Goal: Task Accomplishment & Management: Manage account settings

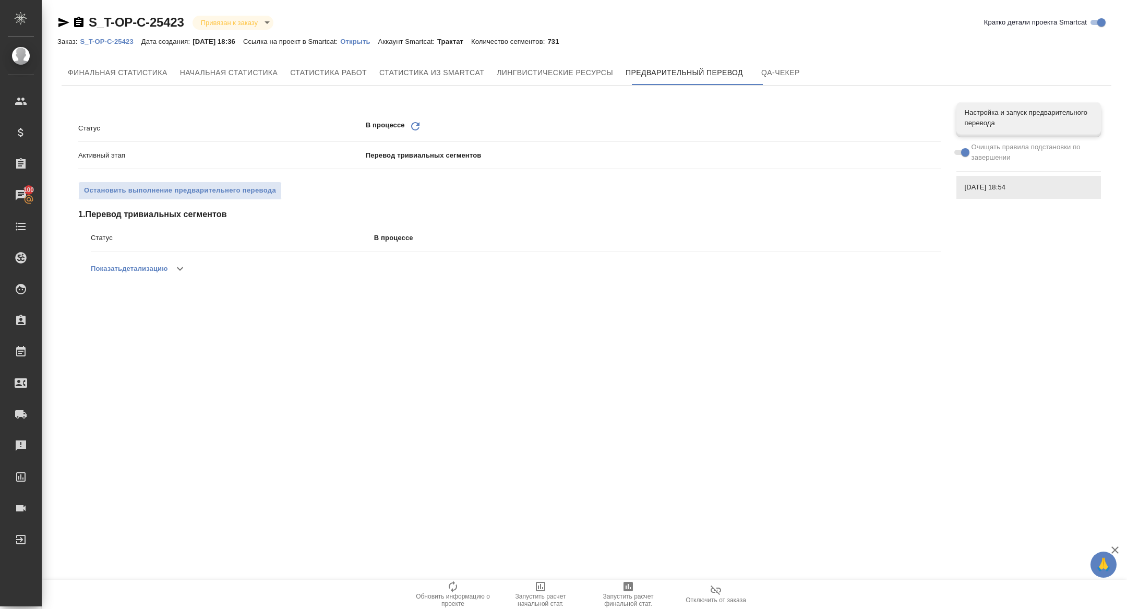
click at [417, 123] on icon "Обновить" at bounding box center [415, 126] width 13 height 13
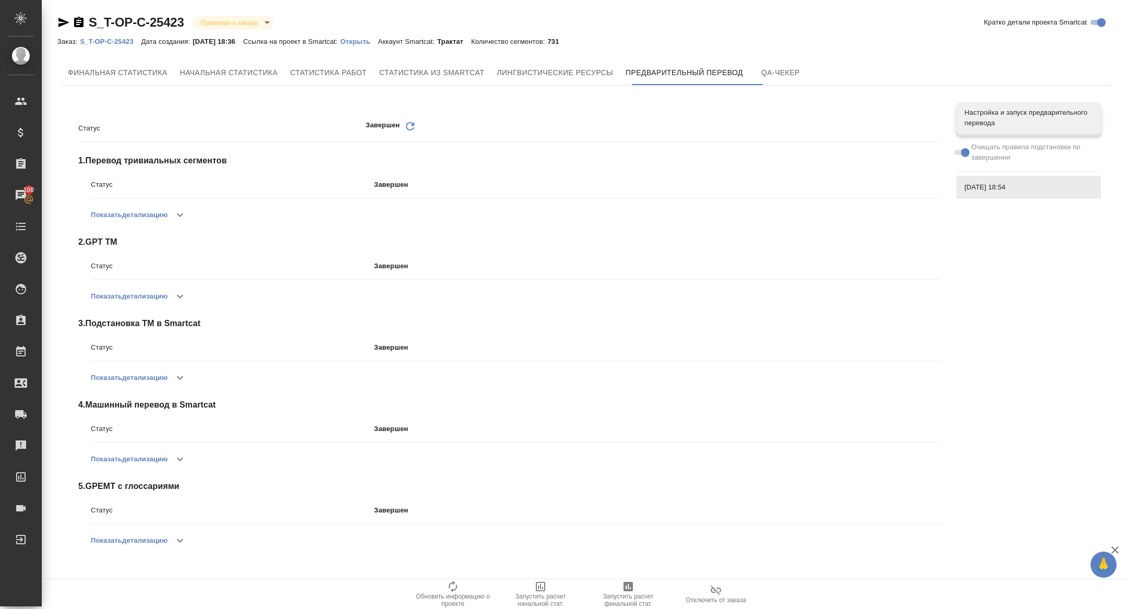
click at [414, 122] on icon "Обновить" at bounding box center [410, 126] width 13 height 13
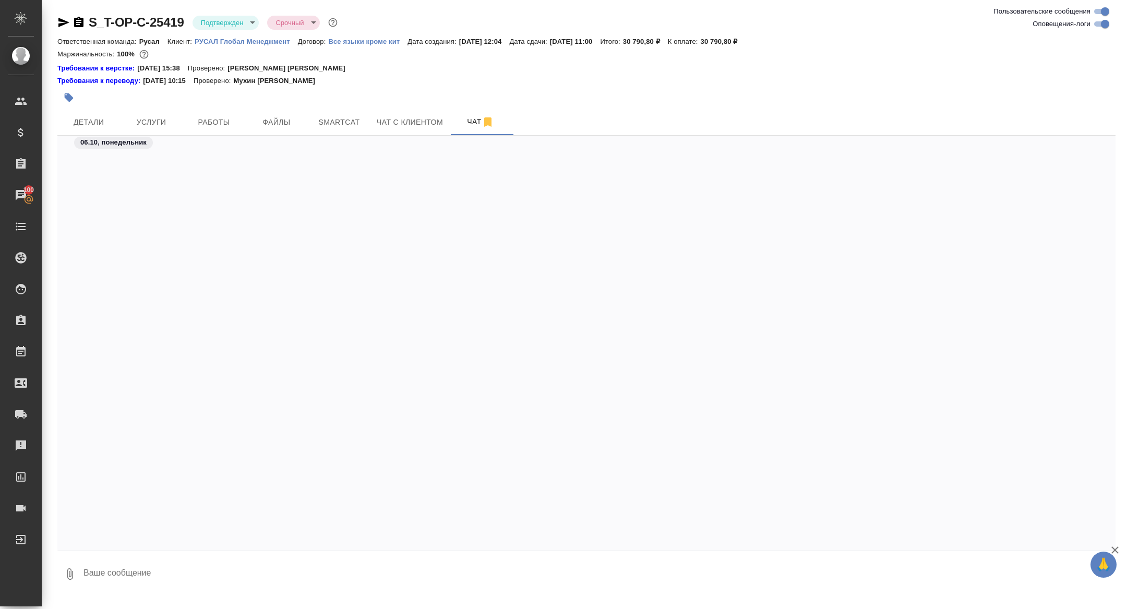
scroll to position [3442, 0]
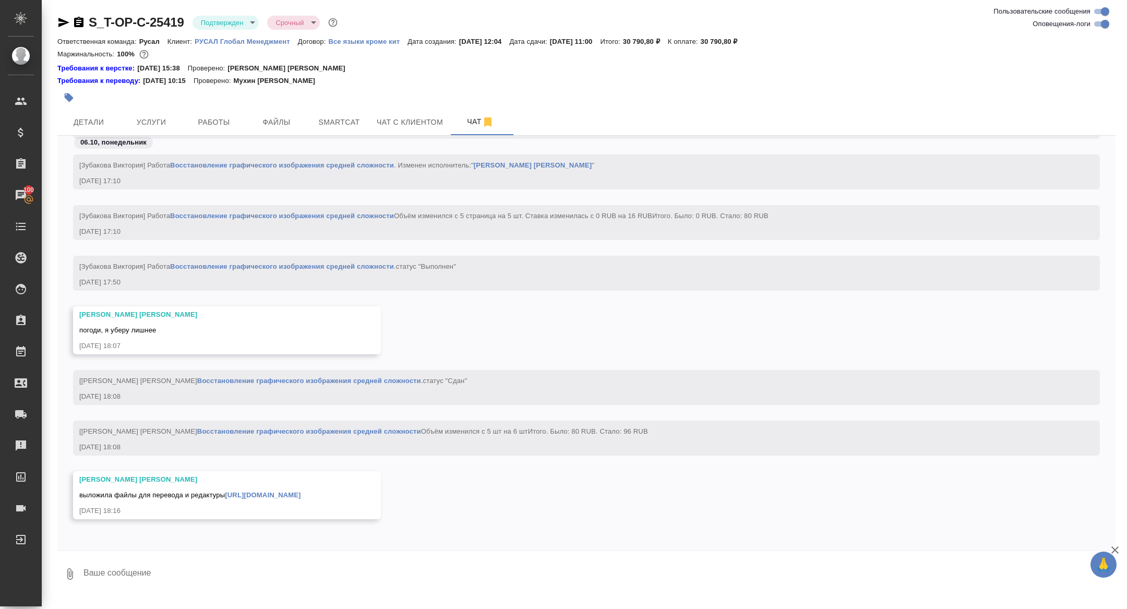
click at [301, 491] on link "https://drive.awatera.com/apps/files/files/10607545?dir=/Shares/%D0%A2-%D0%9E%D…" at bounding box center [263, 495] width 76 height 8
click at [77, 123] on span "Детали" at bounding box center [89, 122] width 50 height 13
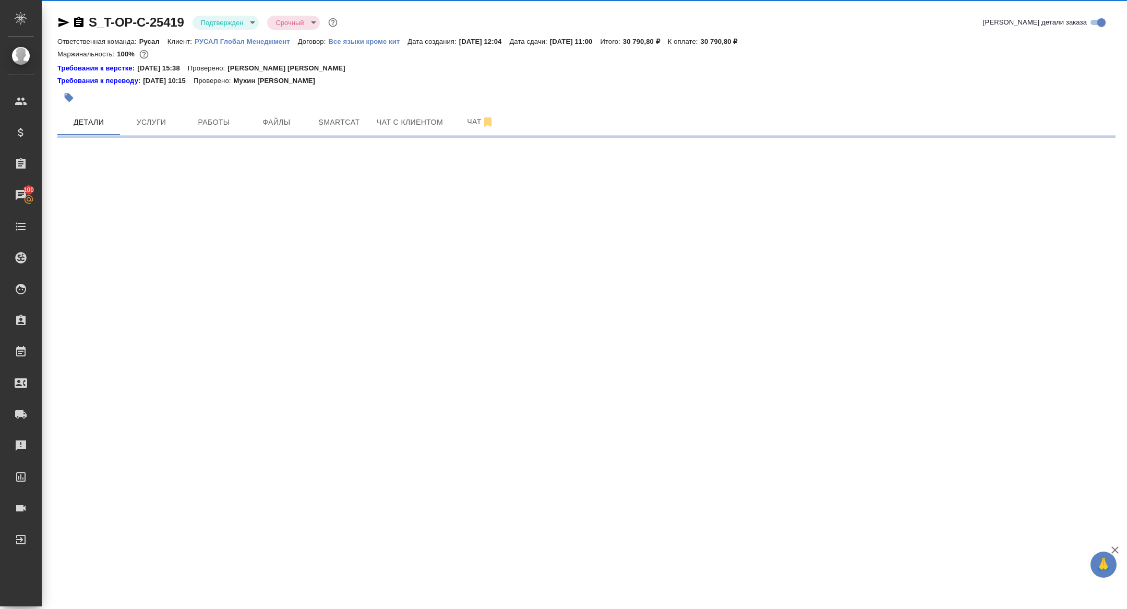
select select "RU"
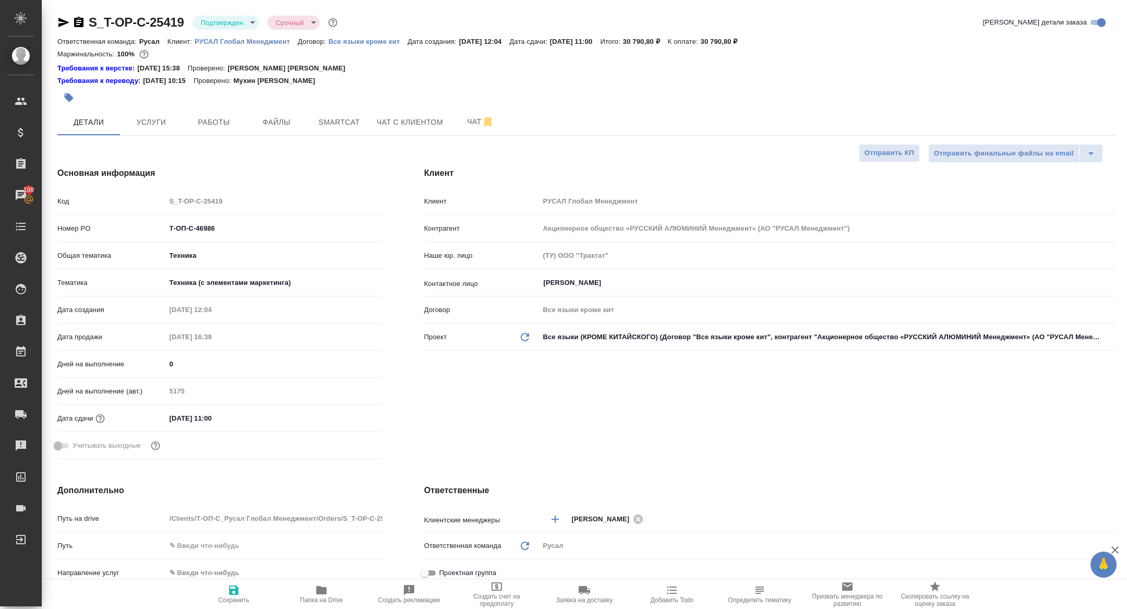
type textarea "x"
type input "[PERSON_NAME]"
type textarea "x"
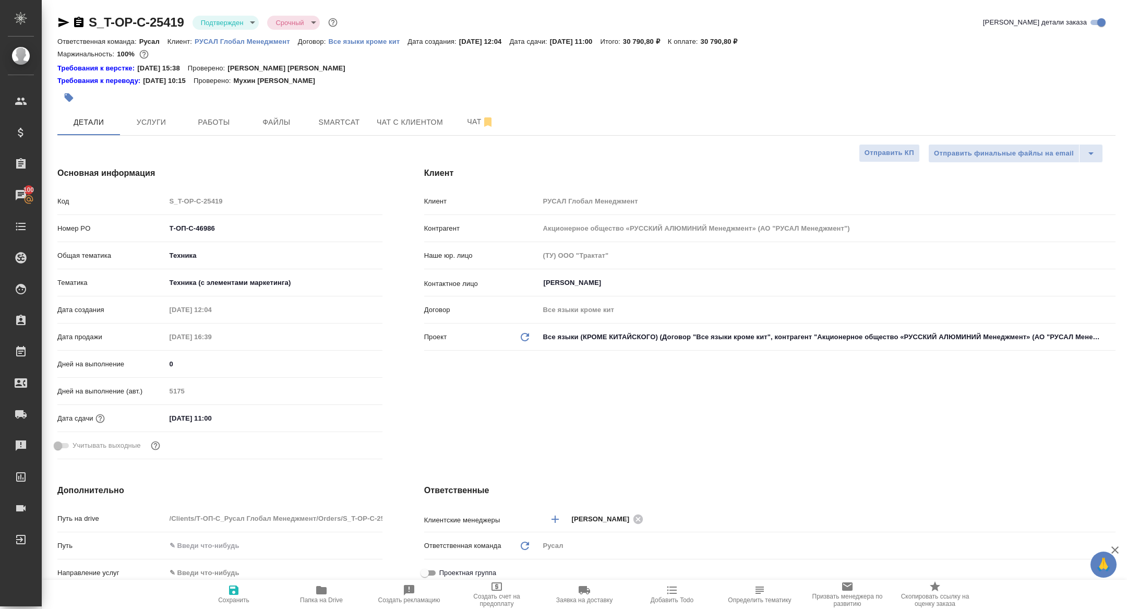
type textarea "x"
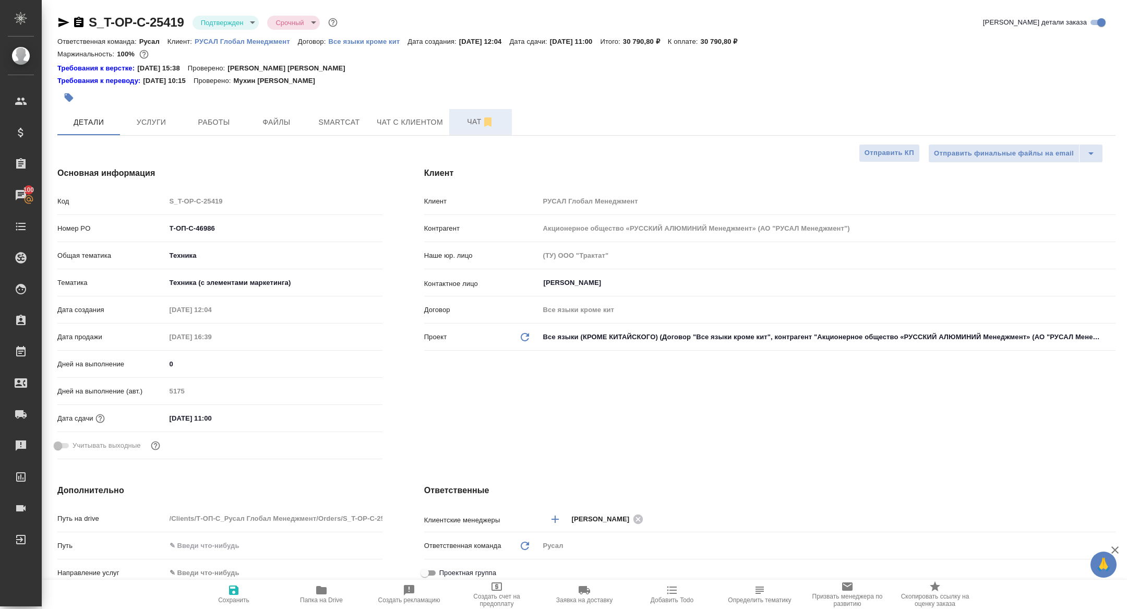
click at [479, 117] on span "Чат" at bounding box center [481, 121] width 50 height 13
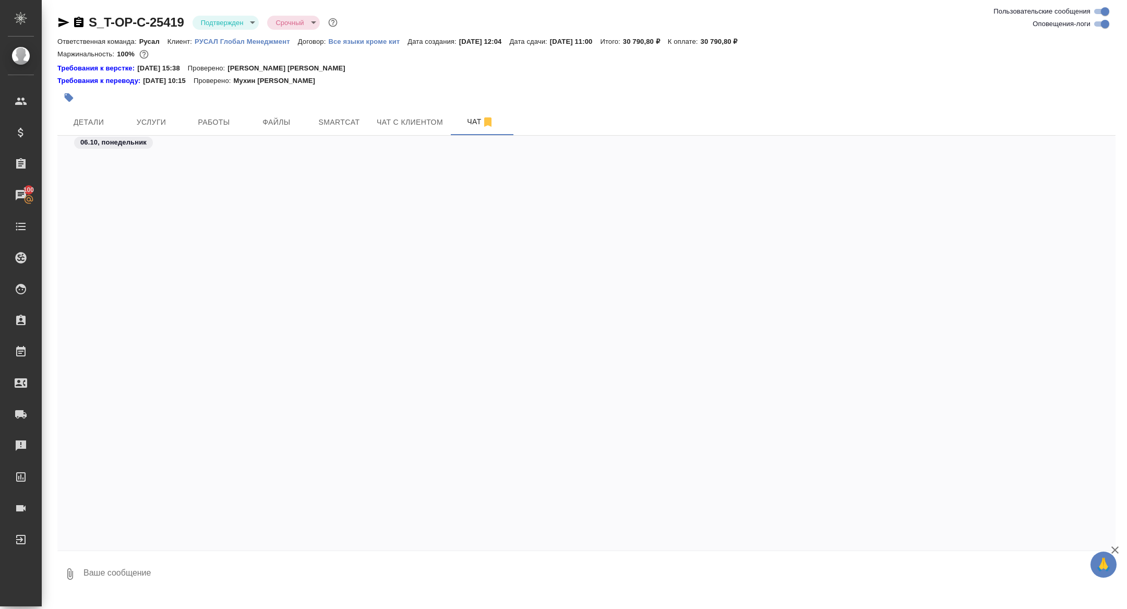
scroll to position [4448, 0]
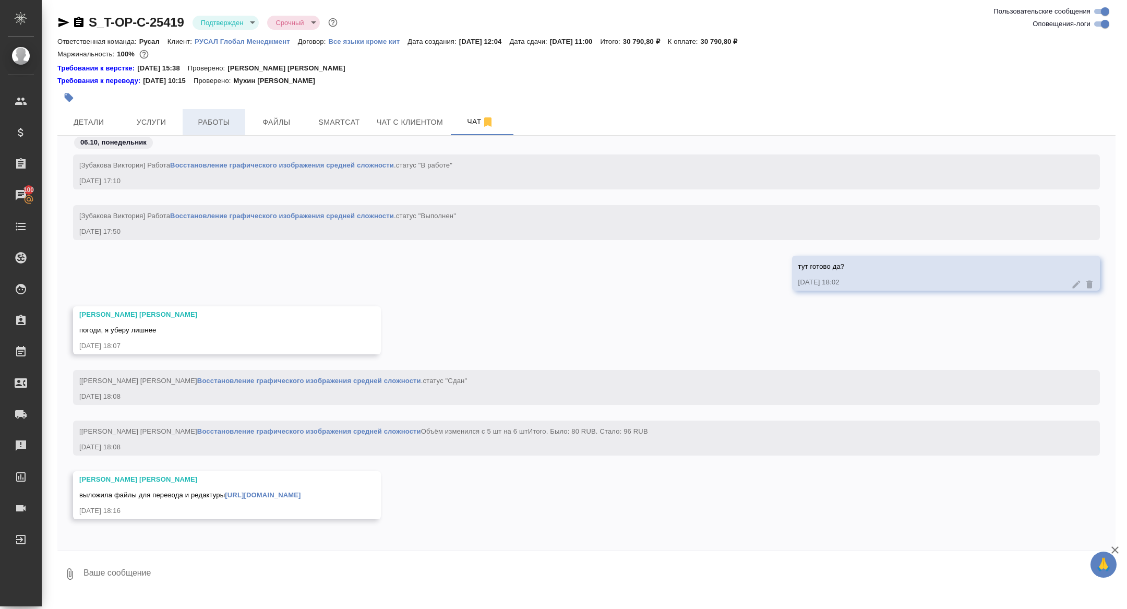
click at [217, 123] on span "Работы" at bounding box center [214, 122] width 50 height 13
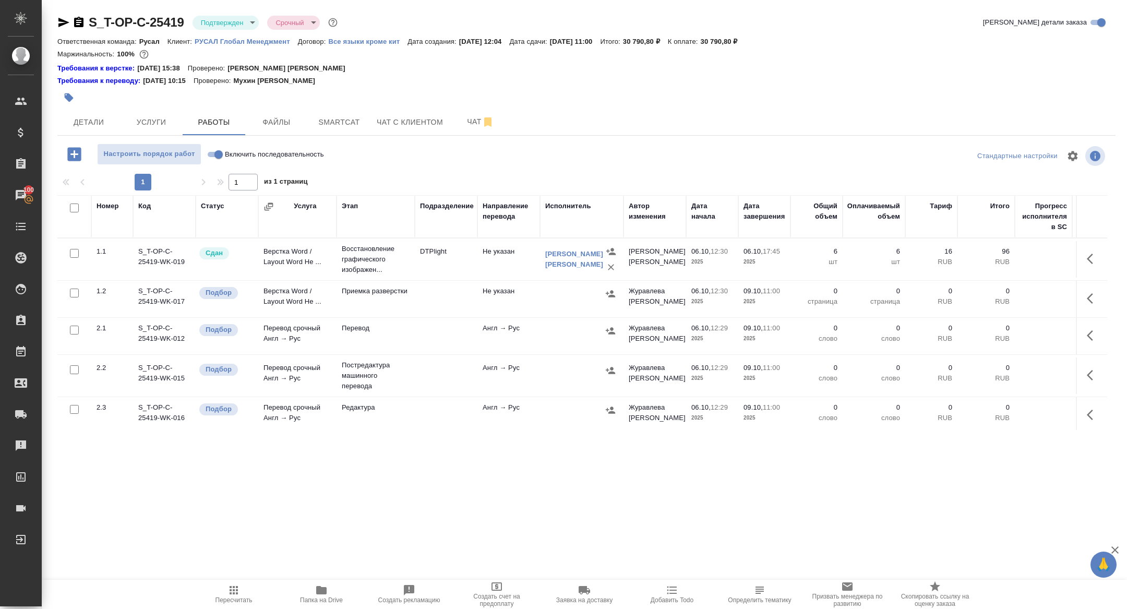
click at [71, 210] on input "checkbox" at bounding box center [74, 208] width 9 height 9
checkbox input "true"
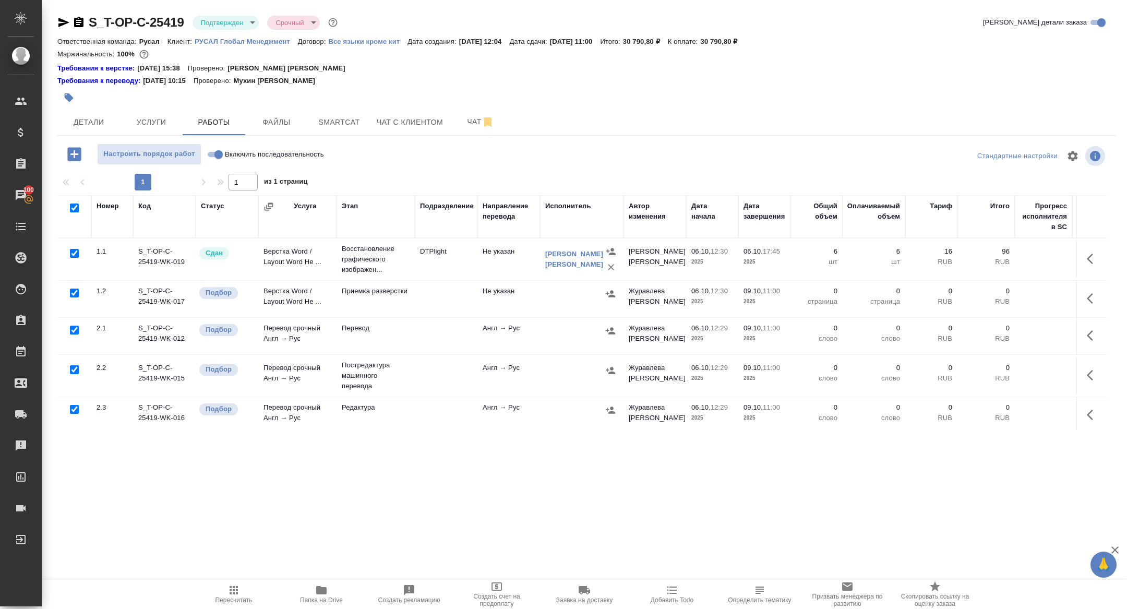
checkbox input "true"
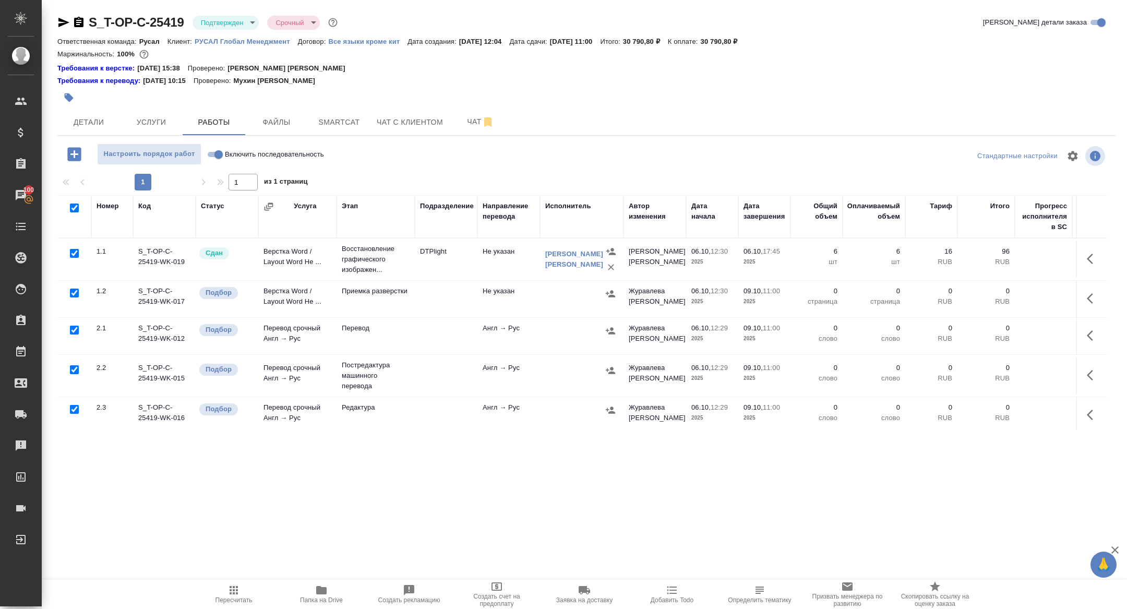
checkbox input "true"
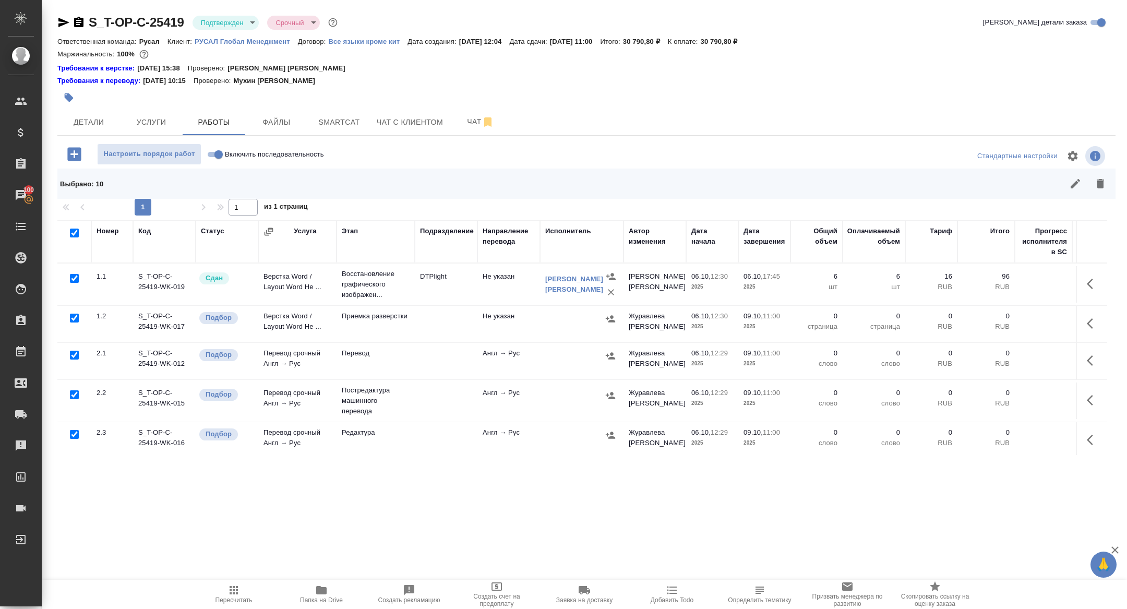
click at [76, 280] on input "checkbox" at bounding box center [74, 278] width 9 height 9
checkbox input "false"
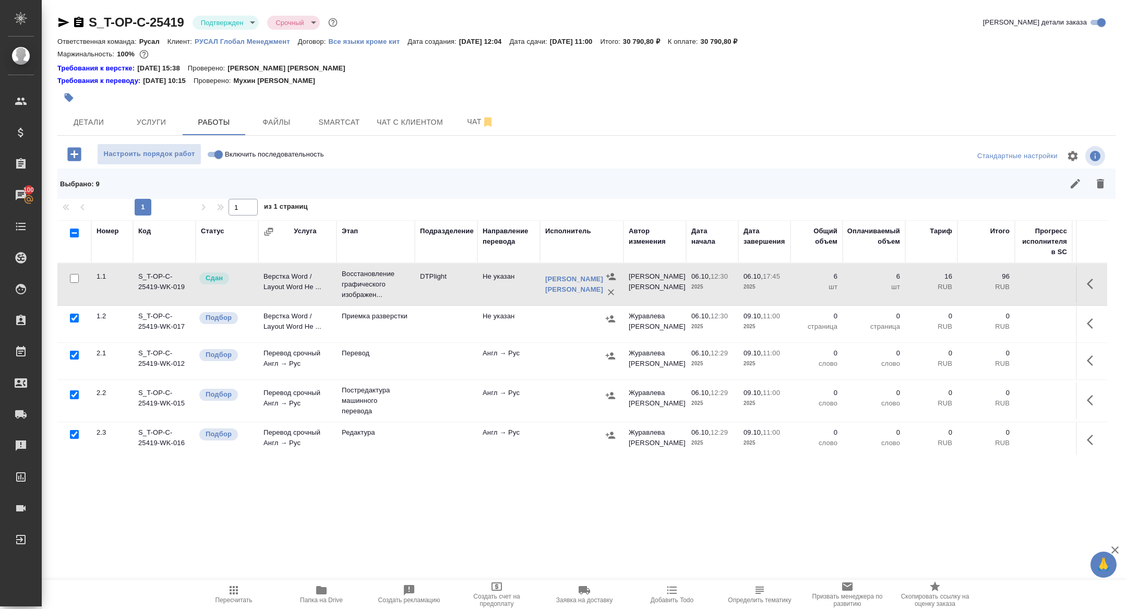
click at [73, 396] on input "checkbox" at bounding box center [74, 394] width 9 height 9
checkbox input "false"
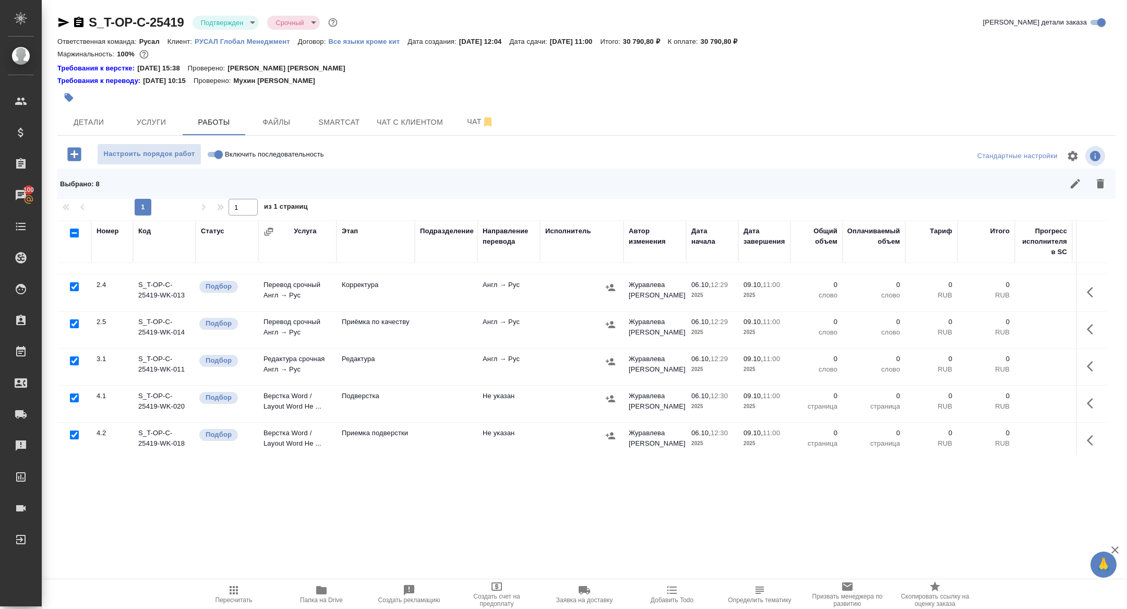
scroll to position [187, 0]
click at [77, 394] on input "checkbox" at bounding box center [74, 395] width 9 height 9
checkbox input "false"
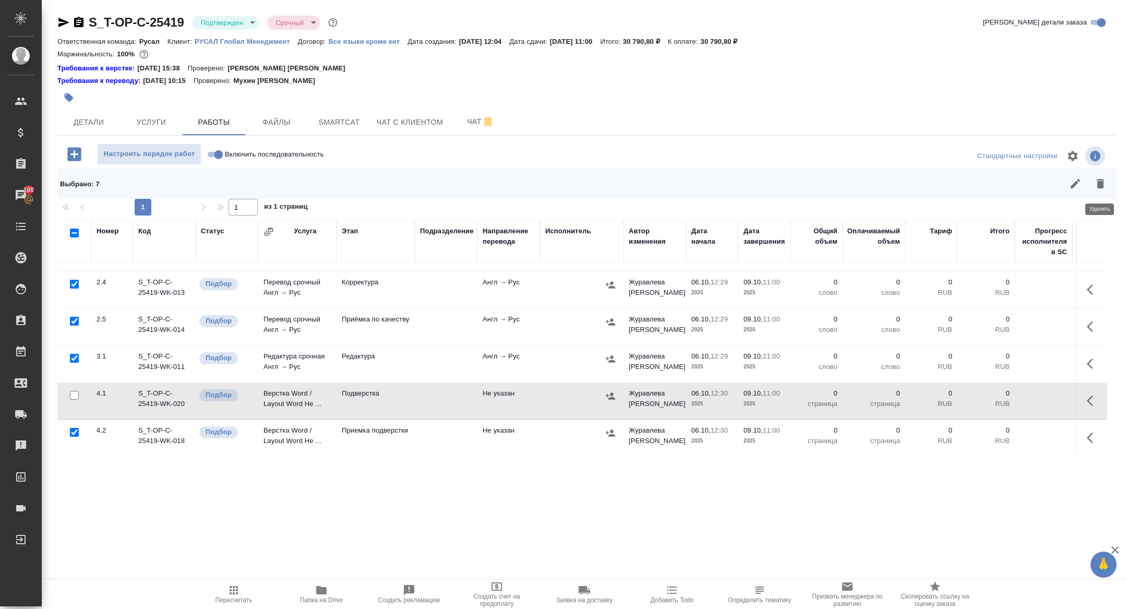
click at [1099, 186] on icon "button" at bounding box center [1100, 183] width 7 height 9
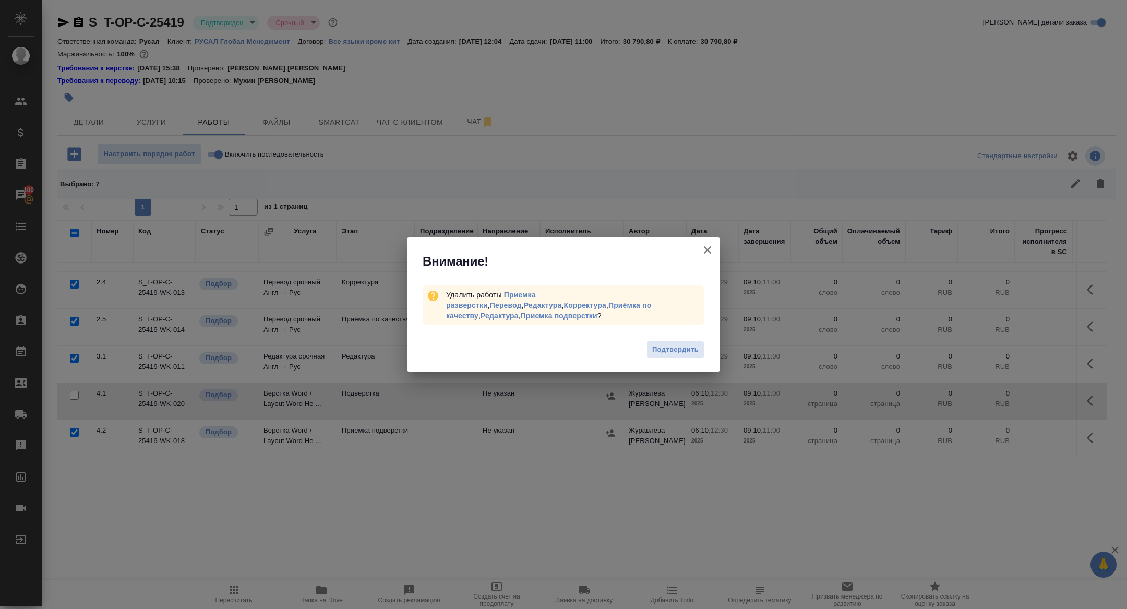
click at [674, 354] on div "Подтвердить" at bounding box center [563, 351] width 313 height 42
click at [673, 352] on button "Подтвердить" at bounding box center [676, 350] width 58 height 18
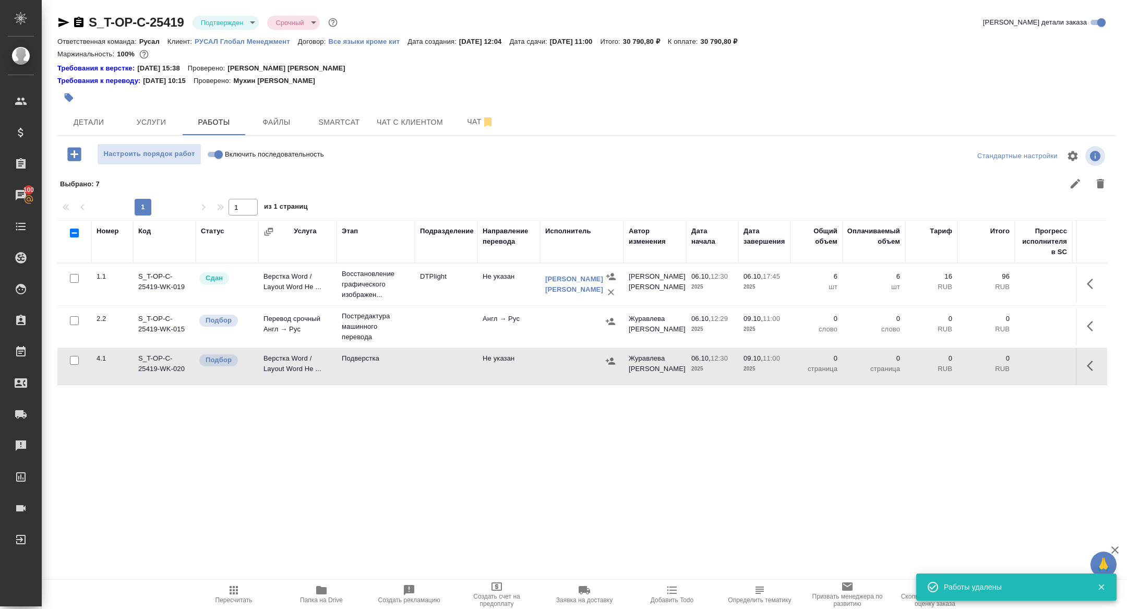
scroll to position [0, 0]
click at [467, 123] on span "Чат" at bounding box center [481, 121] width 50 height 13
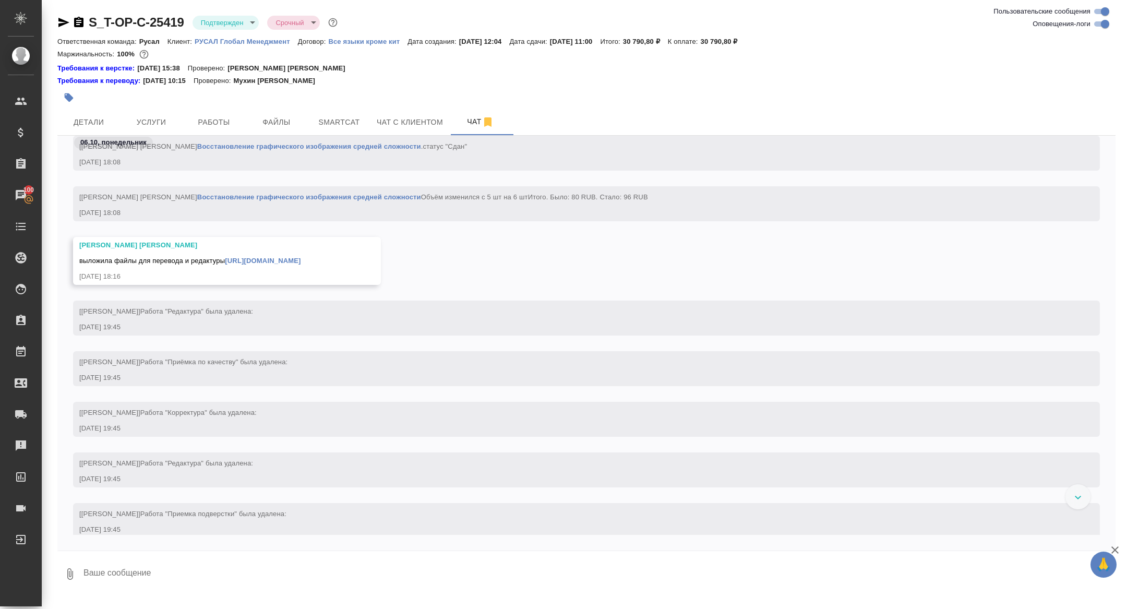
scroll to position [4813, 0]
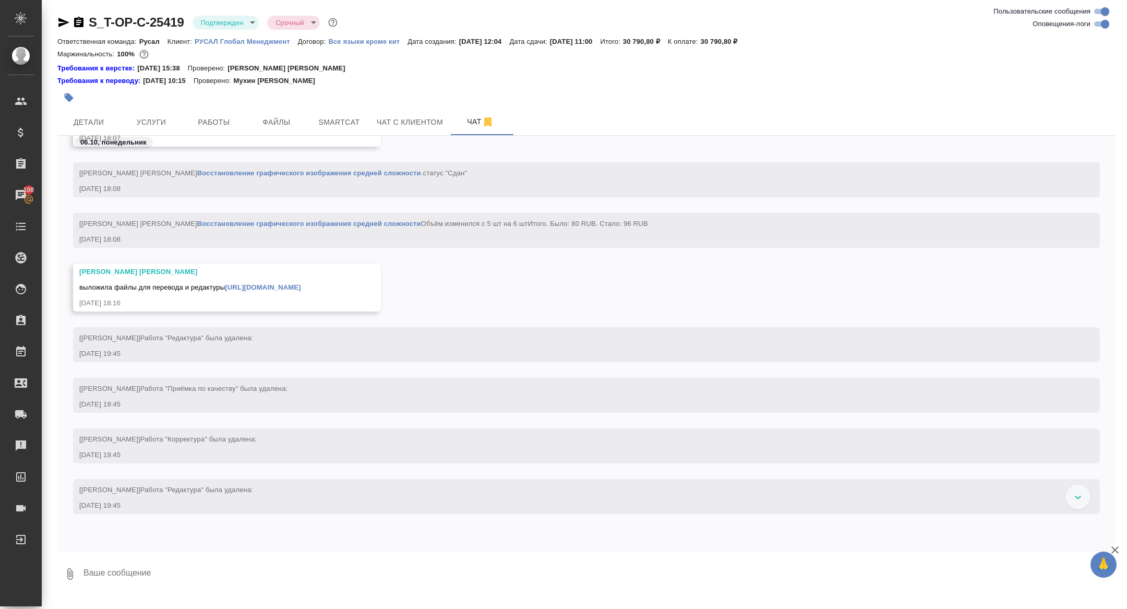
click at [225, 291] on link "https://drive.awatera.com/apps/files/files/10607545?dir=/Shares/%D0%A2-%D0%9E%D…" at bounding box center [263, 287] width 76 height 8
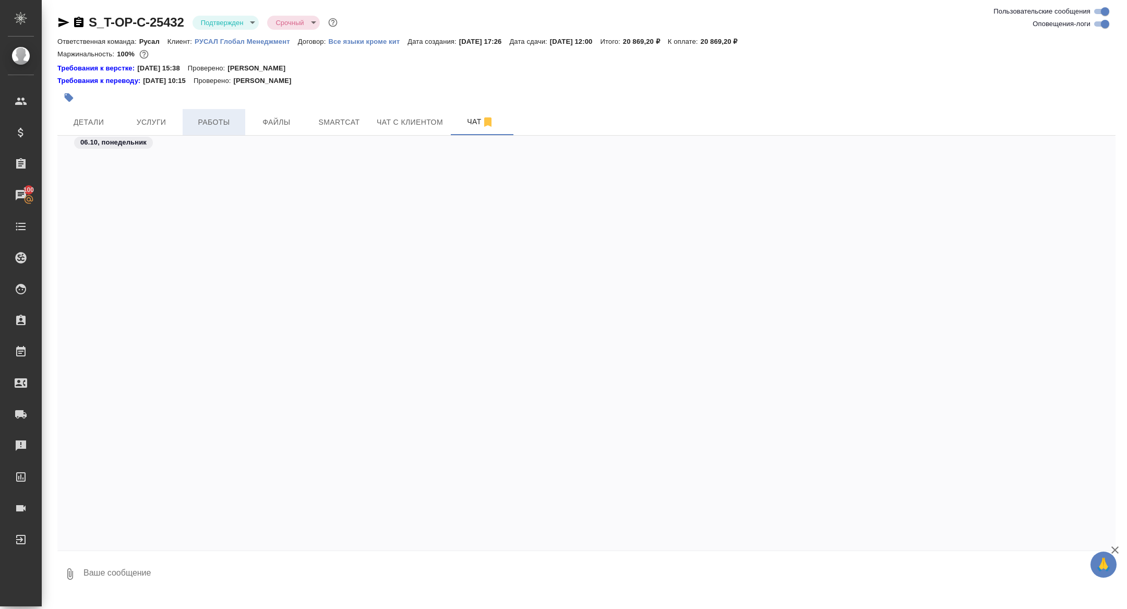
scroll to position [1949, 0]
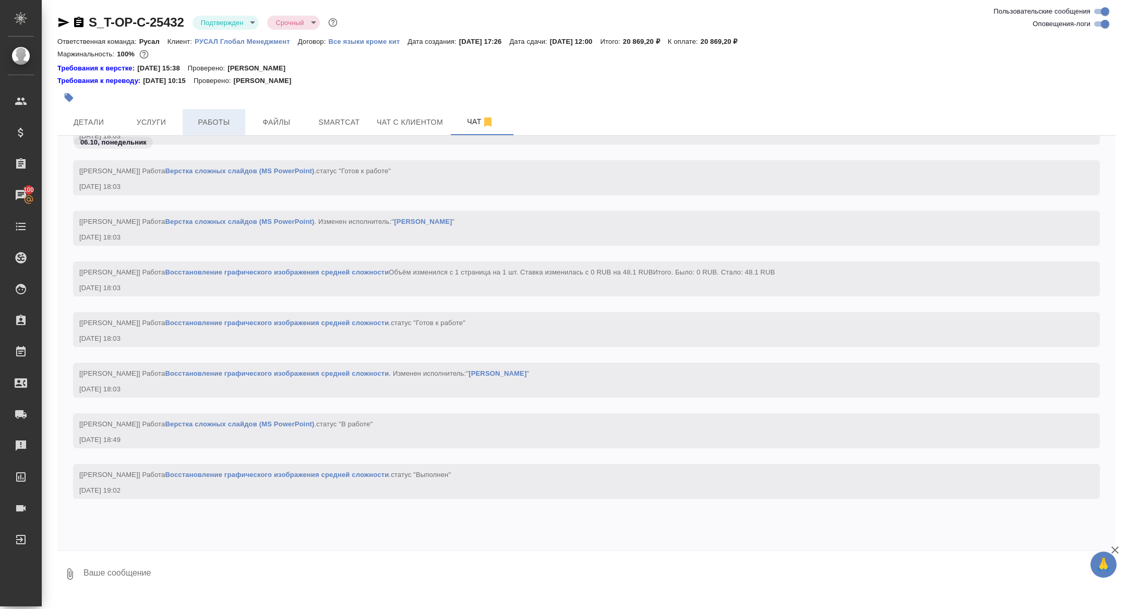
click at [213, 126] on span "Работы" at bounding box center [214, 122] width 50 height 13
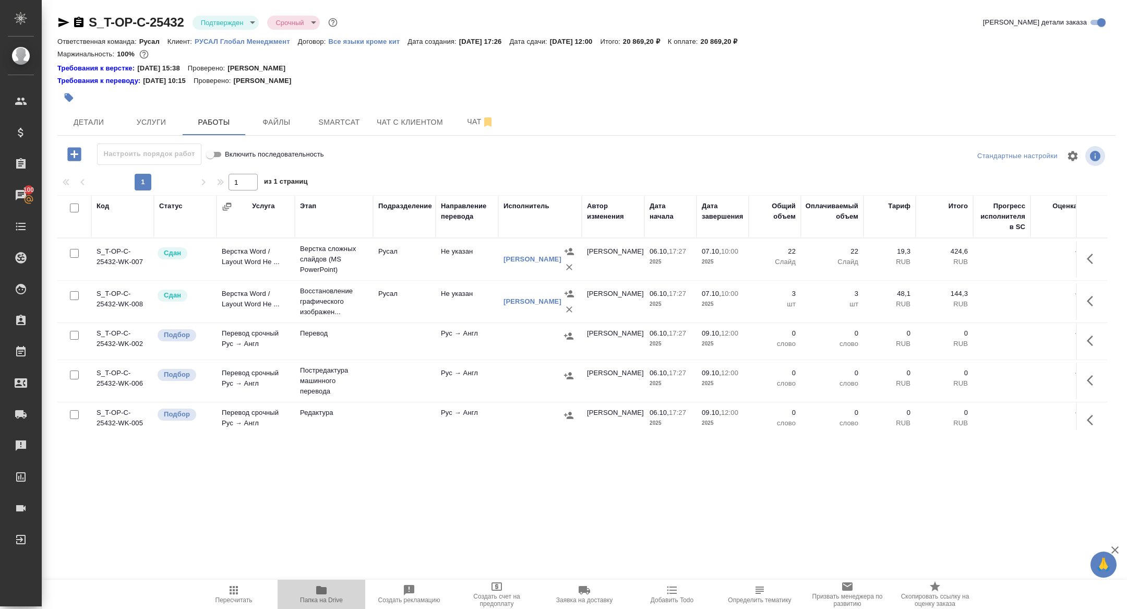
click at [335, 605] on button "Папка на Drive" at bounding box center [322, 594] width 88 height 29
click at [472, 118] on span "Чат" at bounding box center [481, 121] width 50 height 13
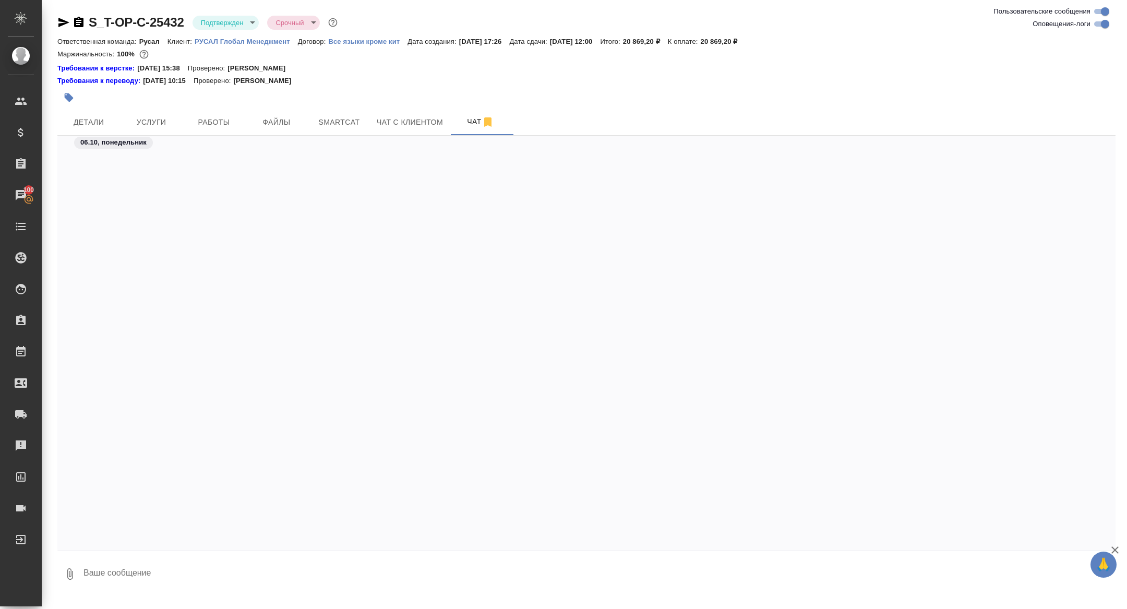
scroll to position [4600, 0]
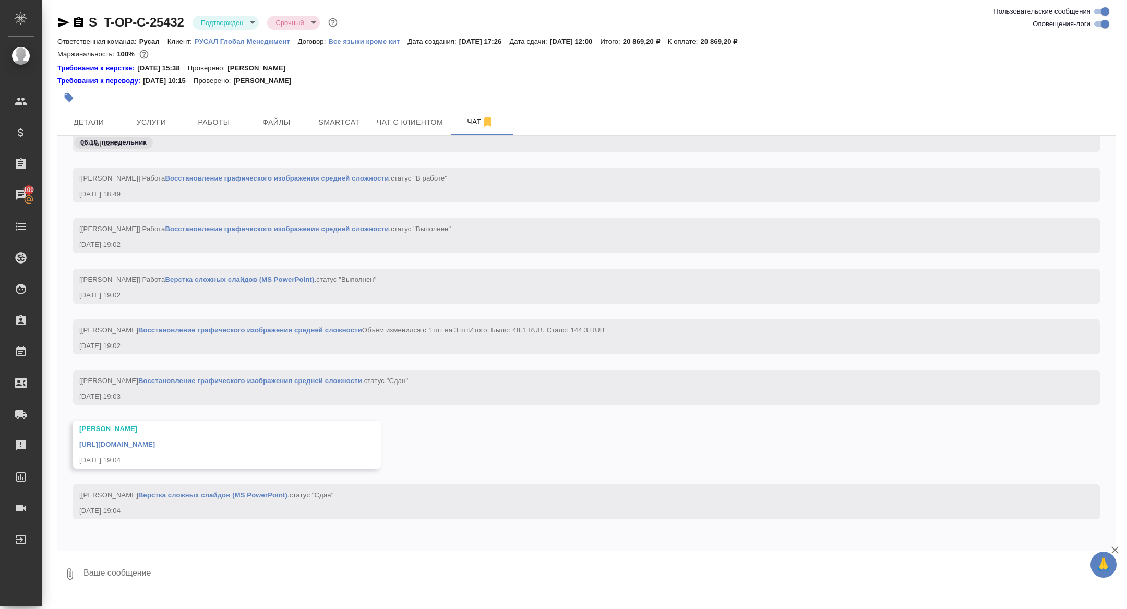
click at [71, 22] on div at bounding box center [71, 22] width 28 height 13
click at [78, 18] on icon "button" at bounding box center [78, 22] width 9 height 10
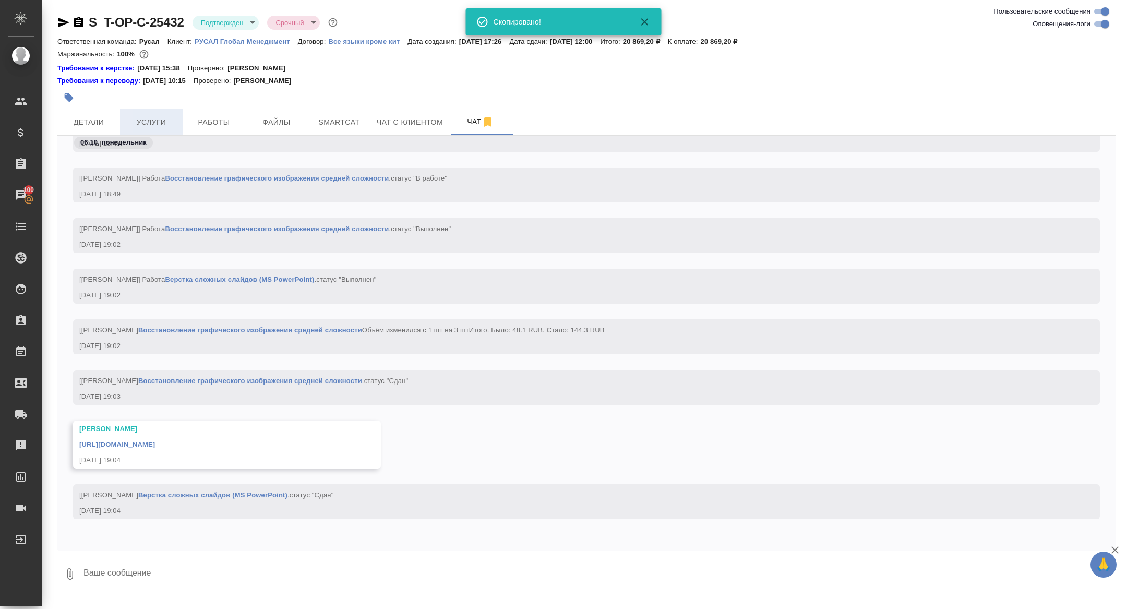
click at [152, 122] on span "Услуги" at bounding box center [151, 122] width 50 height 13
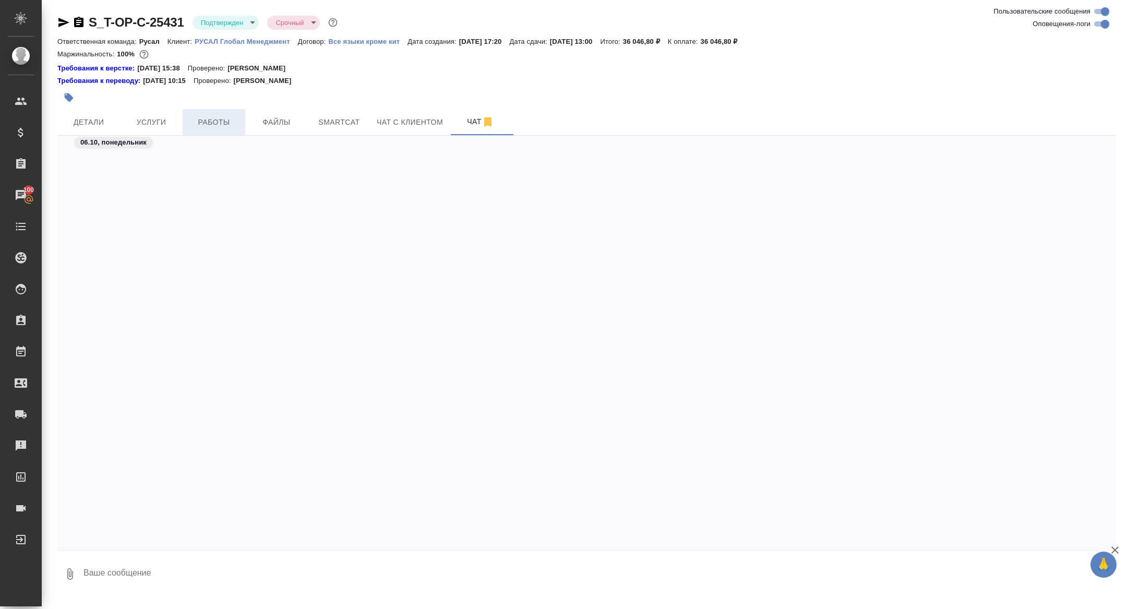
scroll to position [2101, 0]
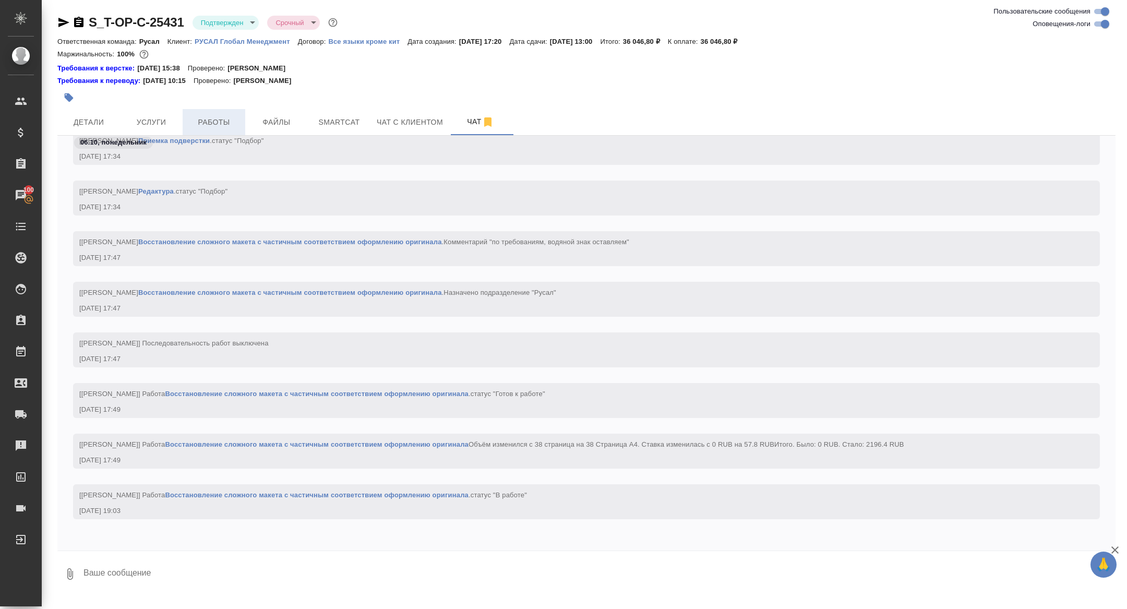
click at [234, 115] on button "Работы" at bounding box center [214, 122] width 63 height 26
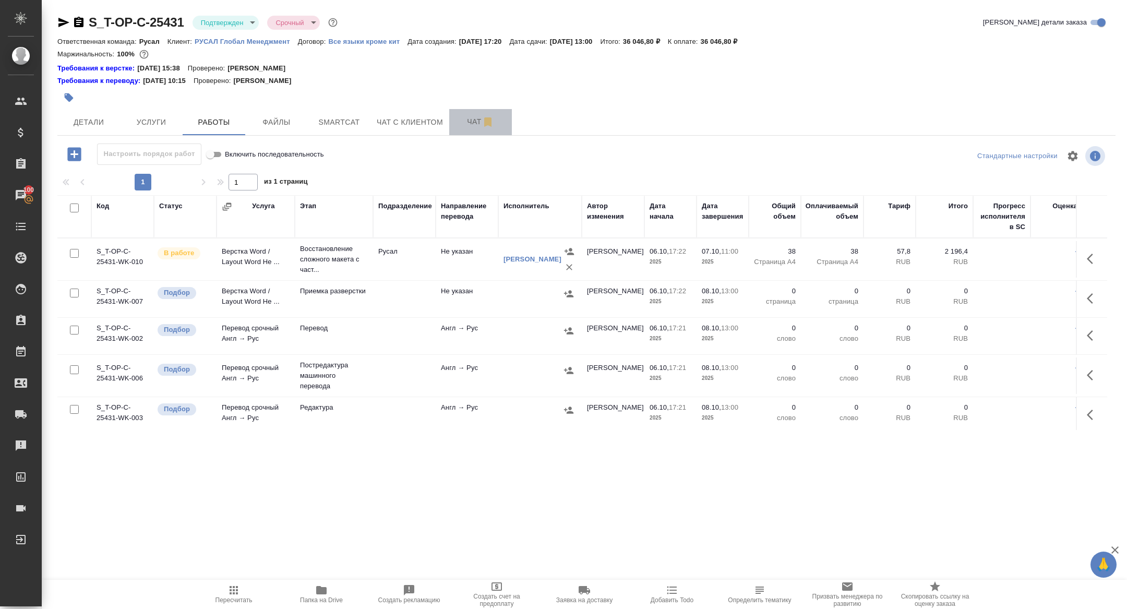
click at [471, 118] on span "Чат" at bounding box center [481, 121] width 50 height 13
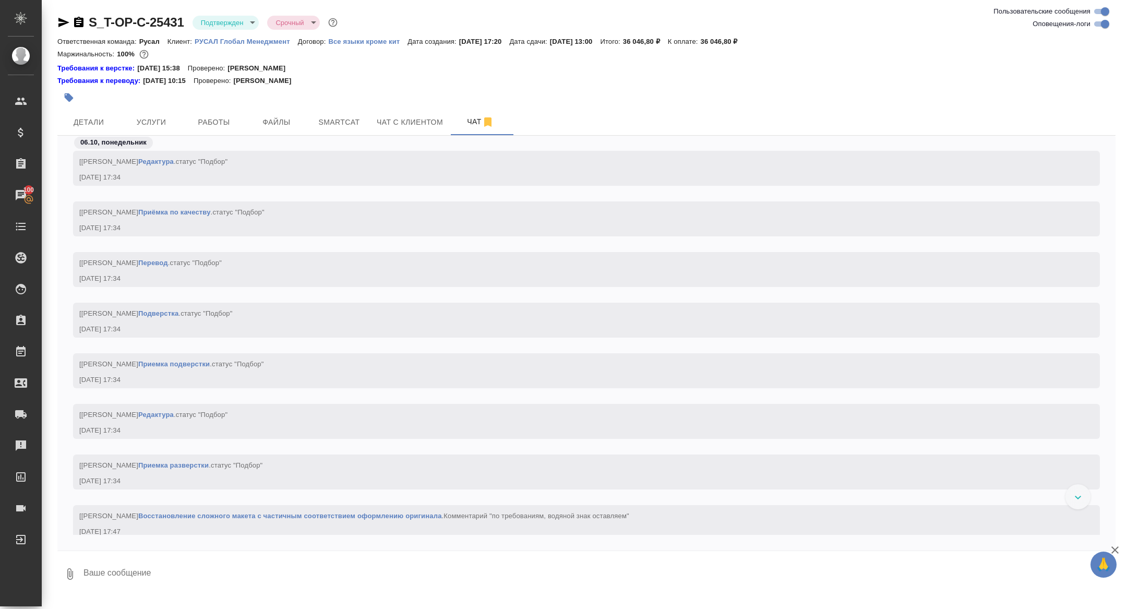
scroll to position [1370, 0]
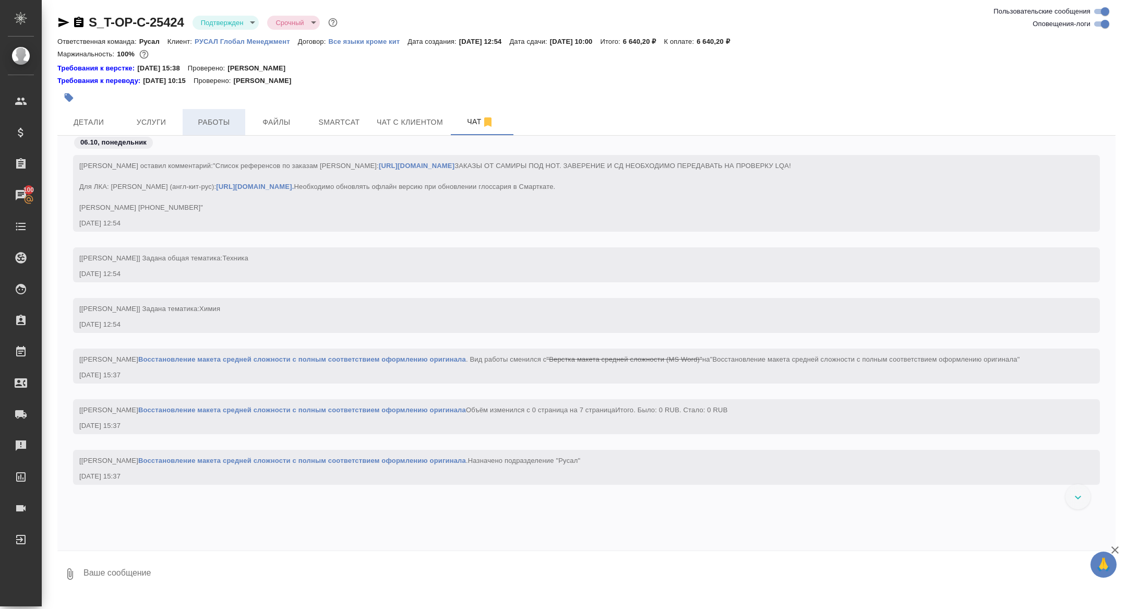
click at [219, 120] on span "Работы" at bounding box center [214, 122] width 50 height 13
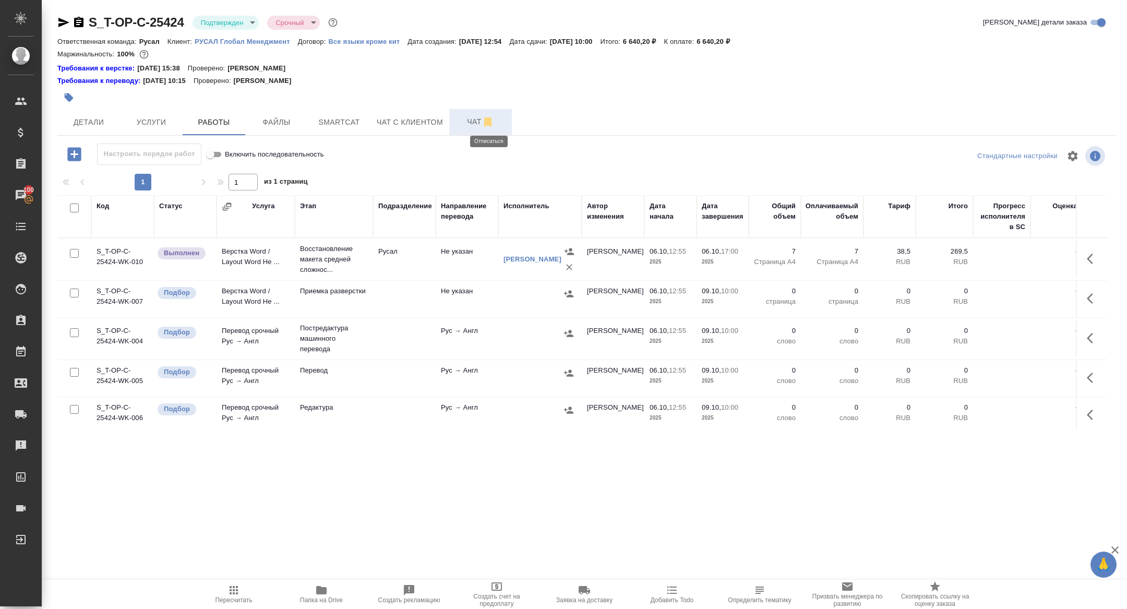
click at [477, 120] on span "Чат" at bounding box center [481, 121] width 50 height 13
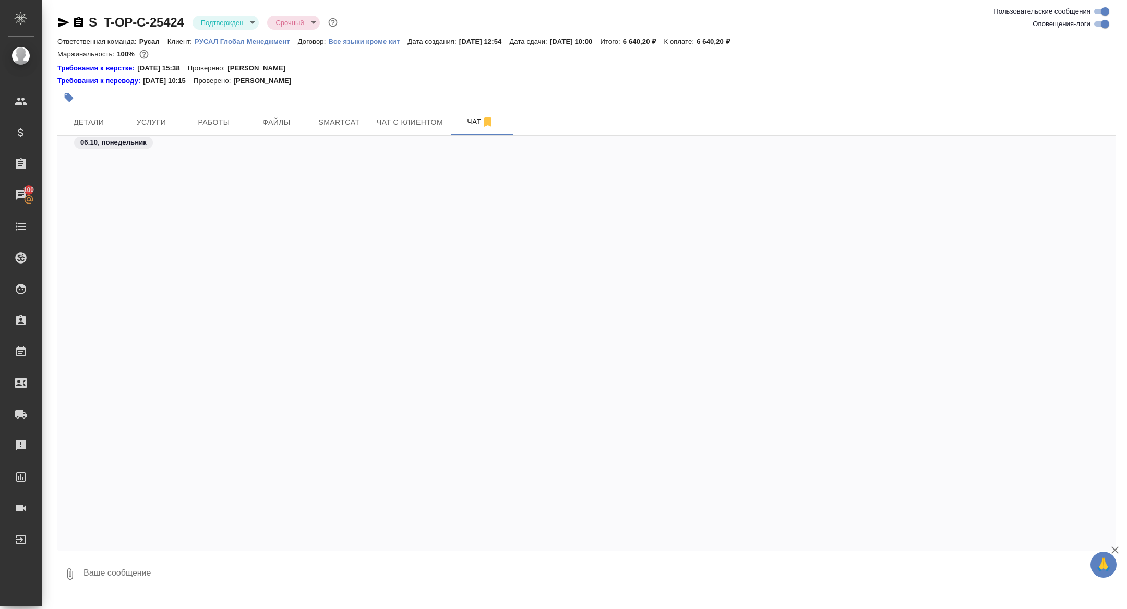
scroll to position [1734, 0]
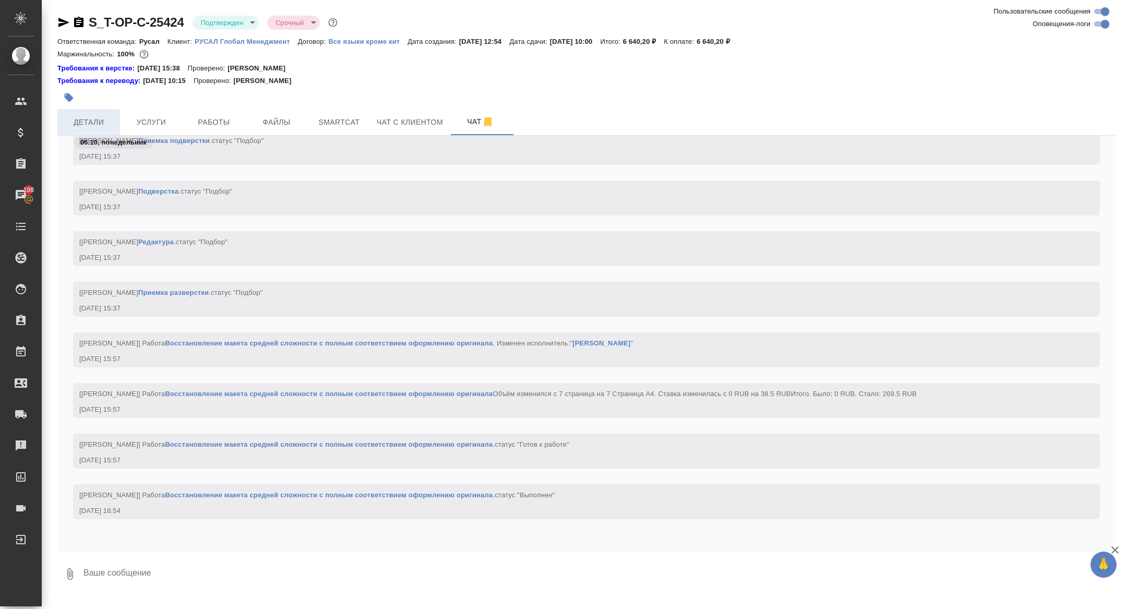
click at [95, 112] on button "Детали" at bounding box center [88, 122] width 63 height 26
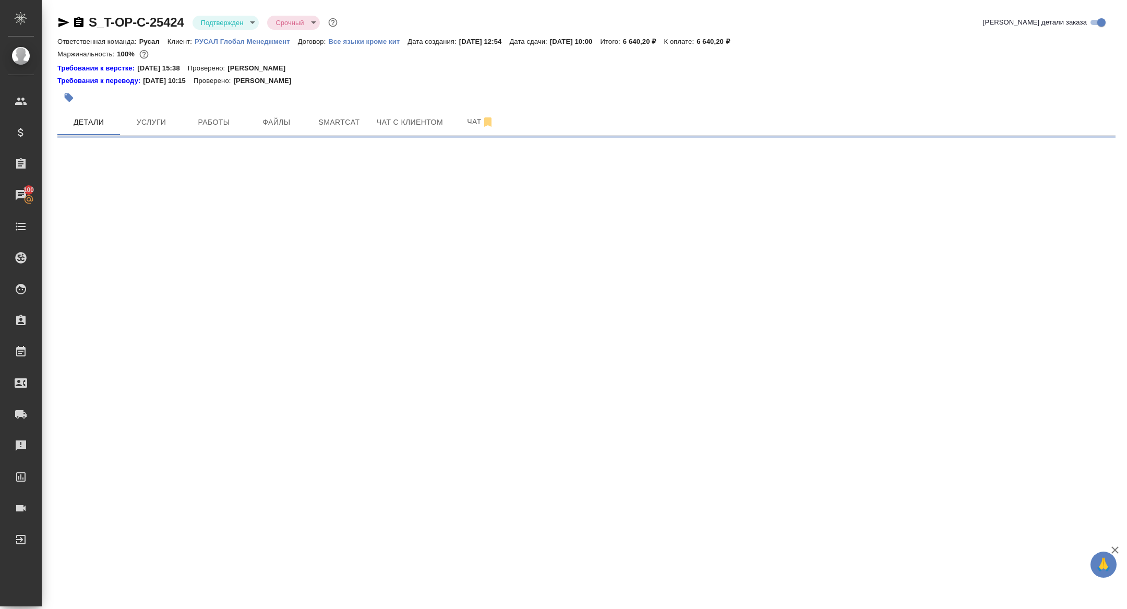
select select "RU"
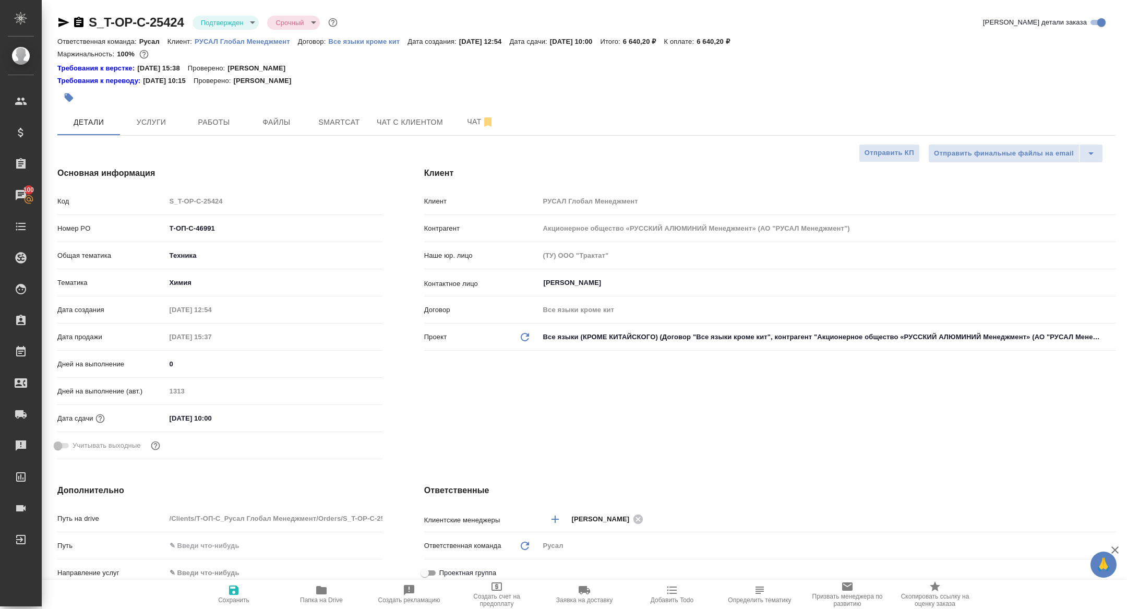
type textarea "x"
click at [315, 597] on span "Папка на Drive" at bounding box center [321, 600] width 43 height 7
type textarea "x"
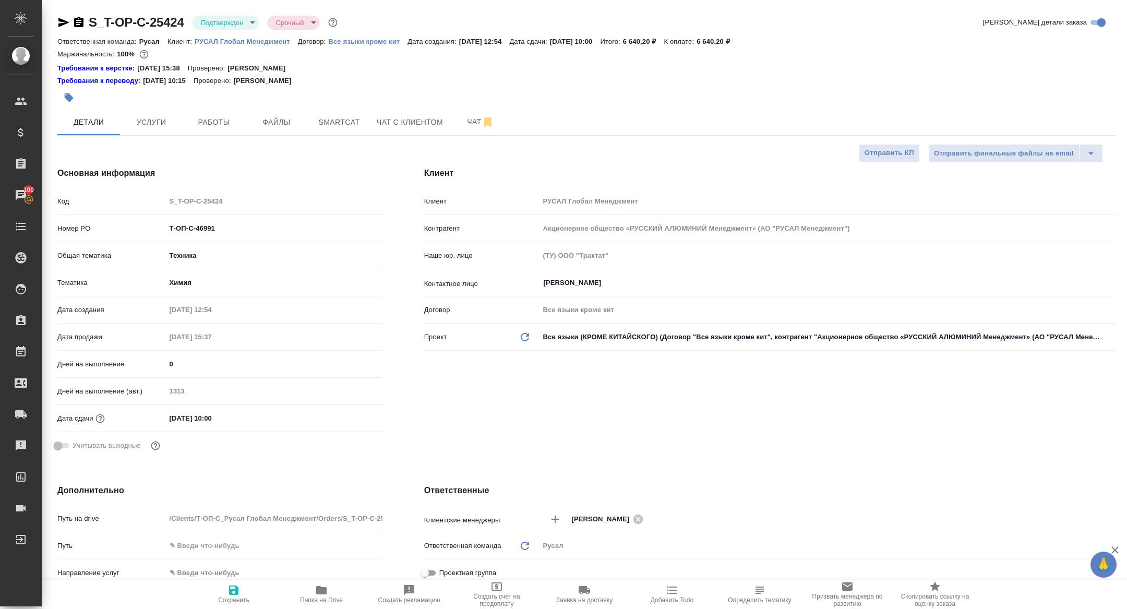
type textarea "x"
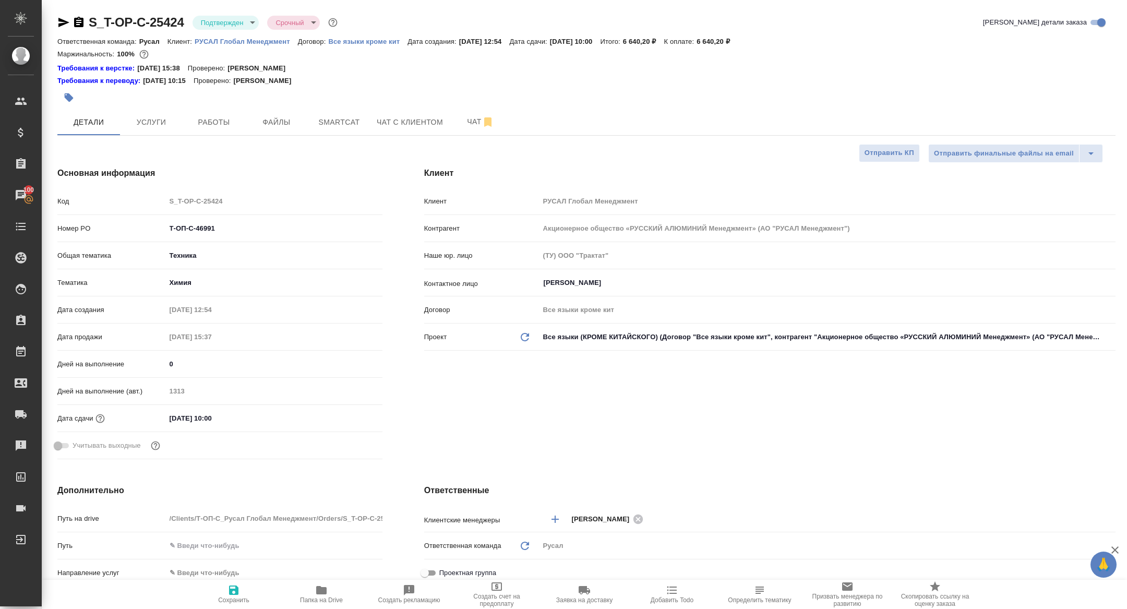
click at [72, 28] on div at bounding box center [71, 22] width 28 height 13
click at [76, 23] on icon "button" at bounding box center [78, 22] width 9 height 10
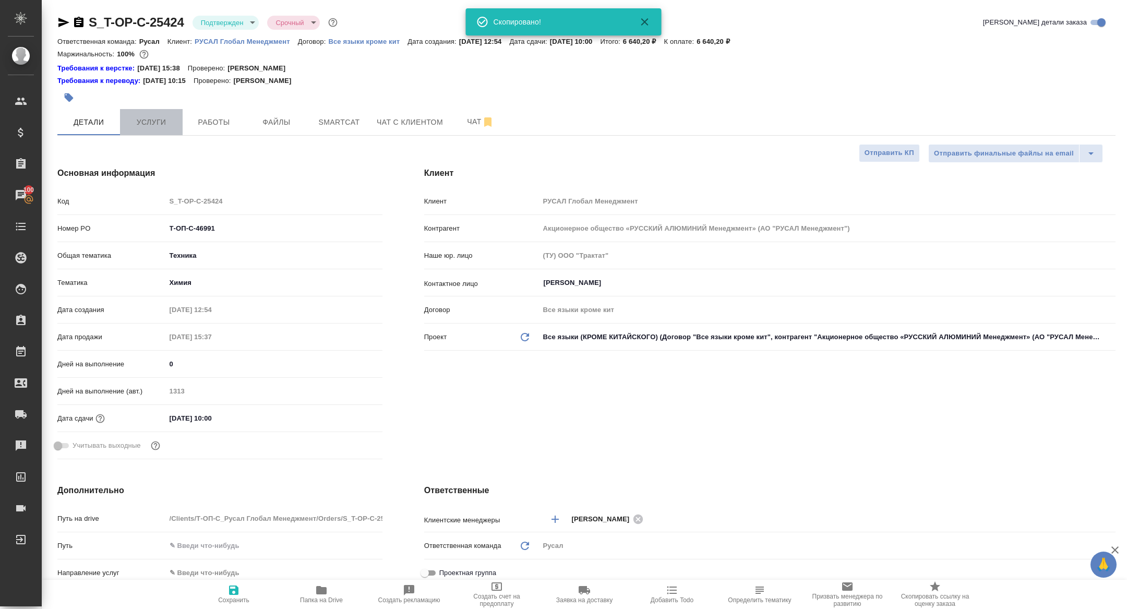
click at [133, 113] on button "Услуги" at bounding box center [151, 122] width 63 height 26
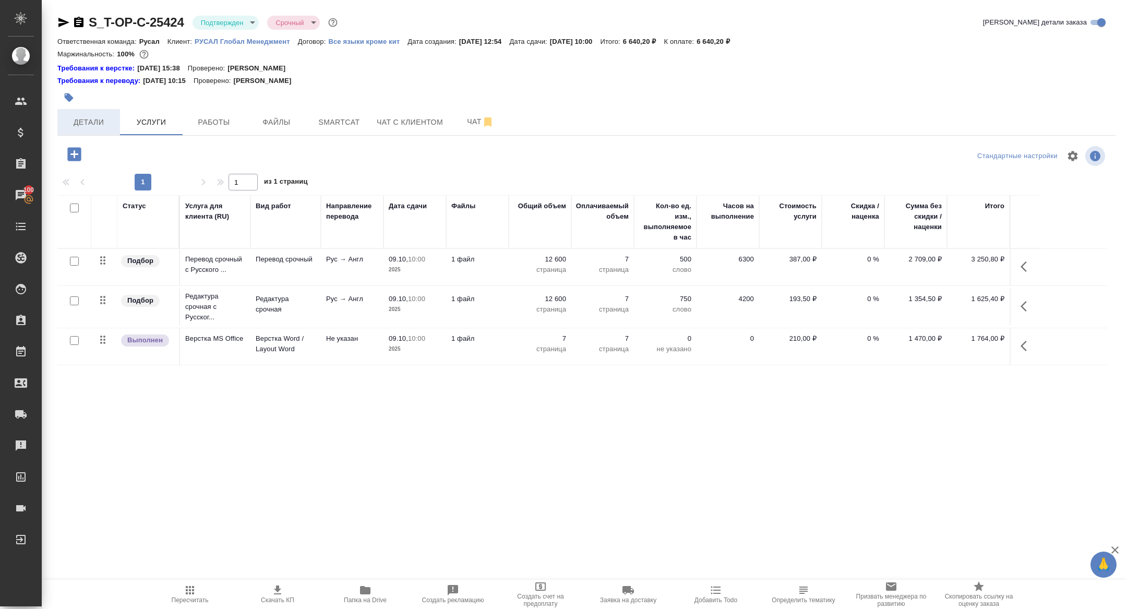
click at [100, 121] on span "Детали" at bounding box center [89, 122] width 50 height 13
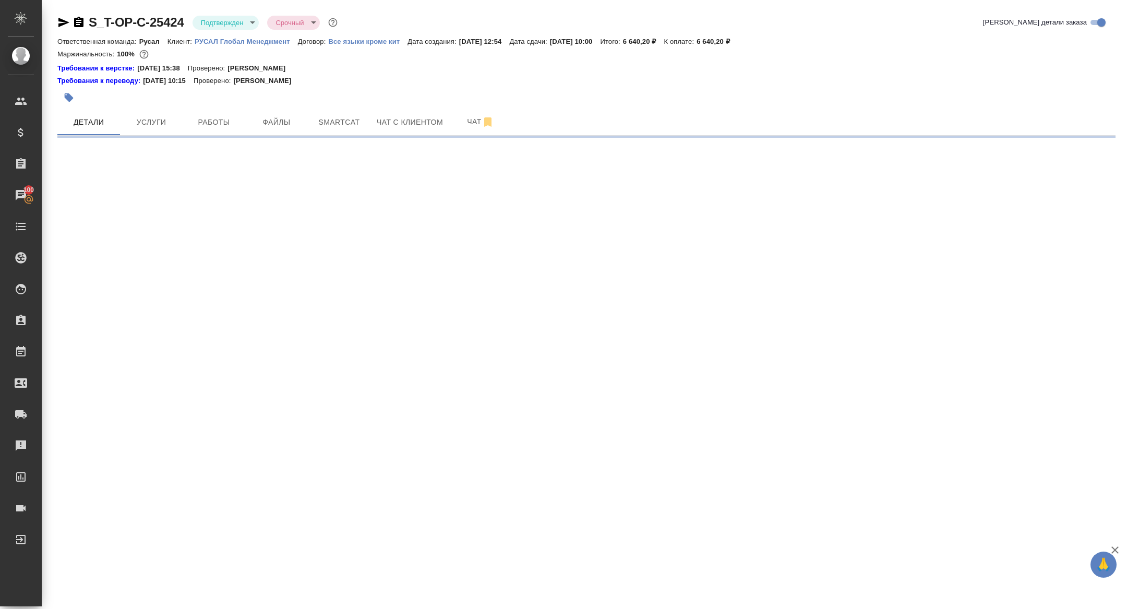
select select "RU"
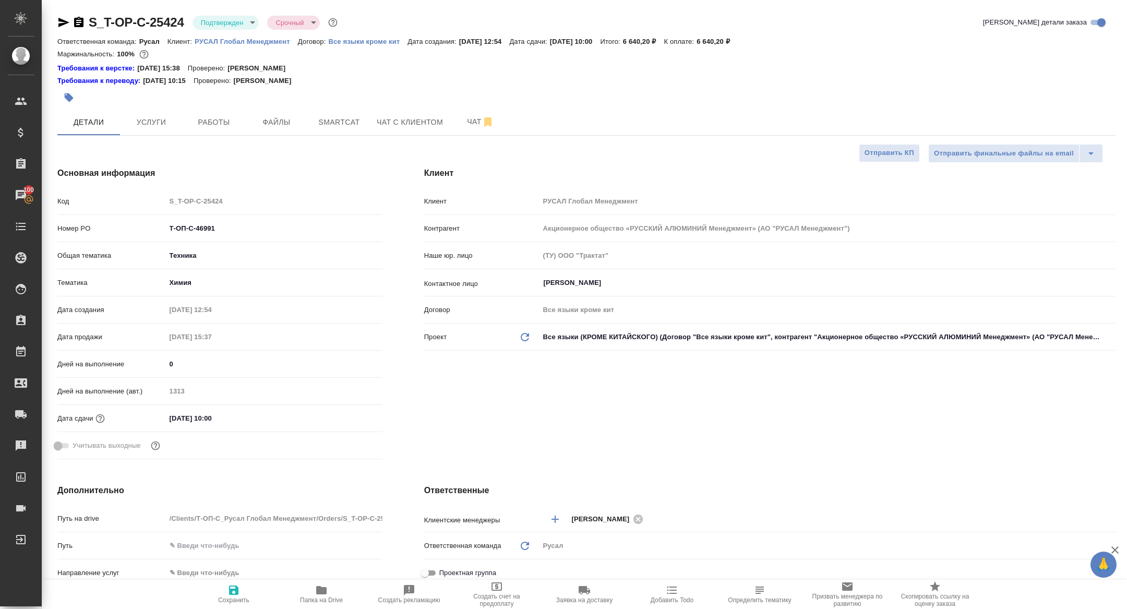
type textarea "x"
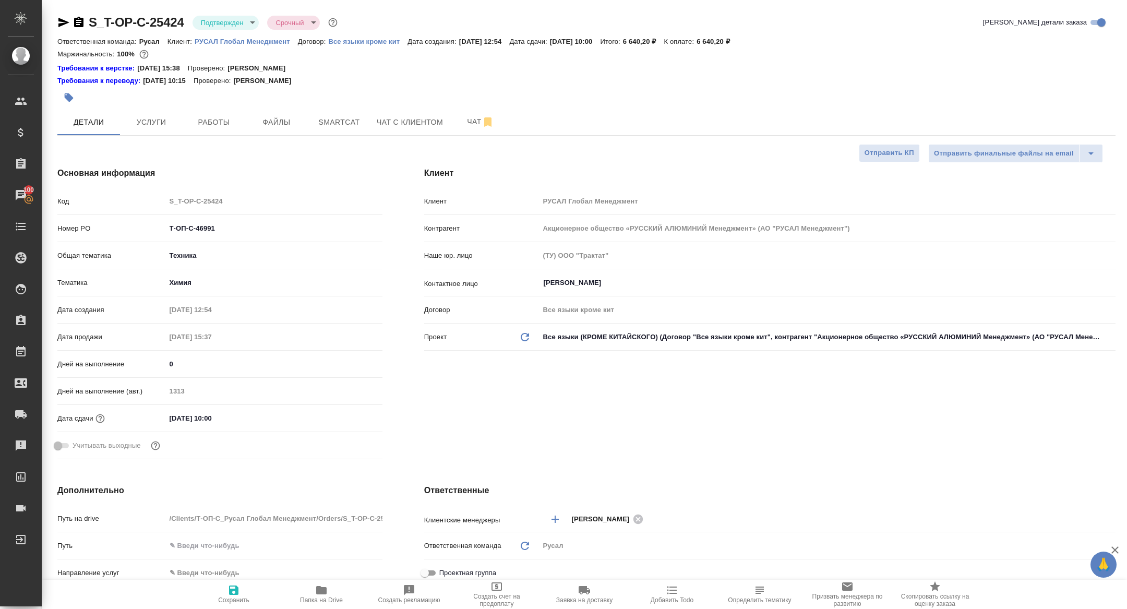
type textarea "x"
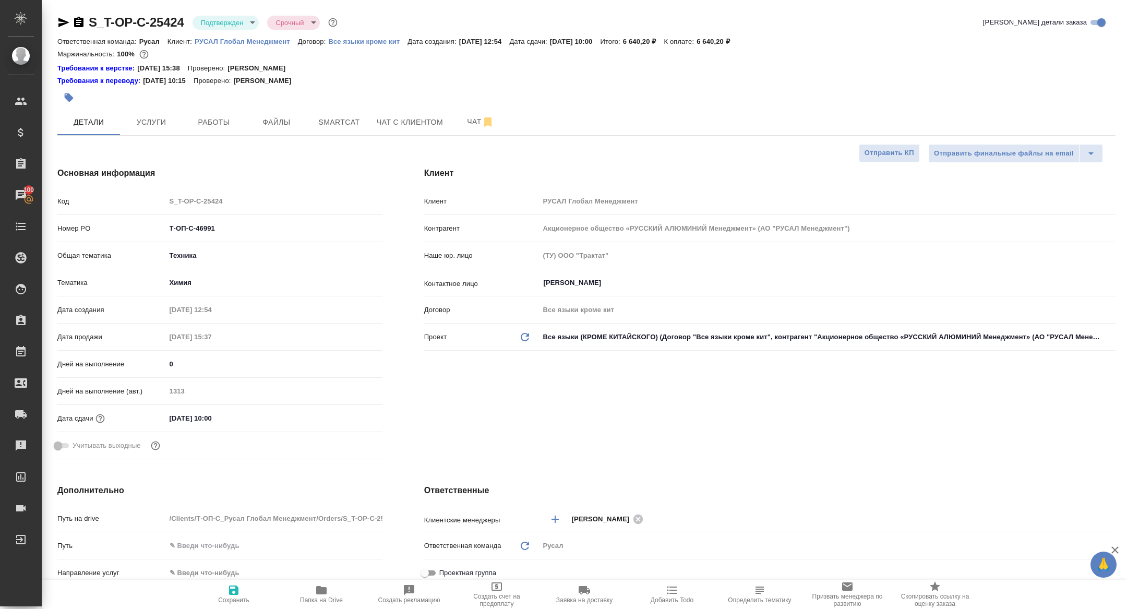
type textarea "x"
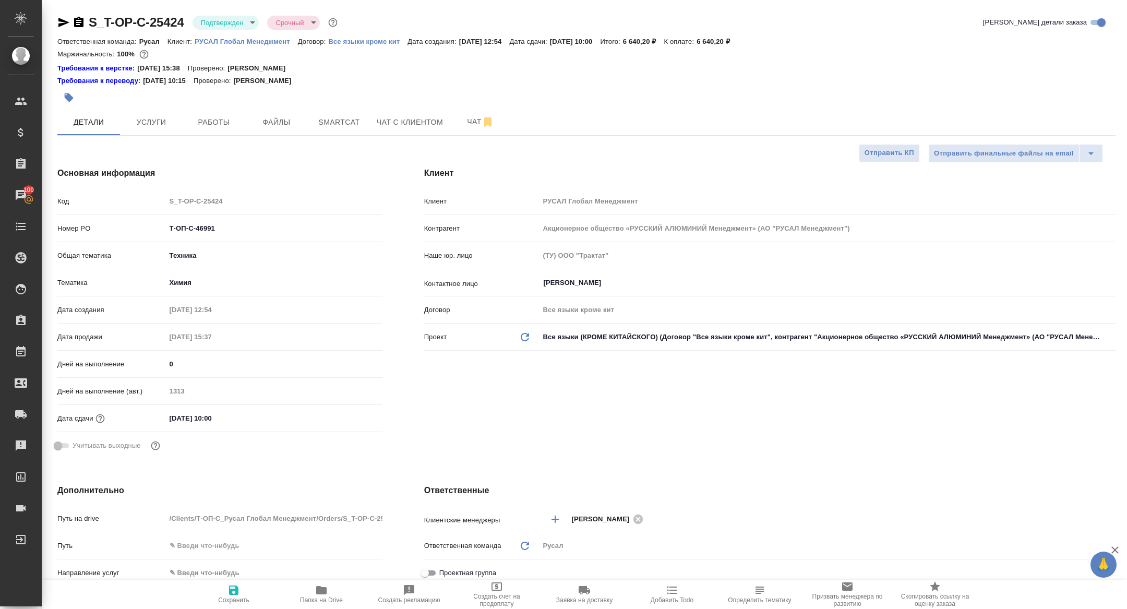
type textarea "x"
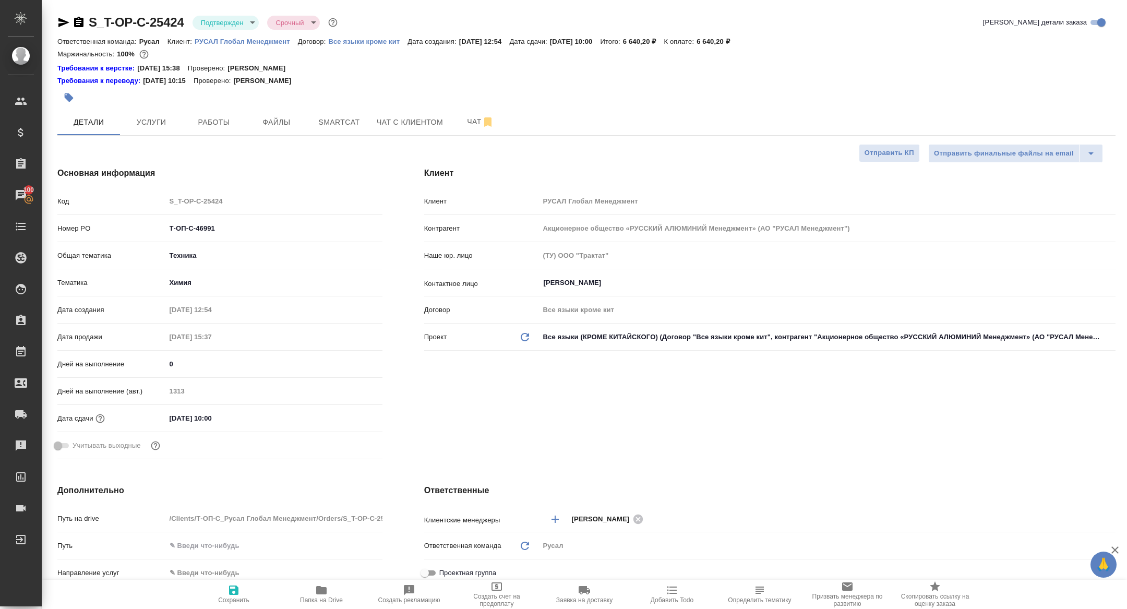
type textarea "x"
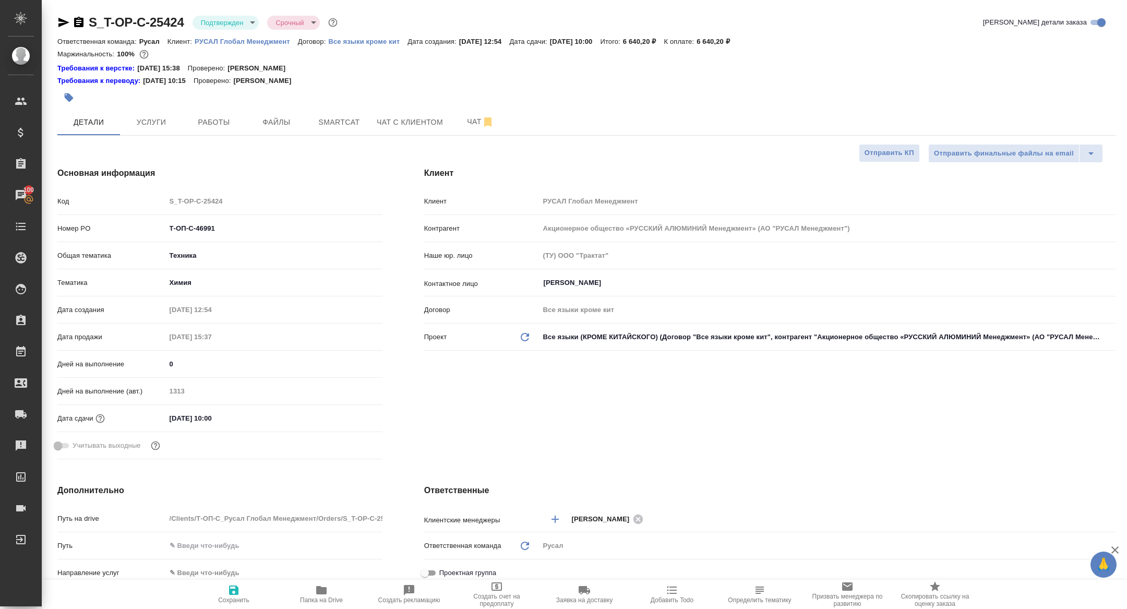
type textarea "x"
click at [199, 125] on span "Работы" at bounding box center [214, 122] width 50 height 13
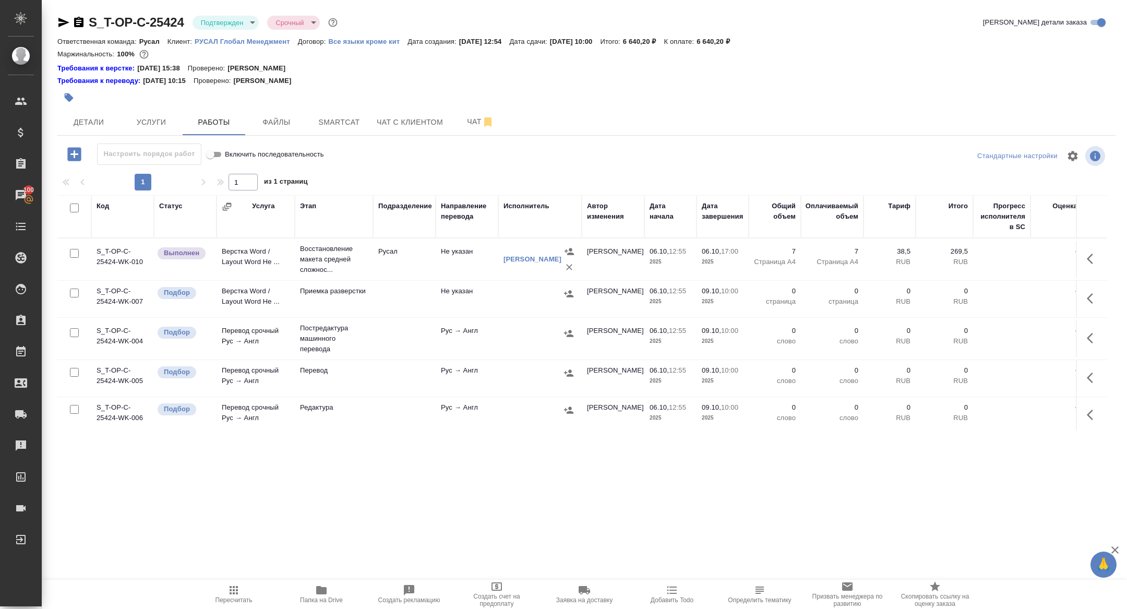
click at [70, 209] on input "checkbox" at bounding box center [74, 208] width 9 height 9
checkbox input "true"
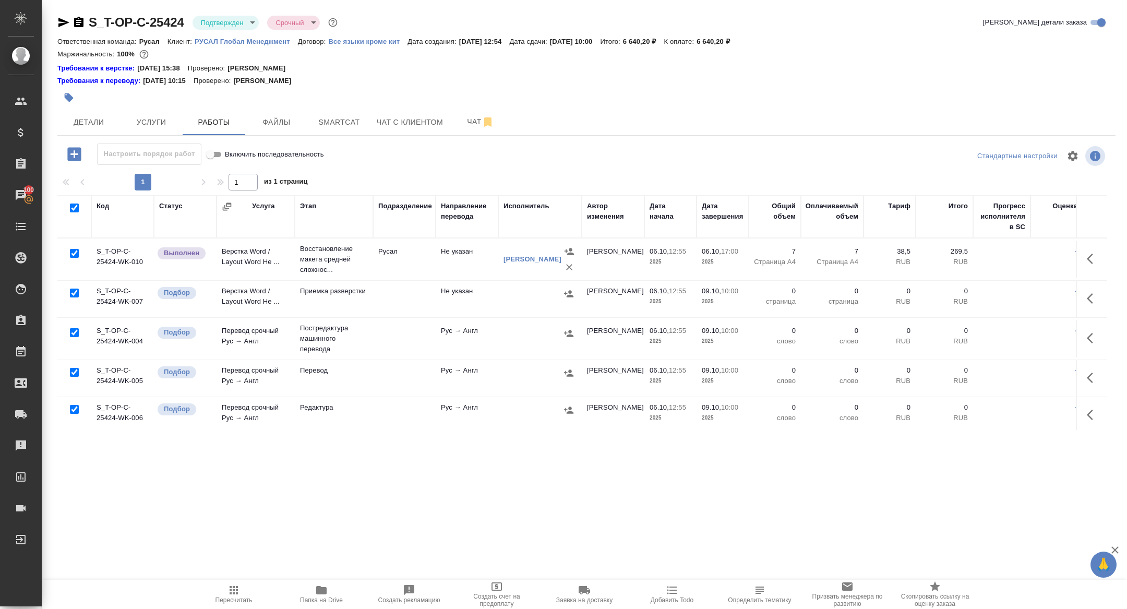
checkbox input "true"
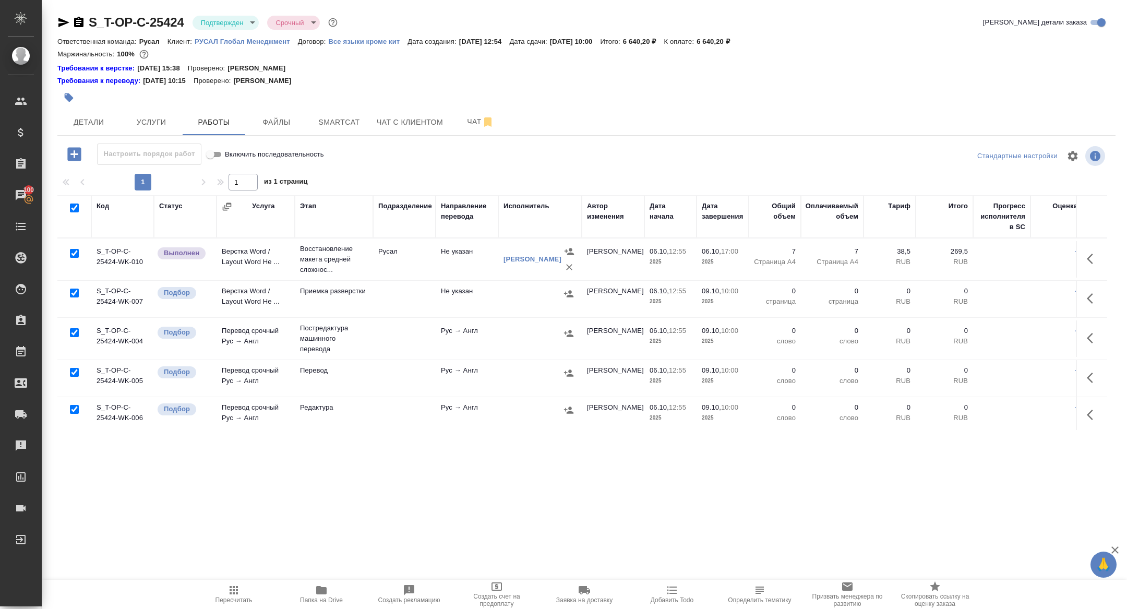
checkbox input "true"
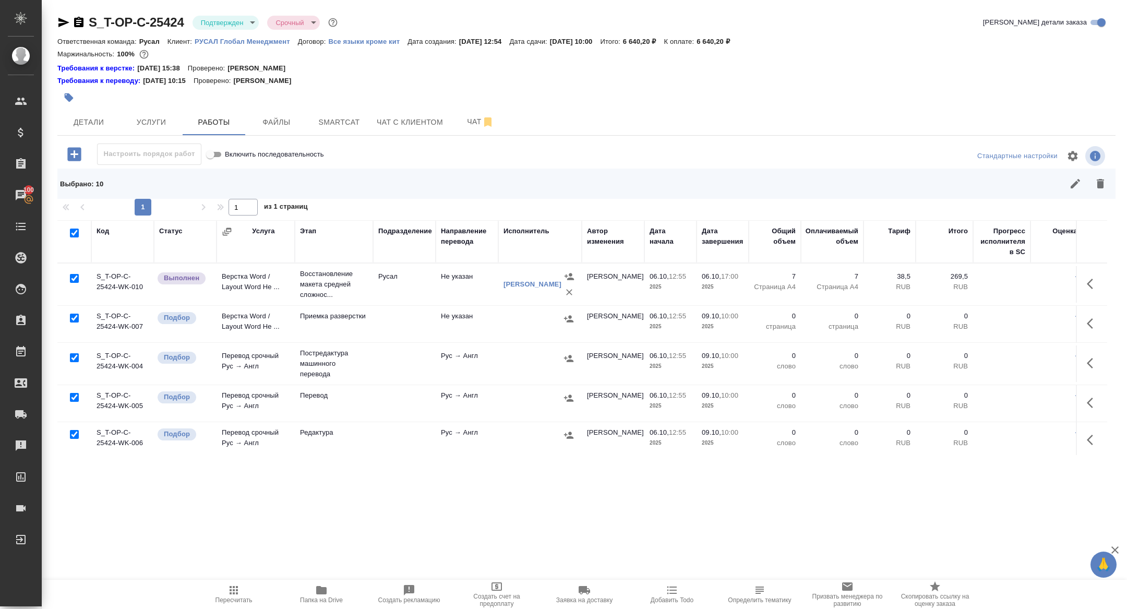
click at [79, 279] on div at bounding box center [74, 278] width 23 height 15
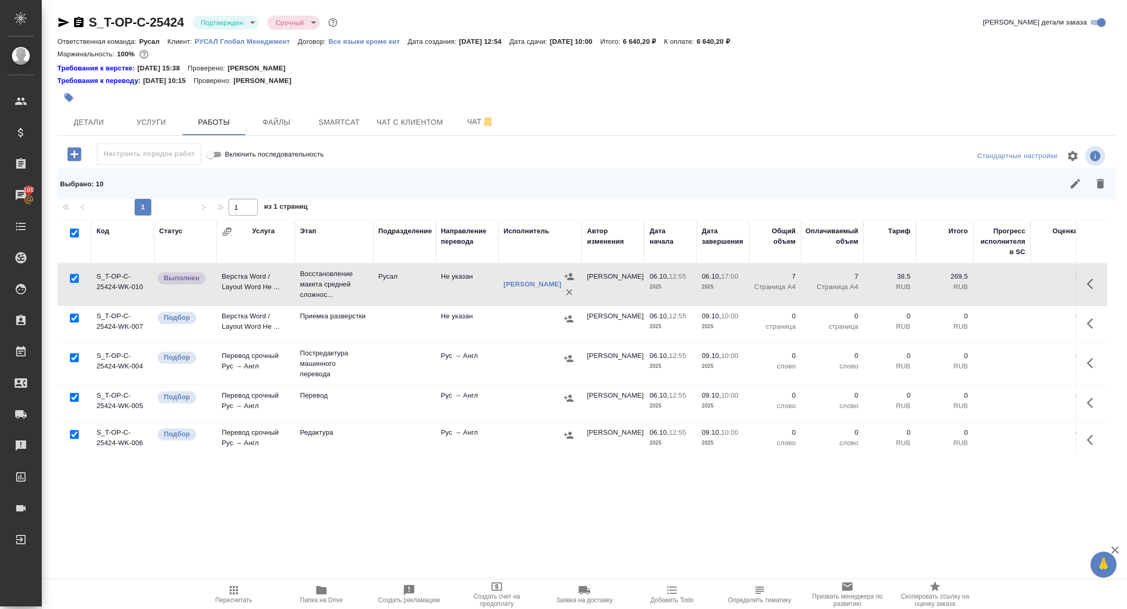
click at [76, 354] on input "checkbox" at bounding box center [74, 357] width 9 height 9
checkbox input "false"
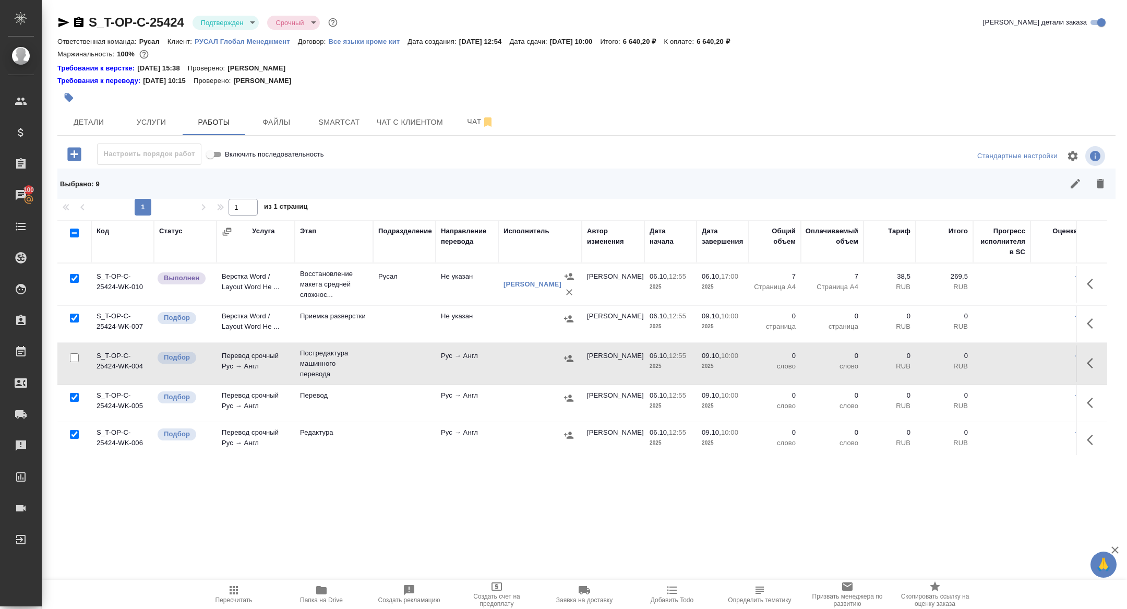
scroll to position [52, 0]
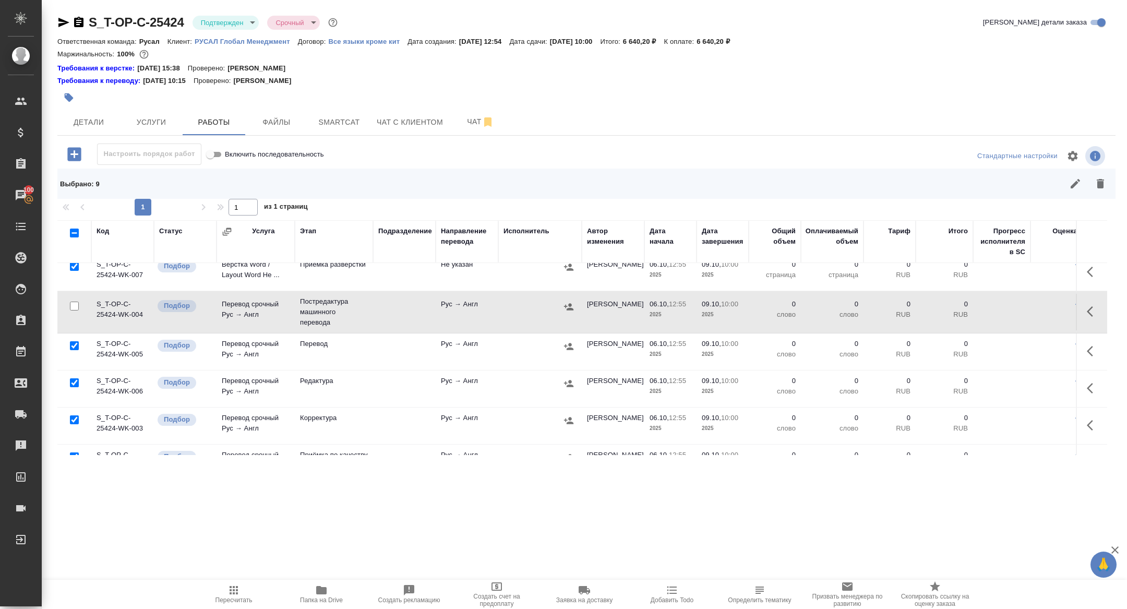
click at [76, 378] on input "checkbox" at bounding box center [74, 382] width 9 height 9
checkbox input "false"
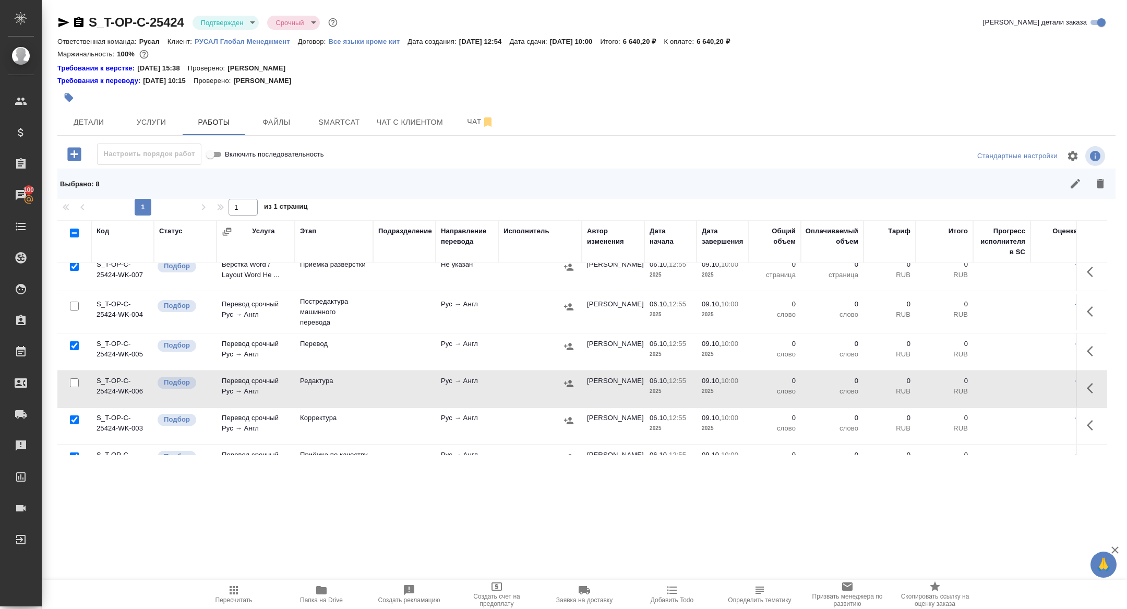
scroll to position [188, 0]
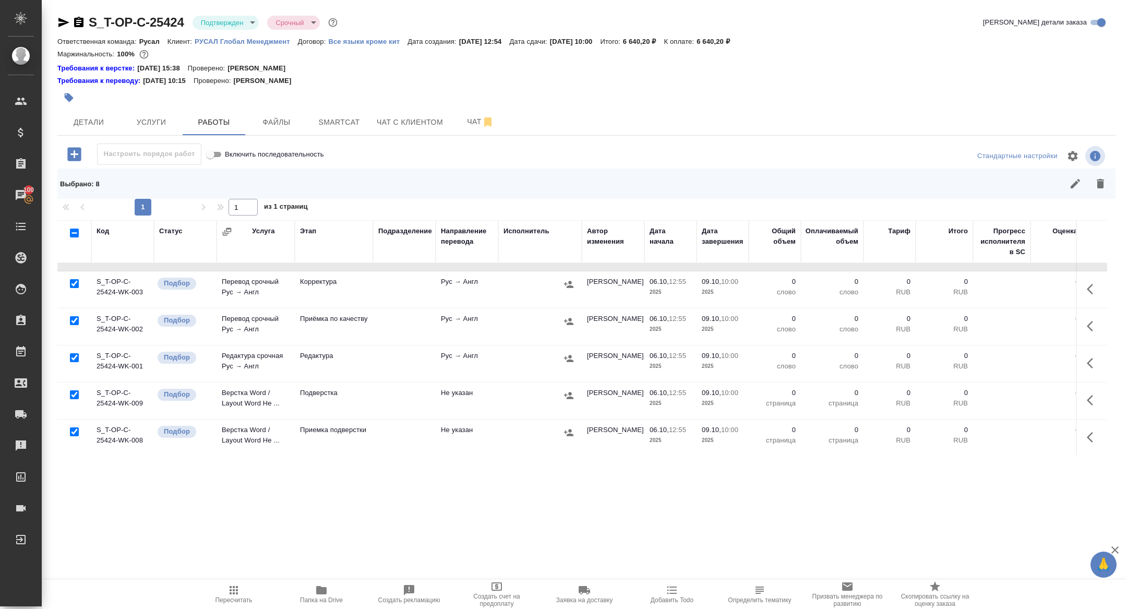
click at [75, 388] on div at bounding box center [74, 395] width 23 height 15
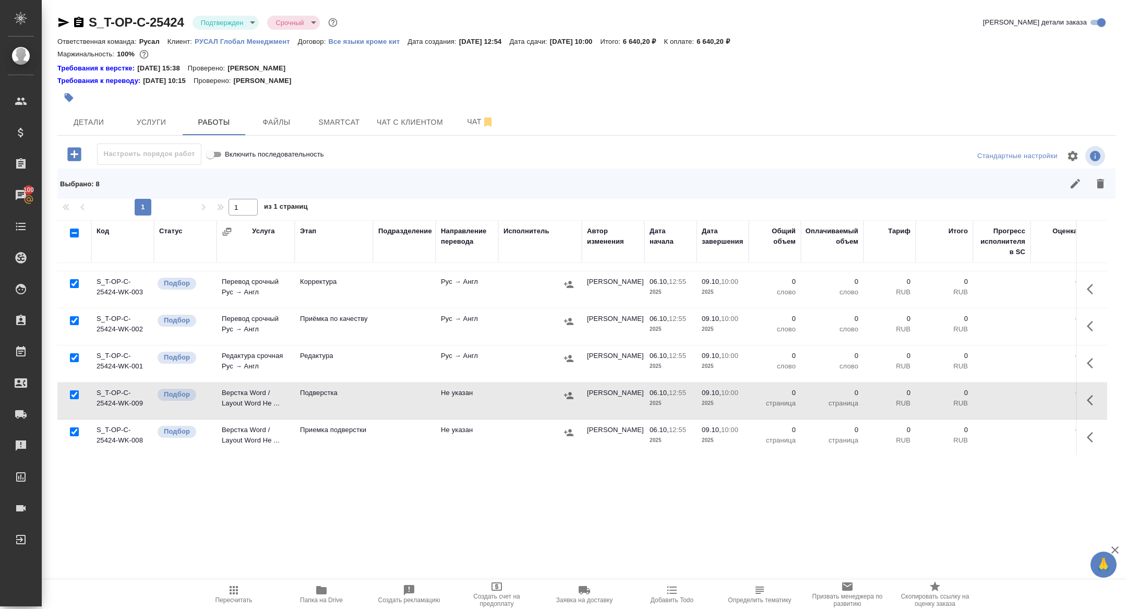
click at [70, 396] on input "checkbox" at bounding box center [74, 394] width 9 height 9
checkbox input "false"
click at [1094, 189] on icon "button" at bounding box center [1100, 183] width 13 height 13
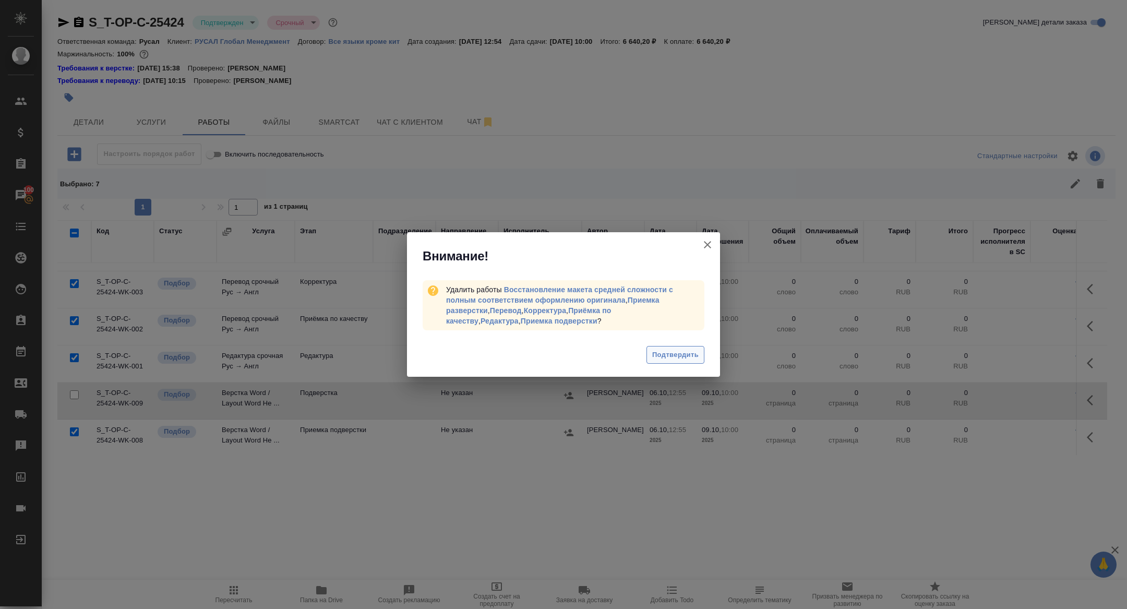
click at [673, 360] on span "Подтвердить" at bounding box center [675, 355] width 46 height 12
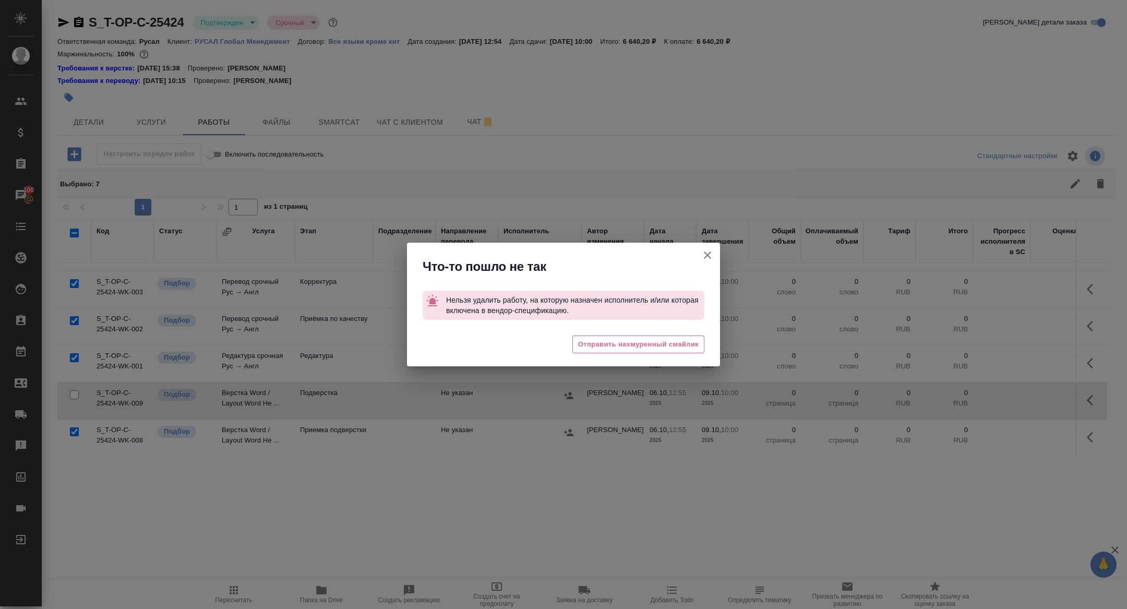
click at [710, 262] on button "Группировать работы по услугам" at bounding box center [707, 255] width 25 height 25
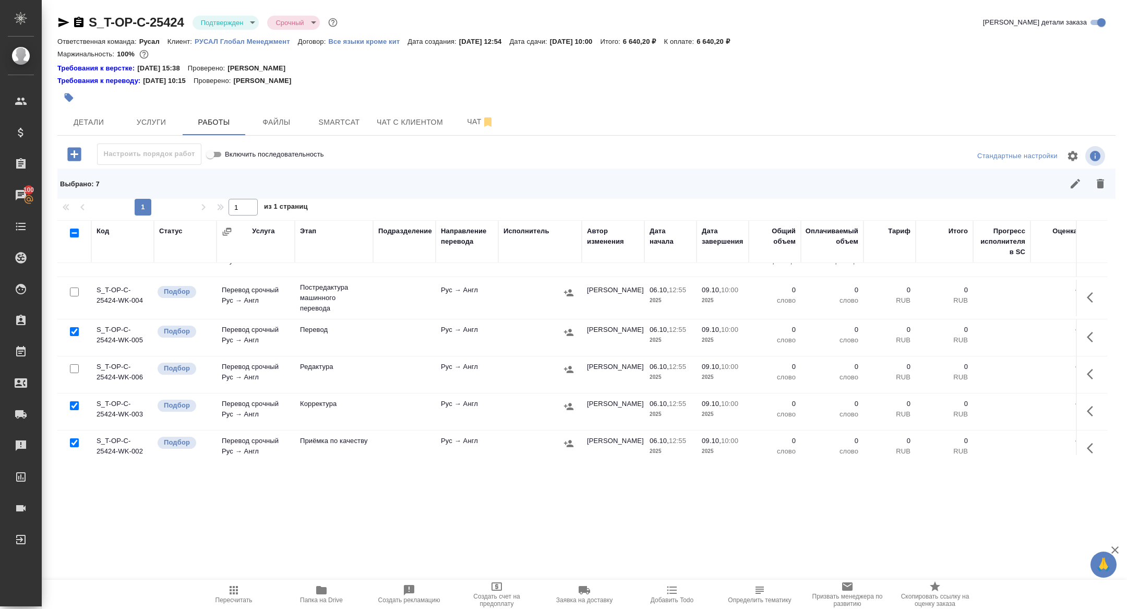
scroll to position [0, 0]
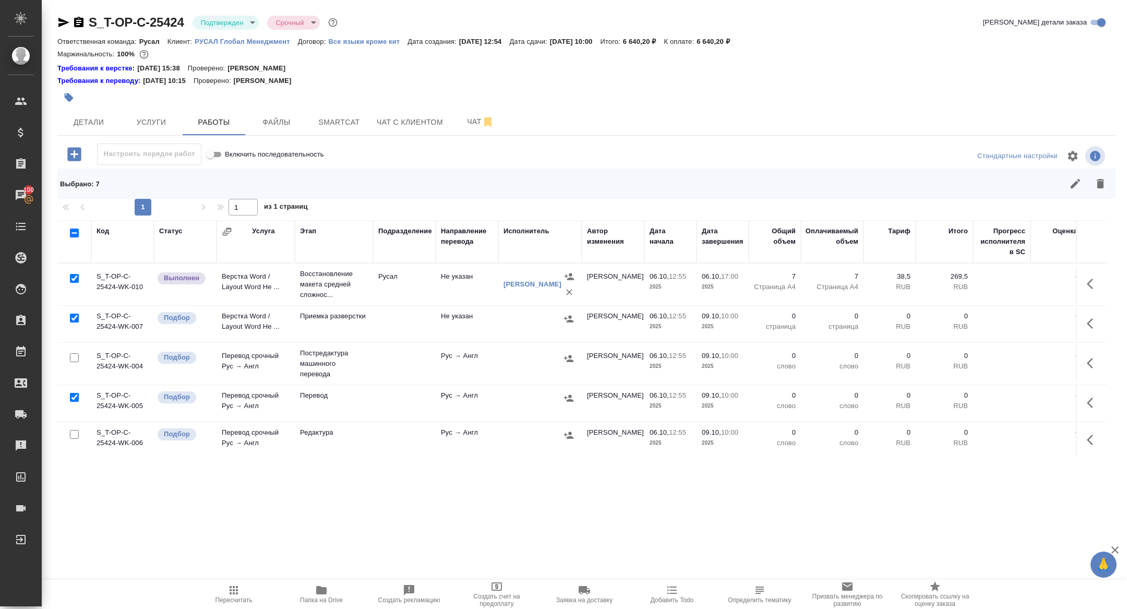
click at [75, 280] on input "checkbox" at bounding box center [74, 278] width 9 height 9
checkbox input "false"
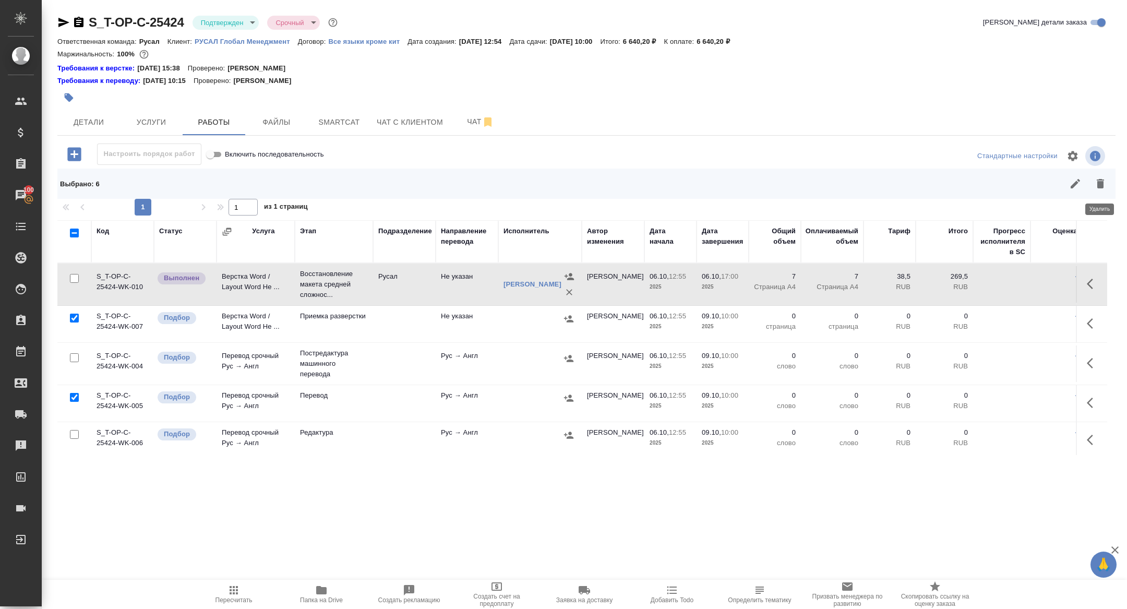
click at [1100, 186] on icon "button" at bounding box center [1100, 183] width 7 height 9
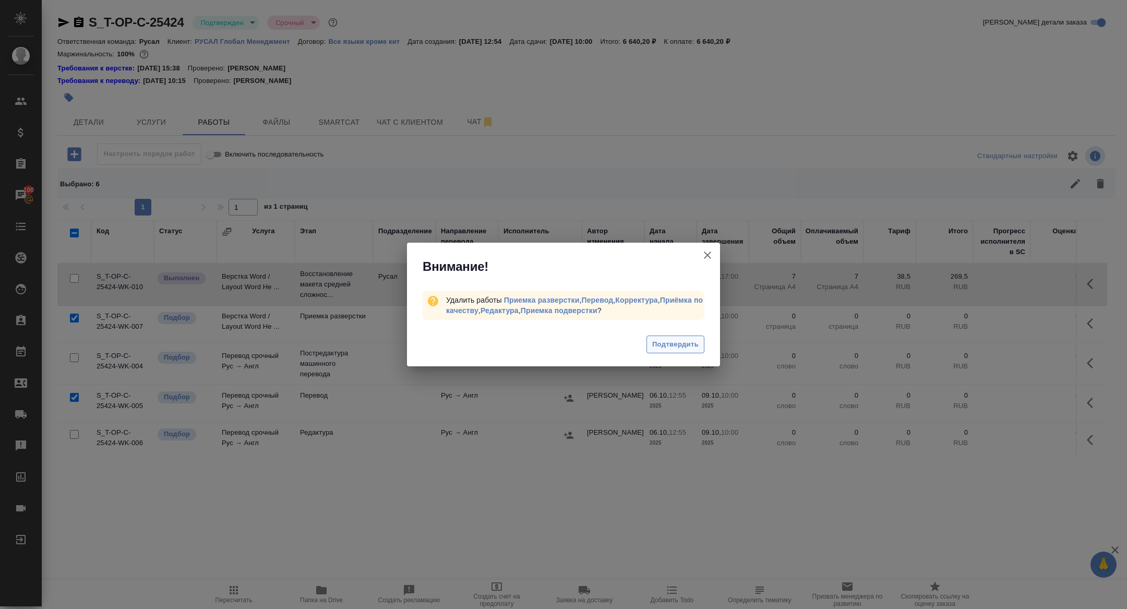
click at [698, 342] on span "Подтвердить" at bounding box center [675, 345] width 46 height 12
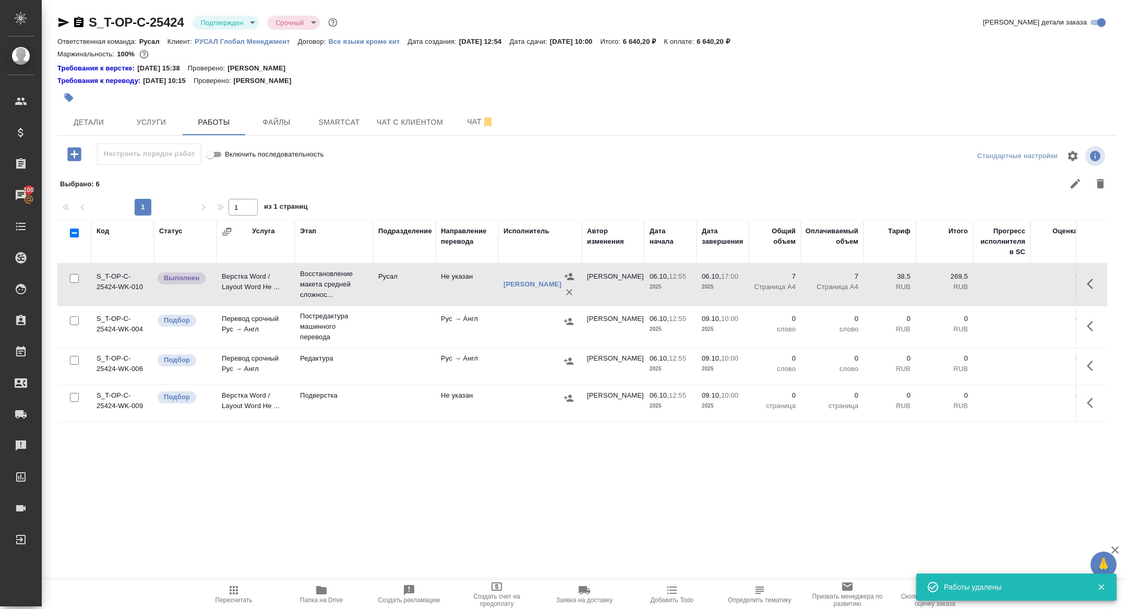
click at [1087, 328] on icon "button" at bounding box center [1093, 326] width 13 height 13
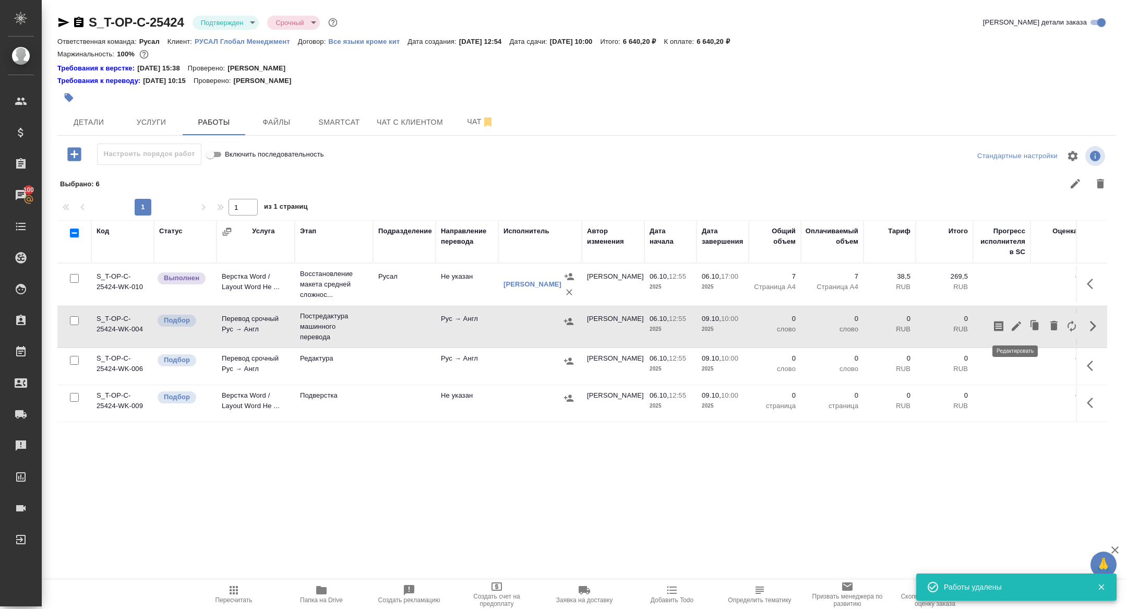
click at [1018, 322] on icon "button" at bounding box center [1016, 326] width 13 height 13
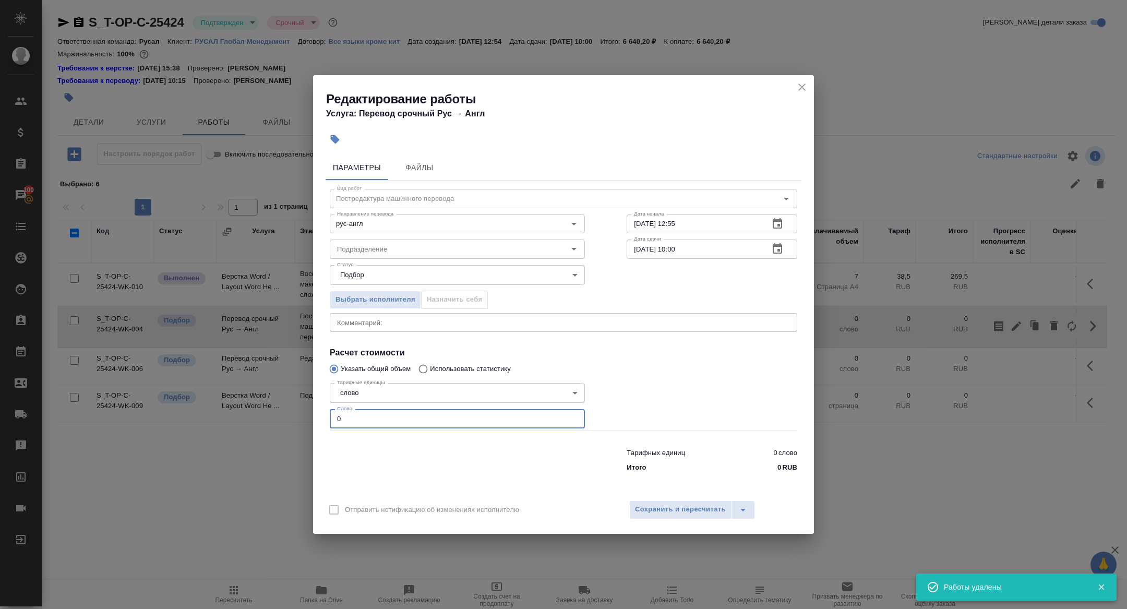
drag, startPoint x: 364, startPoint y: 420, endPoint x: 259, endPoint y: 416, distance: 105.5
click at [261, 416] on div "Редактирование работы Услуга: Перевод срочный Рус → Англ Параметры Файлы Вид ра…" at bounding box center [563, 304] width 1127 height 609
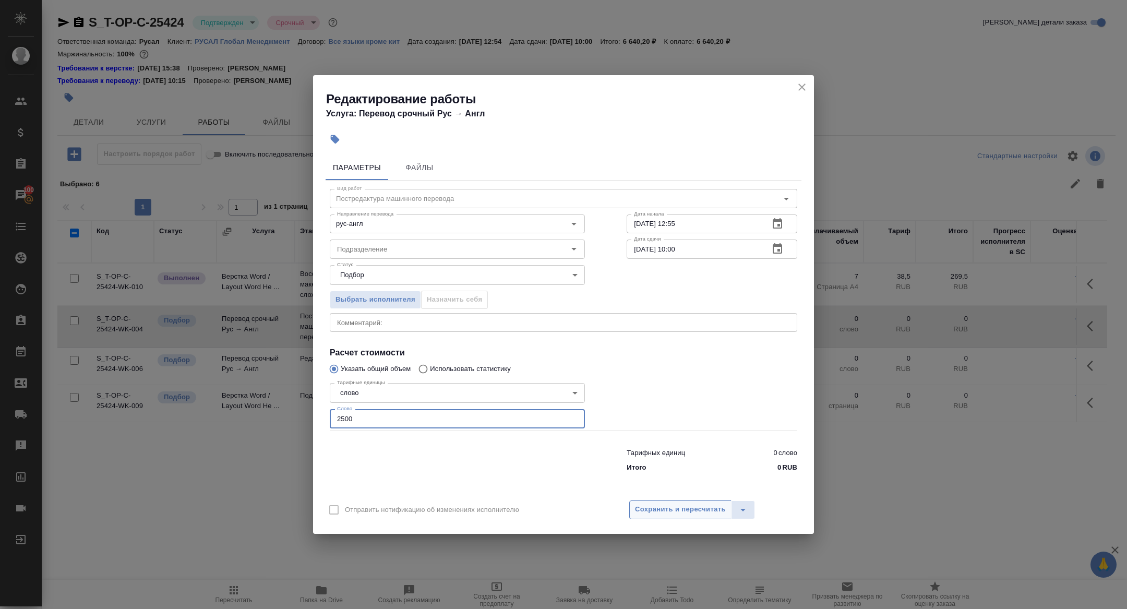
type input "2500"
click at [659, 509] on span "Сохранить и пересчитать" at bounding box center [680, 510] width 91 height 12
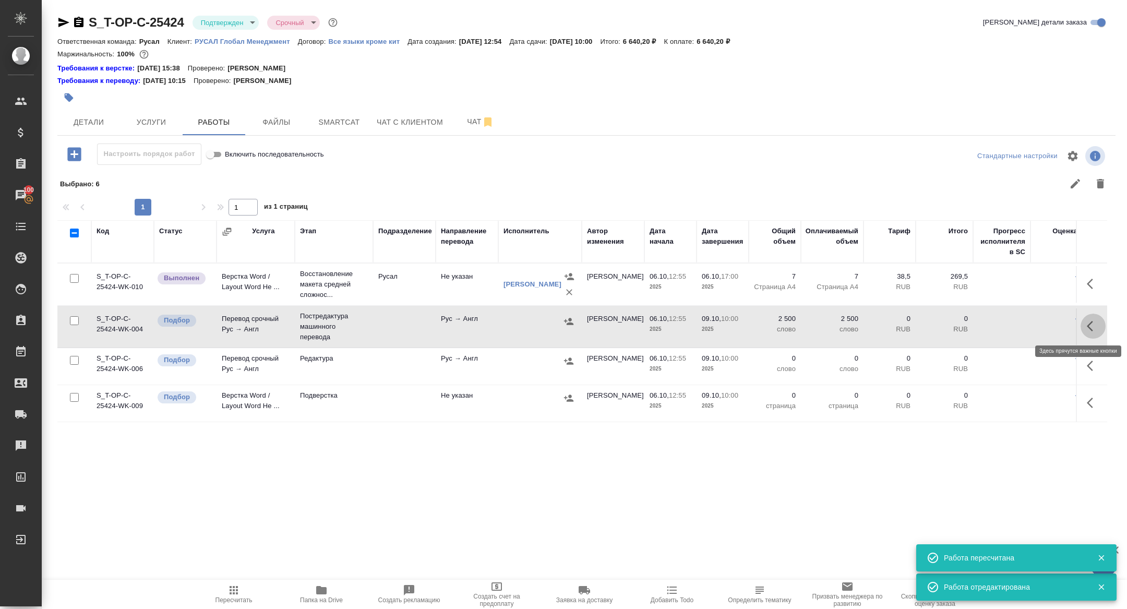
click at [1087, 332] on button "button" at bounding box center [1093, 326] width 25 height 25
click at [1011, 327] on icon "button" at bounding box center [1016, 326] width 13 height 13
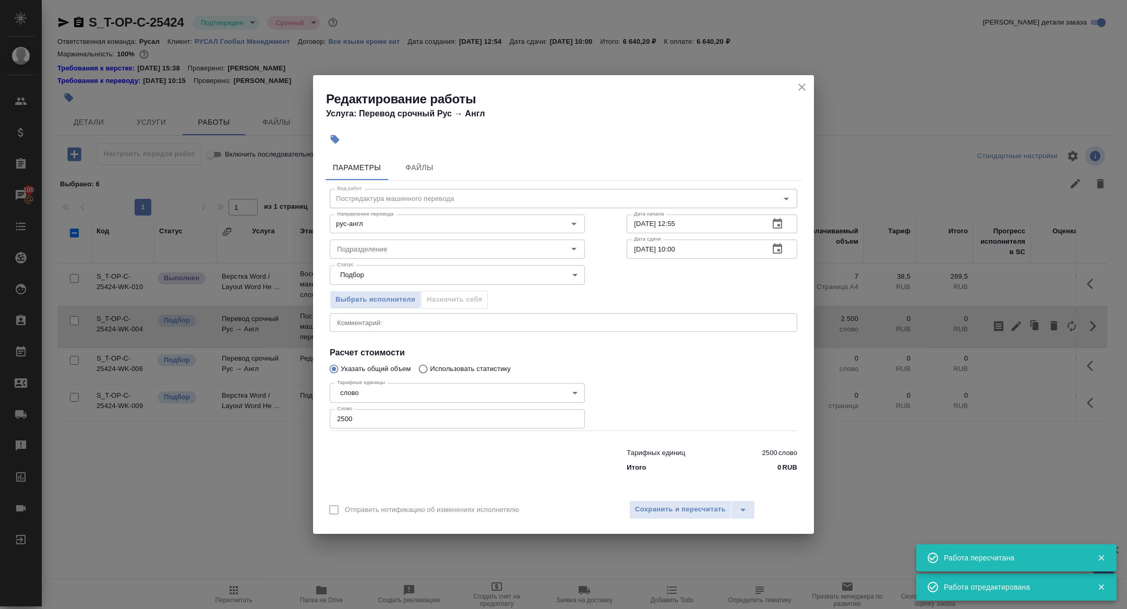
click at [771, 249] on icon "button" at bounding box center [777, 249] width 13 height 13
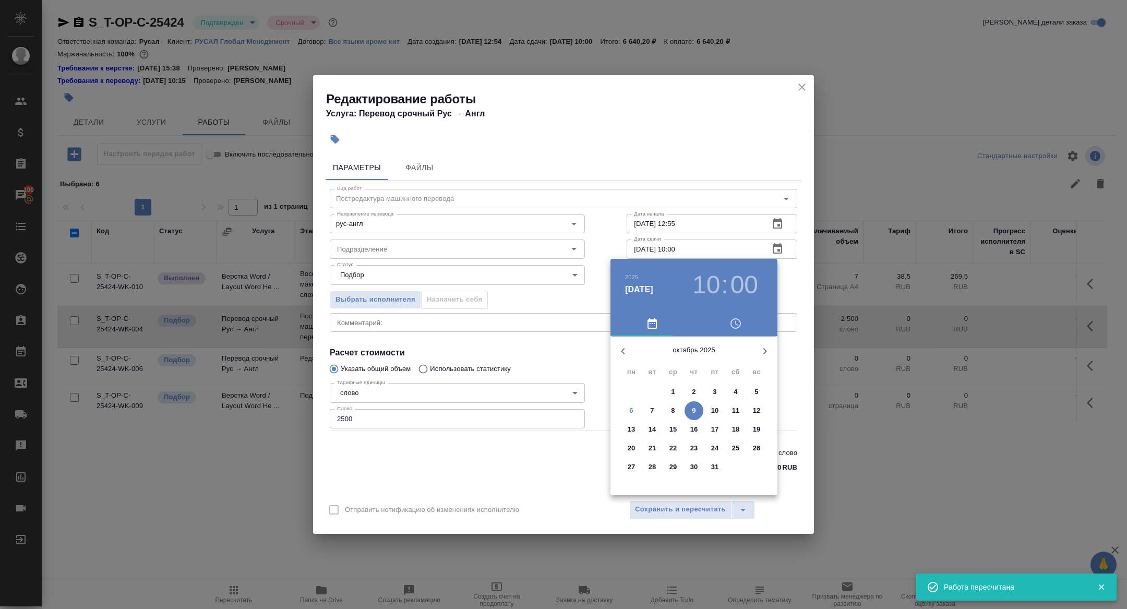
click at [670, 411] on span "8" at bounding box center [673, 411] width 19 height 10
type input "08.10.2025 10:00"
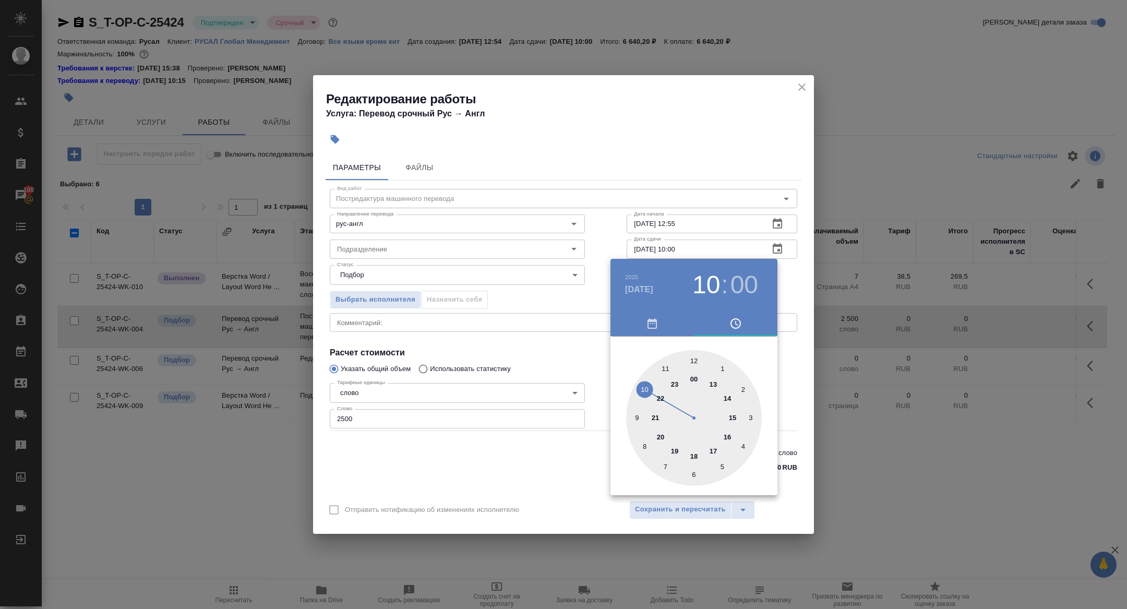
click at [528, 328] on div at bounding box center [563, 304] width 1127 height 609
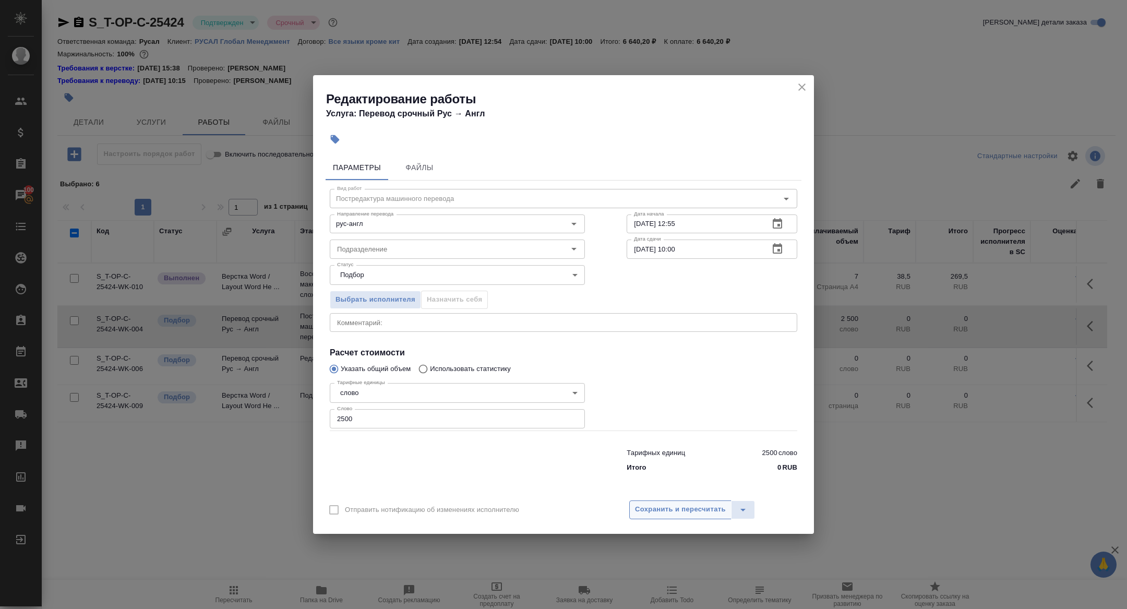
click at [679, 503] on button "Сохранить и пересчитать" at bounding box center [680, 510] width 102 height 19
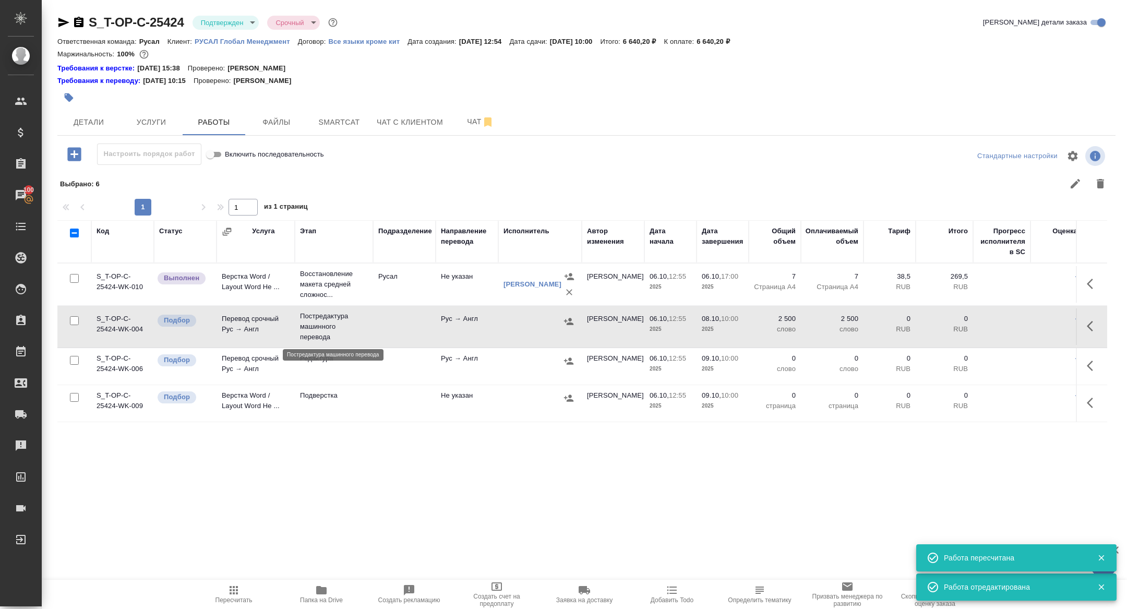
click at [313, 325] on p "Постредактура машинного перевода" at bounding box center [334, 326] width 68 height 31
click at [347, 114] on button "Smartcat" at bounding box center [339, 122] width 63 height 26
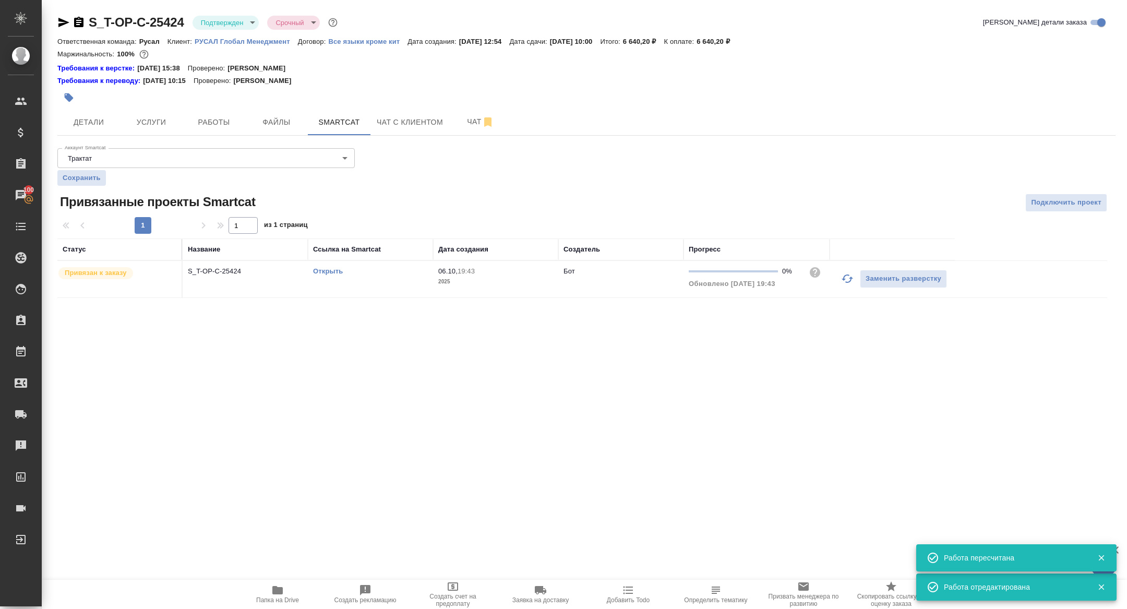
click at [227, 293] on td "S_T-OP-C-25424" at bounding box center [245, 279] width 125 height 37
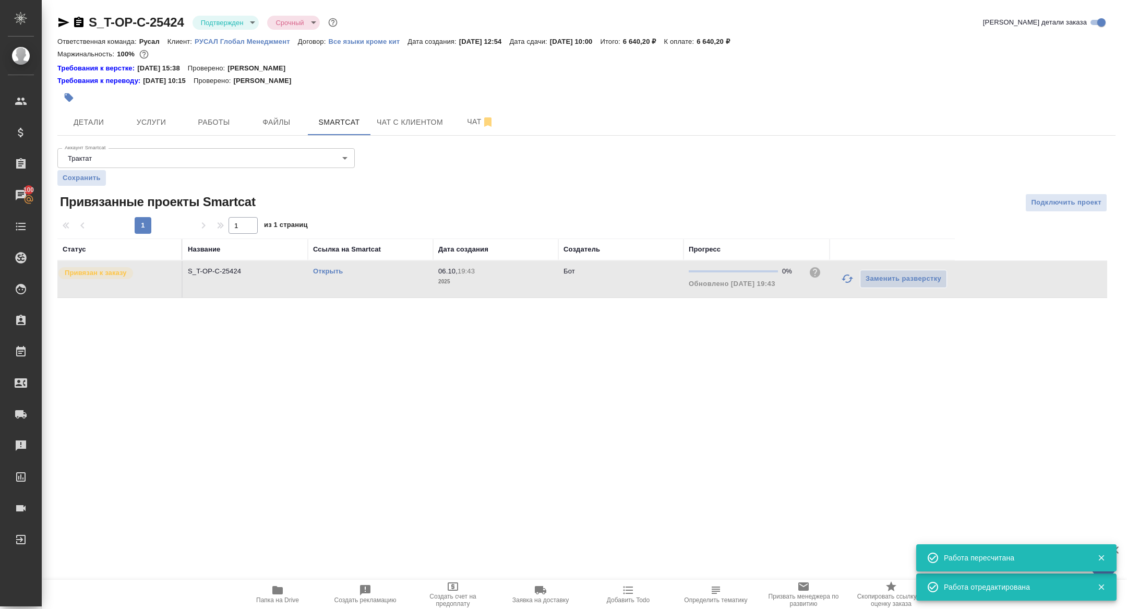
click at [227, 293] on td "S_T-OP-C-25424" at bounding box center [245, 279] width 125 height 37
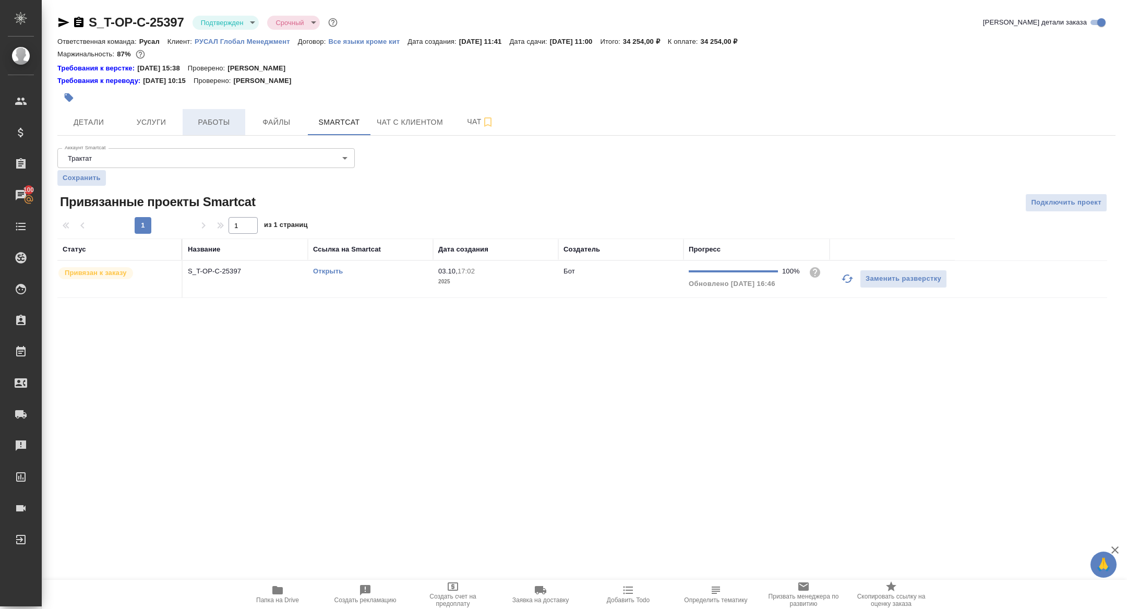
click at [210, 121] on span "Работы" at bounding box center [214, 122] width 50 height 13
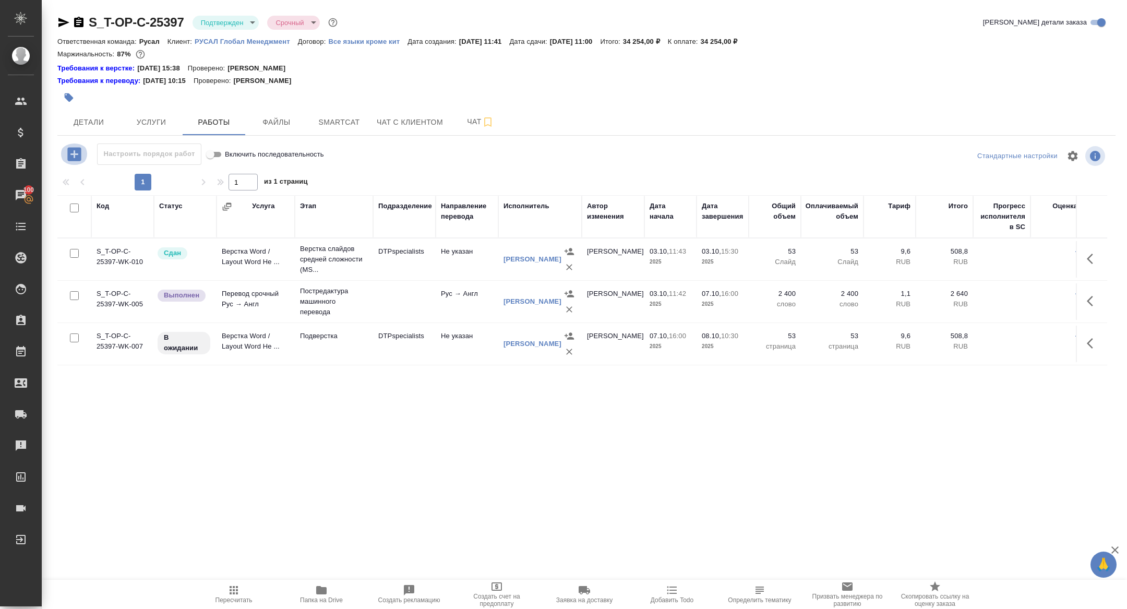
click at [71, 160] on icon "button" at bounding box center [74, 154] width 14 height 14
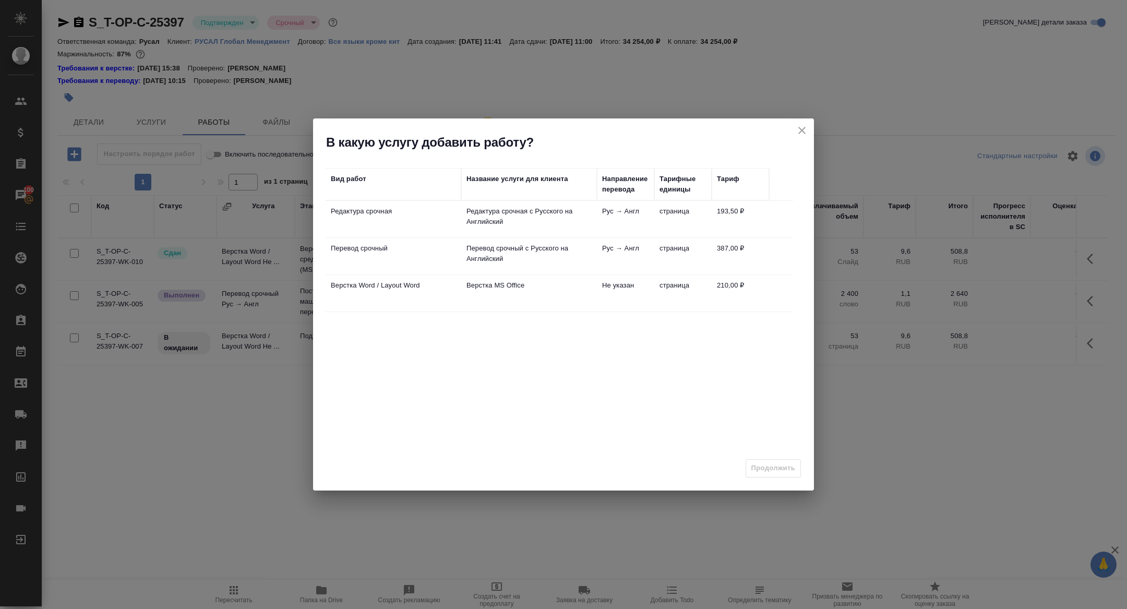
click at [359, 219] on td "Редактура срочная" at bounding box center [394, 219] width 136 height 37
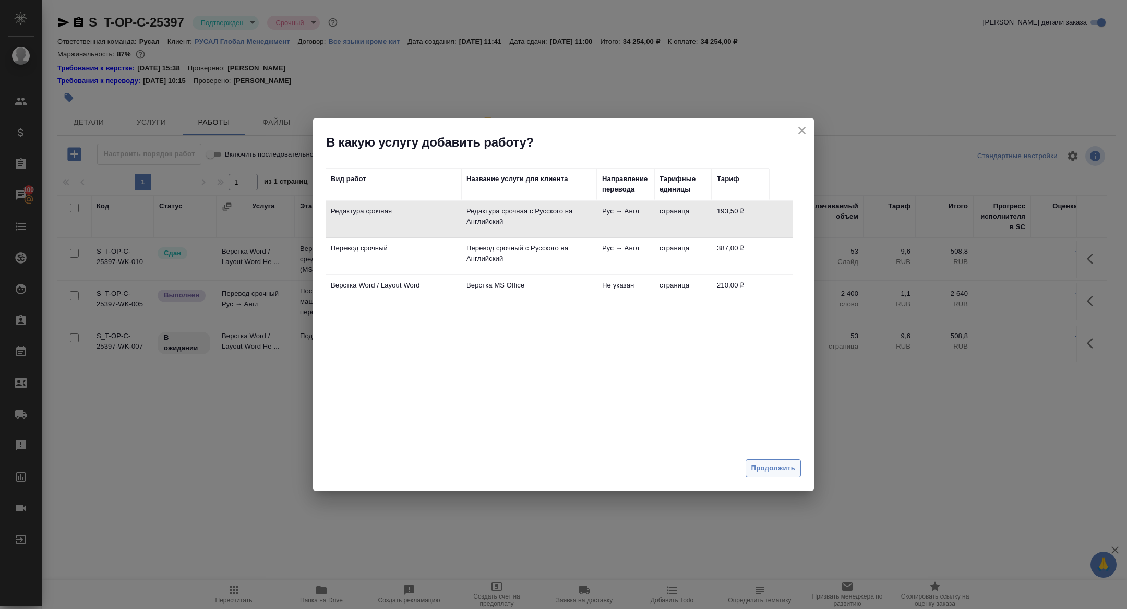
click at [778, 465] on span "Продолжить" at bounding box center [774, 468] width 44 height 12
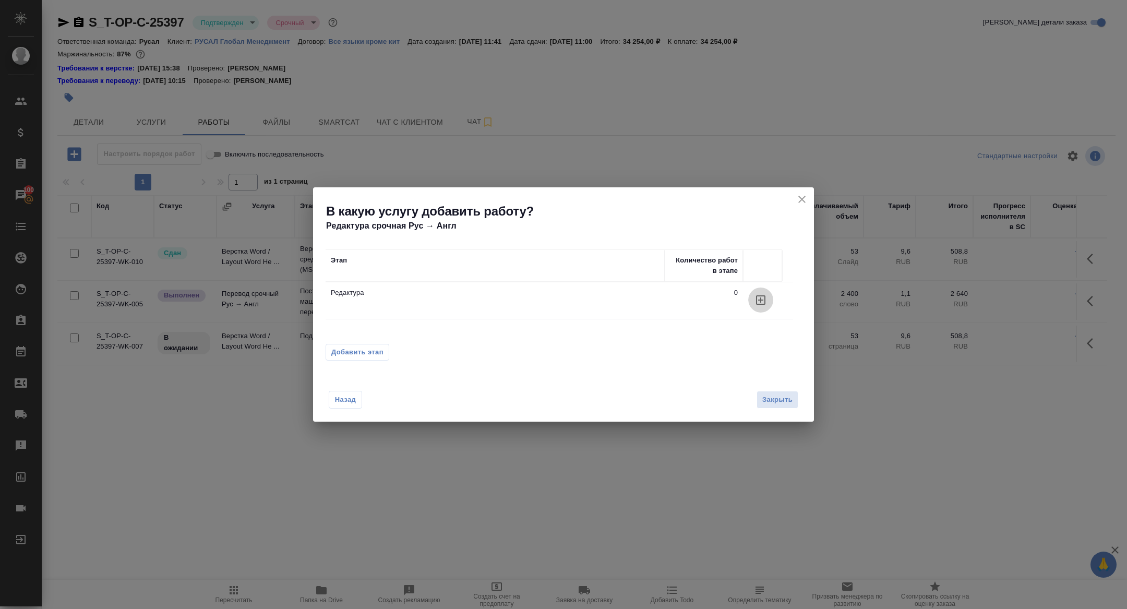
click at [761, 294] on icon "button" at bounding box center [761, 300] width 13 height 13
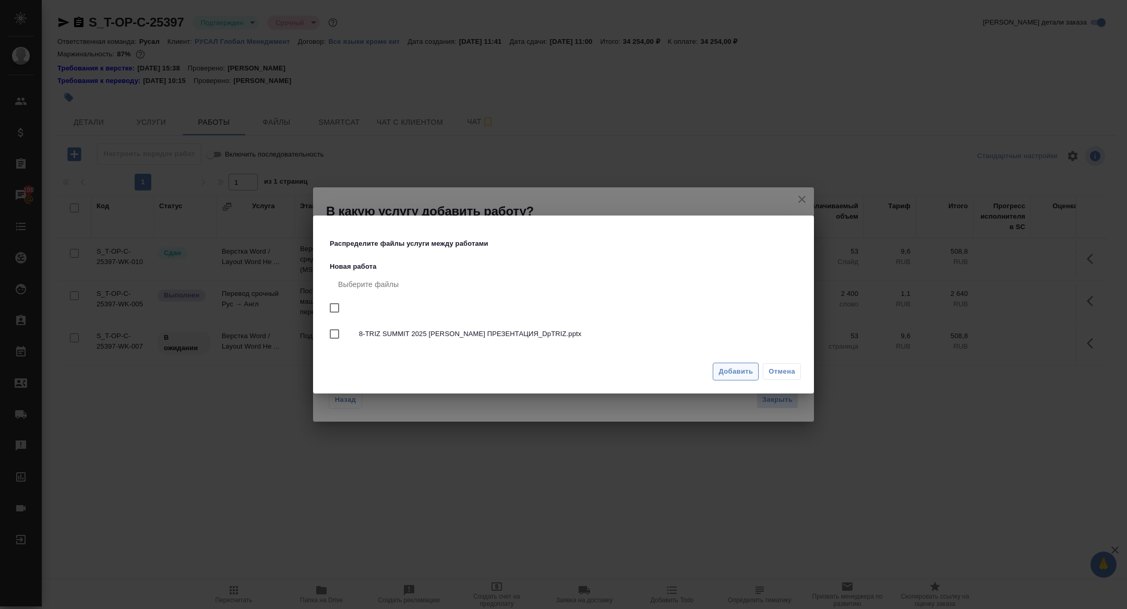
click at [721, 375] on span "Добавить" at bounding box center [736, 372] width 34 height 12
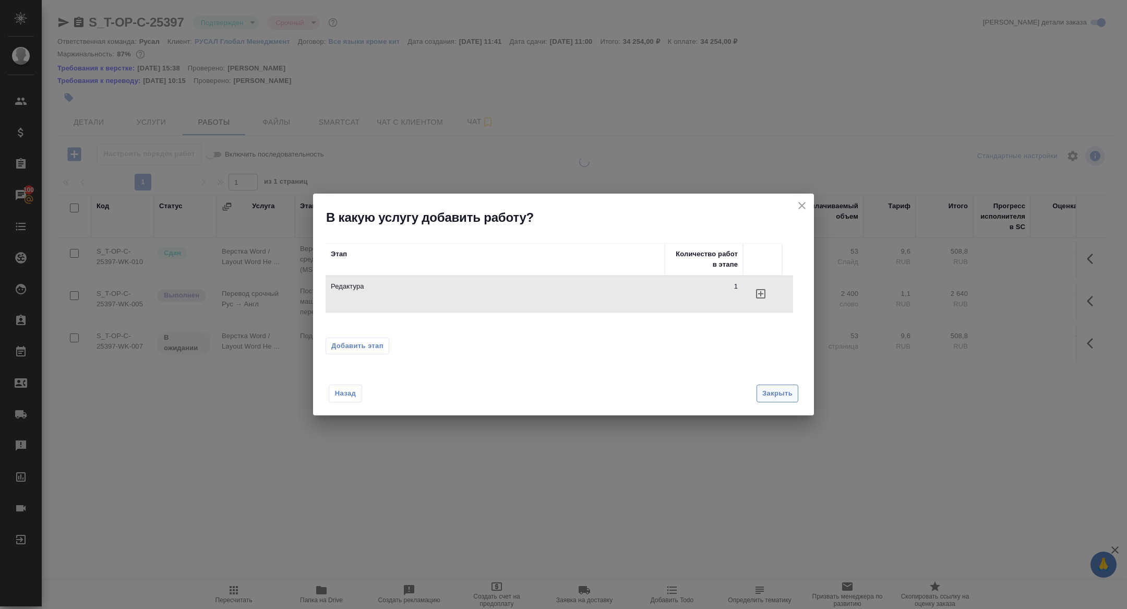
click at [773, 398] on span "Закрыть" at bounding box center [778, 394] width 30 height 12
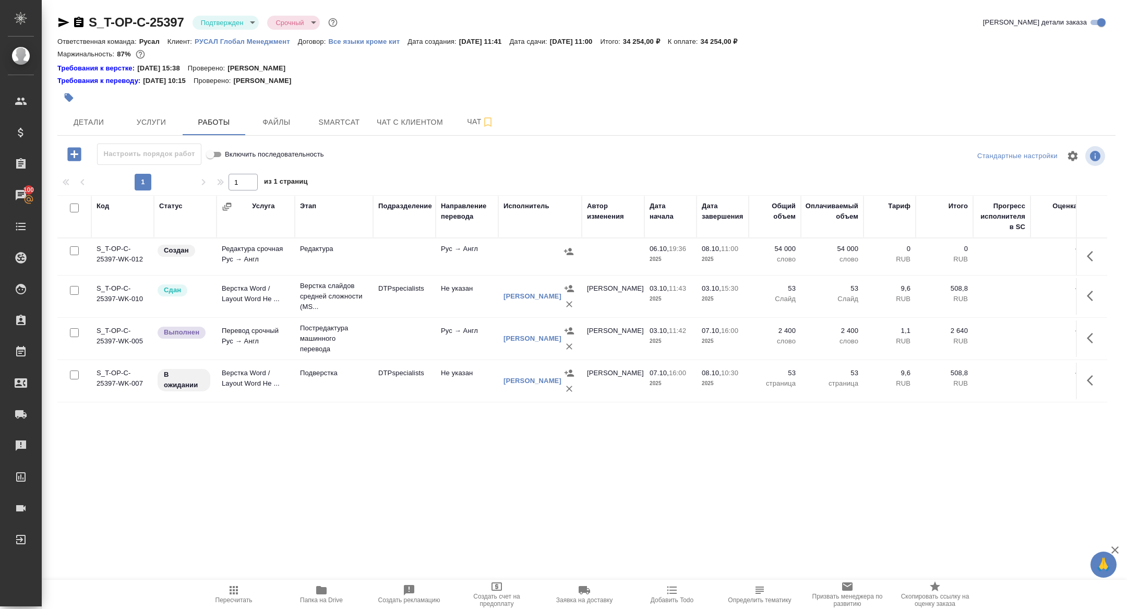
click at [1088, 261] on icon "button" at bounding box center [1093, 256] width 13 height 13
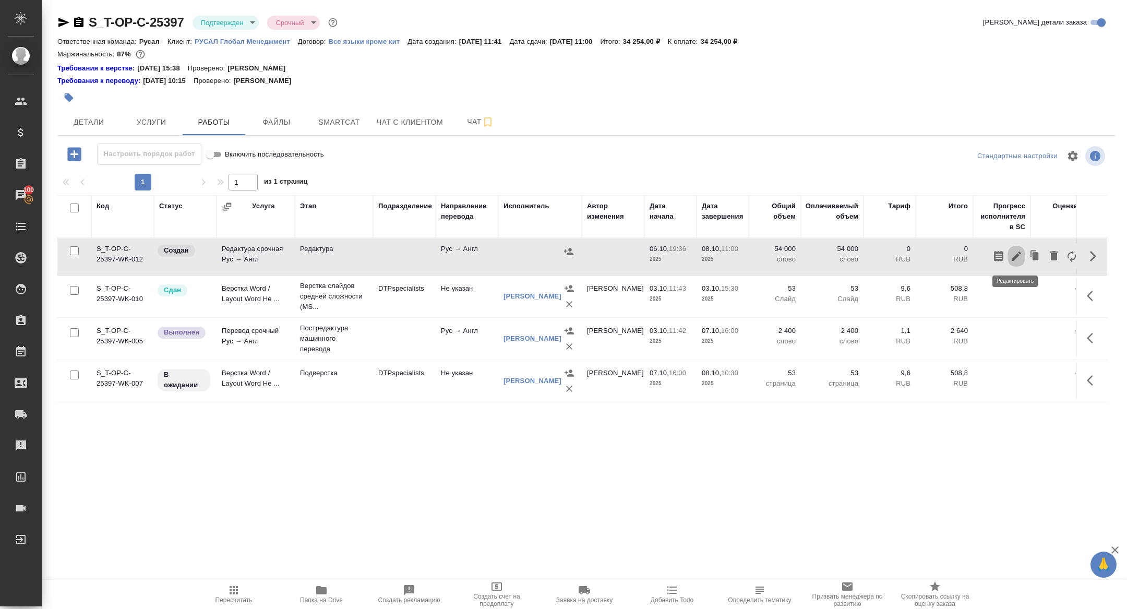
click at [1012, 255] on icon "button" at bounding box center [1016, 256] width 13 height 13
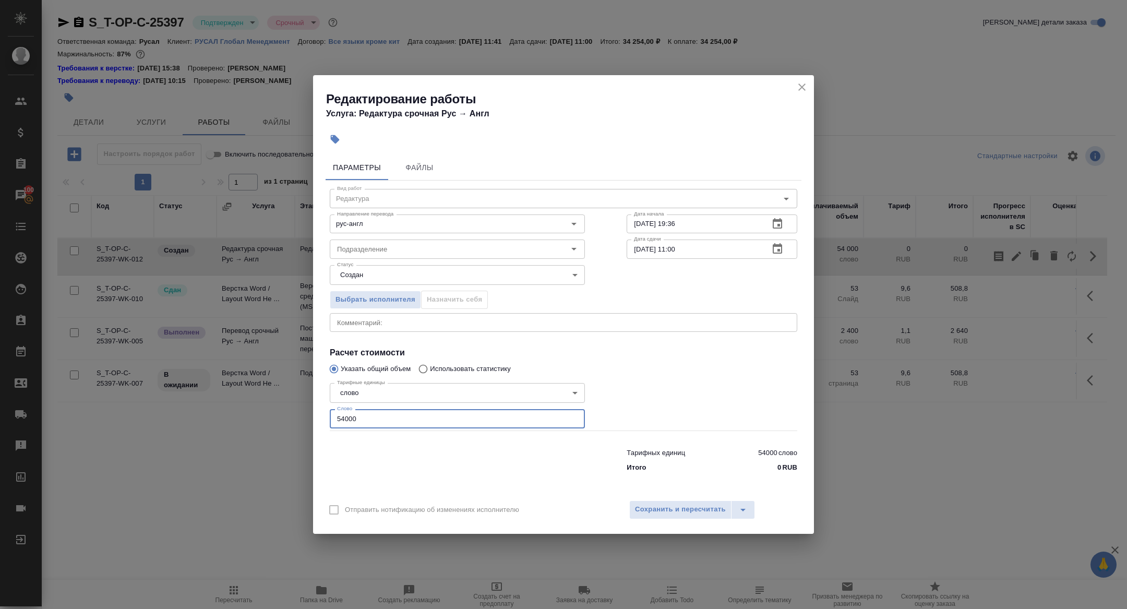
drag, startPoint x: 373, startPoint y: 417, endPoint x: 279, endPoint y: 417, distance: 93.4
click at [279, 417] on div "Редактирование работы Услуга: Редактура срочная Рус → Англ Параметры Файлы Вид …" at bounding box center [563, 304] width 1127 height 609
type input "2500"
click at [700, 504] on span "Сохранить и пересчитать" at bounding box center [680, 510] width 91 height 12
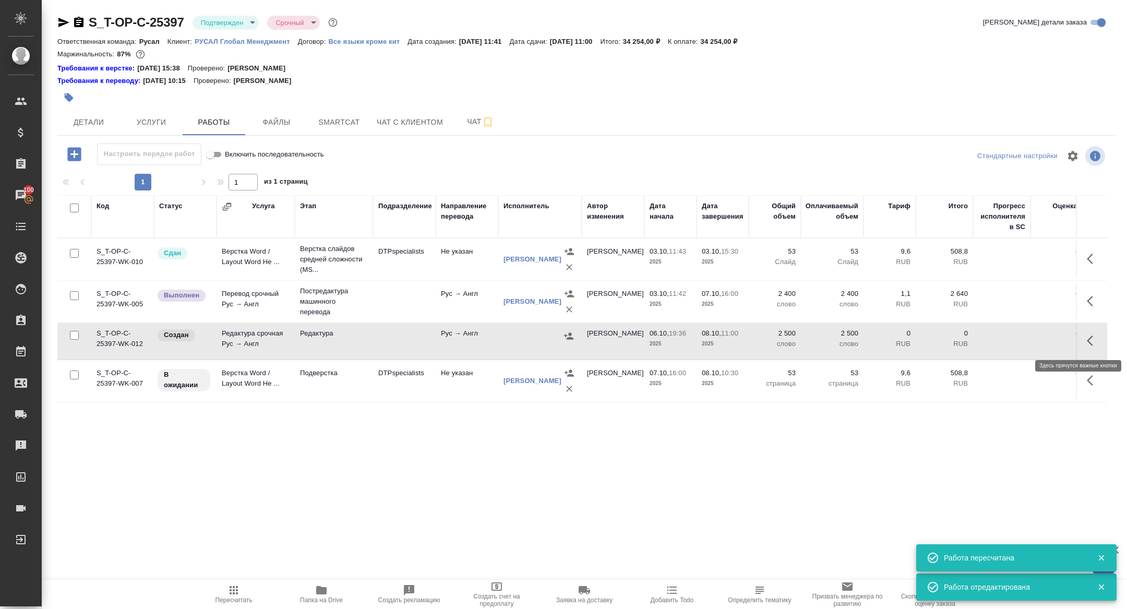
click at [1094, 343] on icon "button" at bounding box center [1093, 341] width 13 height 13
click at [1012, 342] on icon "button" at bounding box center [1016, 340] width 9 height 9
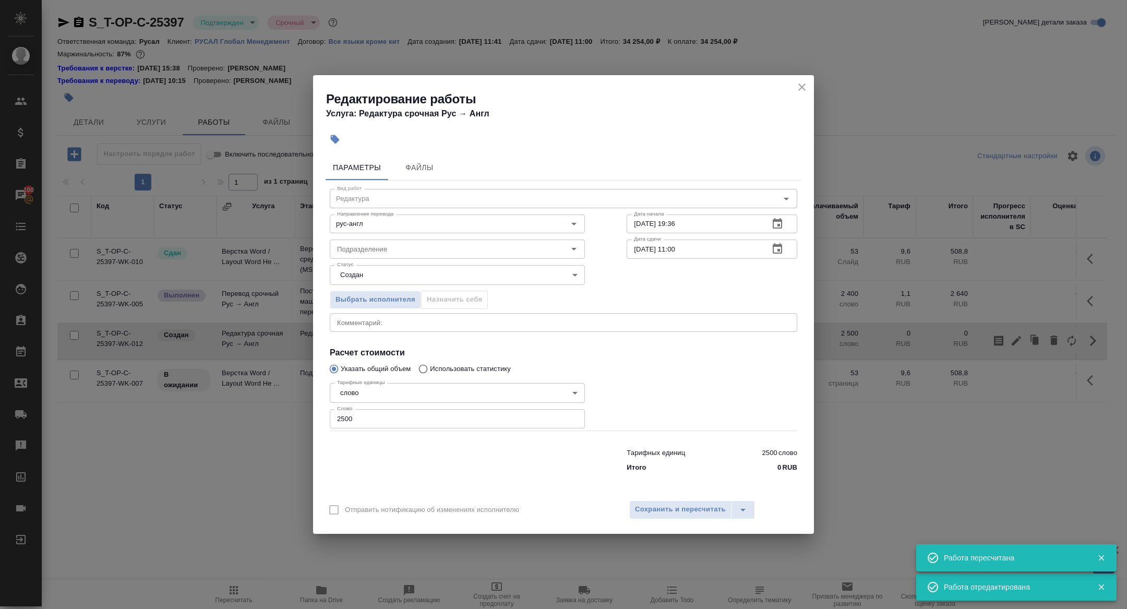
click at [771, 253] on icon "button" at bounding box center [777, 249] width 13 height 13
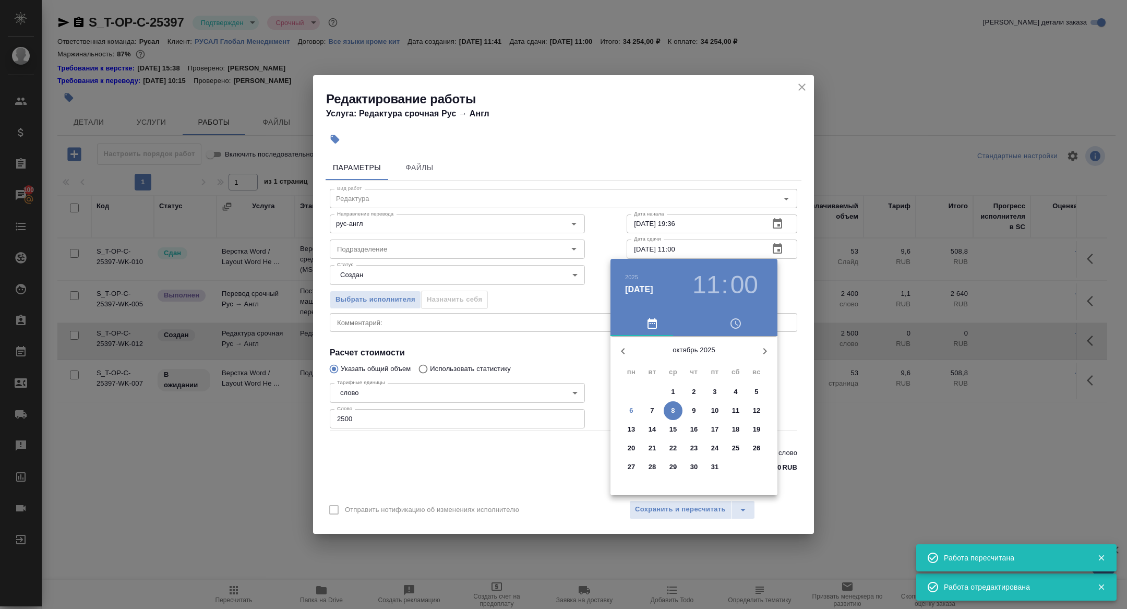
click at [721, 280] on h3 ":" at bounding box center [724, 284] width 7 height 29
click at [711, 296] on h3 "11" at bounding box center [707, 284] width 28 height 29
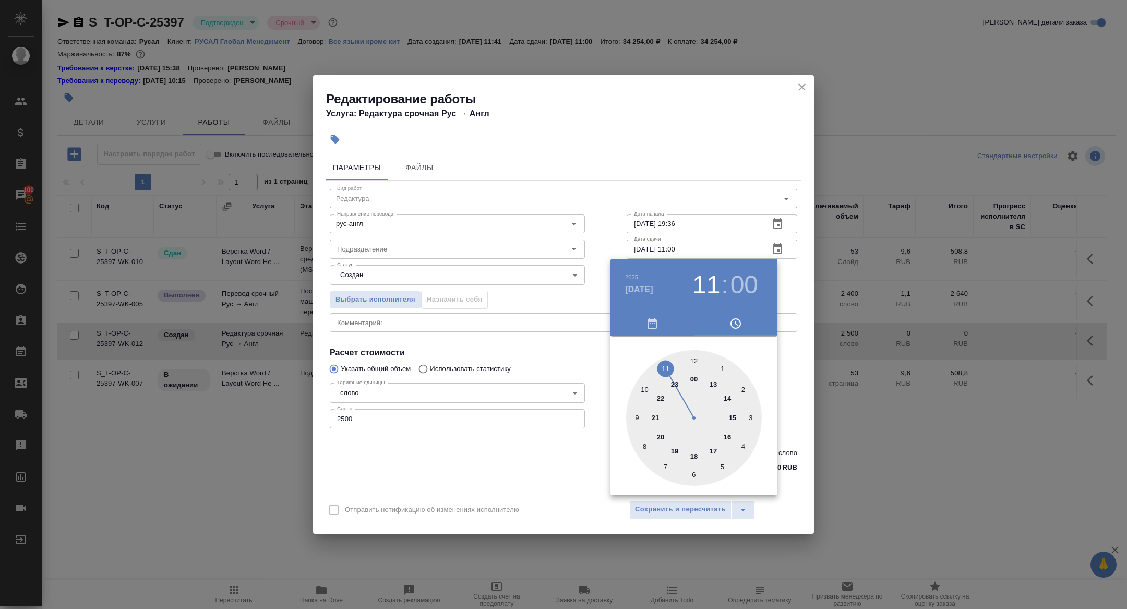
click at [646, 390] on div at bounding box center [694, 418] width 136 height 136
type input "[DATE] 10:00"
click at [544, 353] on div at bounding box center [563, 304] width 1127 height 609
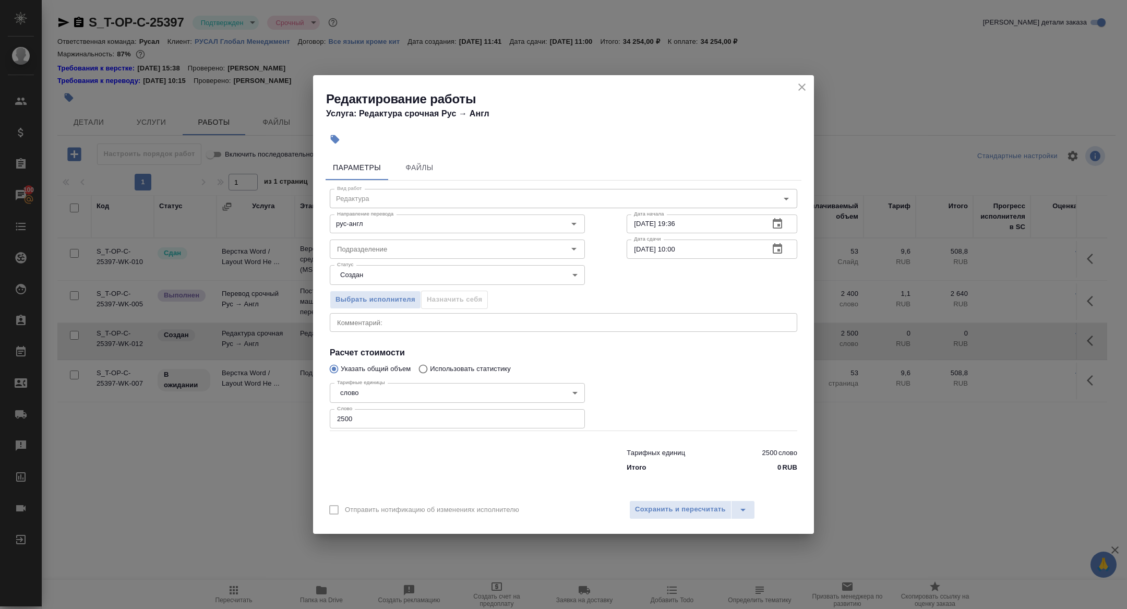
click at [654, 503] on button "Сохранить и пересчитать" at bounding box center [680, 510] width 102 height 19
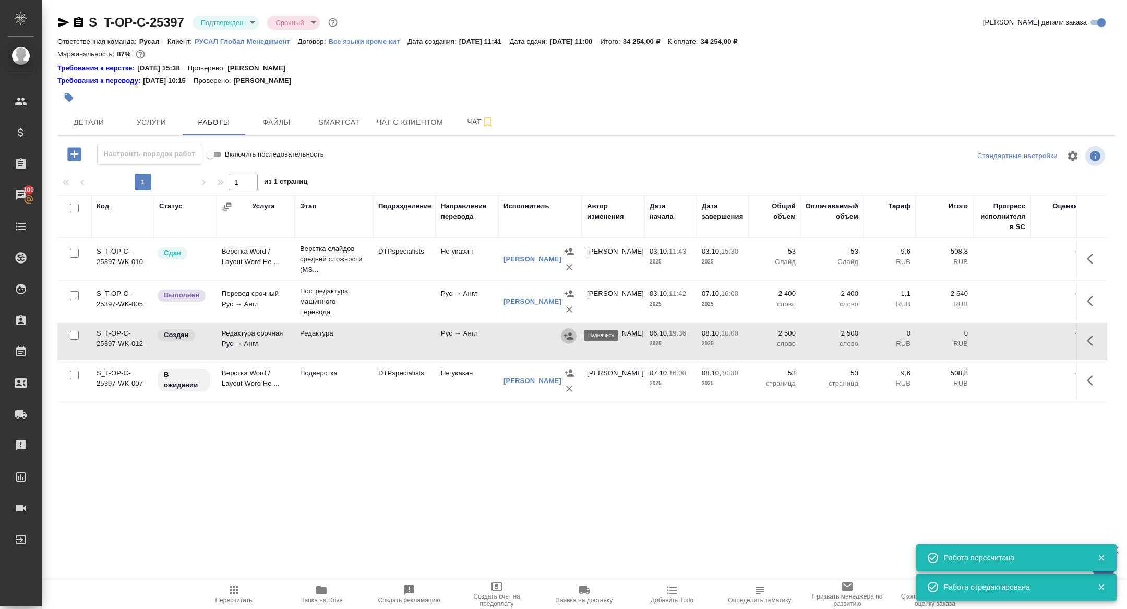
click at [567, 340] on icon "button" at bounding box center [569, 336] width 10 height 10
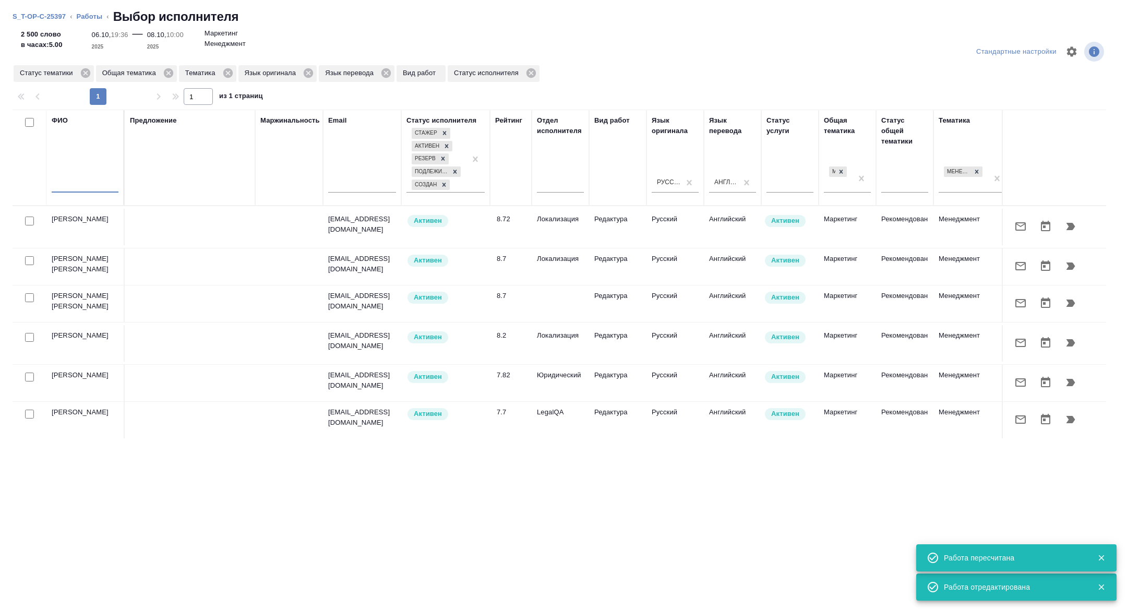
click at [74, 187] on input "text" at bounding box center [85, 186] width 67 height 13
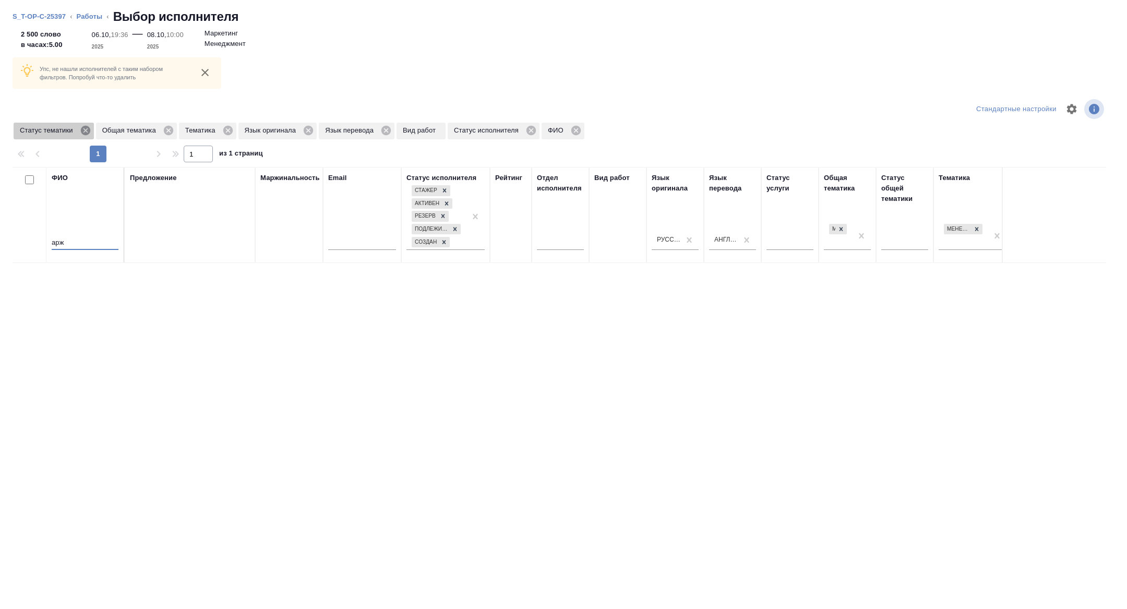
click at [89, 129] on icon at bounding box center [85, 130] width 11 height 11
drag, startPoint x: 87, startPoint y: 249, endPoint x: 21, endPoint y: 232, distance: 67.3
click at [21, 232] on tr "ФИО арж Предложение Маржинальность Email Статус исполнителя Стажер Активен Резе…" at bounding box center [771, 215] width 1516 height 96
type input "с"
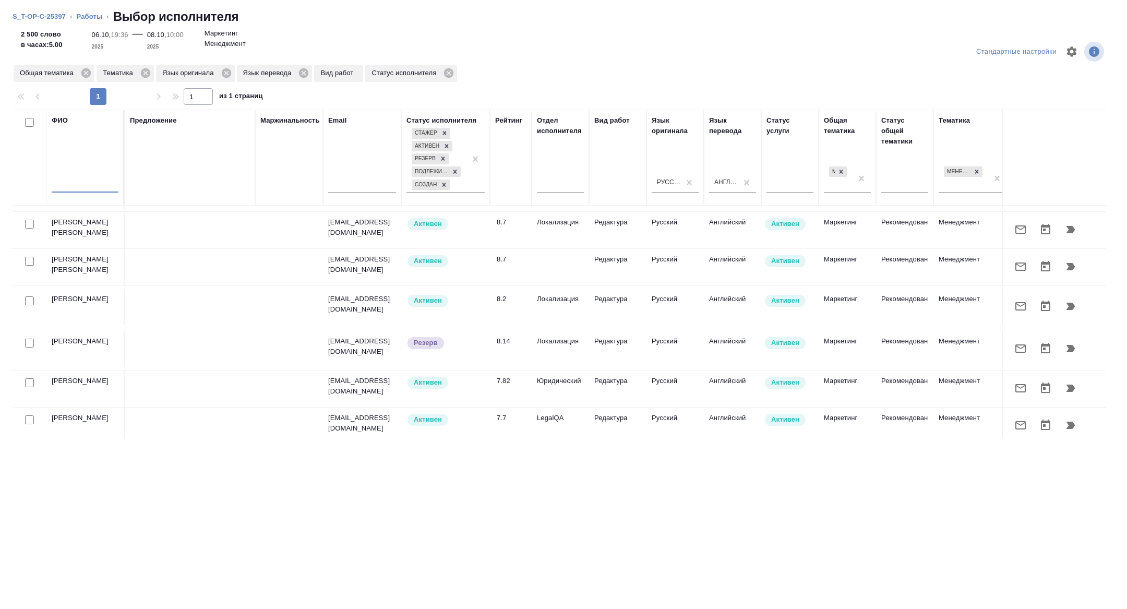
scroll to position [50, 0]
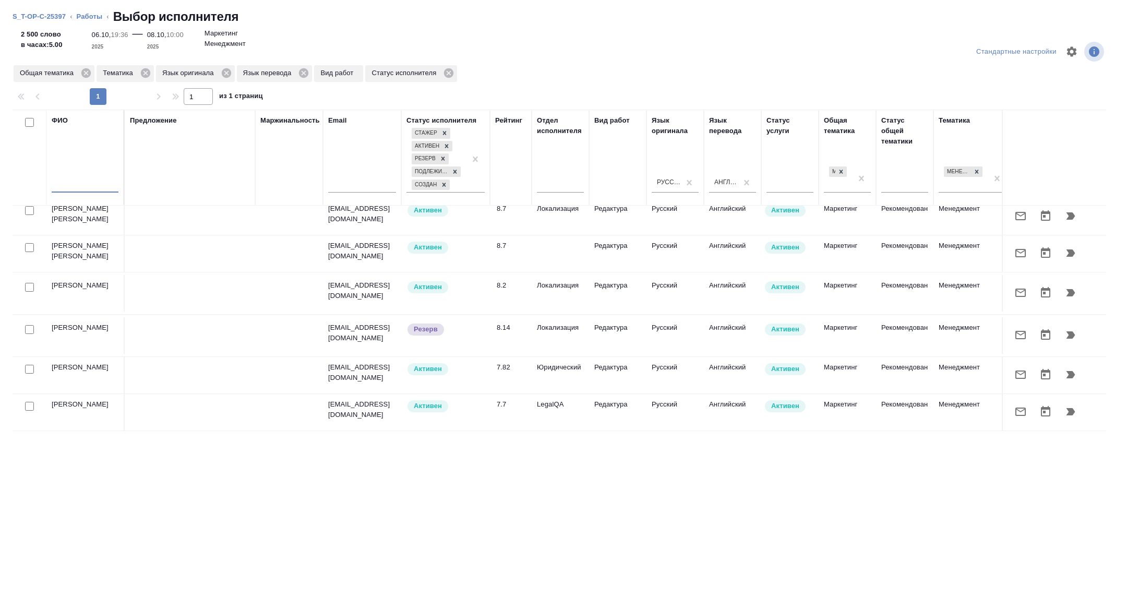
type input "е"
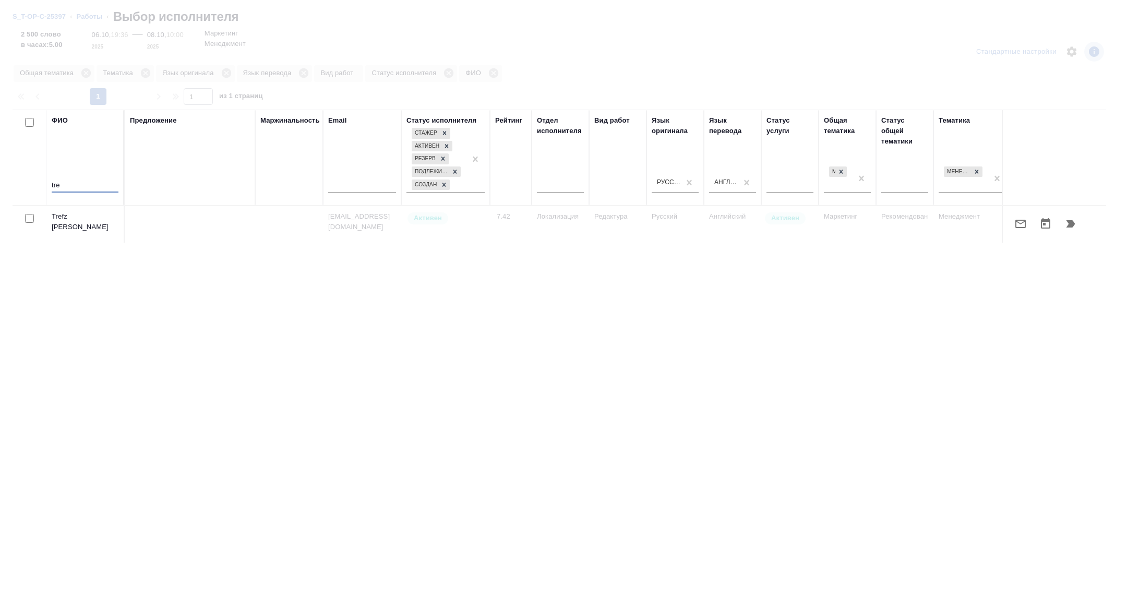
scroll to position [0, 0]
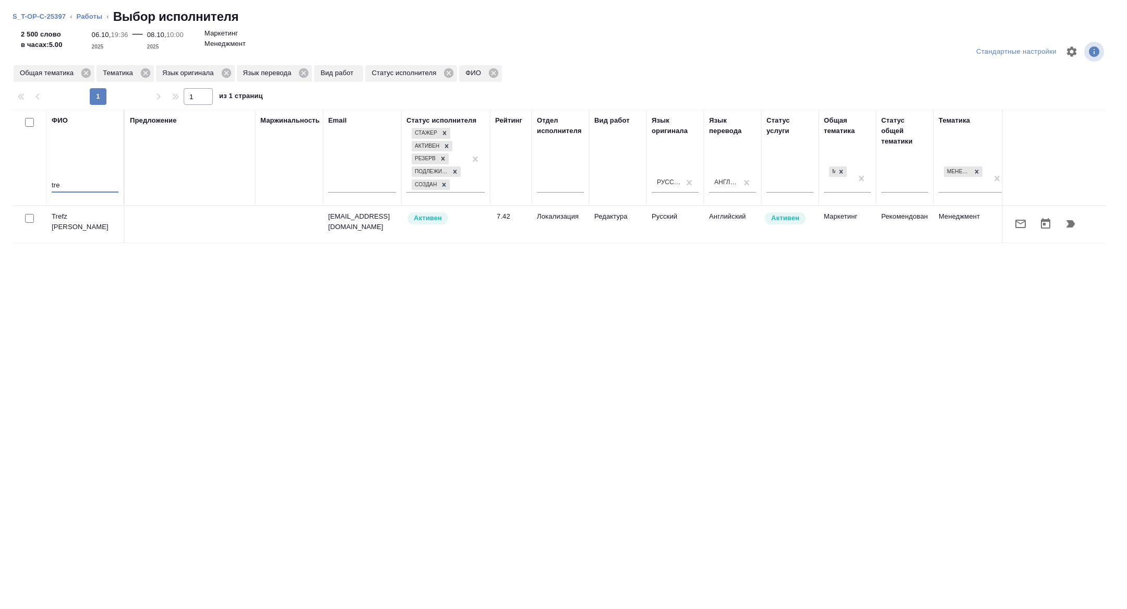
type input "tre"
click at [1019, 228] on icon "button" at bounding box center [1021, 224] width 10 height 8
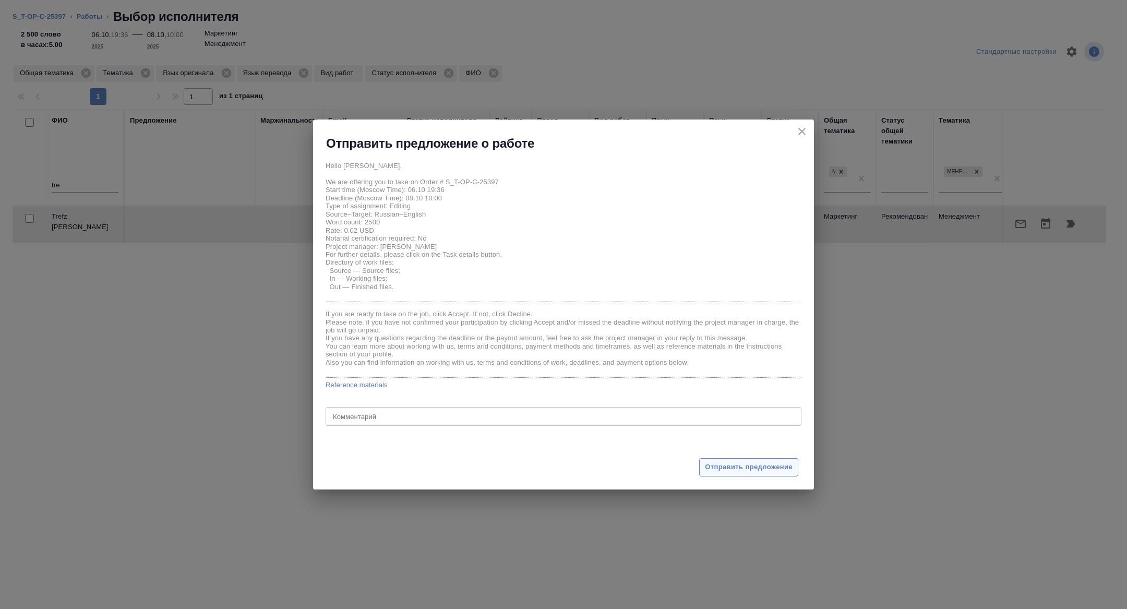
click at [744, 469] on span "Отправить предложение" at bounding box center [749, 467] width 88 height 12
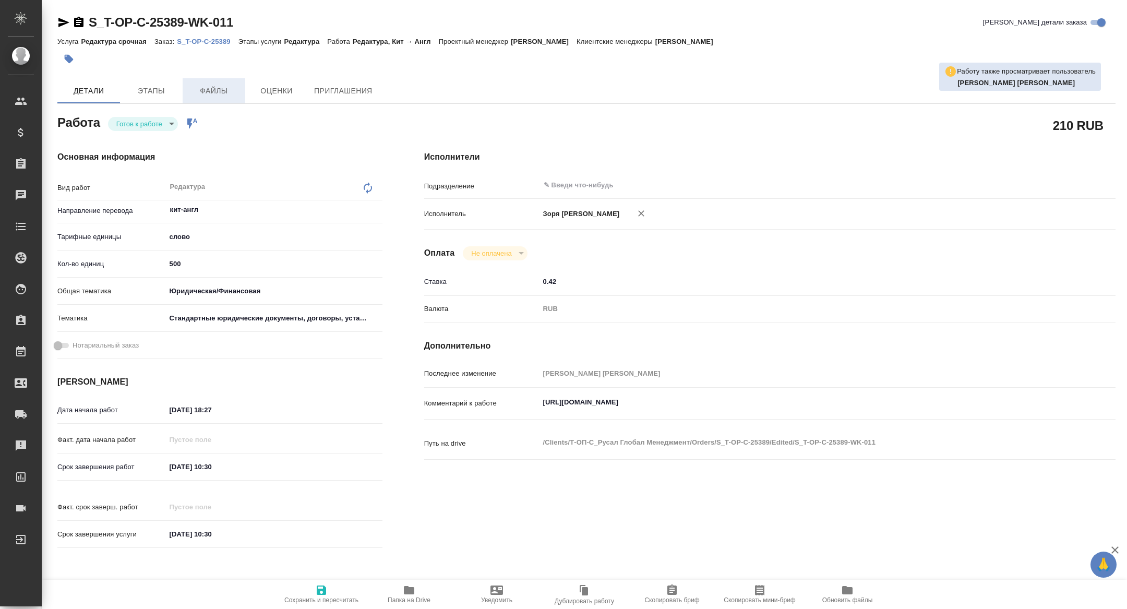
type textarea "x"
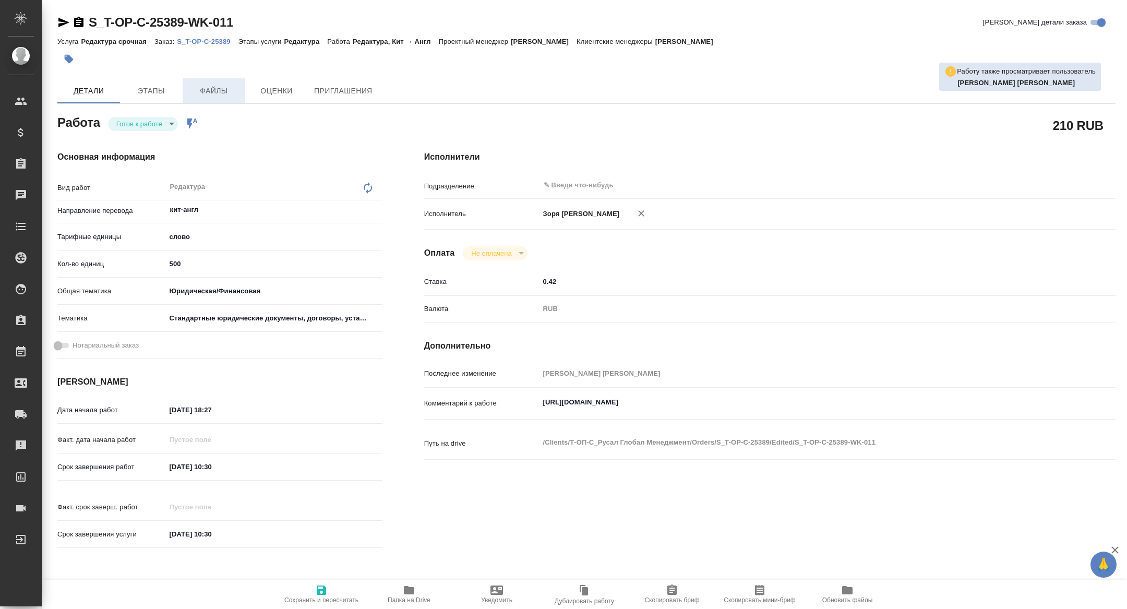
type textarea "x"
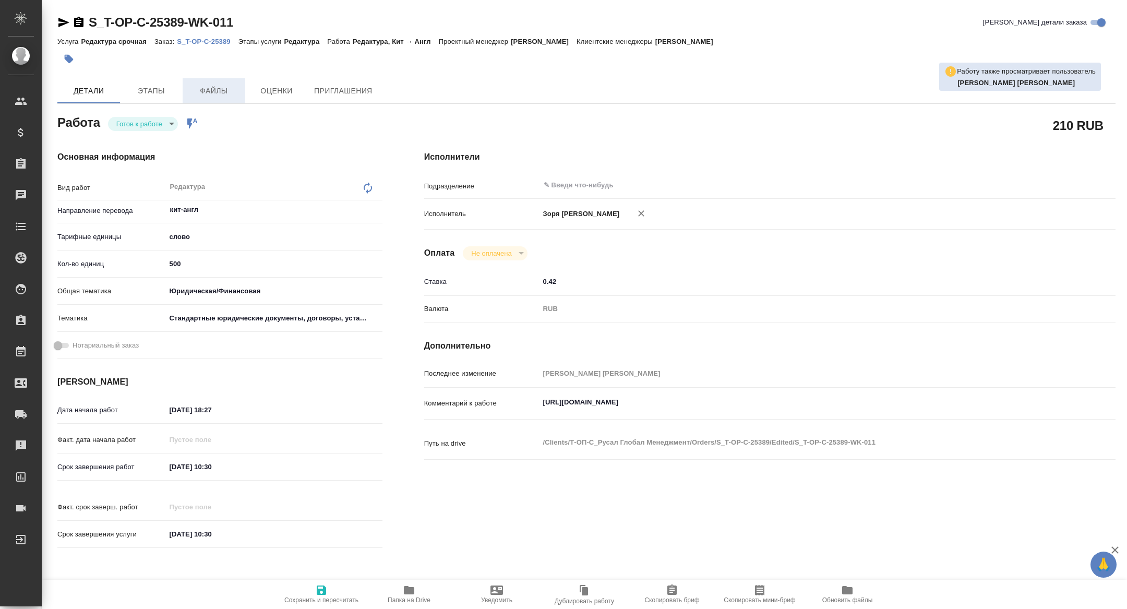
type textarea "x"
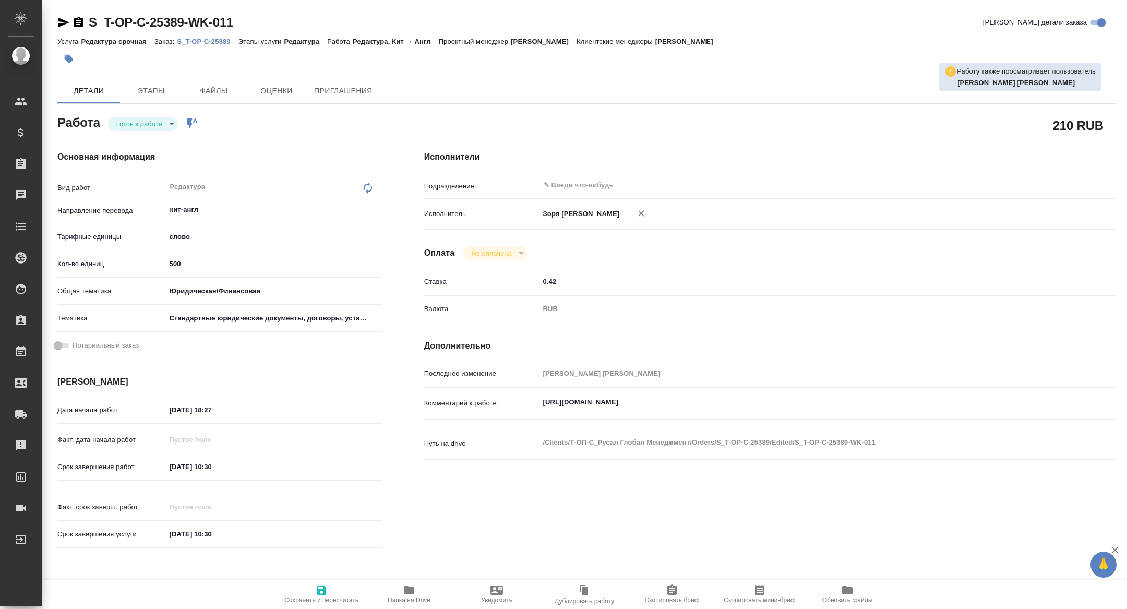
type textarea "x"
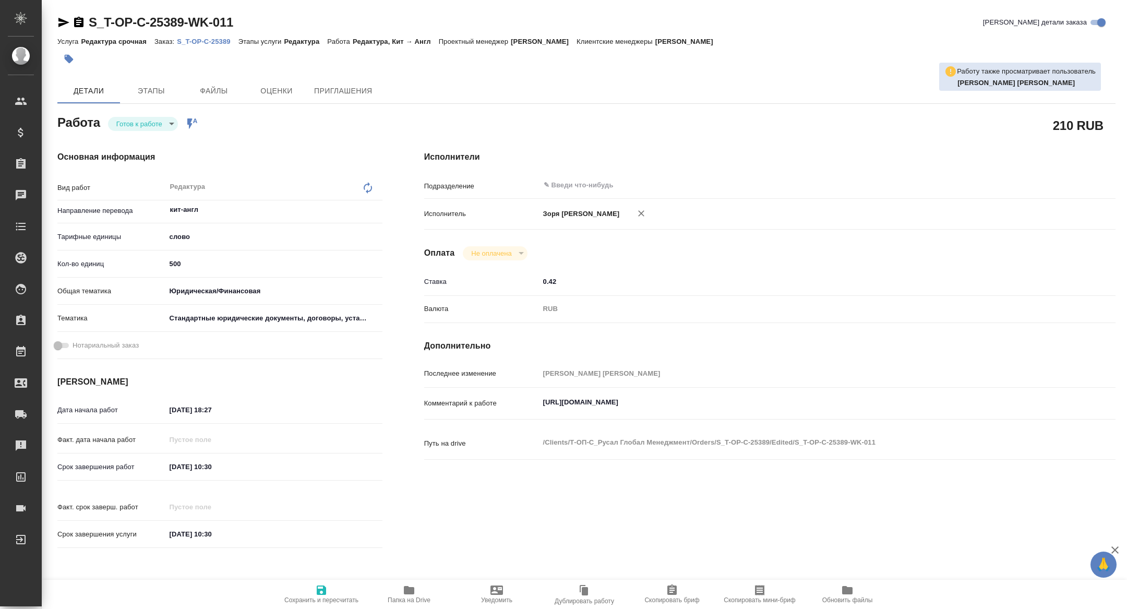
type textarea "x"
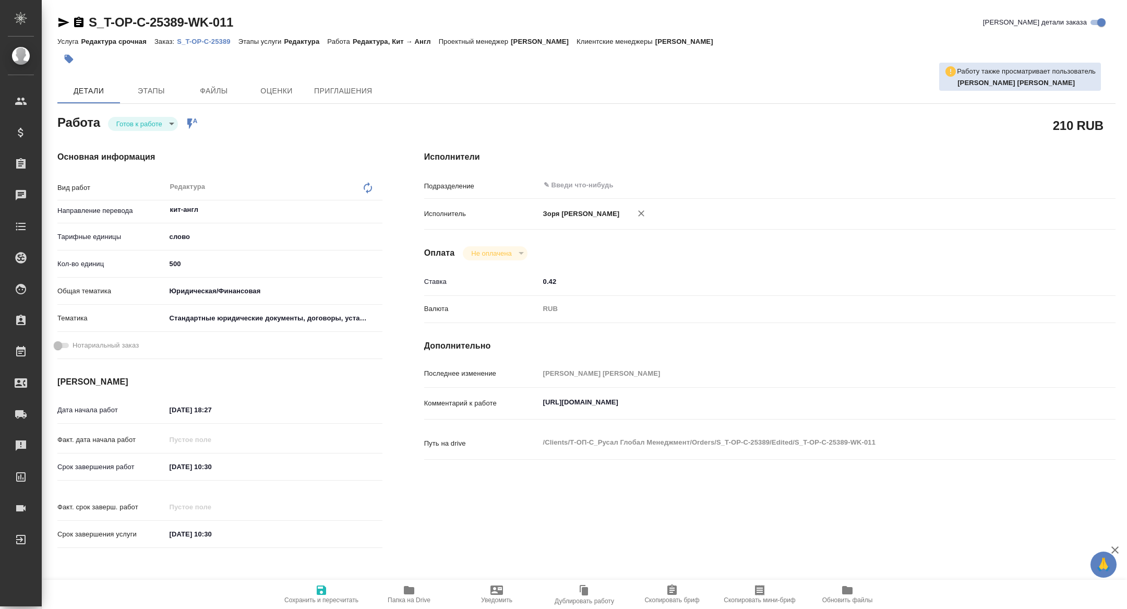
type textarea "x"
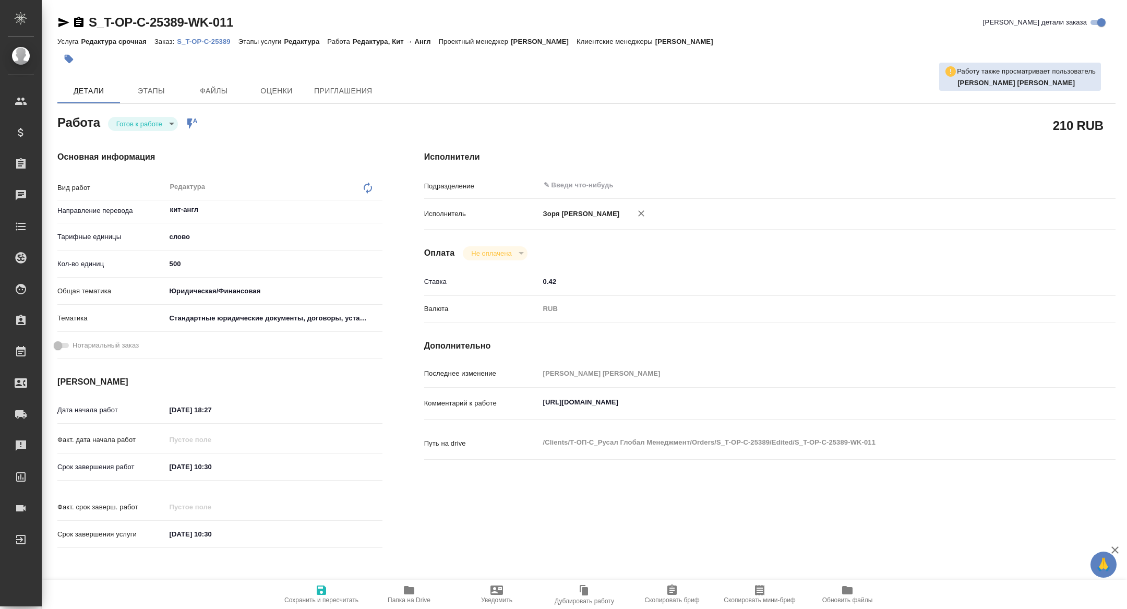
click at [208, 43] on p "S_T-OP-C-25389" at bounding box center [207, 42] width 61 height 8
type textarea "x"
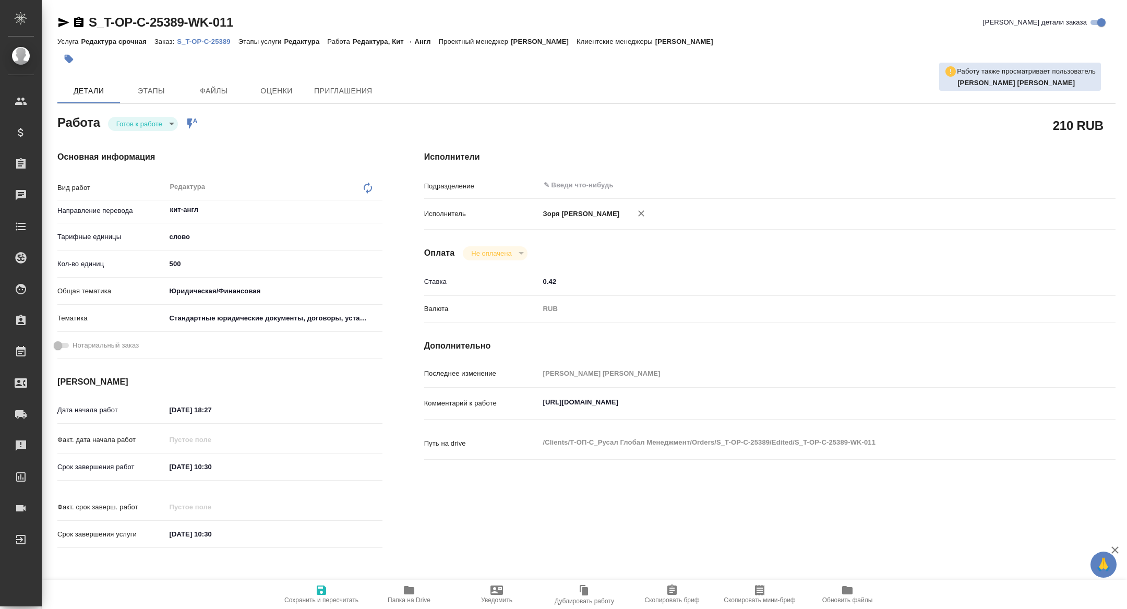
type textarea "x"
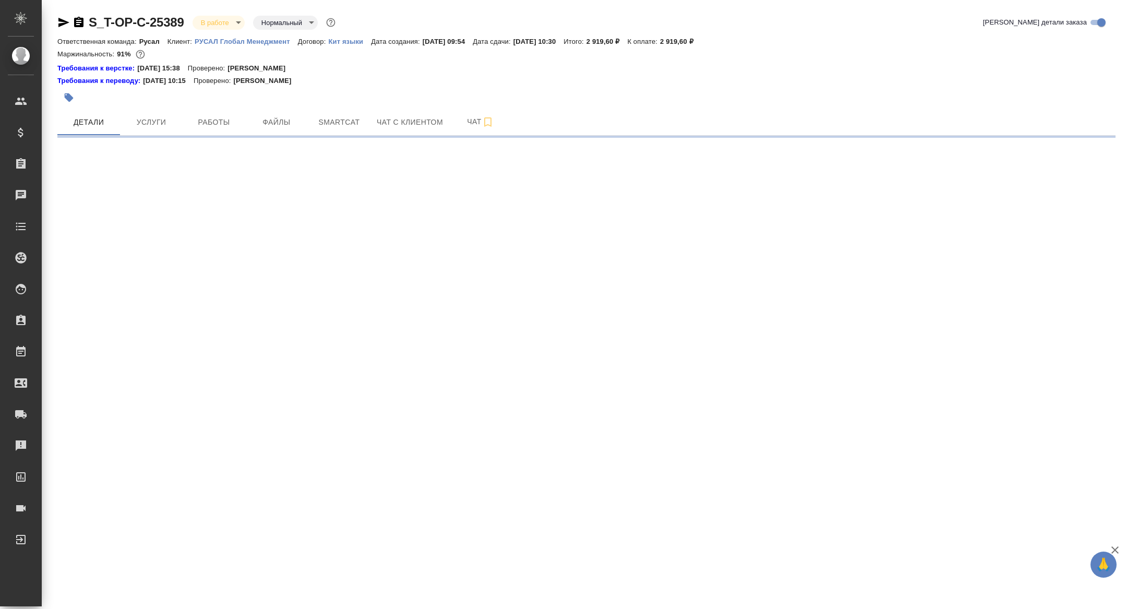
select select "RU"
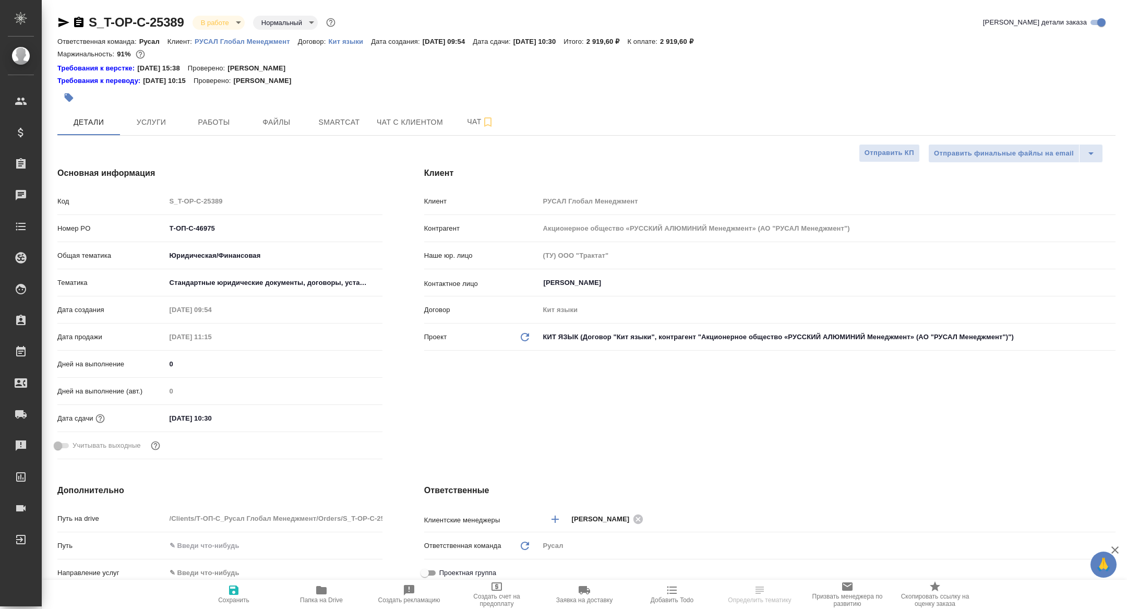
type textarea "x"
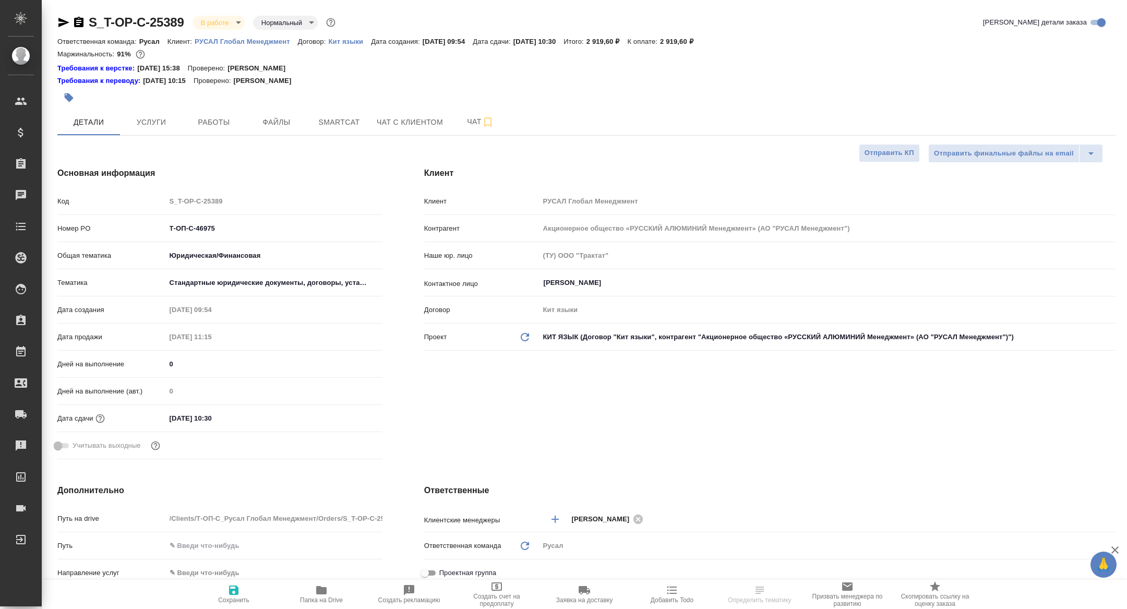
type textarea "x"
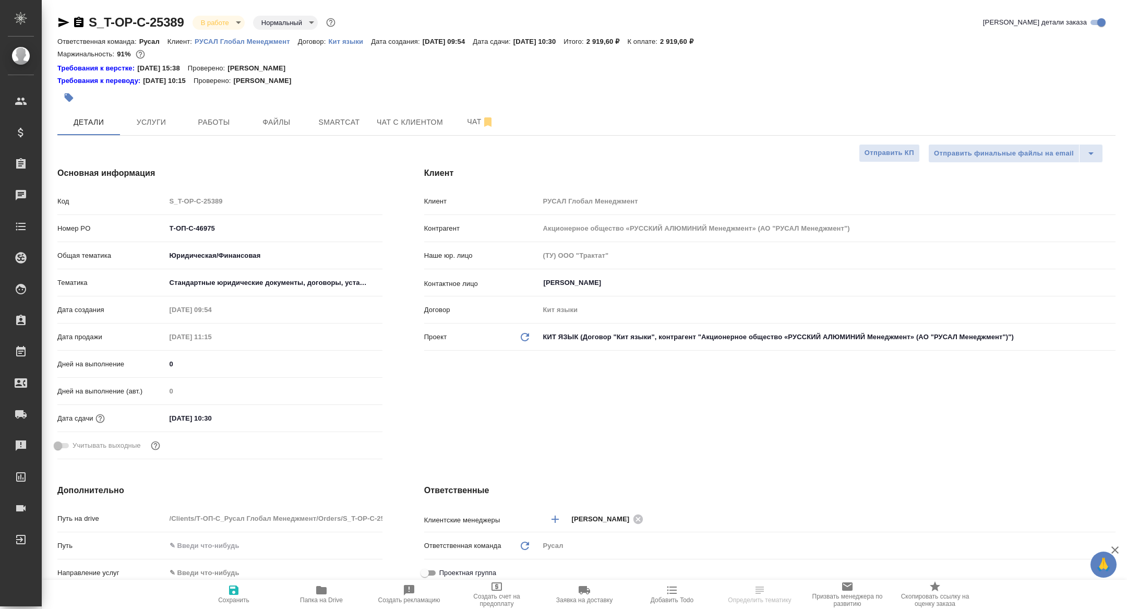
type textarea "x"
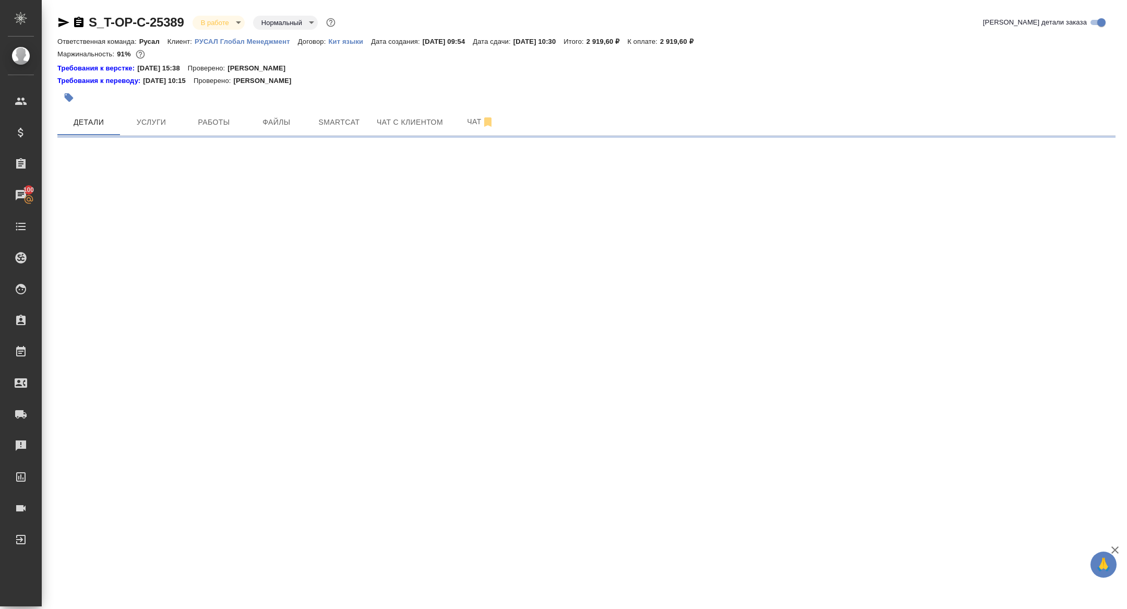
select select "RU"
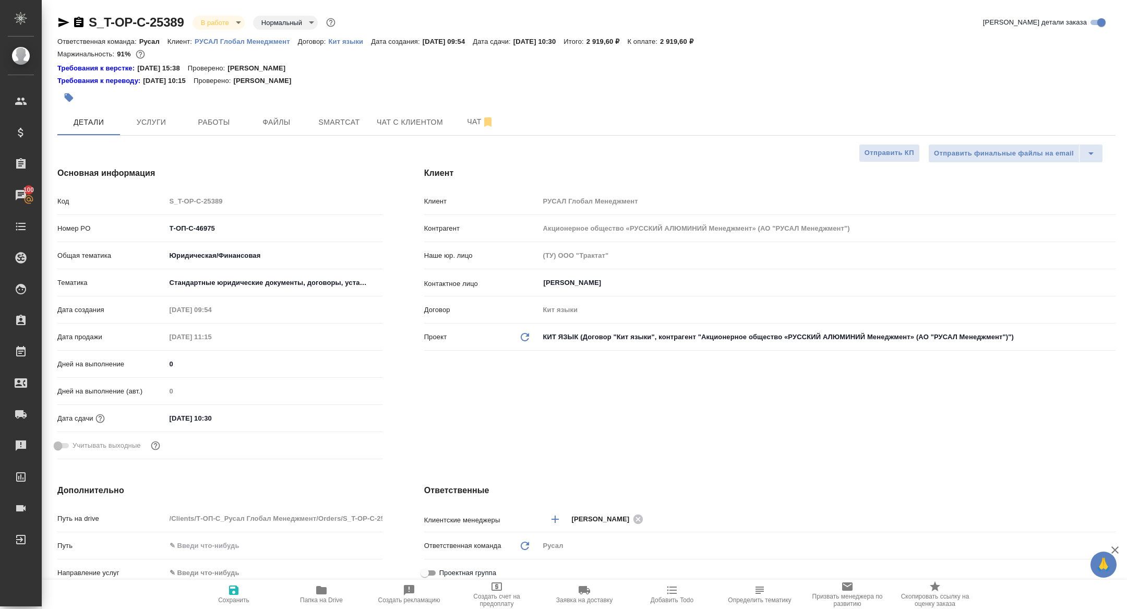
type textarea "x"
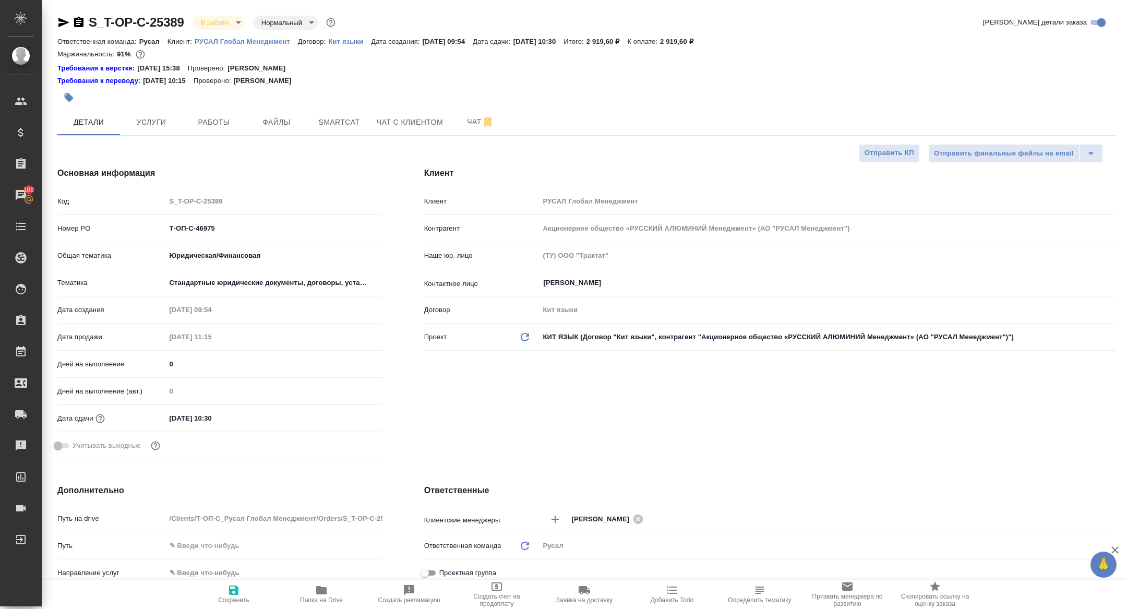
type textarea "x"
drag, startPoint x: 225, startPoint y: 225, endPoint x: 106, endPoint y: 217, distance: 119.3
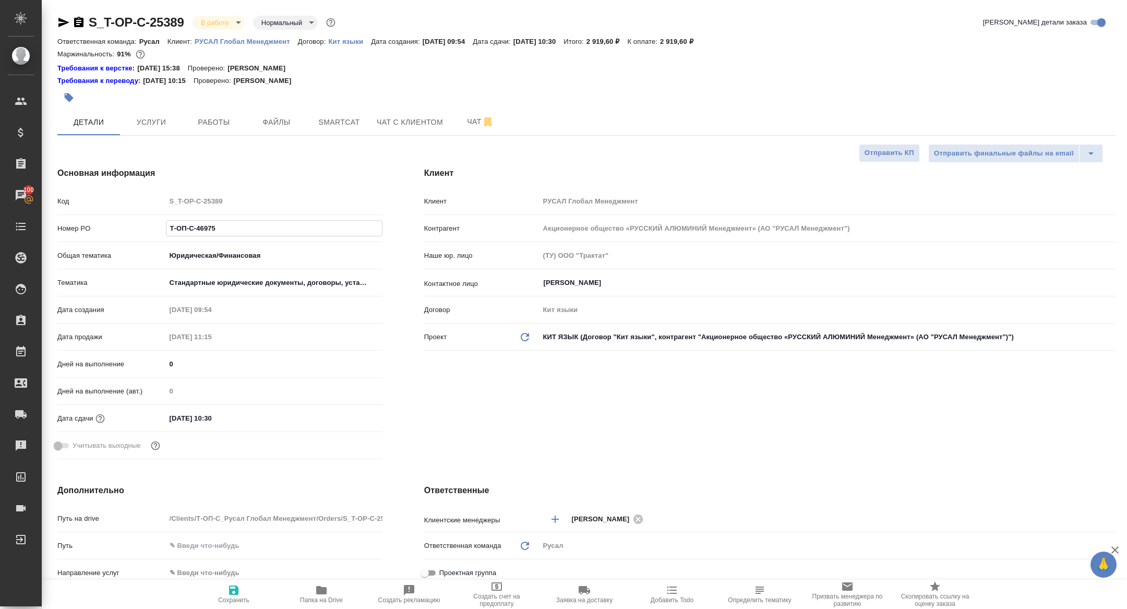
click at [106, 217] on div "Код S_T-OP-C-25389 Номер PO Т-ОП-С-46975 Общая тематика Юридическая/Финансовая …" at bounding box center [219, 327] width 325 height 271
type textarea "x"
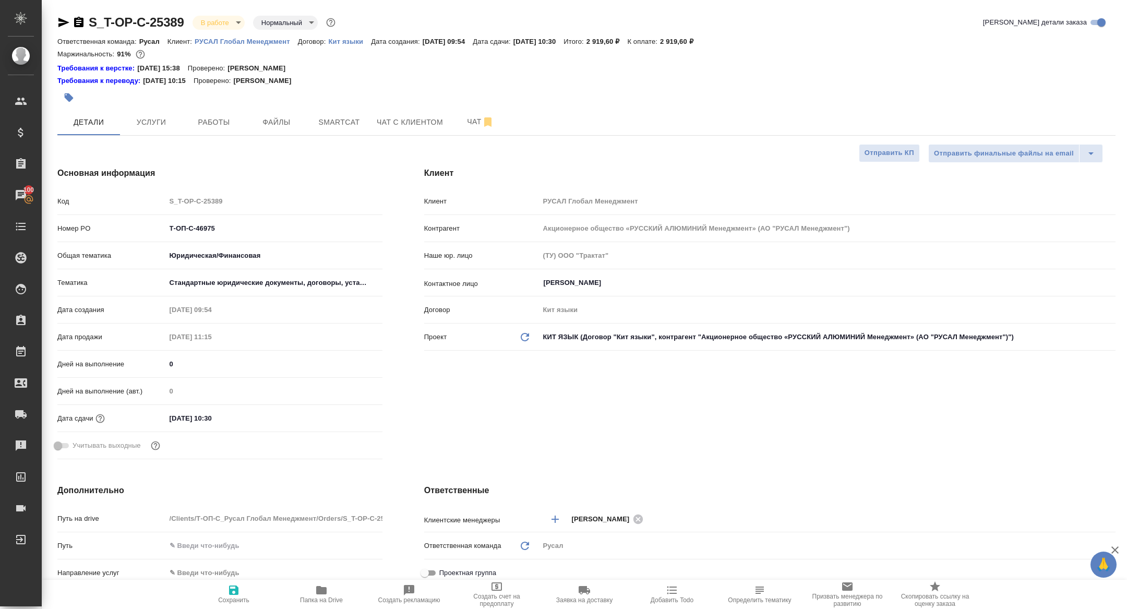
type textarea "x"
click at [215, 13] on div "S_T-OP-C-25389 В работе inProgress Нормальный normal Кратко детали заказа Ответ…" at bounding box center [587, 549] width 1070 height 1099
click at [215, 25] on body "🙏 .cls-1 fill:#fff; AWATERA Zhuravleva Alexandra Клиенты Спецификации Заказы 10…" at bounding box center [563, 304] width 1127 height 609
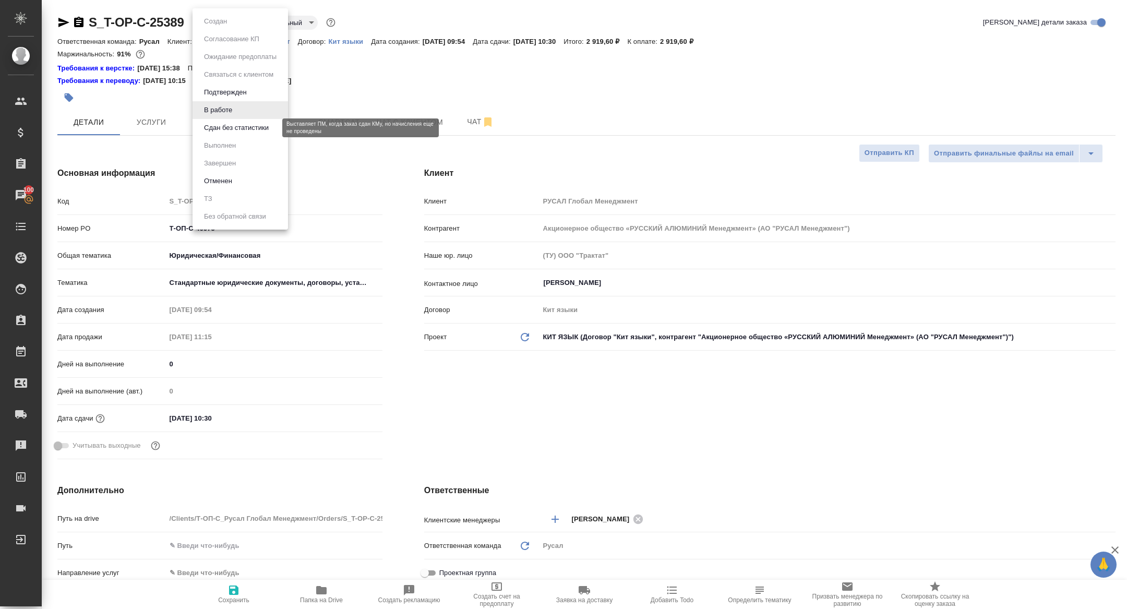
click at [237, 128] on button "Сдан без статистики" at bounding box center [236, 127] width 71 height 11
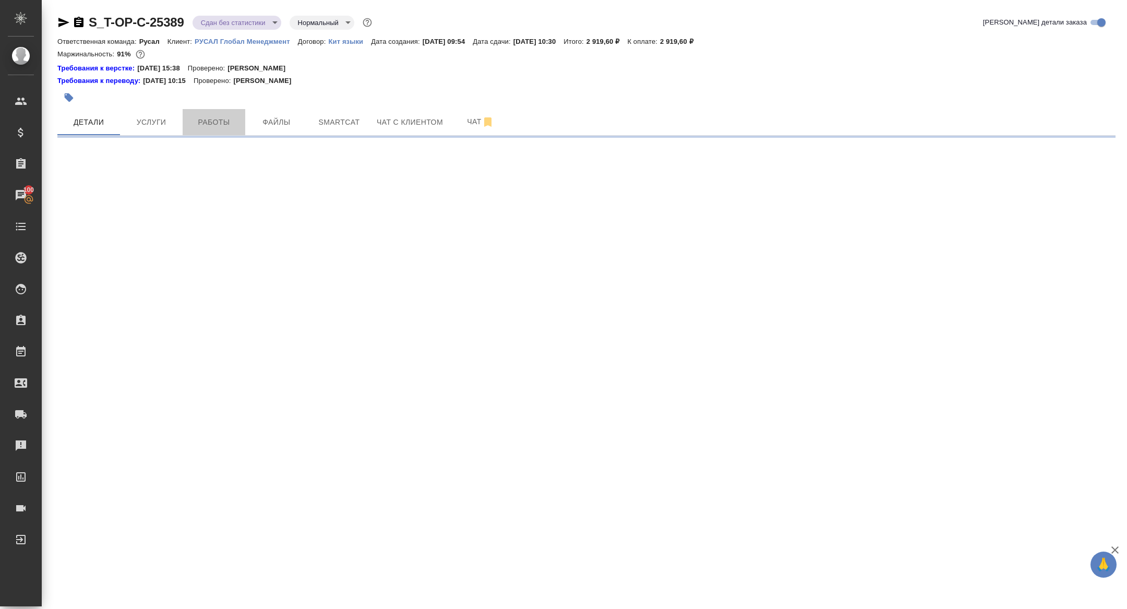
click at [211, 126] on span "Работы" at bounding box center [214, 122] width 50 height 13
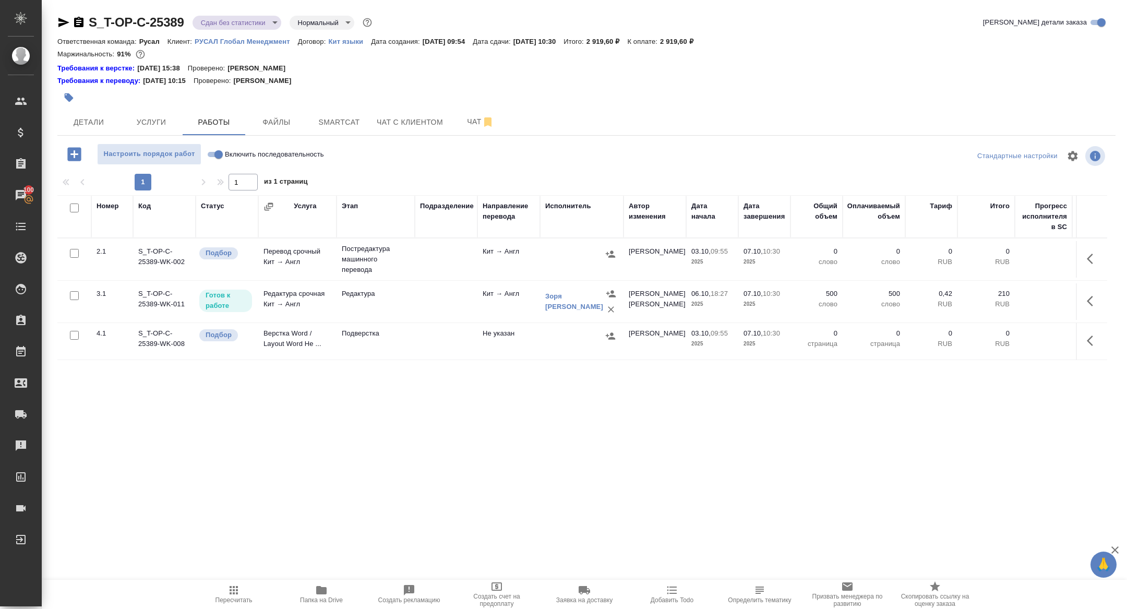
click at [1081, 305] on td at bounding box center [1091, 301] width 31 height 37
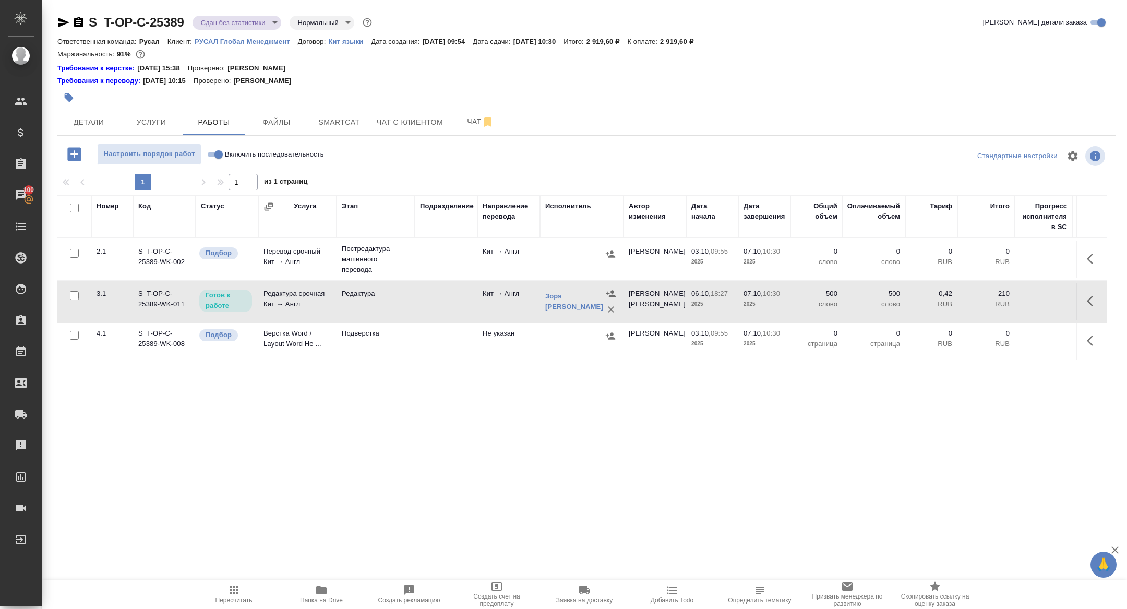
click at [1100, 302] on button "button" at bounding box center [1093, 301] width 25 height 25
click at [1017, 299] on icon "button" at bounding box center [1016, 300] width 9 height 9
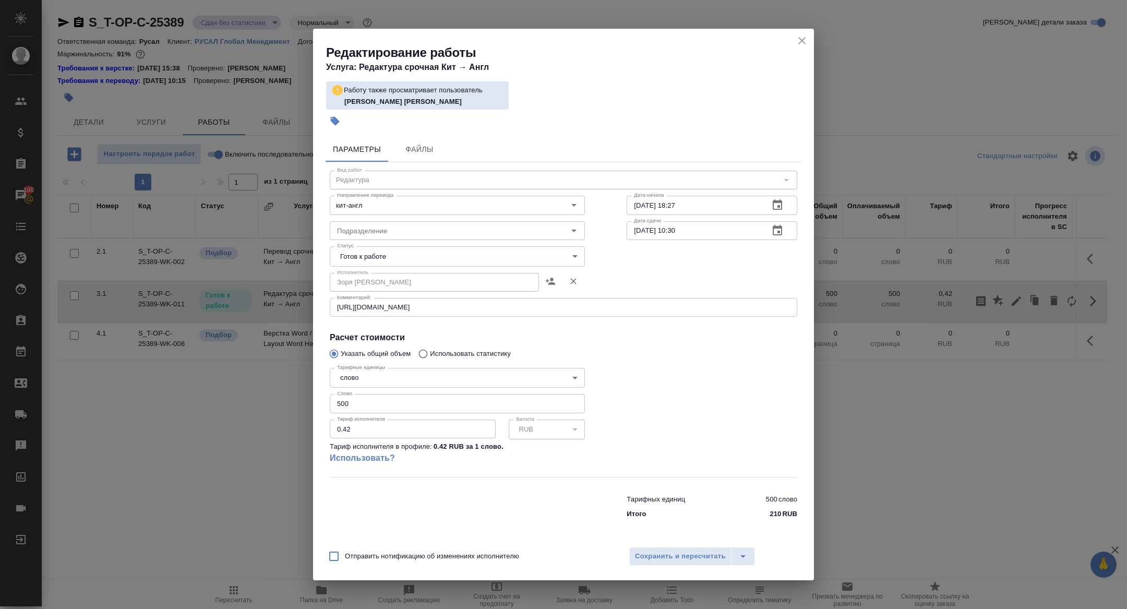
click at [388, 244] on div "Статус Готов к работе readyForWork Статус" at bounding box center [457, 255] width 297 height 68
click at [387, 245] on div "Статус Готов к работе readyForWork Статус" at bounding box center [457, 255] width 297 height 68
click at [372, 257] on body "🙏 .cls-1 fill:#fff; AWATERA Zhuravleva Alexandra Клиенты Спецификации Заказы 10…" at bounding box center [563, 304] width 1127 height 609
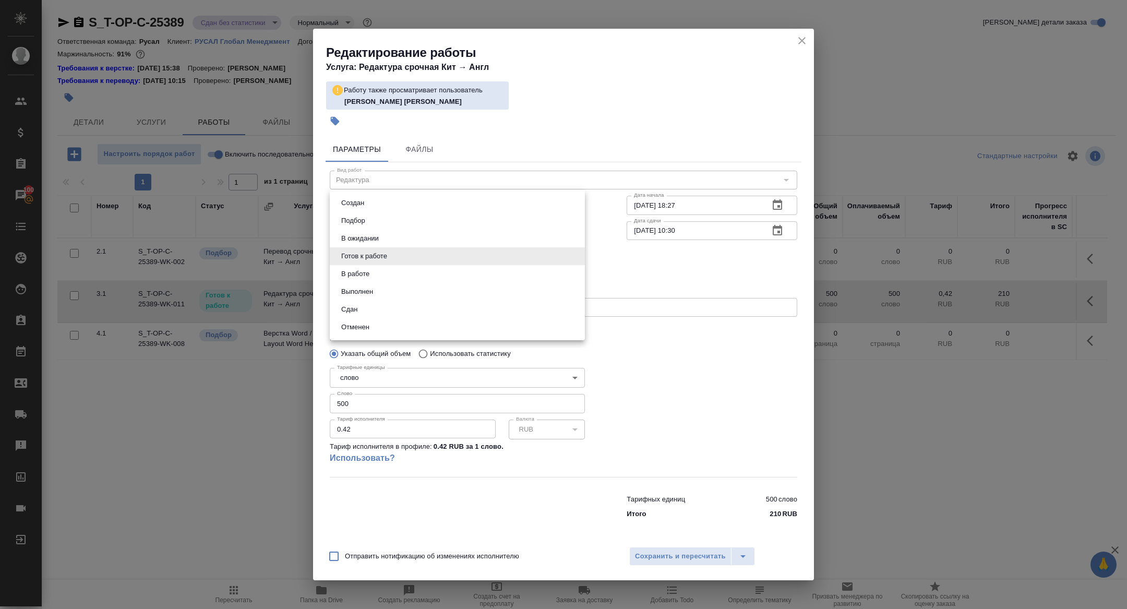
drag, startPoint x: 363, startPoint y: 311, endPoint x: 397, endPoint y: 345, distance: 48.0
click at [363, 311] on li "Сдан" at bounding box center [457, 310] width 255 height 18
type input "closed"
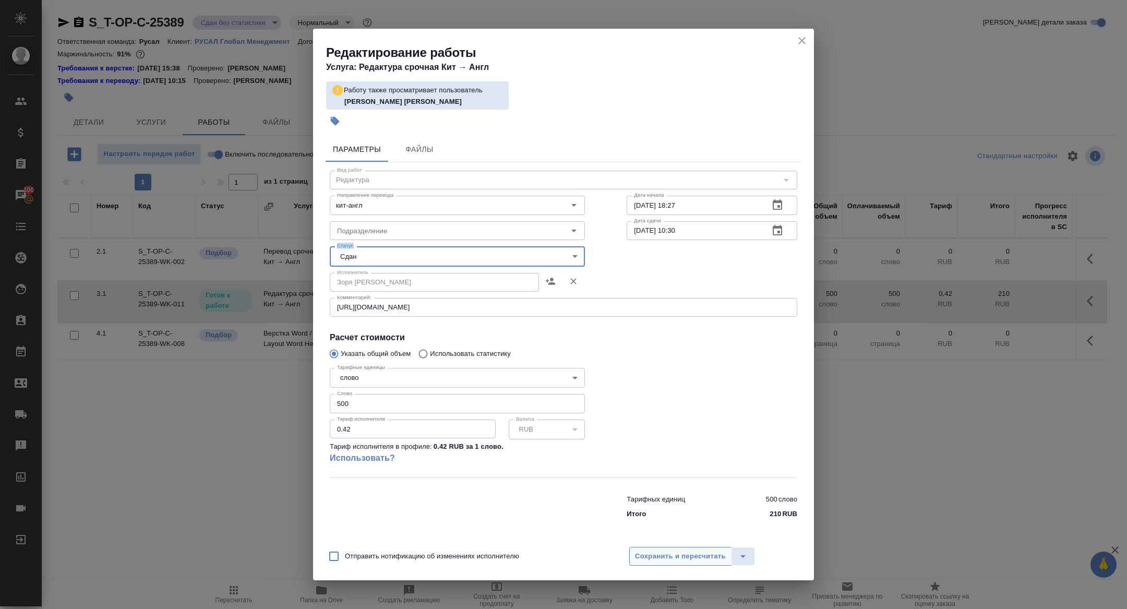
click at [660, 552] on span "Сохранить и пересчитать" at bounding box center [680, 557] width 91 height 12
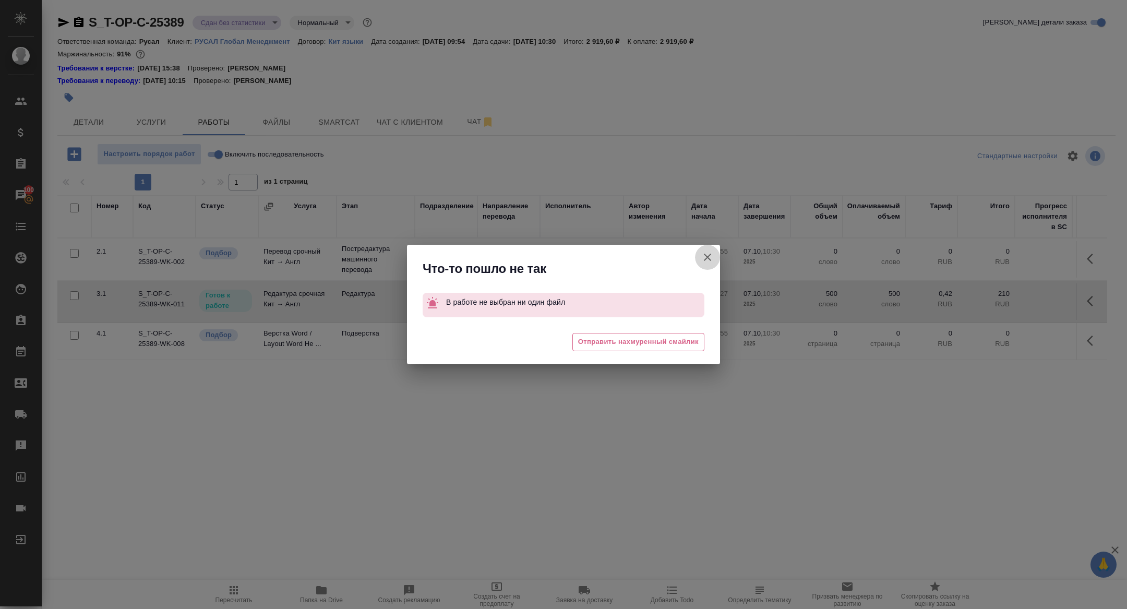
click at [711, 257] on icon "button" at bounding box center [707, 257] width 13 height 13
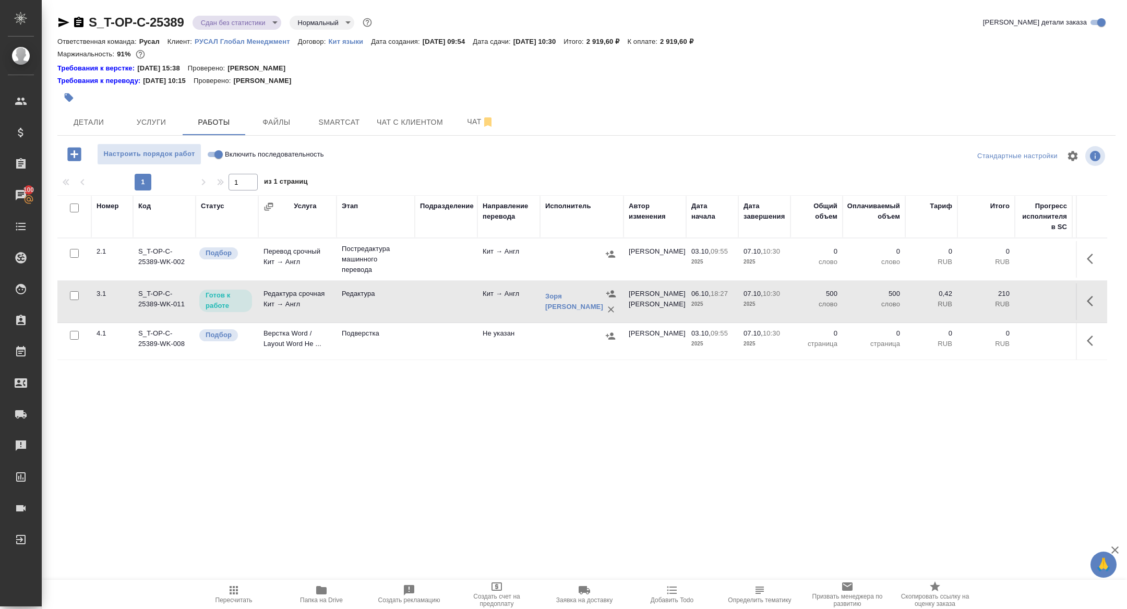
click at [216, 155] on input "Включить последовательность" at bounding box center [219, 154] width 38 height 13
checkbox input "true"
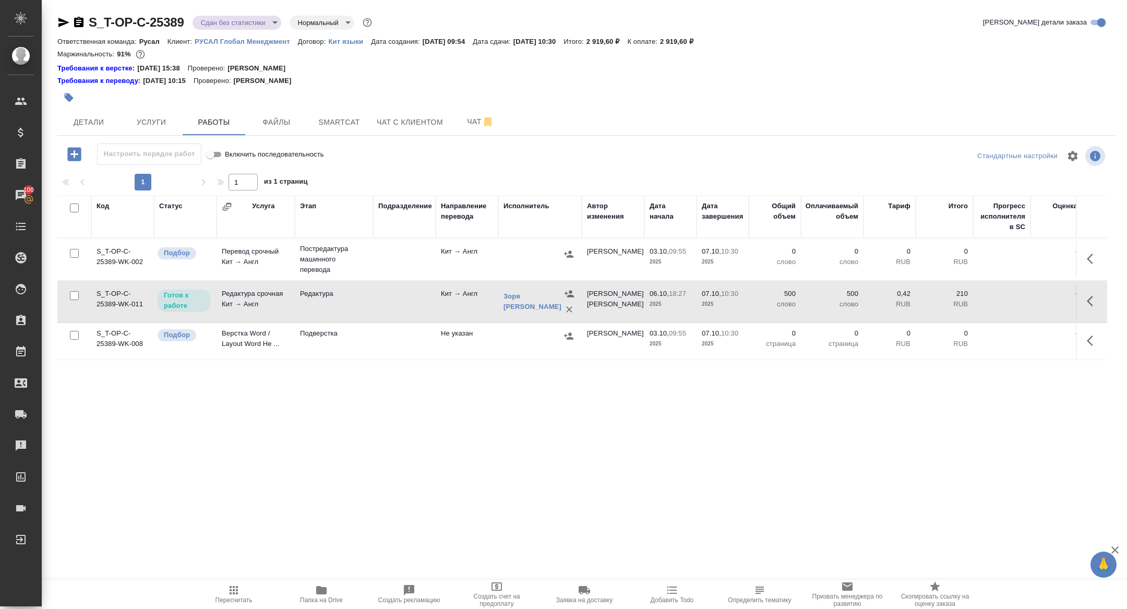
click at [73, 335] on input "checkbox" at bounding box center [74, 335] width 9 height 9
checkbox input "true"
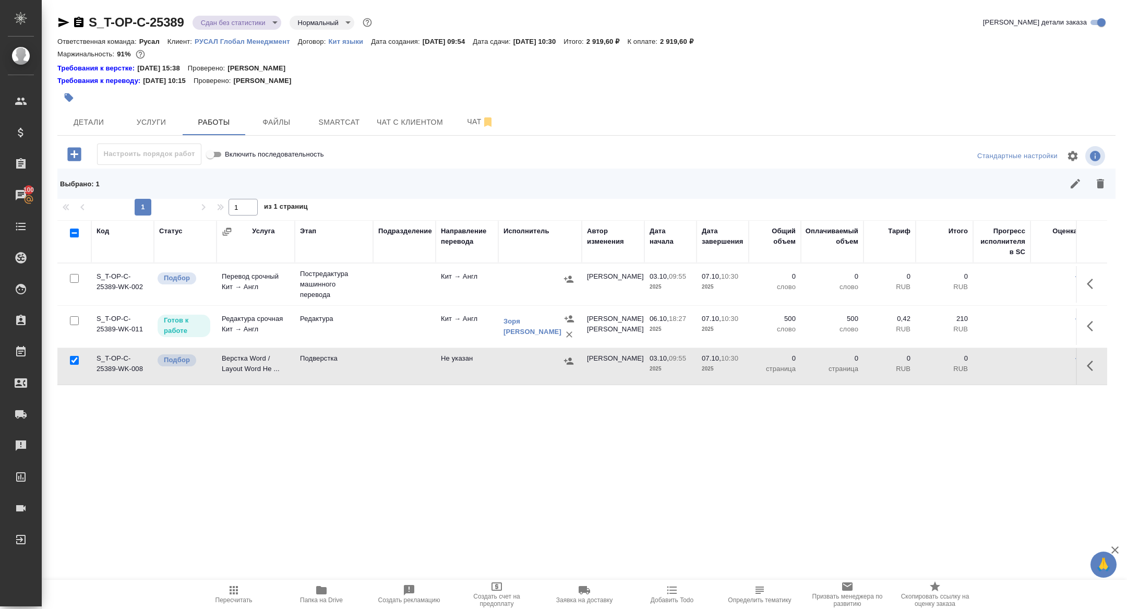
click at [1109, 185] on button "button" at bounding box center [1100, 183] width 25 height 25
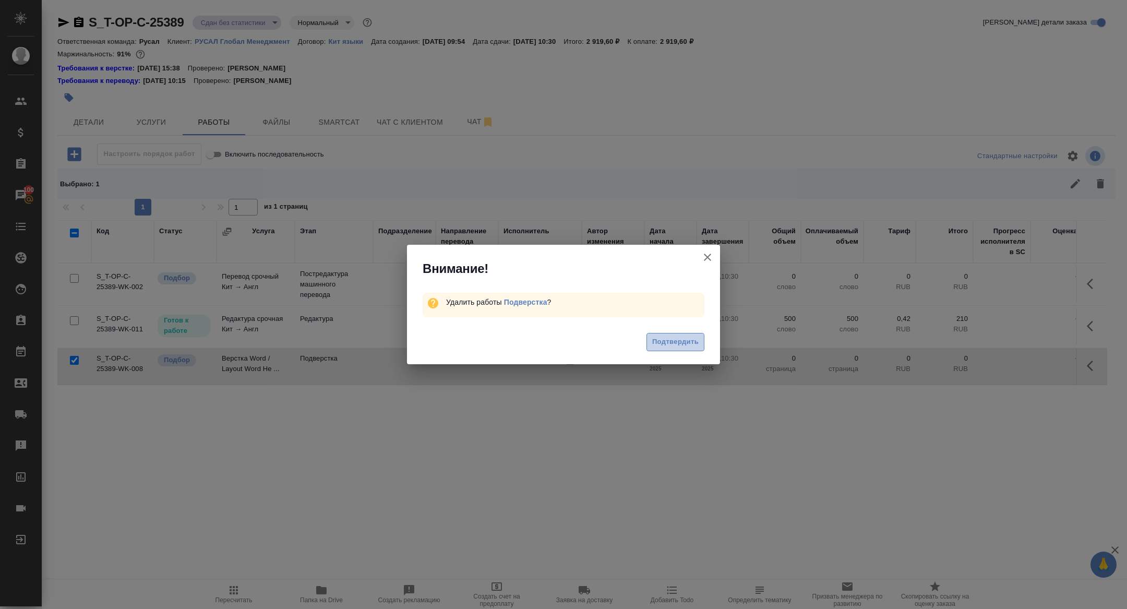
click at [666, 348] on button "Подтвердить" at bounding box center [676, 342] width 58 height 18
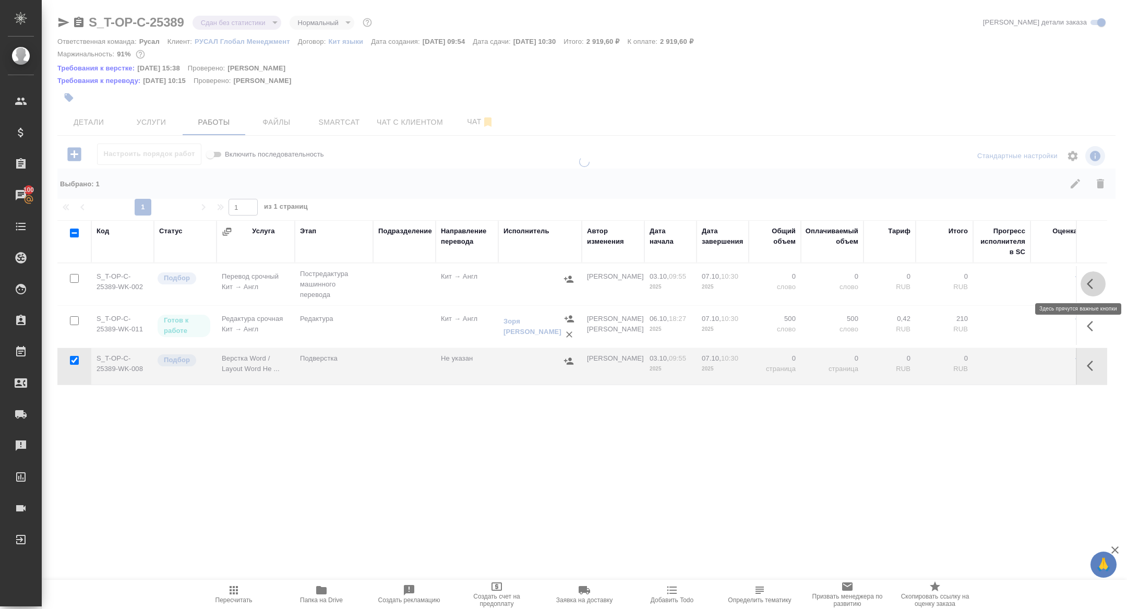
click at [1092, 283] on icon "button" at bounding box center [1093, 284] width 13 height 13
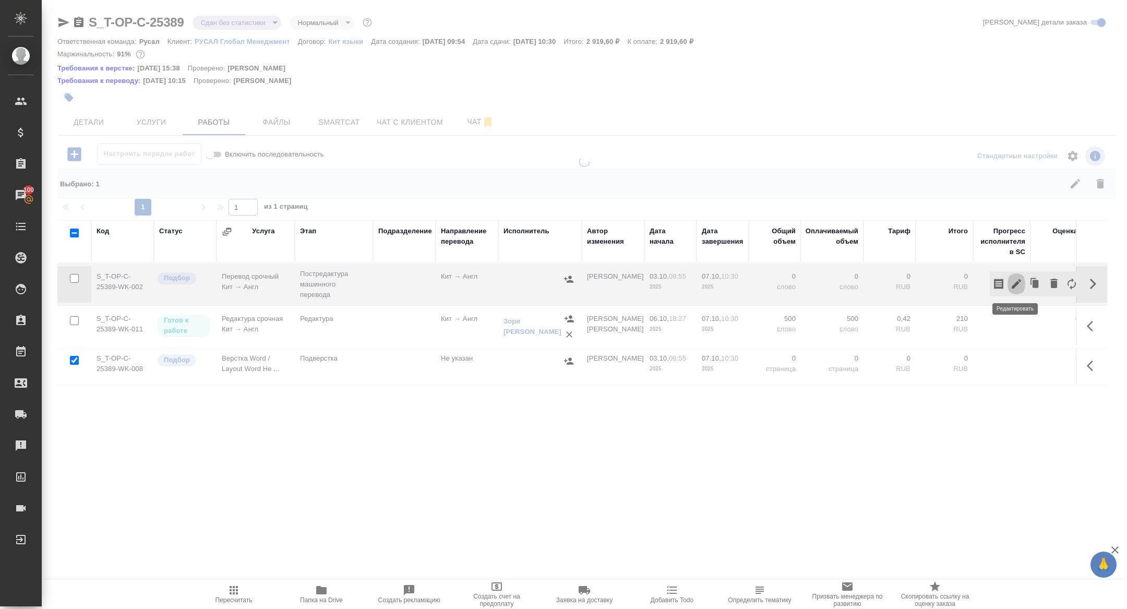
click at [1016, 280] on icon "button" at bounding box center [1016, 284] width 13 height 13
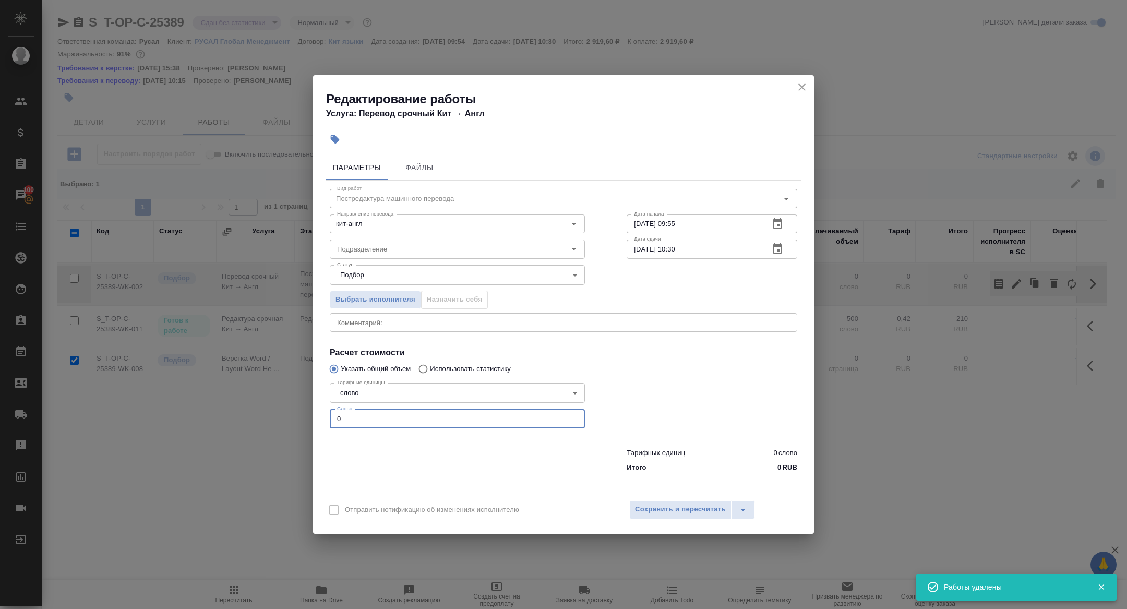
drag, startPoint x: 403, startPoint y: 415, endPoint x: 255, endPoint y: 415, distance: 148.2
click at [255, 415] on div "Редактирование работы Услуга: Перевод срочный Кит → Англ Параметры Файлы Вид ра…" at bounding box center [563, 304] width 1127 height 609
type input "500"
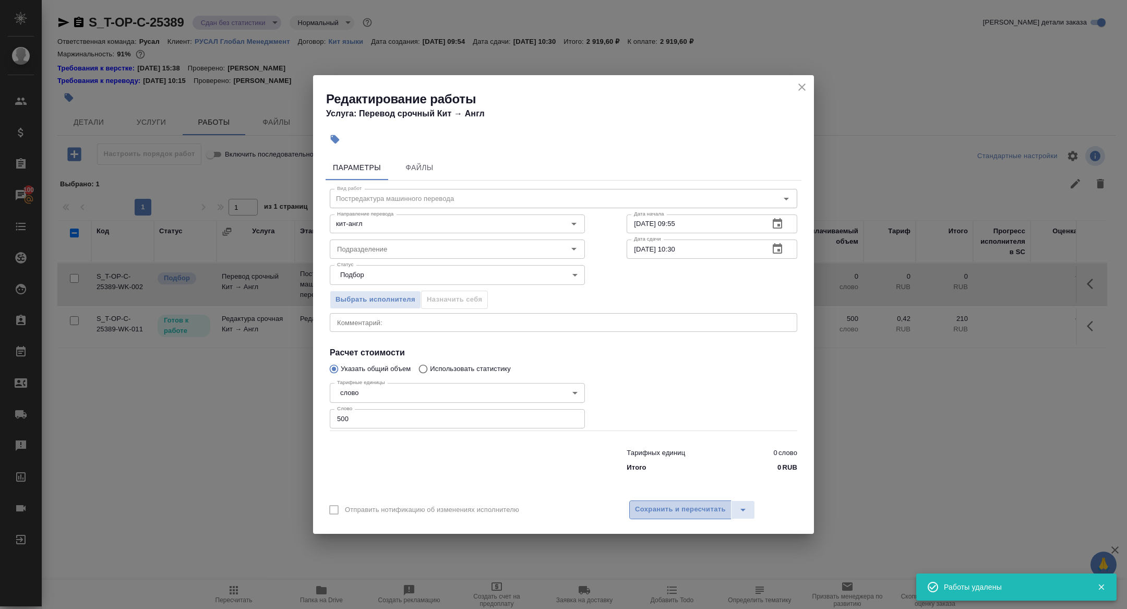
click at [656, 514] on span "Сохранить и пересчитать" at bounding box center [680, 510] width 91 height 12
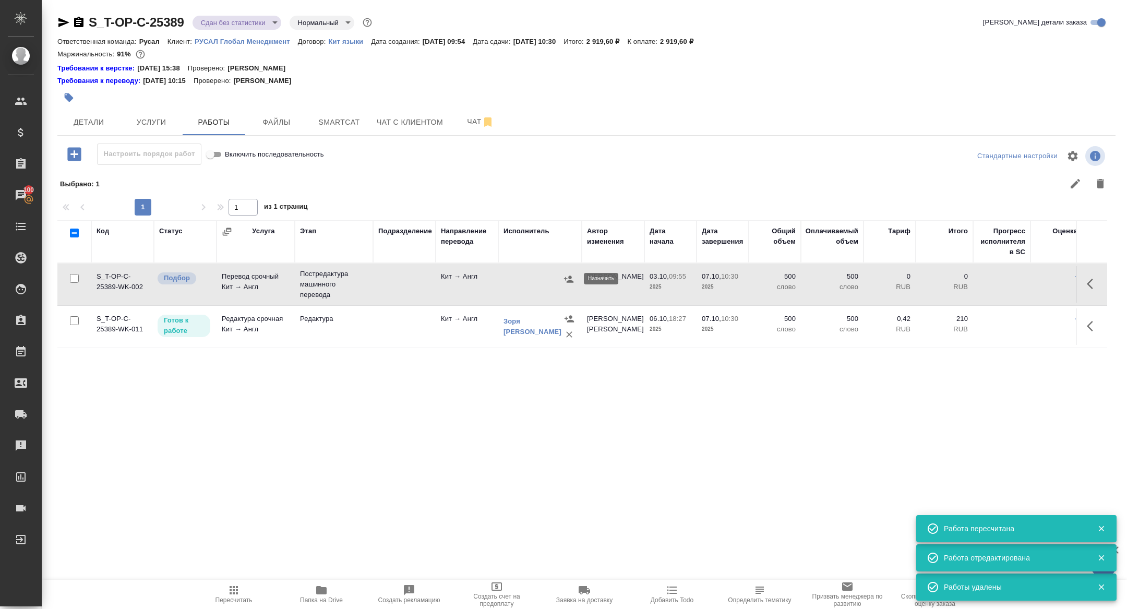
click at [568, 283] on icon "button" at bounding box center [569, 279] width 10 height 10
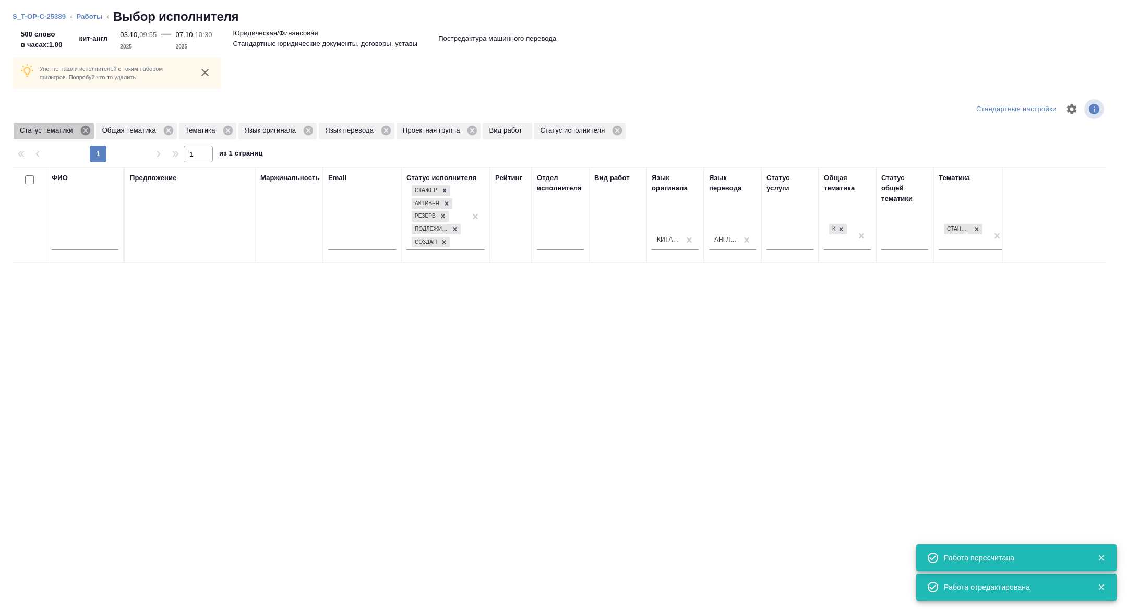
click at [85, 125] on icon at bounding box center [85, 130] width 11 height 11
click at [150, 131] on icon at bounding box center [145, 130] width 9 height 9
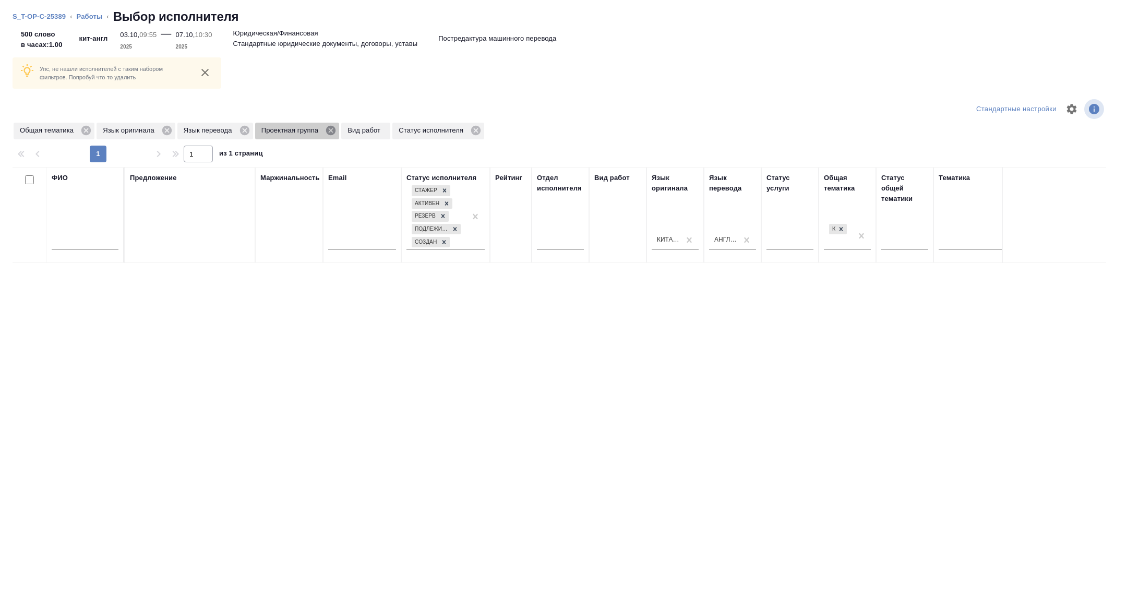
click at [333, 133] on icon at bounding box center [330, 130] width 9 height 9
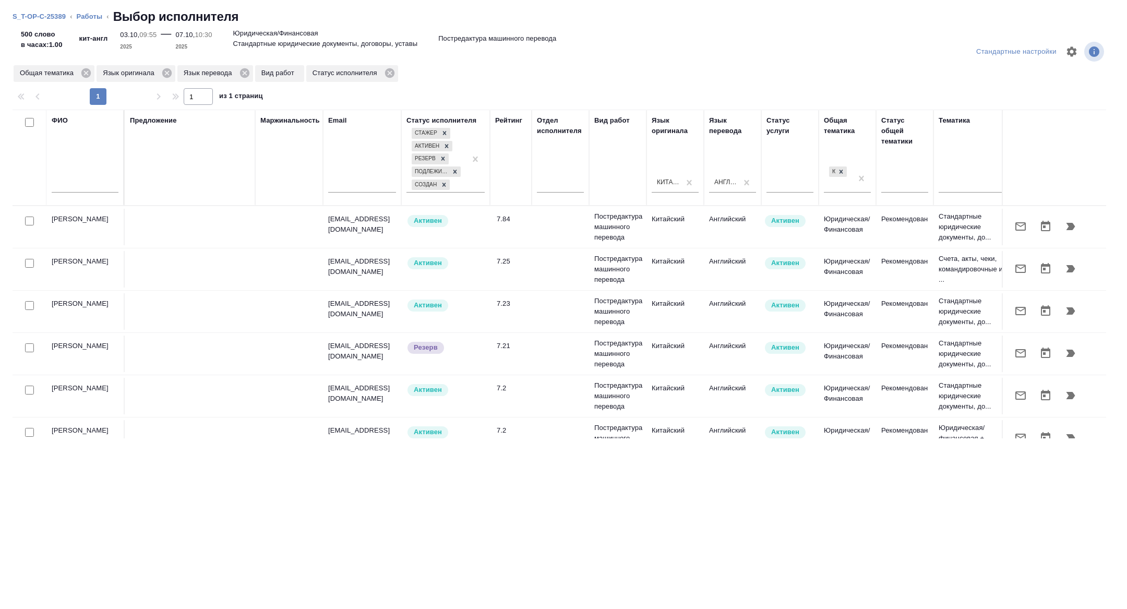
click at [72, 229] on td "Симонян Анжелика" at bounding box center [85, 227] width 78 height 37
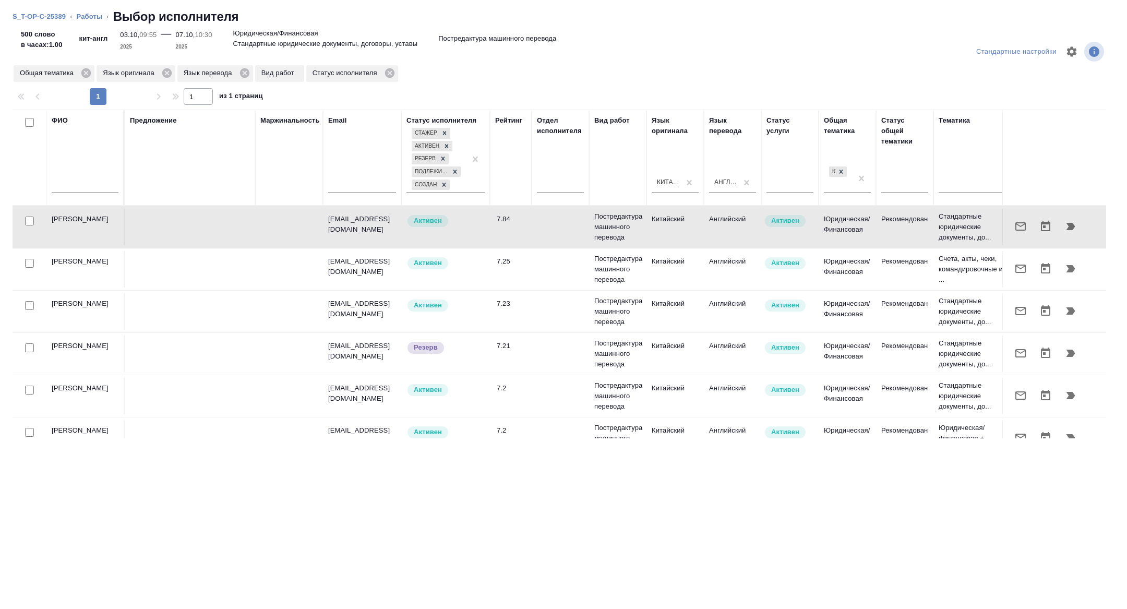
click at [73, 188] on input "text" at bounding box center [85, 186] width 67 height 13
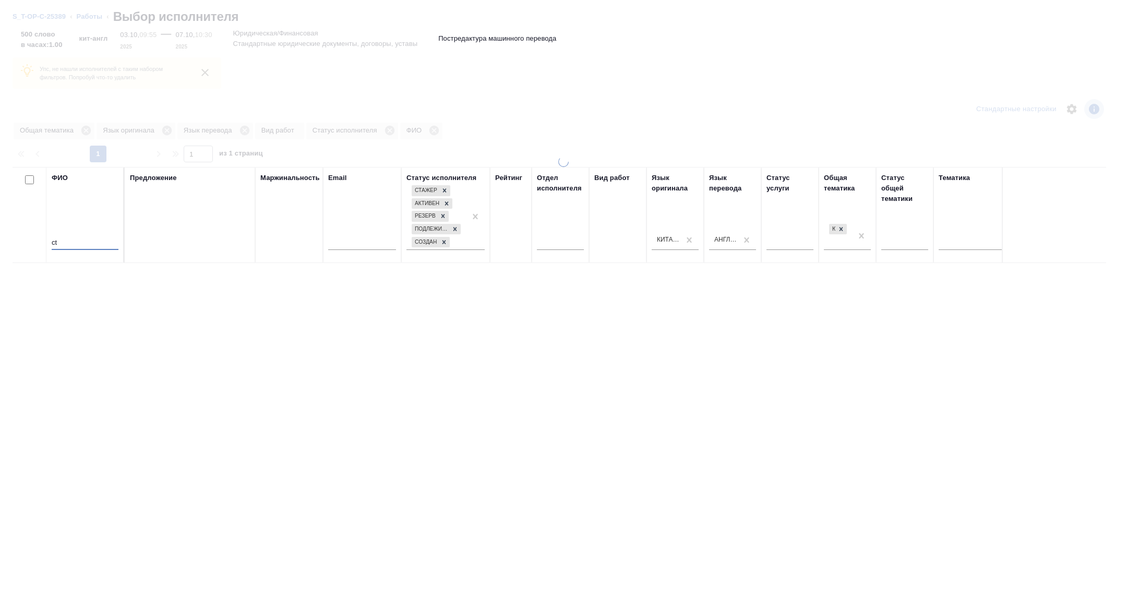
type input "c"
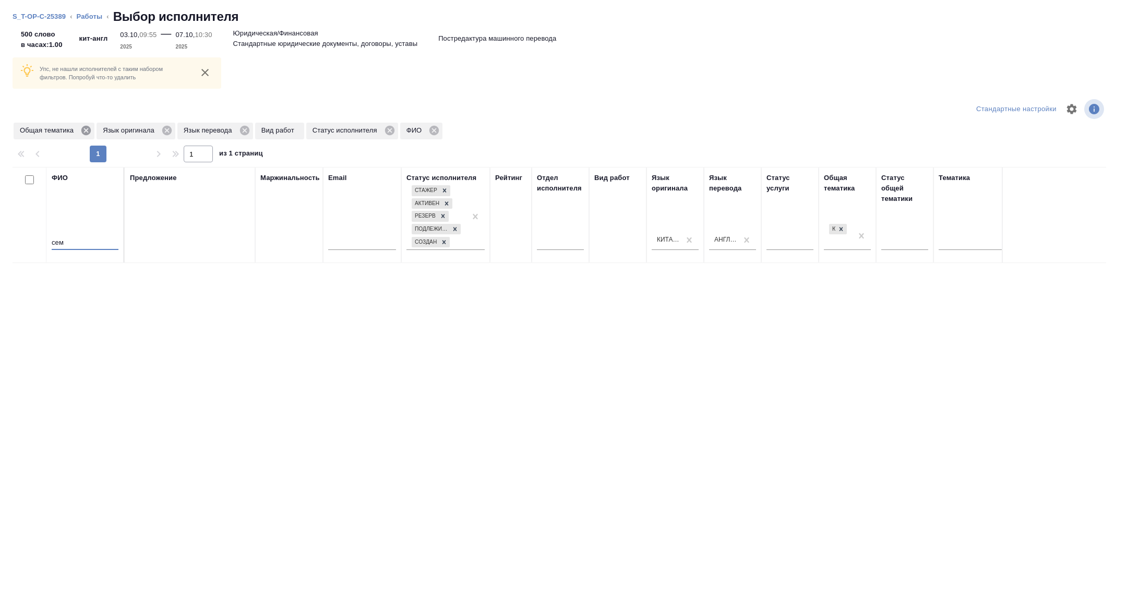
type input "сем"
click at [86, 128] on icon at bounding box center [85, 130] width 11 height 11
click at [166, 132] on icon at bounding box center [161, 130] width 9 height 9
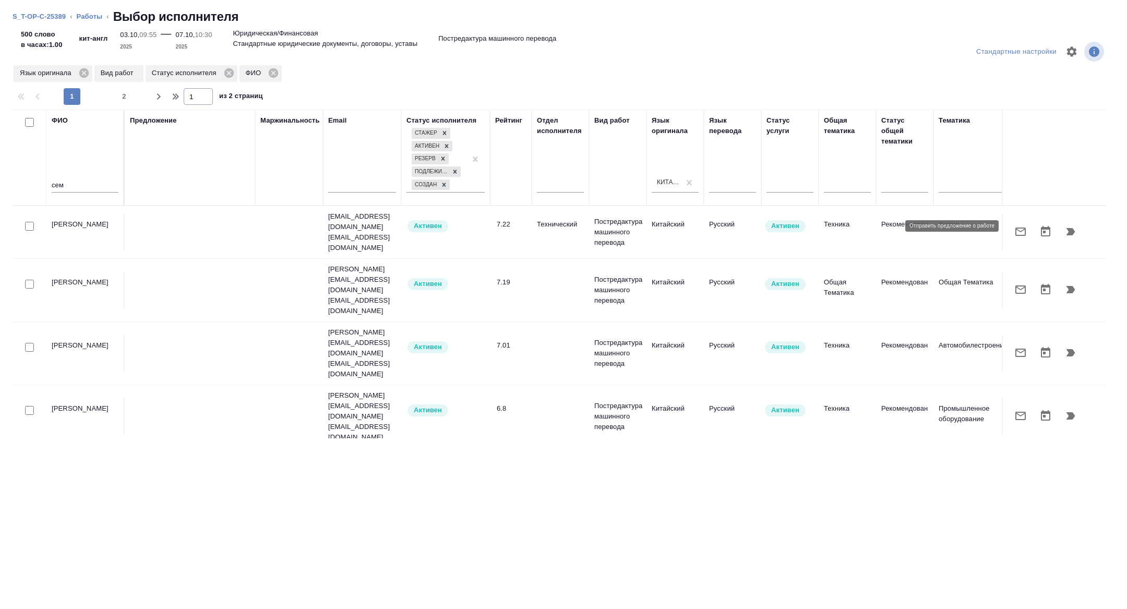
click at [1026, 227] on icon "button" at bounding box center [1021, 231] width 13 height 13
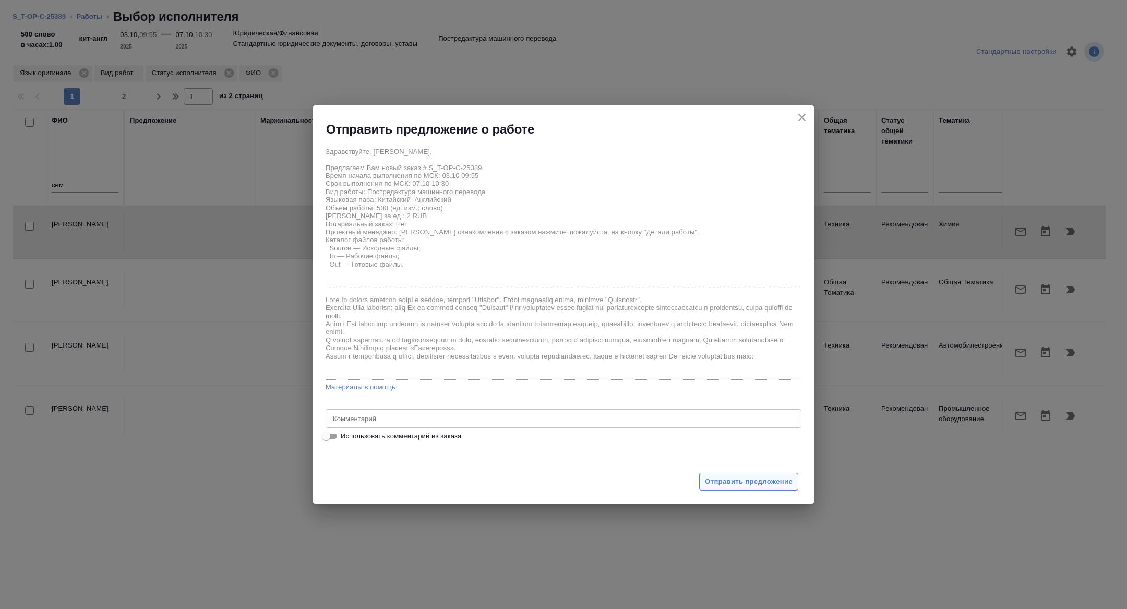
click at [716, 487] on span "Отправить предложение" at bounding box center [749, 482] width 88 height 12
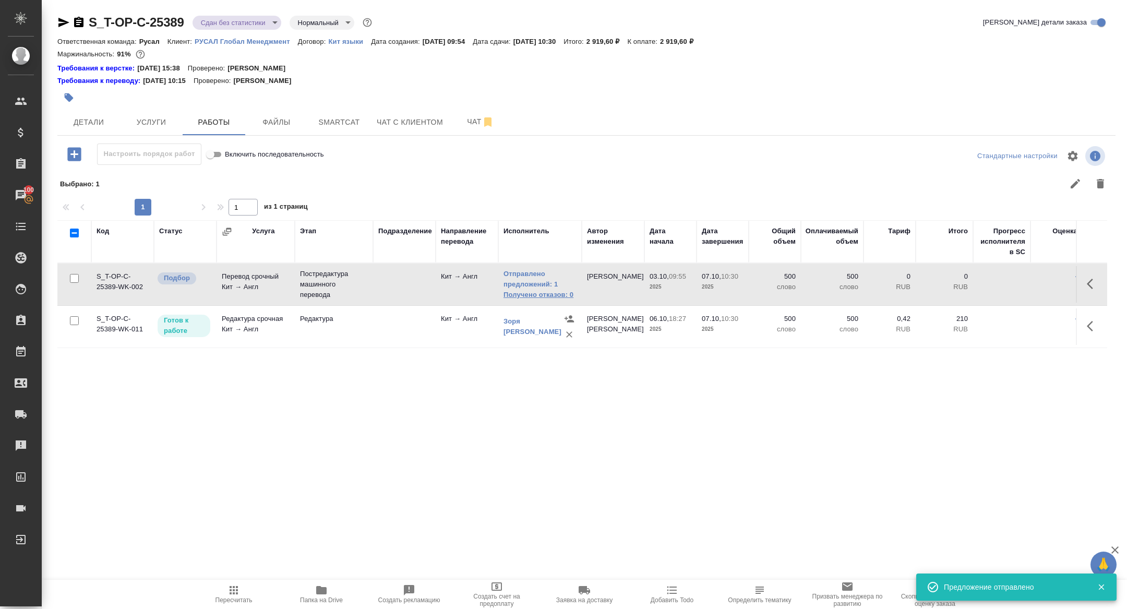
click at [517, 297] on link "Получено отказов: 0" at bounding box center [540, 295] width 73 height 10
click at [1092, 280] on icon "button" at bounding box center [1093, 284] width 13 height 13
click at [1009, 280] on button "button" at bounding box center [1017, 283] width 18 height 25
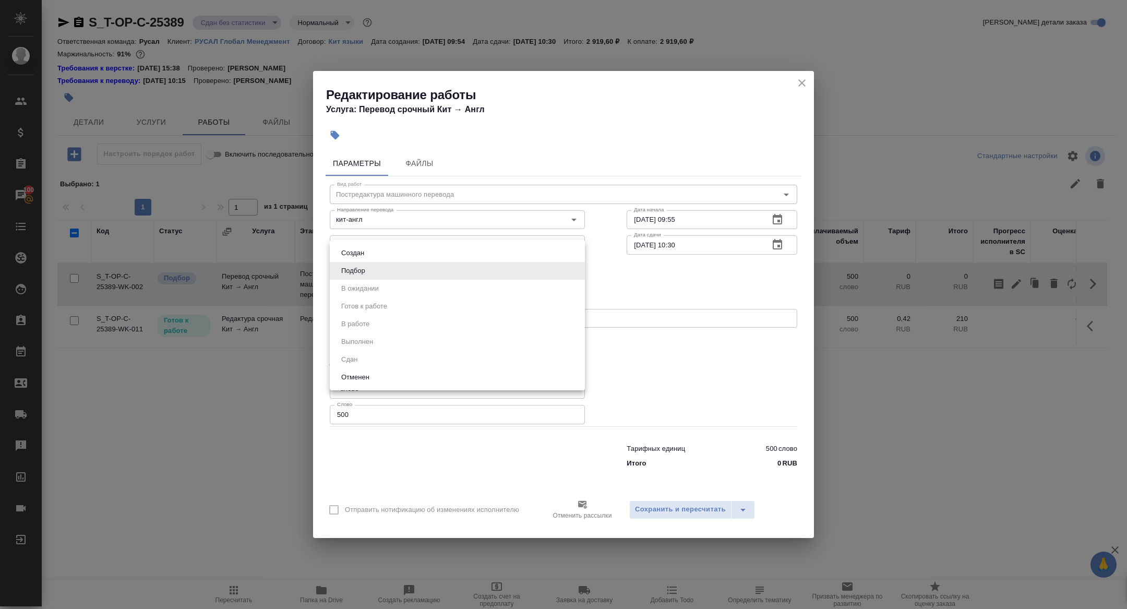
click at [402, 262] on body "🙏 .cls-1 fill:#fff; AWATERA Zhuravleva Alexandra Клиенты Спецификации Заказы 10…" at bounding box center [563, 304] width 1127 height 609
click at [675, 514] on div at bounding box center [563, 304] width 1127 height 609
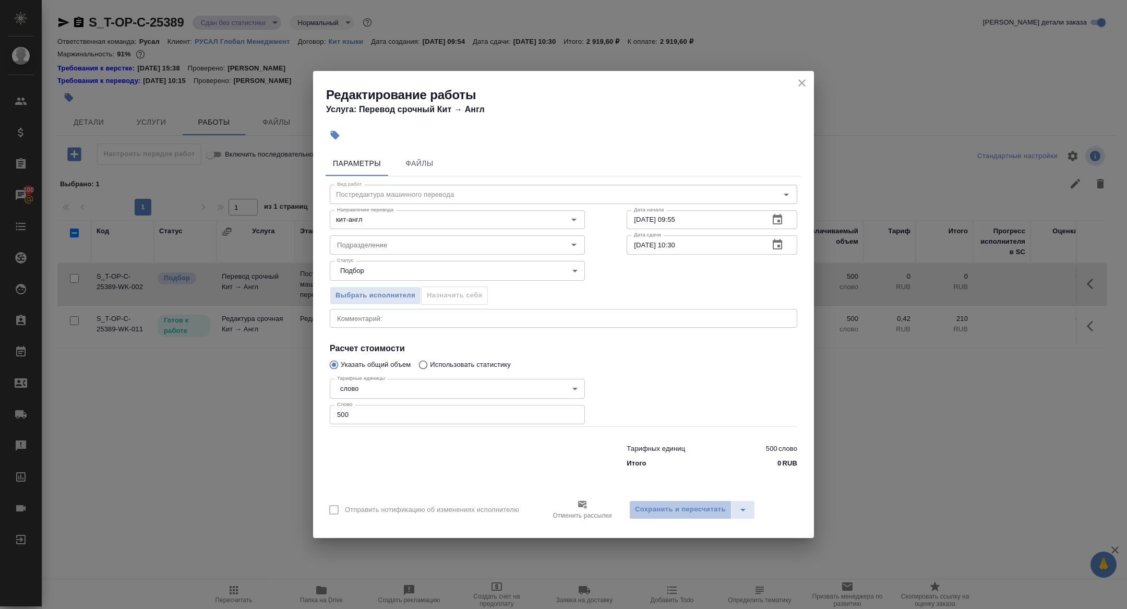
click at [669, 512] on span "Сохранить и пересчитать" at bounding box center [680, 510] width 91 height 12
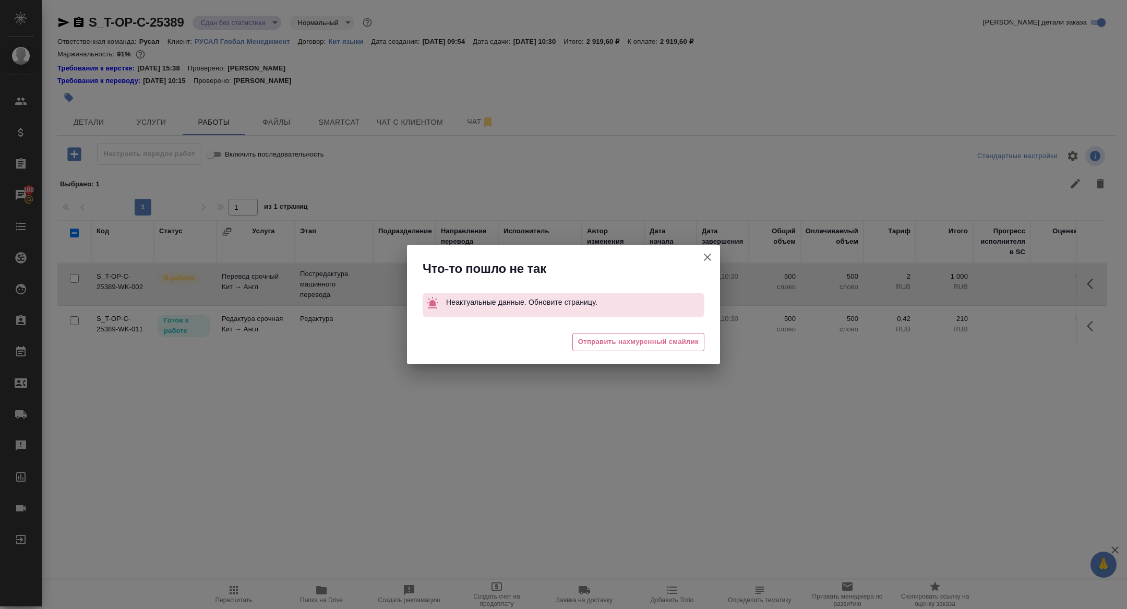
click at [705, 259] on icon "button" at bounding box center [707, 257] width 13 height 13
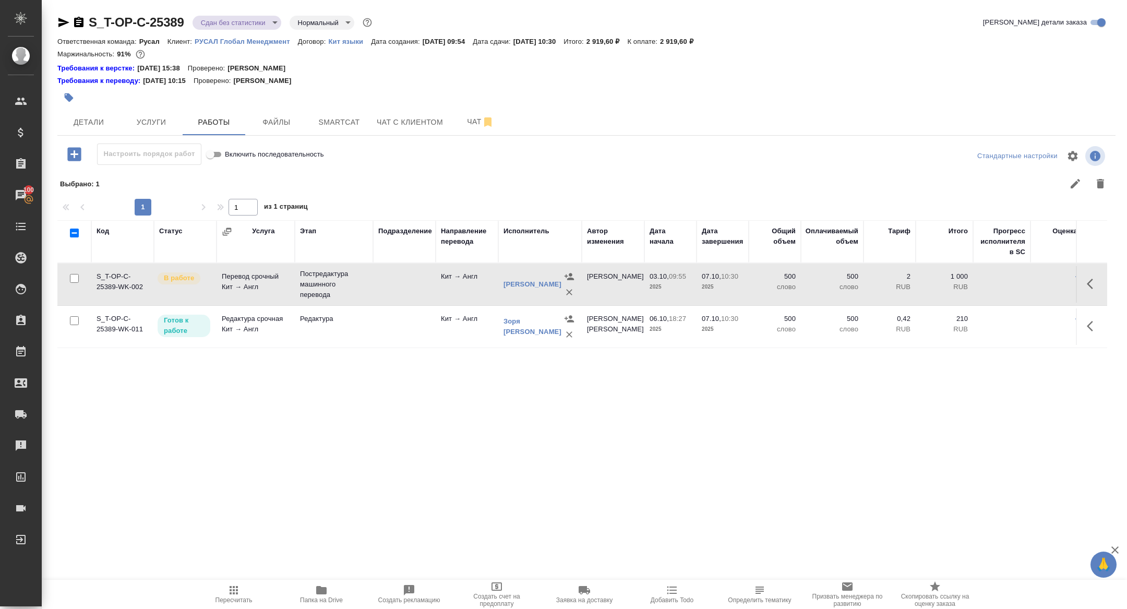
click at [1094, 278] on icon "button" at bounding box center [1093, 284] width 13 height 13
click at [1018, 279] on icon "button" at bounding box center [1016, 284] width 13 height 13
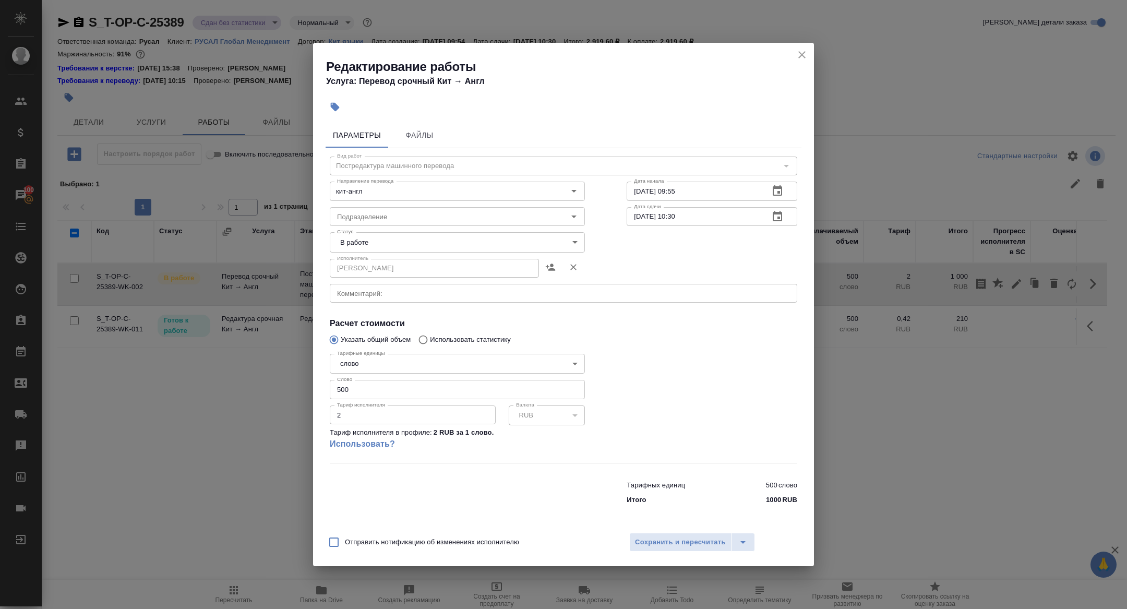
click at [380, 240] on body "🙏 .cls-1 fill:#fff; AWATERA Zhuravleva Alexandra Клиенты Спецификации Заказы 10…" at bounding box center [563, 304] width 1127 height 609
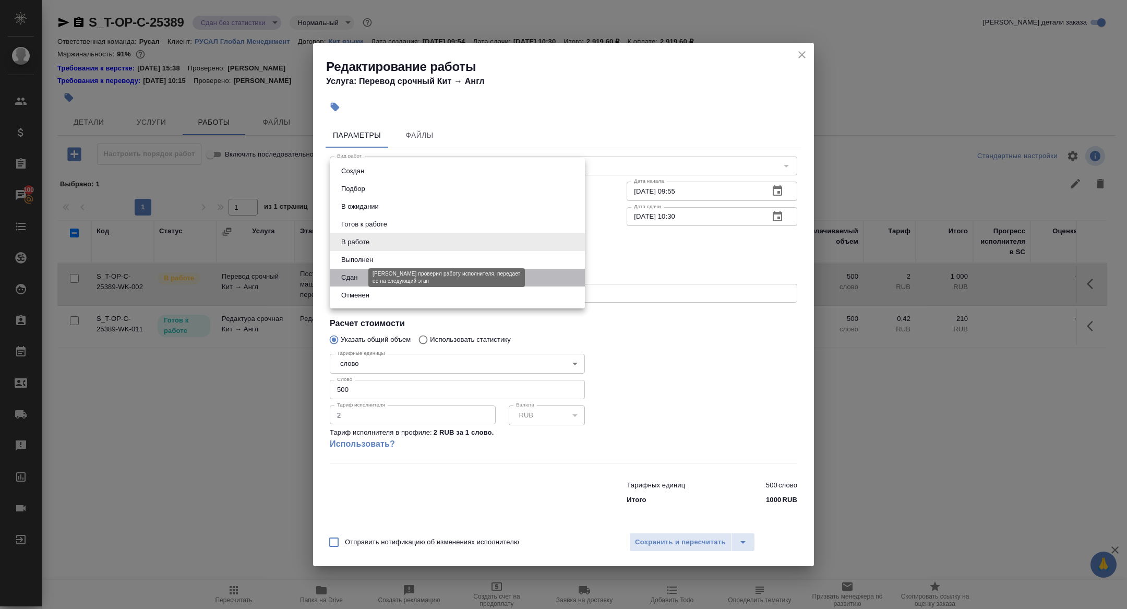
click at [355, 280] on button "Сдан" at bounding box center [349, 277] width 22 height 11
type input "closed"
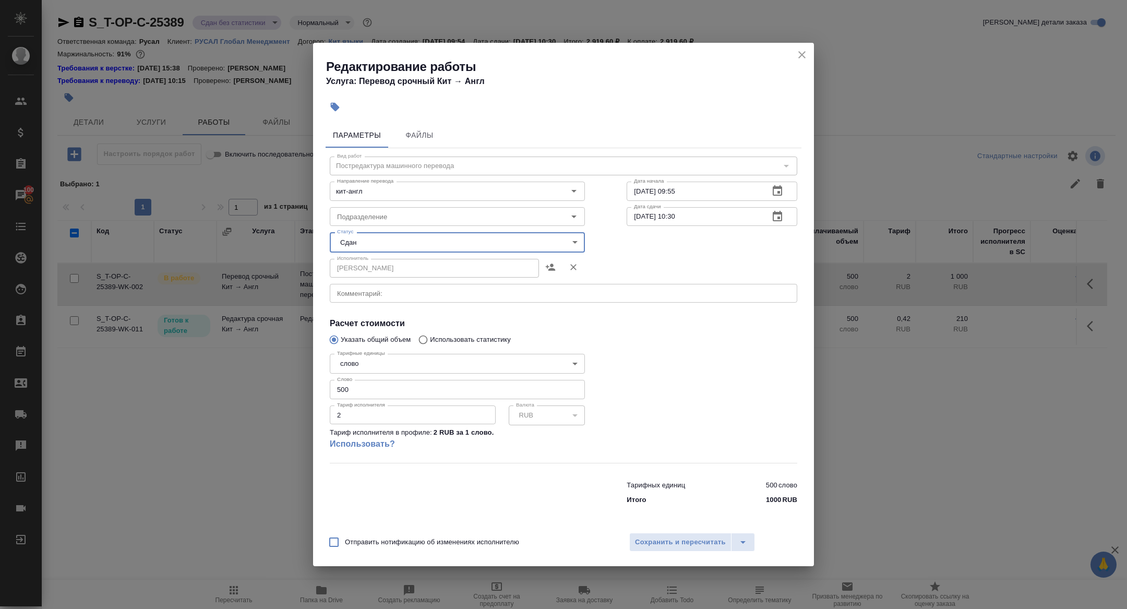
click at [658, 529] on div "Отправить нотификацию об изменениях исполнителю Сохранить и пересчитать" at bounding box center [563, 546] width 501 height 40
click at [658, 535] on button "Сохранить и пересчитать" at bounding box center [680, 542] width 102 height 19
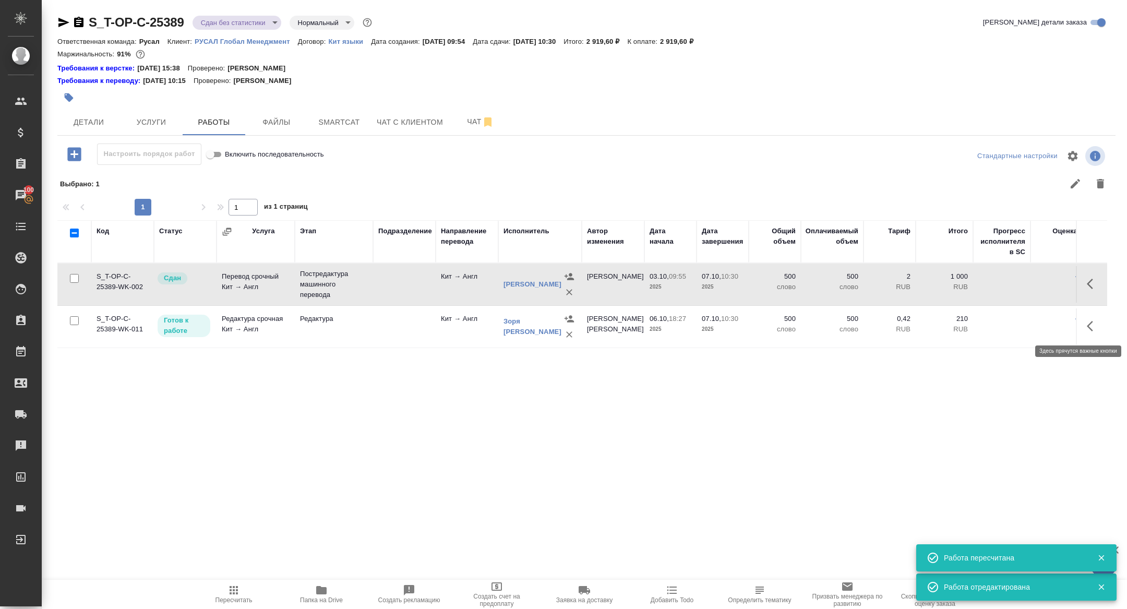
click at [1094, 323] on icon "button" at bounding box center [1093, 326] width 13 height 13
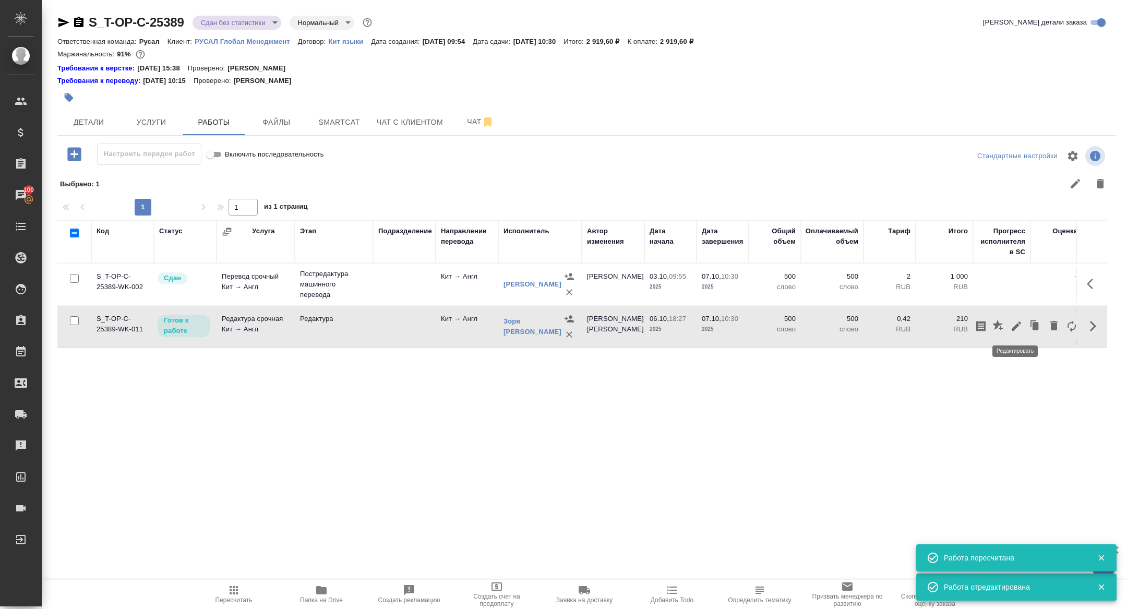
click at [1015, 329] on icon "button" at bounding box center [1016, 326] width 13 height 13
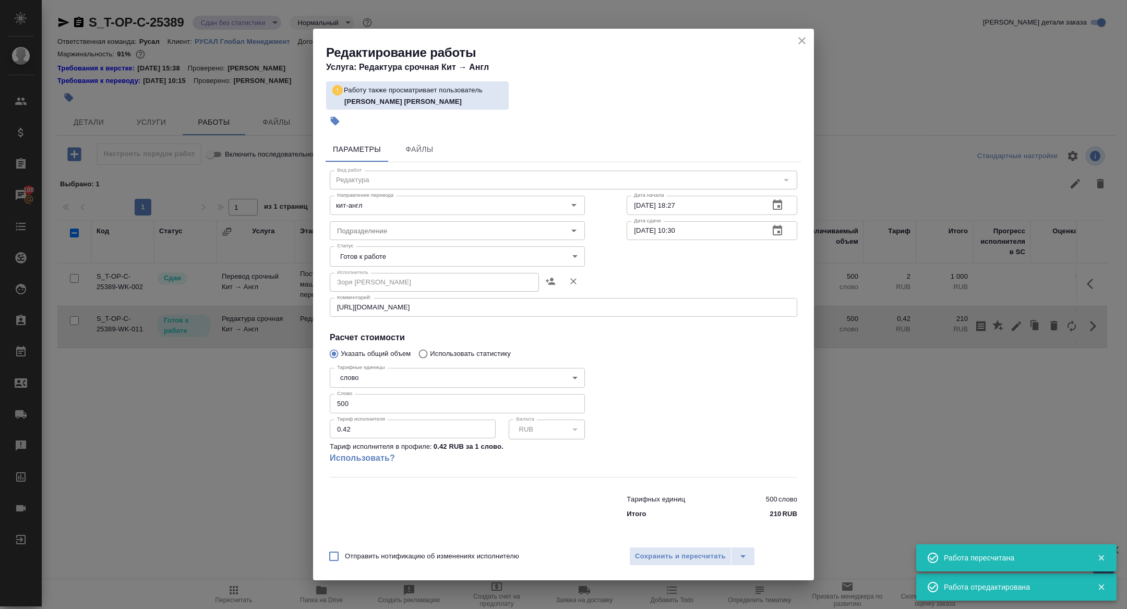
click at [388, 253] on body "🙏 .cls-1 fill:#fff; AWATERA Zhuravleva Alexandra Клиенты Спецификации Заказы 10…" at bounding box center [563, 304] width 1127 height 609
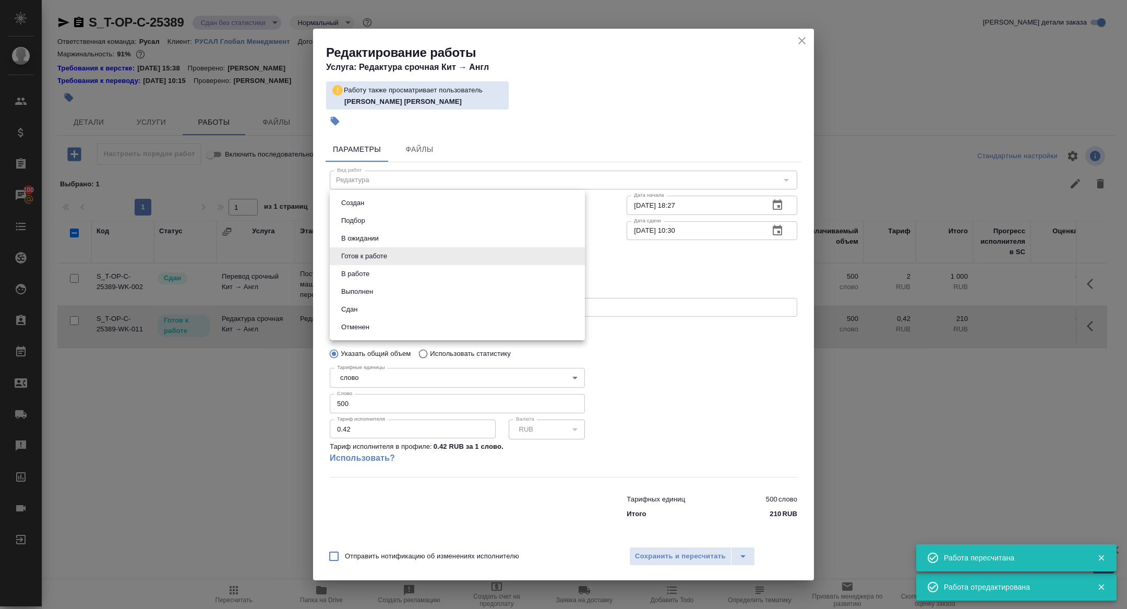
click at [364, 306] on li "Сдан" at bounding box center [457, 310] width 255 height 18
type input "closed"
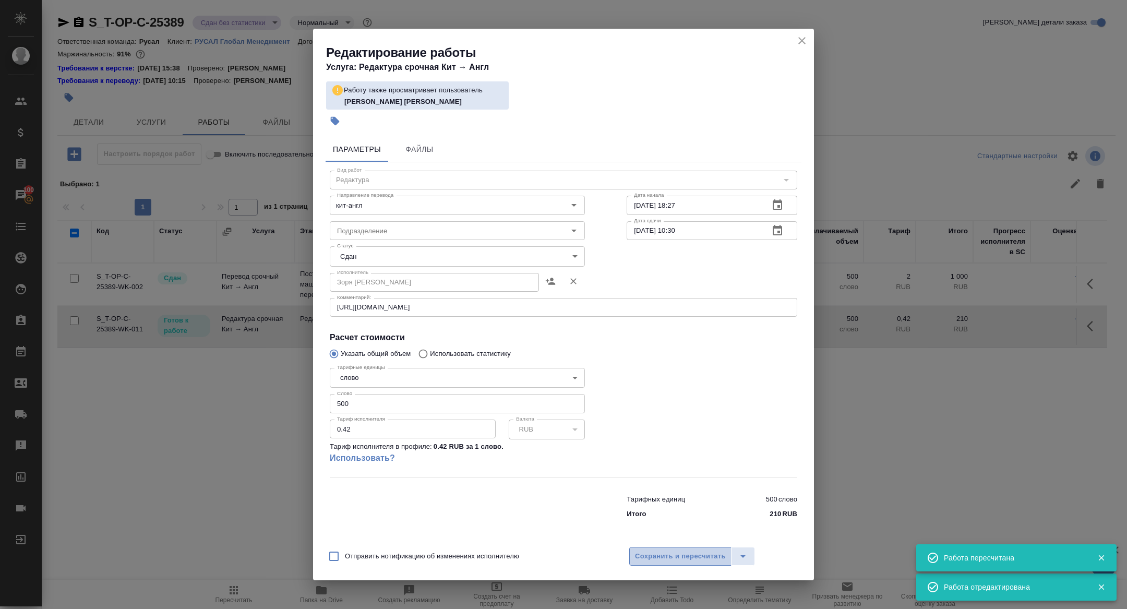
click at [670, 558] on span "Сохранить и пересчитать" at bounding box center [680, 557] width 91 height 12
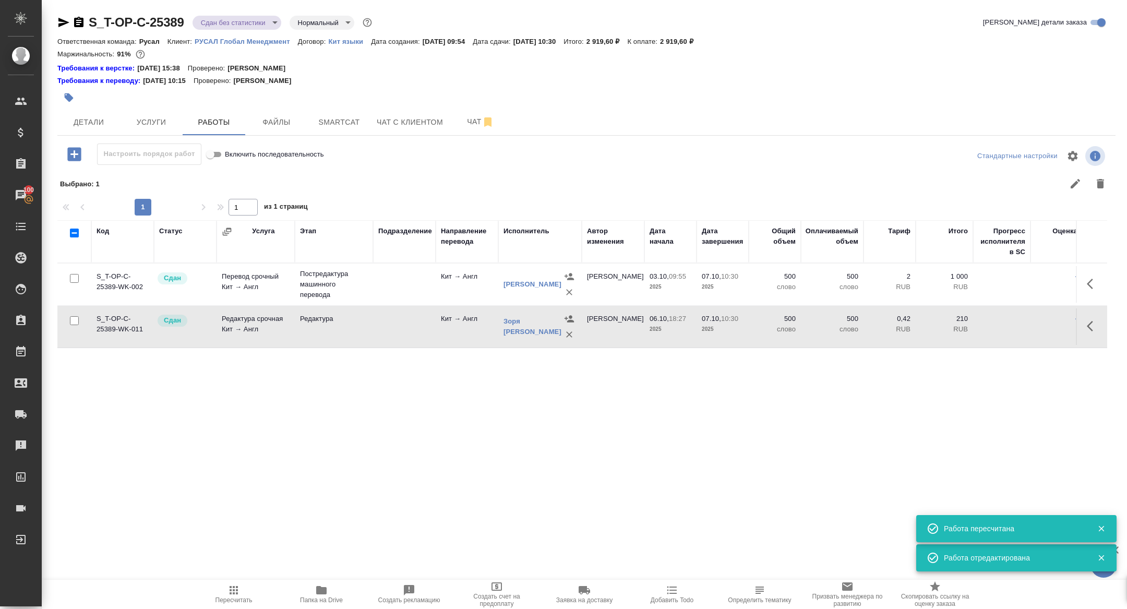
click at [226, 19] on body "🙏 .cls-1 fill:#fff; AWATERA Zhuravleva Alexandra Клиенты Спецификации Заказы 10…" at bounding box center [563, 304] width 1127 height 609
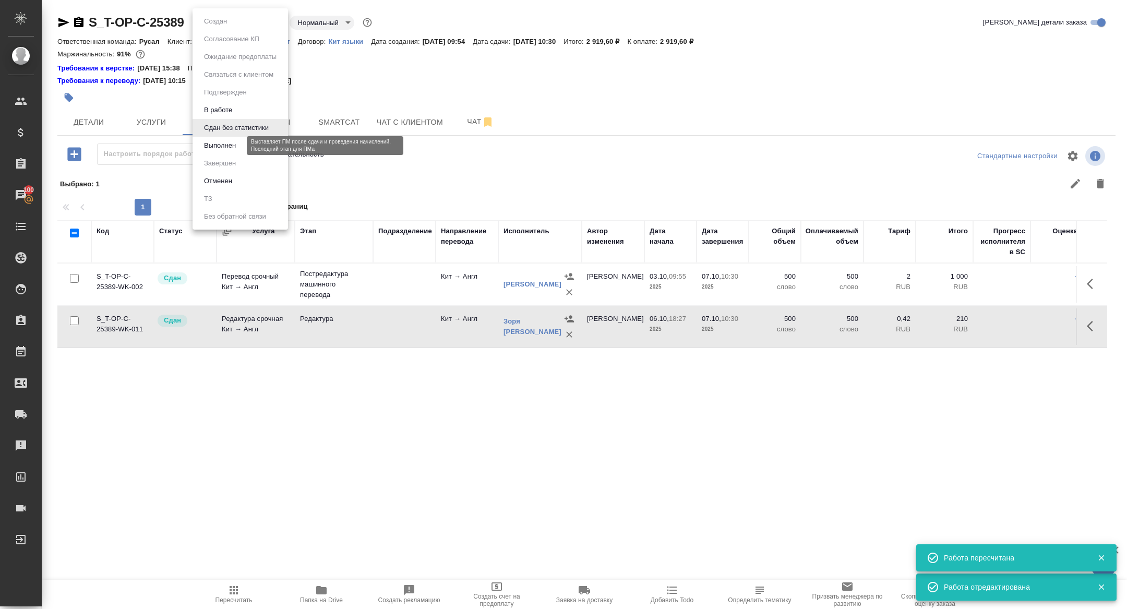
click at [229, 149] on button "Выполнен" at bounding box center [220, 145] width 38 height 11
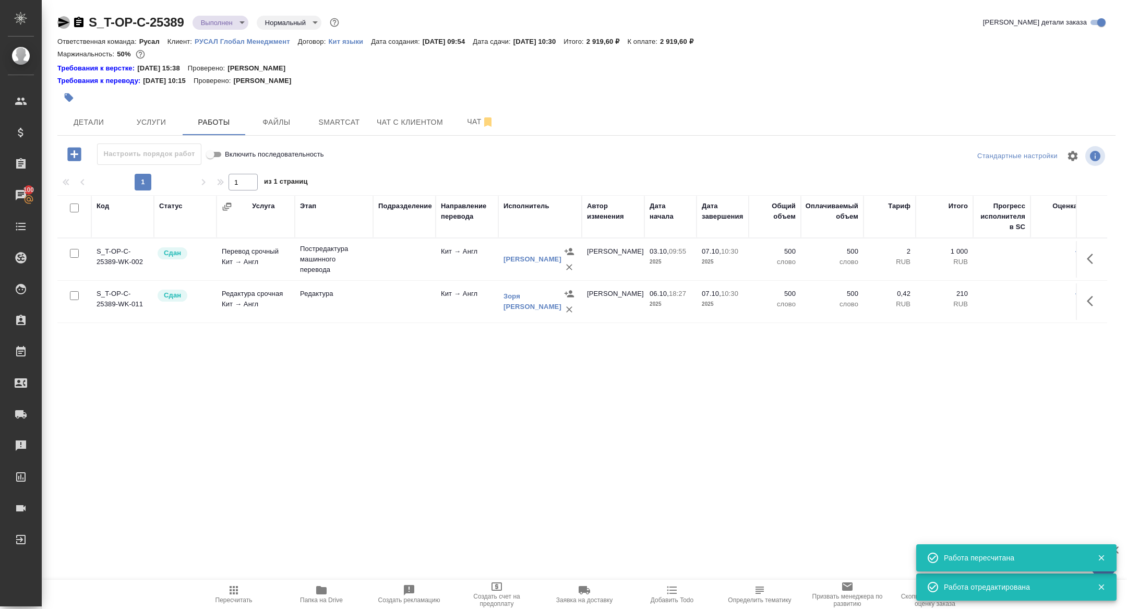
click at [60, 19] on icon "button" at bounding box center [63, 22] width 11 height 9
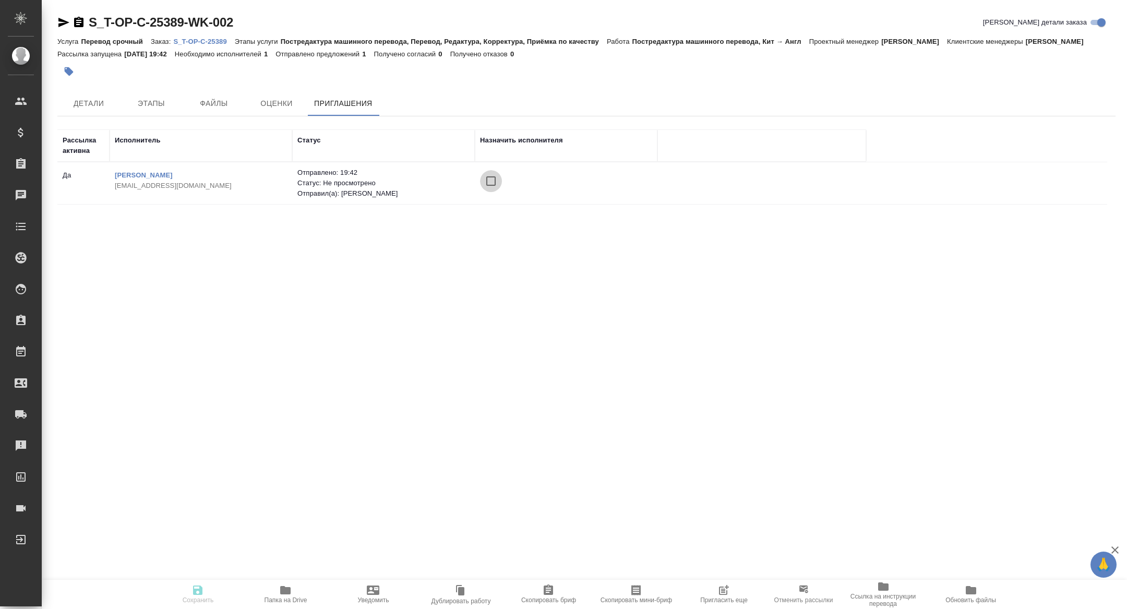
click at [491, 192] on input "checkbox" at bounding box center [491, 181] width 22 height 22
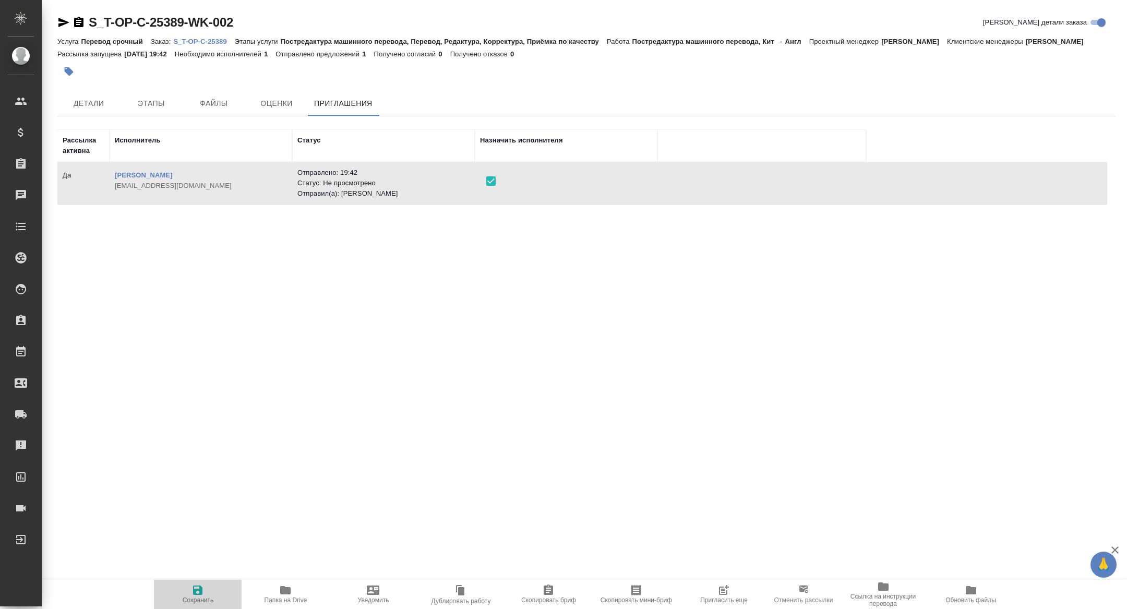
click at [206, 600] on span "Сохранить" at bounding box center [198, 600] width 31 height 7
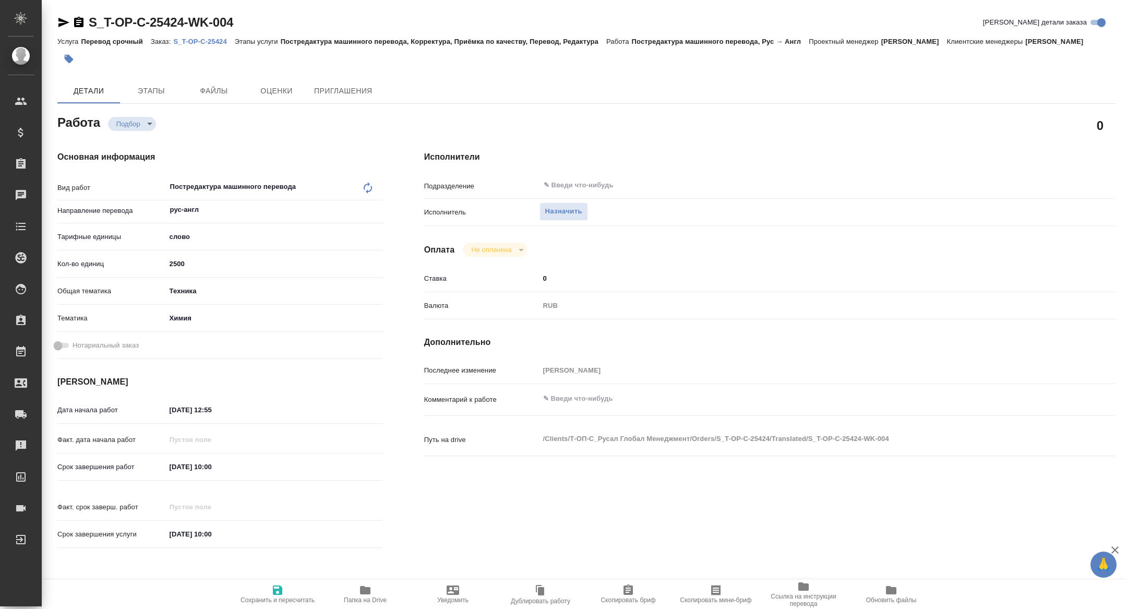
type textarea "x"
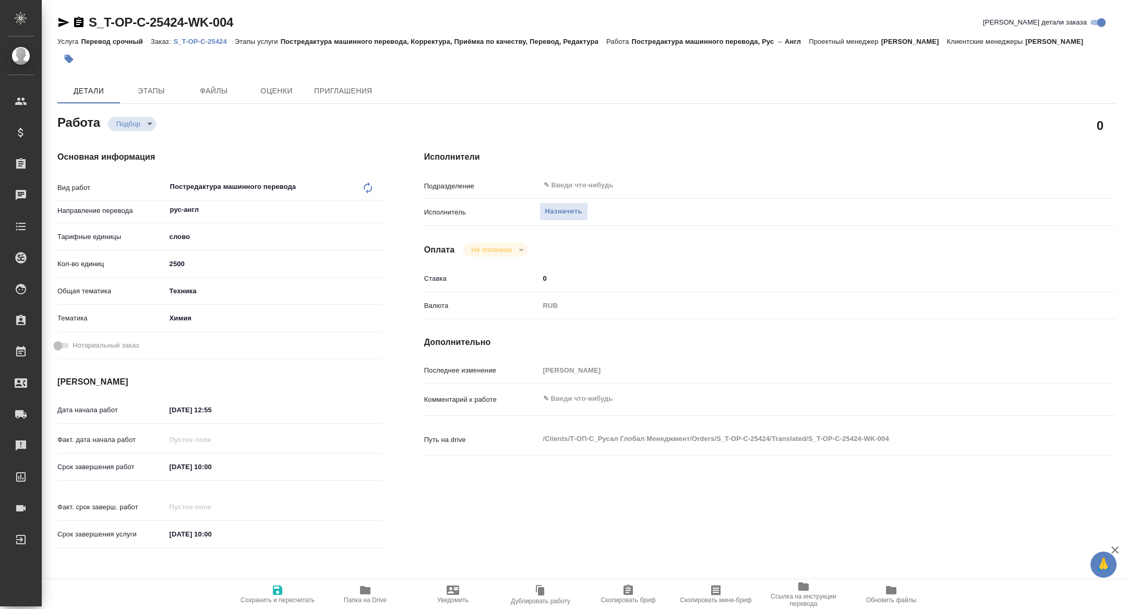
type textarea "x"
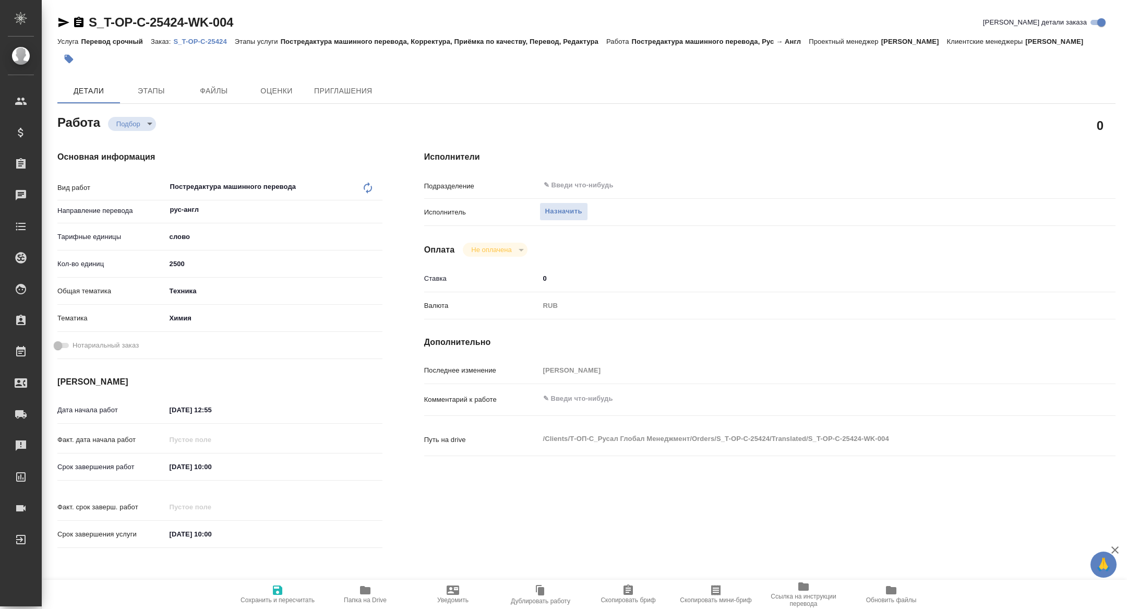
type textarea "x"
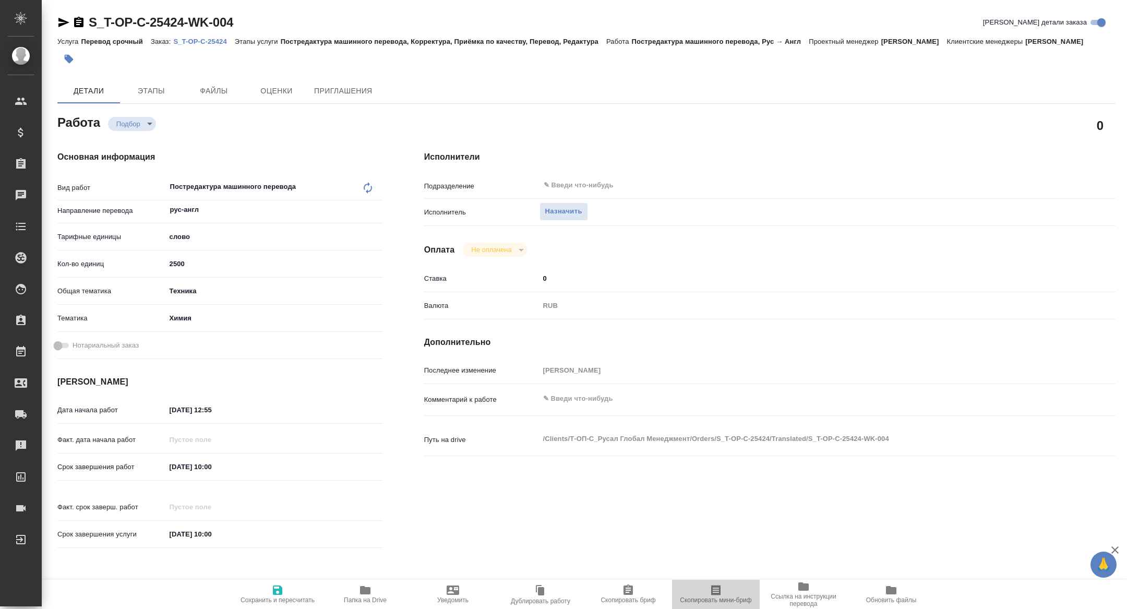
click at [712, 596] on icon "button" at bounding box center [716, 590] width 13 height 13
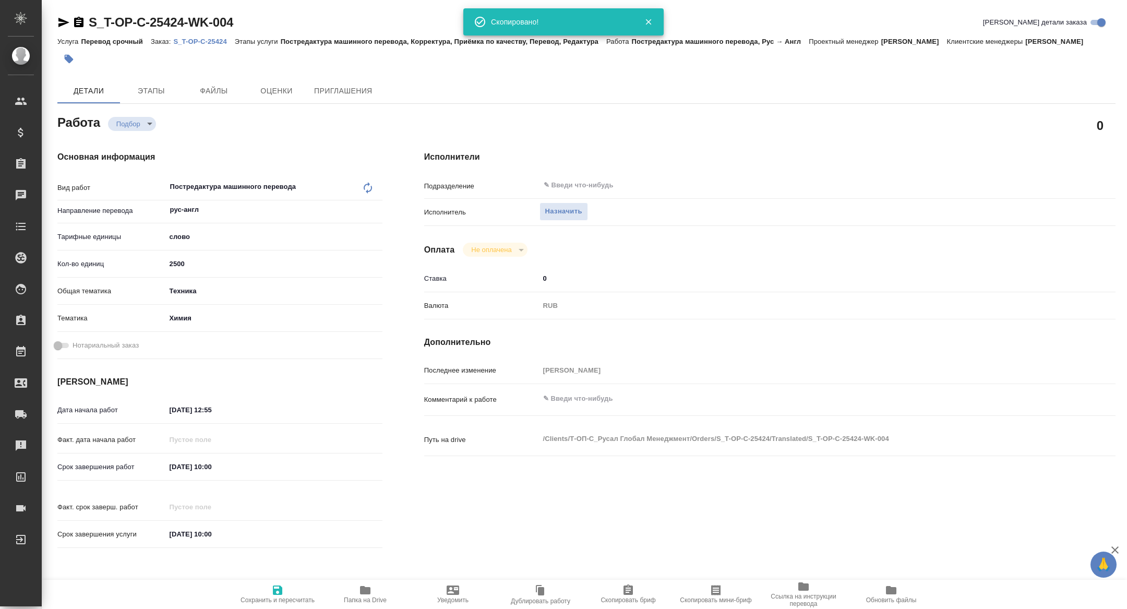
type textarea "x"
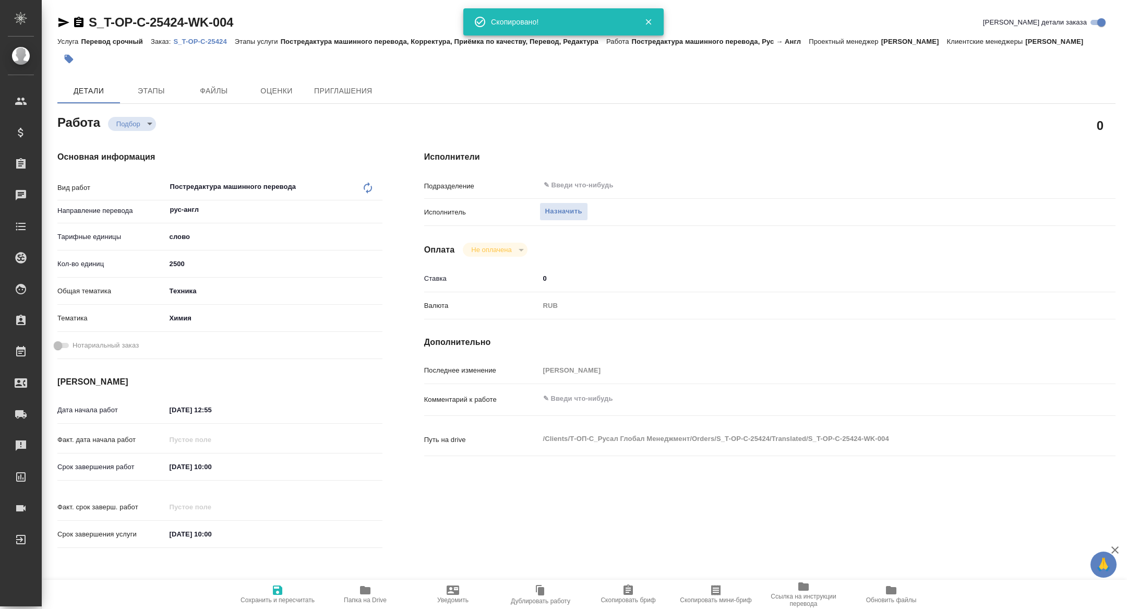
type textarea "x"
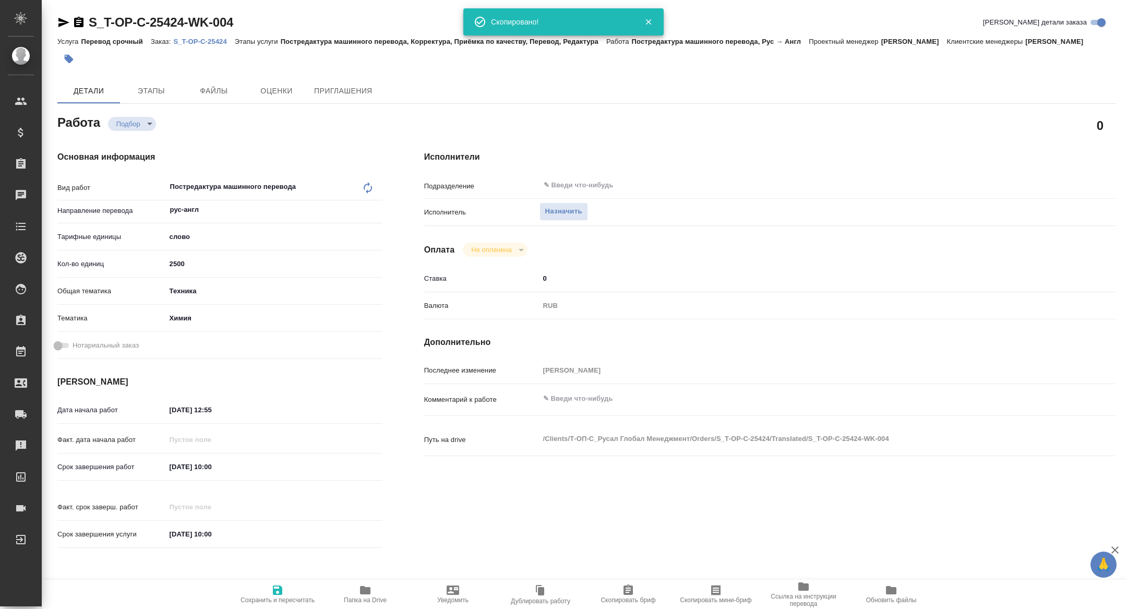
type textarea "x"
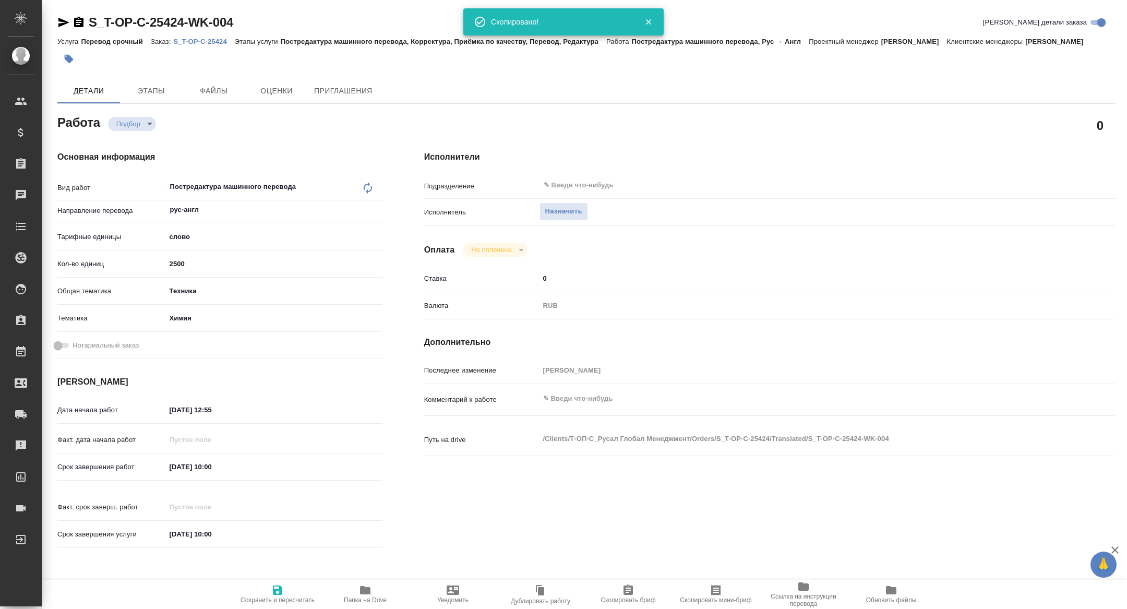
type textarea "x"
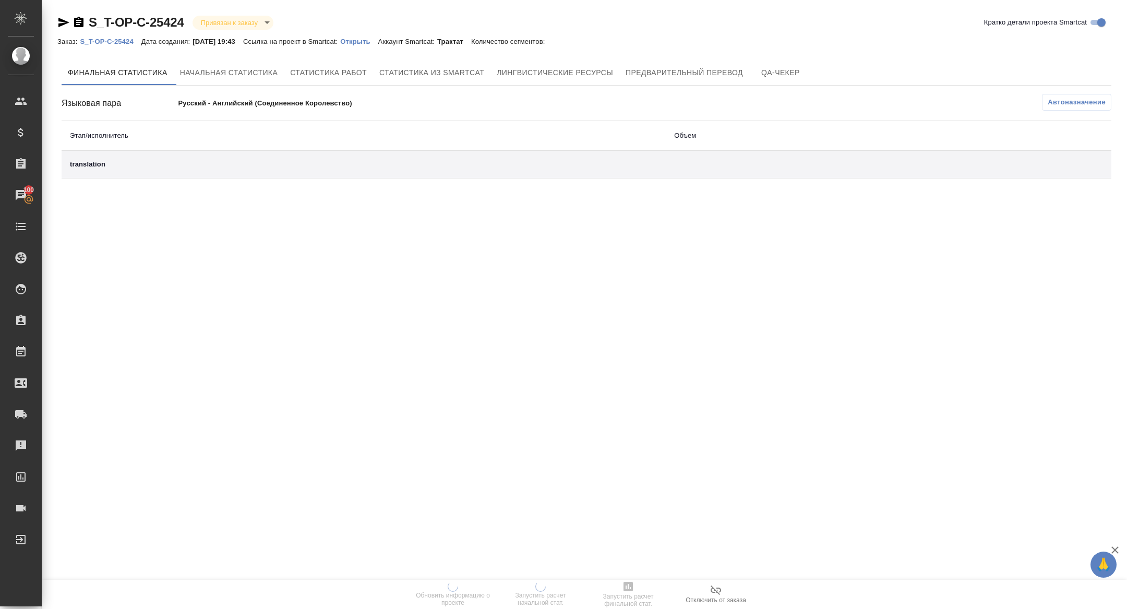
click at [656, 94] on div "Автоназначение" at bounding box center [762, 102] width 700 height 17
click at [656, 71] on span "Предварительный перевод" at bounding box center [684, 72] width 117 height 13
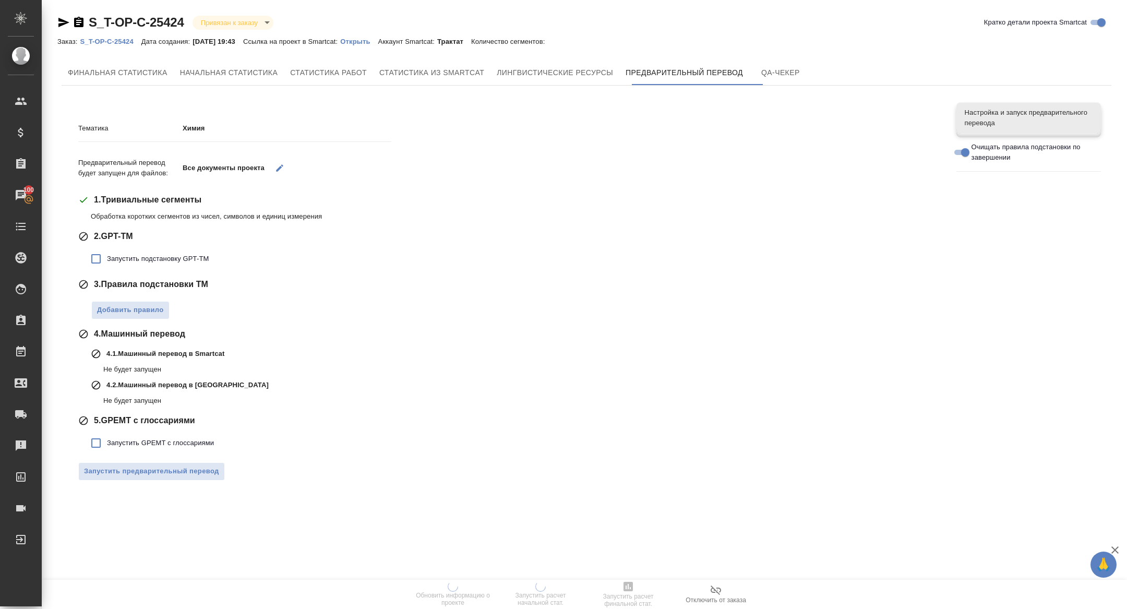
click at [125, 249] on label "Запустить подстановку GPT-TM" at bounding box center [147, 259] width 124 height 22
click at [107, 249] on input "Запустить подстановку GPT-TM" at bounding box center [96, 259] width 22 height 22
checkbox input "true"
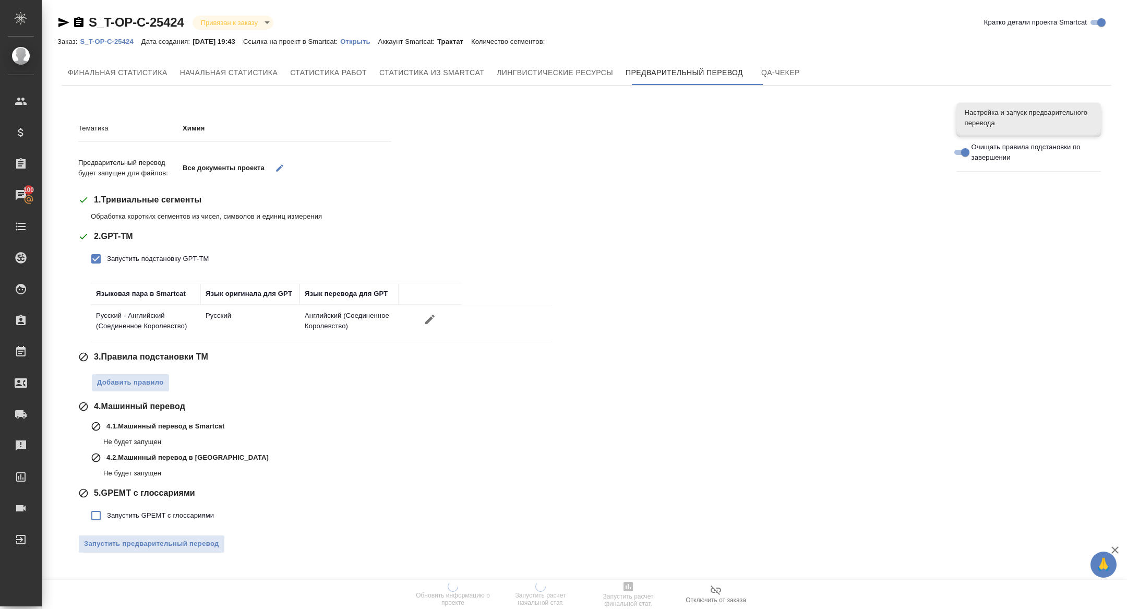
click at [592, 67] on div ".cls-1 fill:#fff; AWATERA [PERSON_NAME] Спецификации Заказы 100 Чаты Todo Проек…" at bounding box center [563, 304] width 1127 height 609
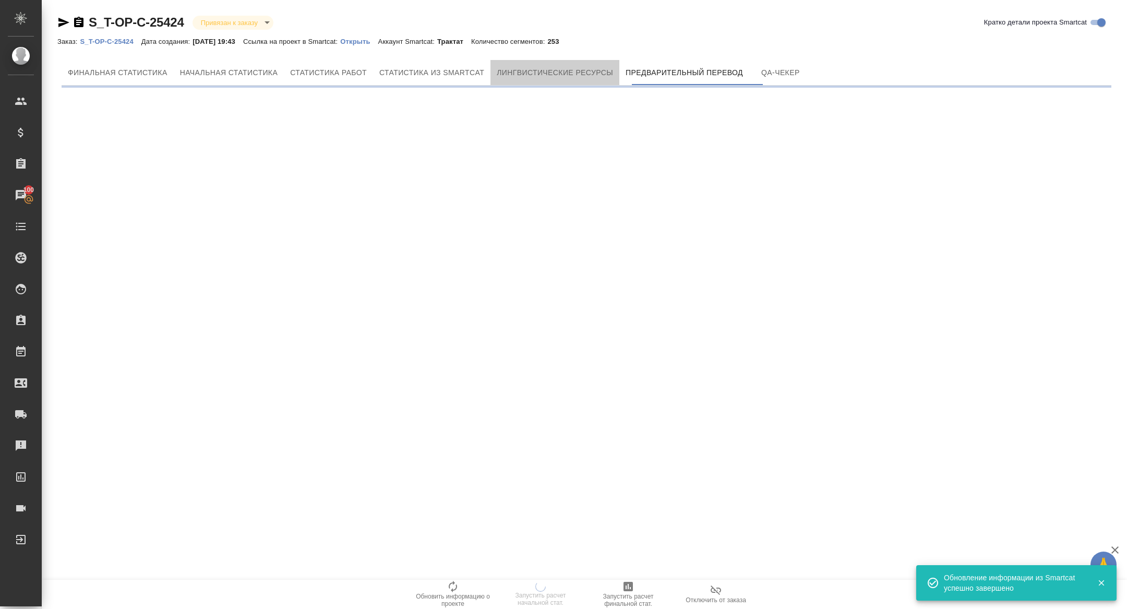
click at [592, 67] on span "Лингвистические ресурсы" at bounding box center [555, 72] width 116 height 13
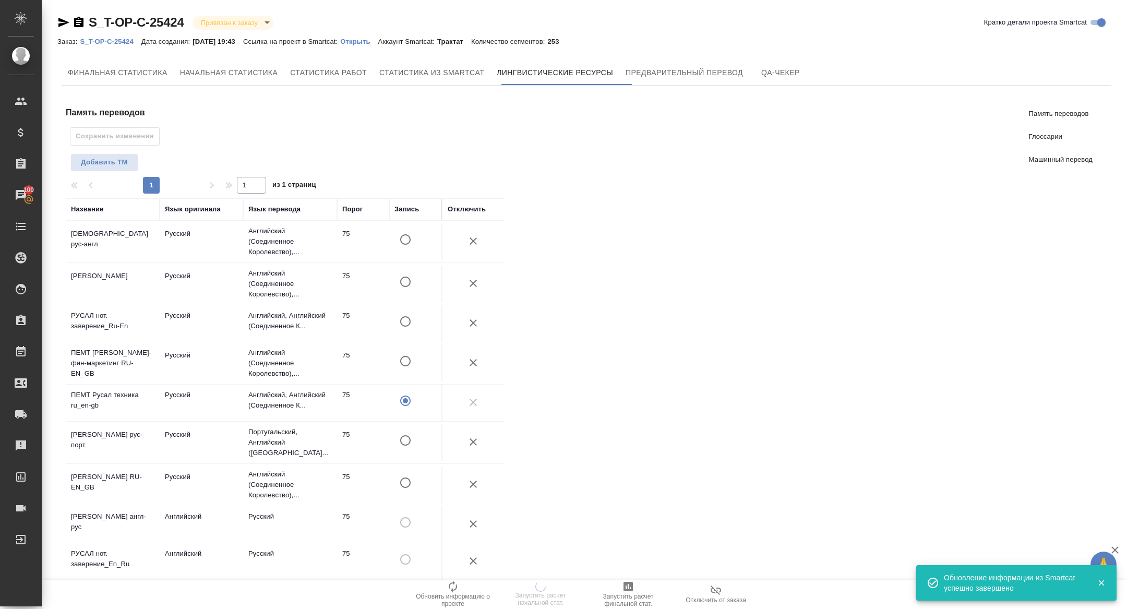
scroll to position [384, 0]
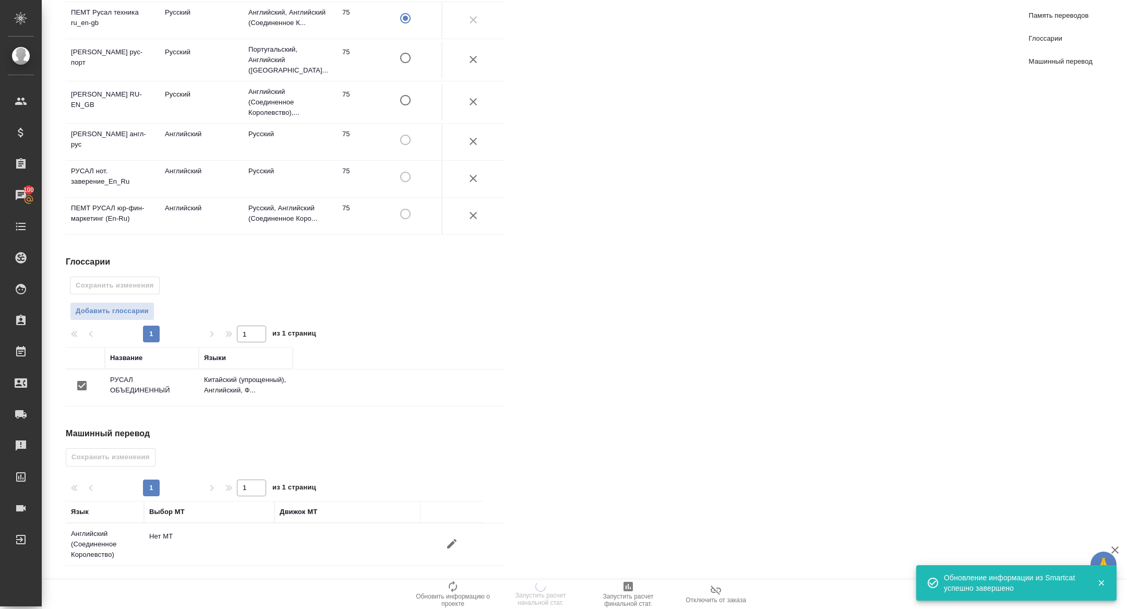
click at [458, 550] on button "button" at bounding box center [451, 543] width 25 height 25
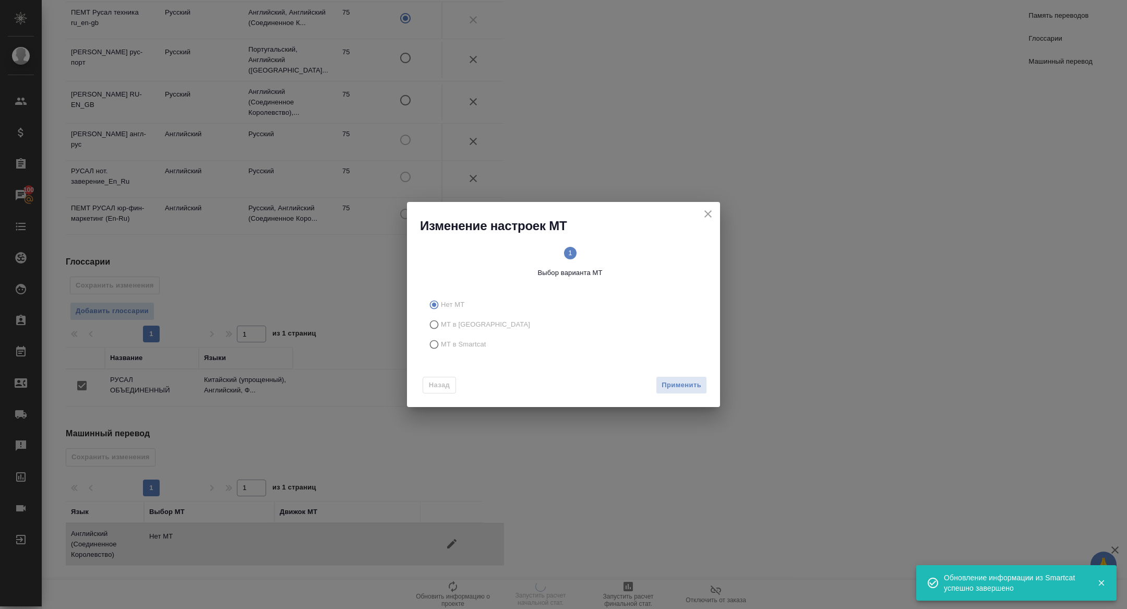
click at [458, 331] on label "МТ в [GEOGRAPHIC_DATA]" at bounding box center [561, 325] width 275 height 20
click at [441, 331] on input "МТ в [GEOGRAPHIC_DATA]" at bounding box center [432, 325] width 17 height 20
radio input "true"
drag, startPoint x: 461, startPoint y: 336, endPoint x: 478, endPoint y: 336, distance: 16.7
click at [461, 336] on label "МТ в Smartcat" at bounding box center [561, 345] width 275 height 20
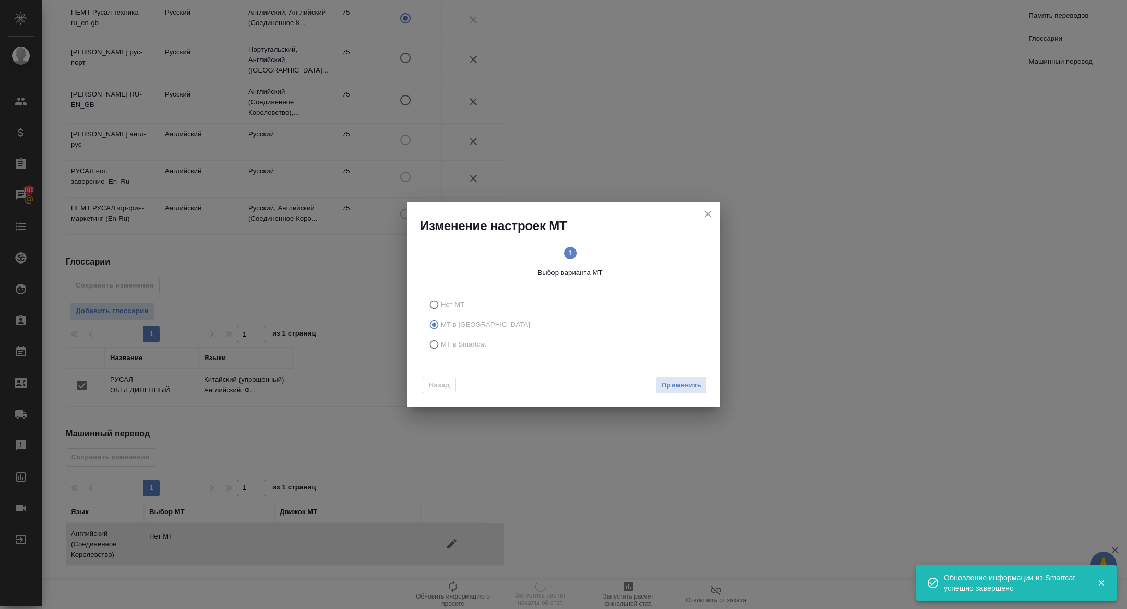
click at [441, 336] on input "МТ в Smartcat" at bounding box center [432, 345] width 17 height 20
radio input "true"
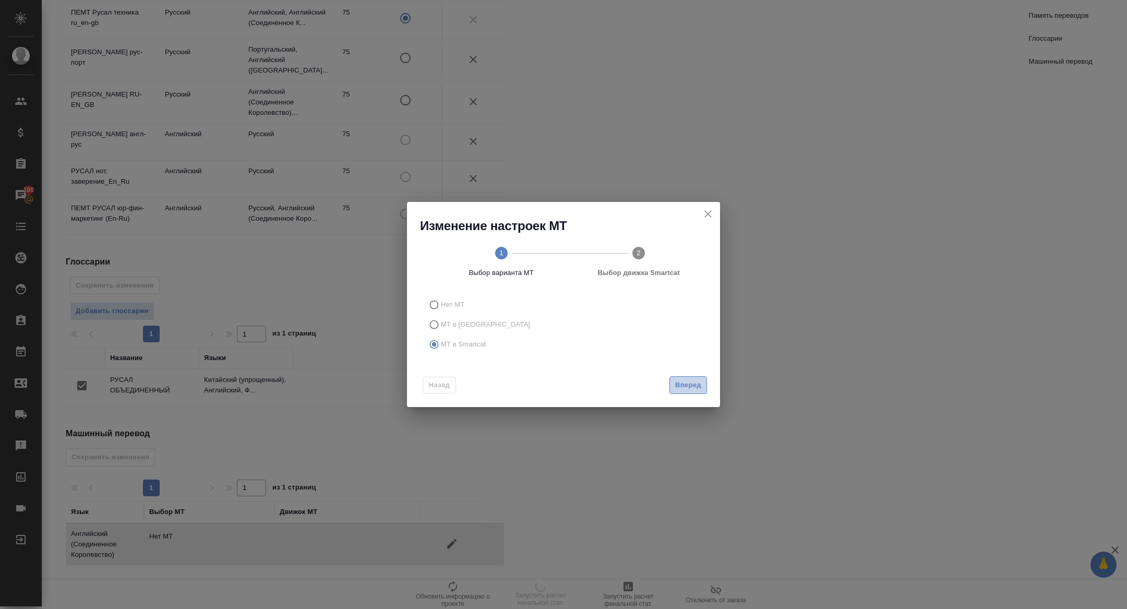
click at [681, 384] on span "Вперед" at bounding box center [688, 385] width 26 height 12
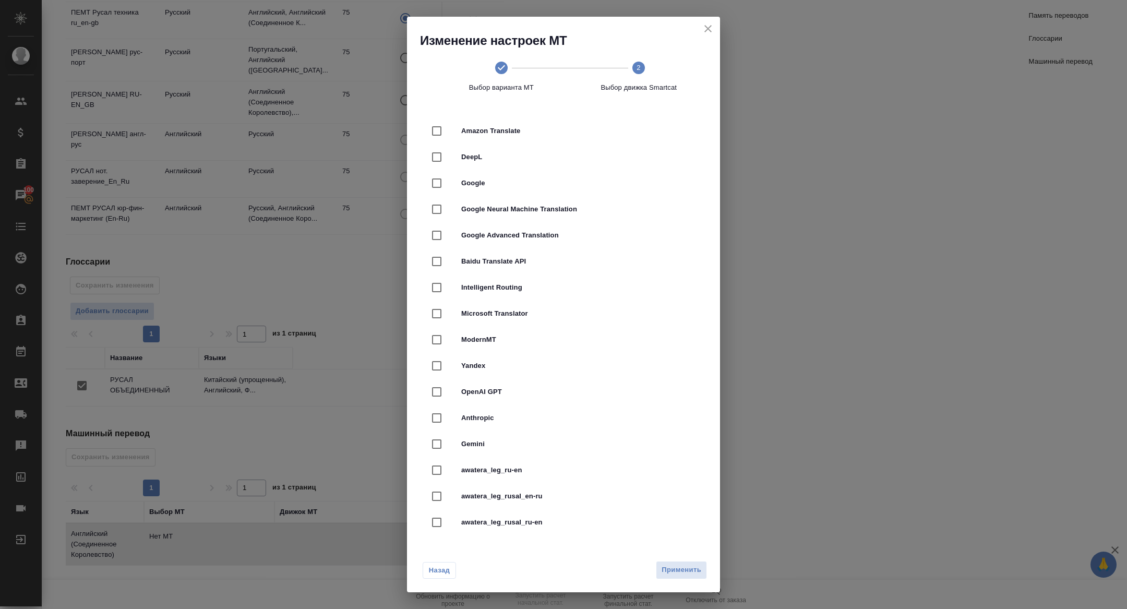
click at [481, 168] on div "DeepL" at bounding box center [564, 157] width 280 height 26
checkbox input "true"
click at [670, 566] on span "Применить" at bounding box center [682, 570] width 40 height 12
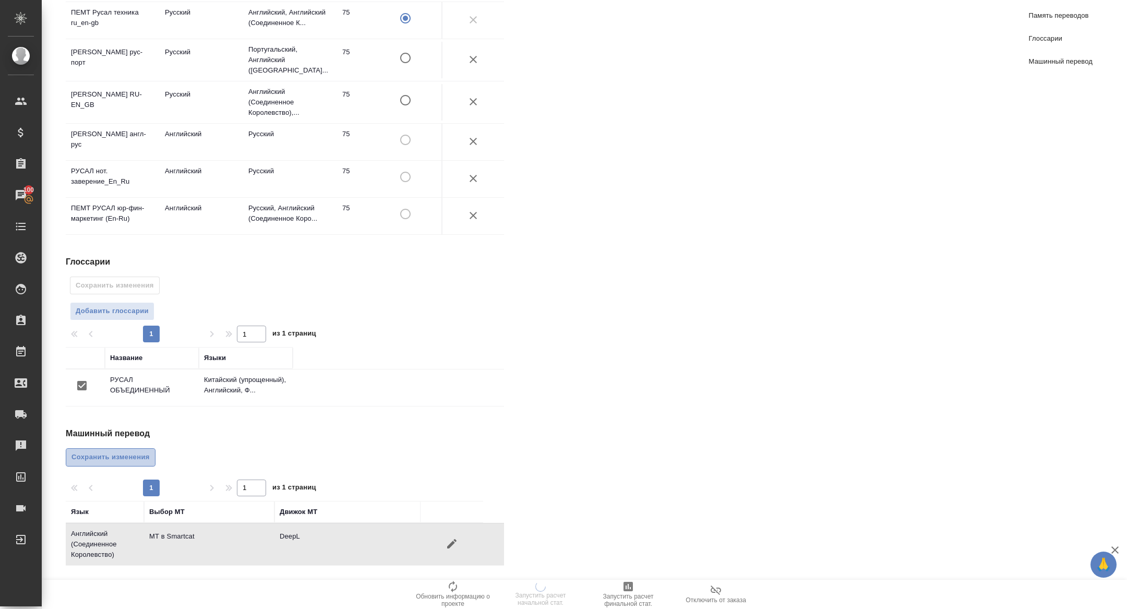
click at [124, 456] on span "Сохранить изменения" at bounding box center [111, 457] width 78 height 12
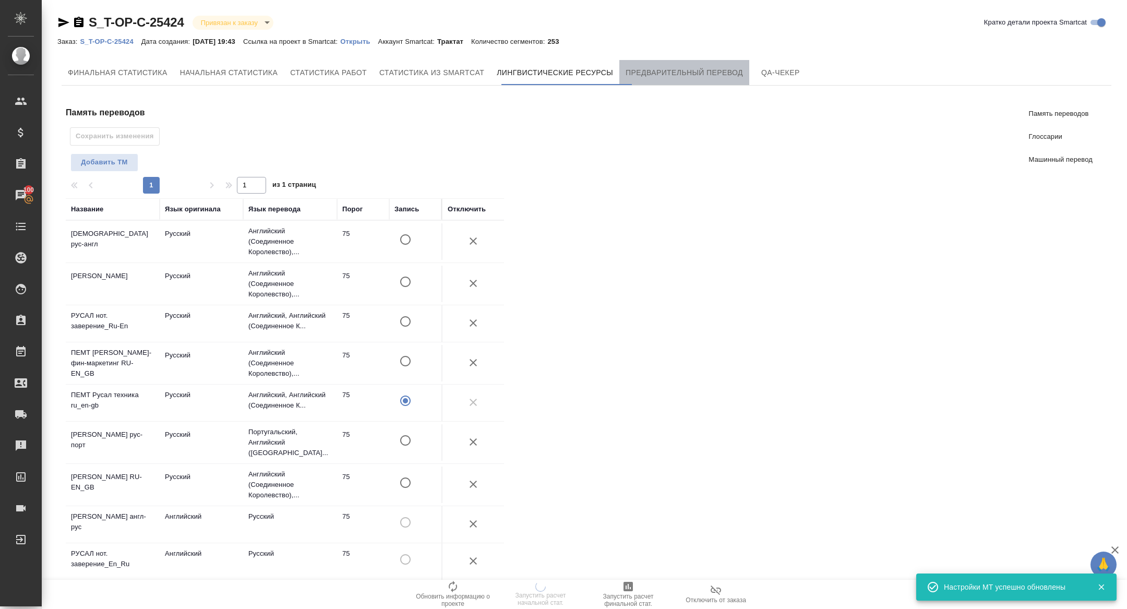
click at [705, 75] on span "Предварительный перевод" at bounding box center [684, 72] width 117 height 13
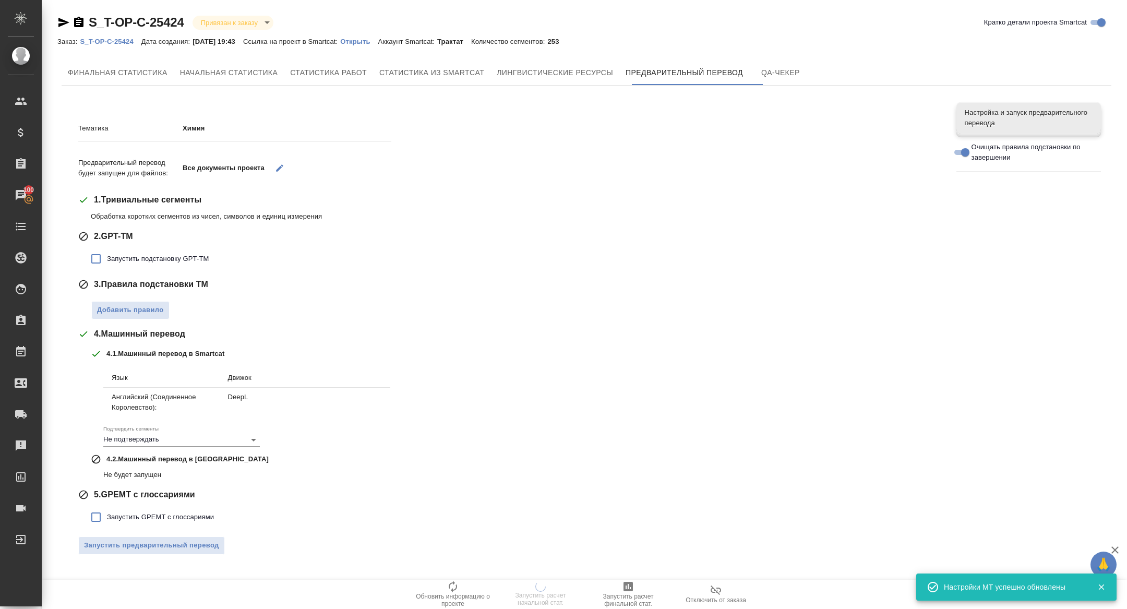
click at [129, 280] on span "3 . Правила подстановки TM" at bounding box center [151, 284] width 114 height 13
click at [118, 265] on label "Запустить подстановку GPT-TM" at bounding box center [147, 259] width 124 height 22
click at [107, 265] on input "Запустить подстановку GPT-TM" at bounding box center [96, 259] width 22 height 22
checkbox input "true"
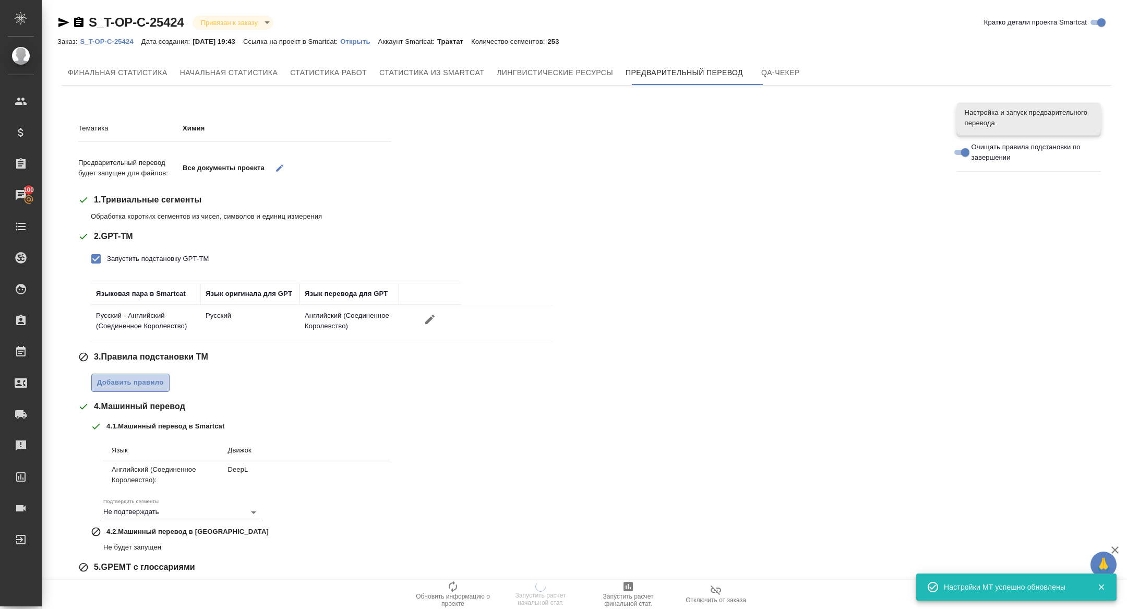
click at [134, 389] on button "Добавить правило" at bounding box center [130, 383] width 78 height 18
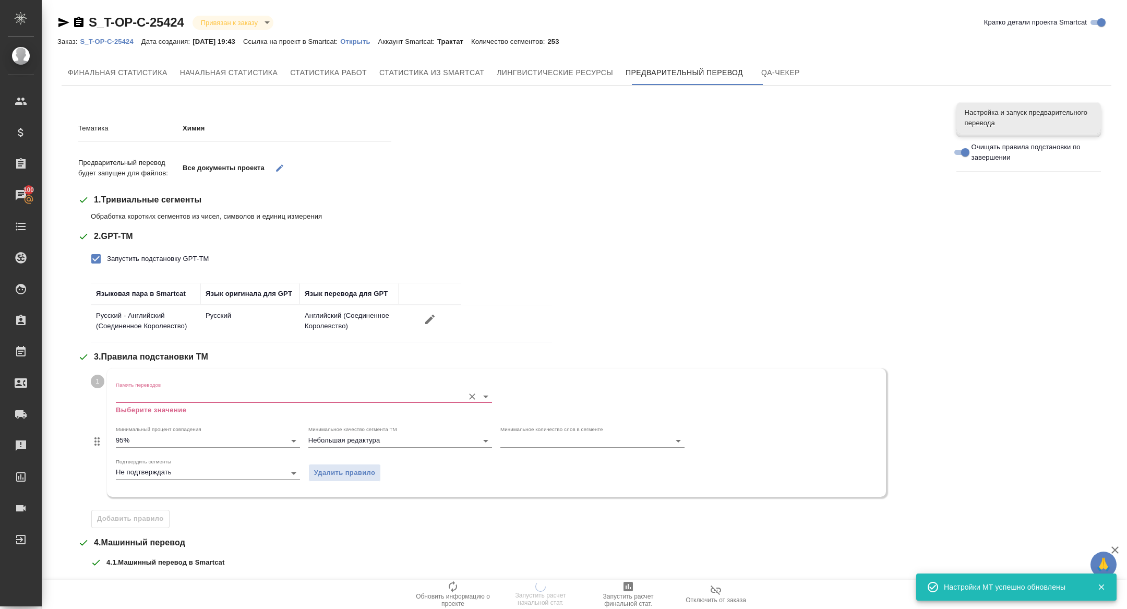
click at [168, 386] on div "Память переводов Выберите значение" at bounding box center [304, 399] width 376 height 34
click at [163, 400] on input "Память переводов" at bounding box center [287, 396] width 343 height 13
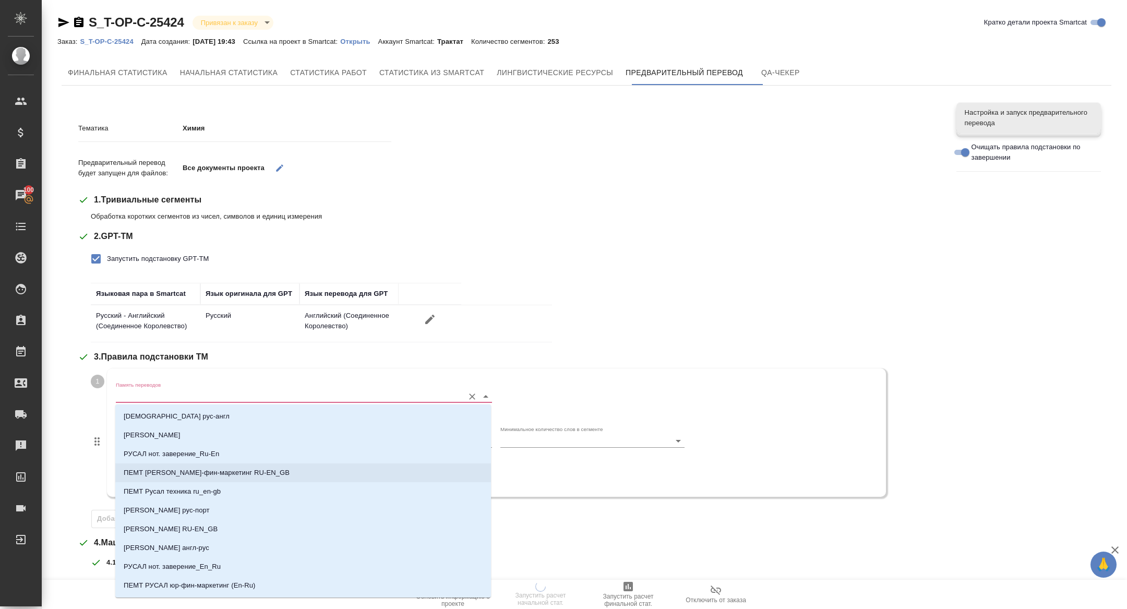
click at [233, 474] on p "ПЕМТ Русал юридич-фин-маркетинг RU-EN_GB" at bounding box center [207, 473] width 166 height 10
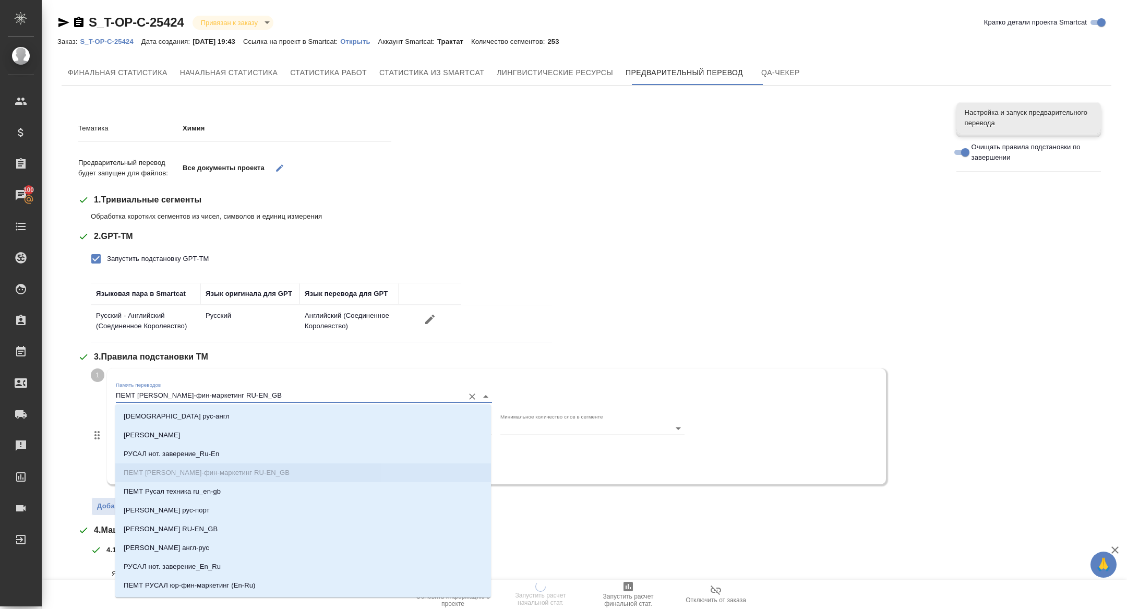
click at [172, 392] on input "ПЕМТ Русал юридич-фин-маркетинг RU-EN_GB" at bounding box center [287, 396] width 343 height 13
click at [194, 488] on p "ПЕМТ Русал техника ru_en-gb" at bounding box center [172, 491] width 97 height 10
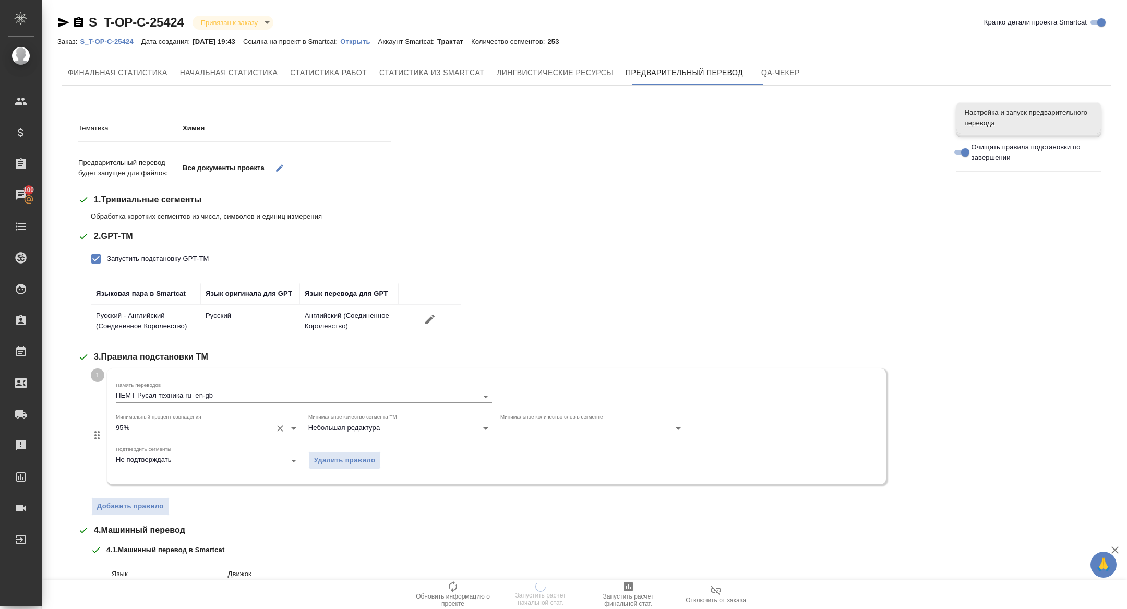
scroll to position [183, 0]
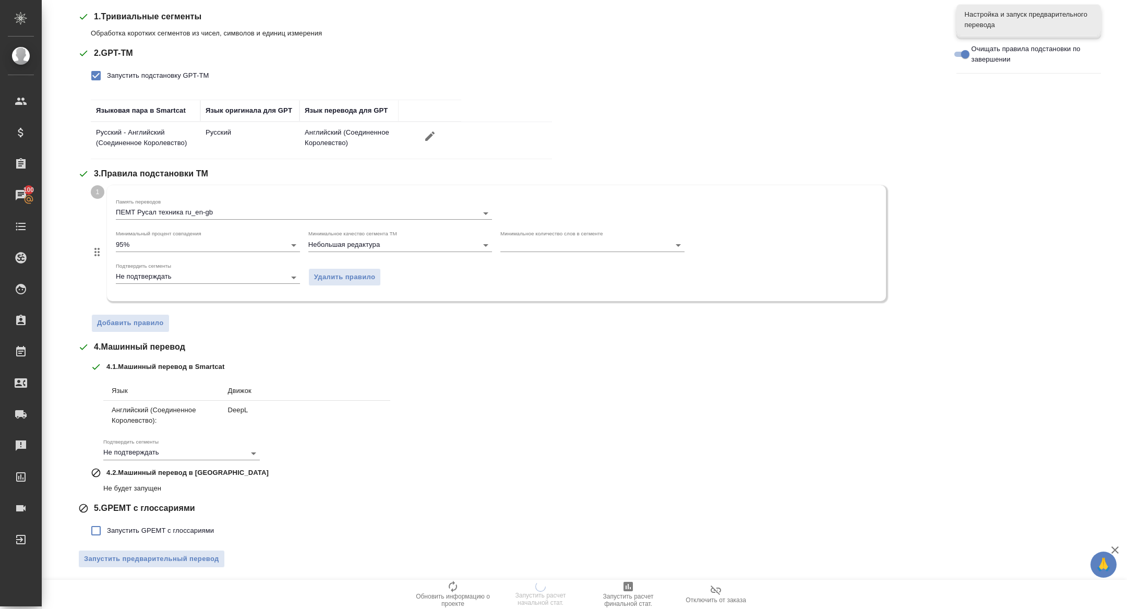
click at [130, 526] on span "Запустить GPEMT с глоссариями" at bounding box center [160, 531] width 107 height 10
click at [107, 526] on input "Запустить GPEMT с глоссариями" at bounding box center [96, 531] width 22 height 22
checkbox input "true"
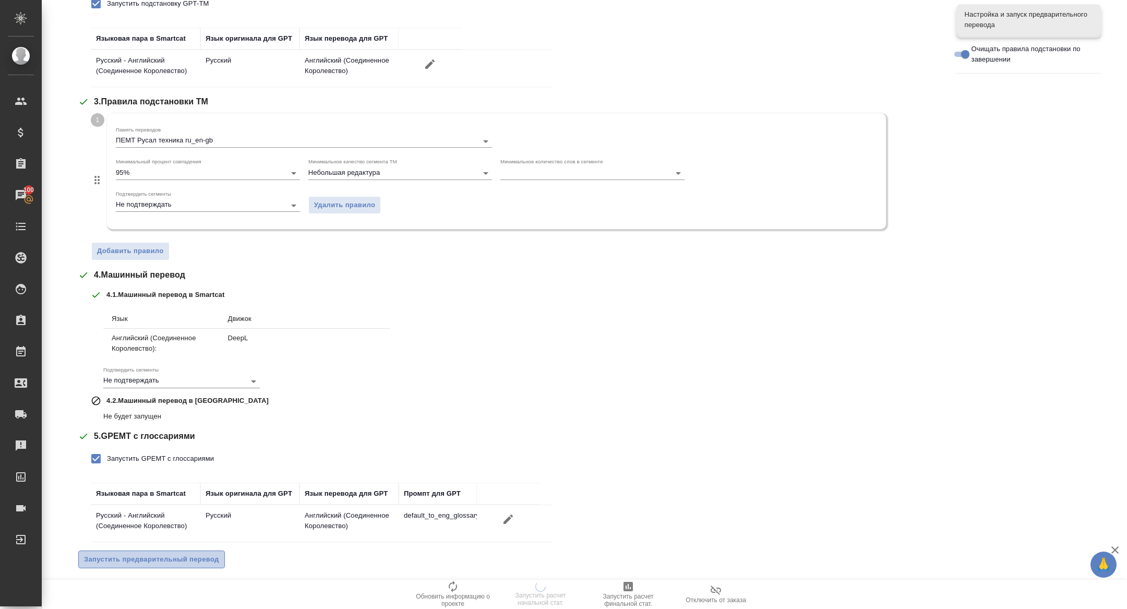
click at [136, 561] on span "Запустить предварительный перевод" at bounding box center [151, 560] width 135 height 12
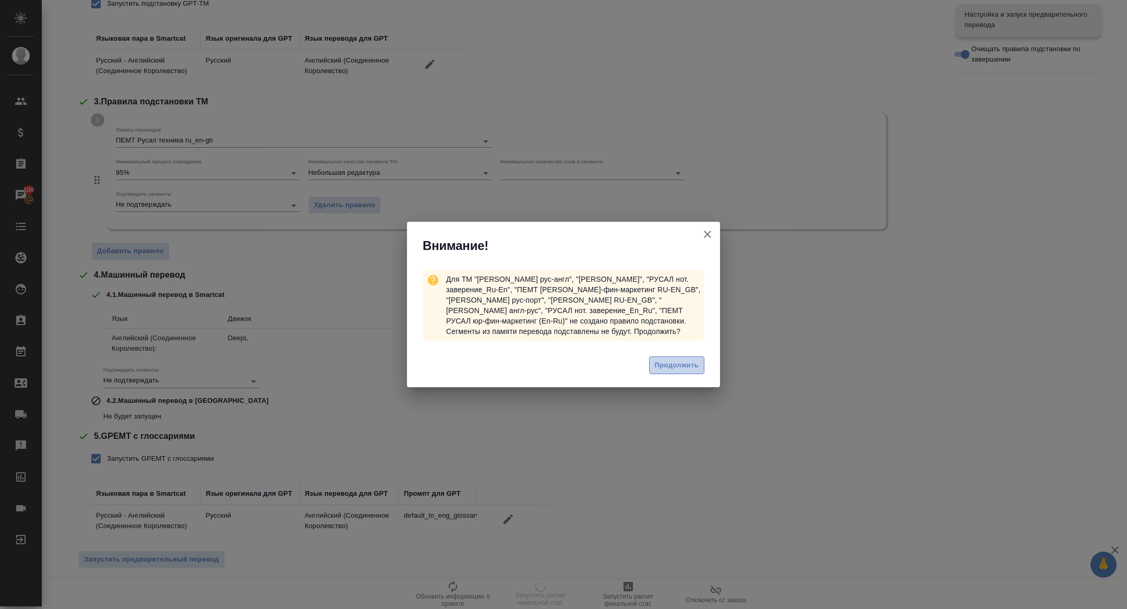
click at [674, 362] on span "Продолжить" at bounding box center [677, 366] width 44 height 12
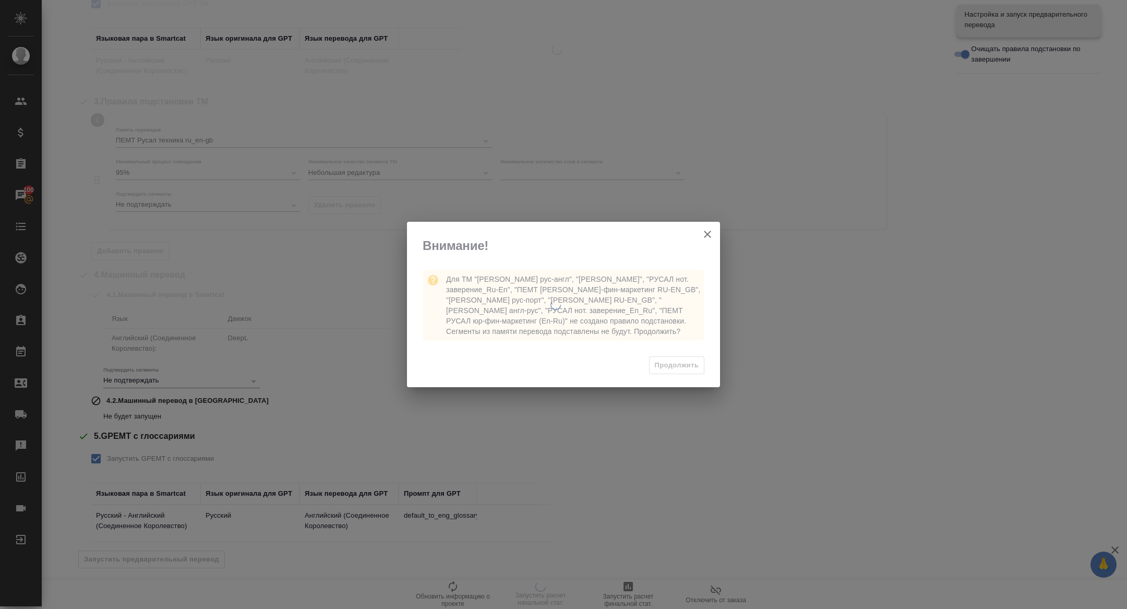
scroll to position [0, 0]
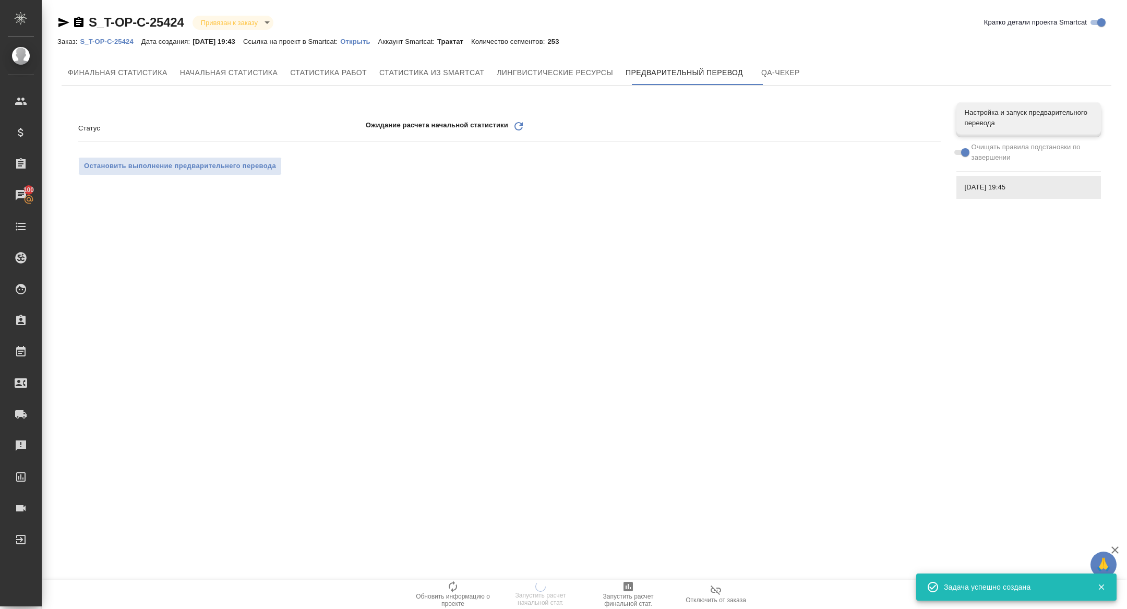
click at [521, 128] on icon "Обновить" at bounding box center [519, 126] width 13 height 13
click at [520, 130] on icon "Обновить" at bounding box center [519, 126] width 13 height 13
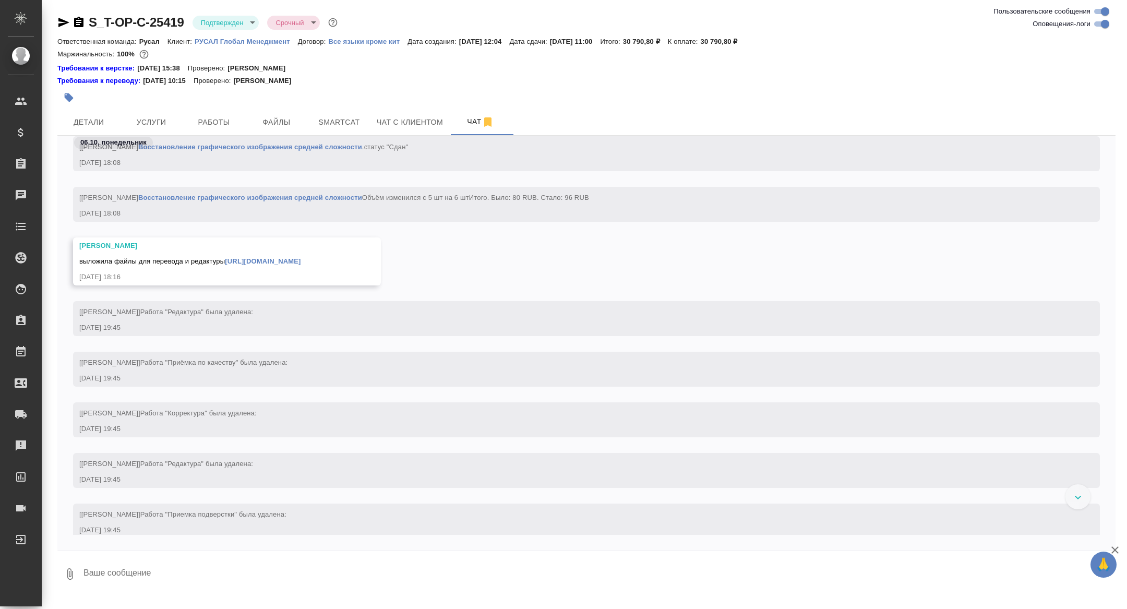
scroll to position [4887, 0]
click at [78, 20] on icon "button" at bounding box center [79, 22] width 13 height 13
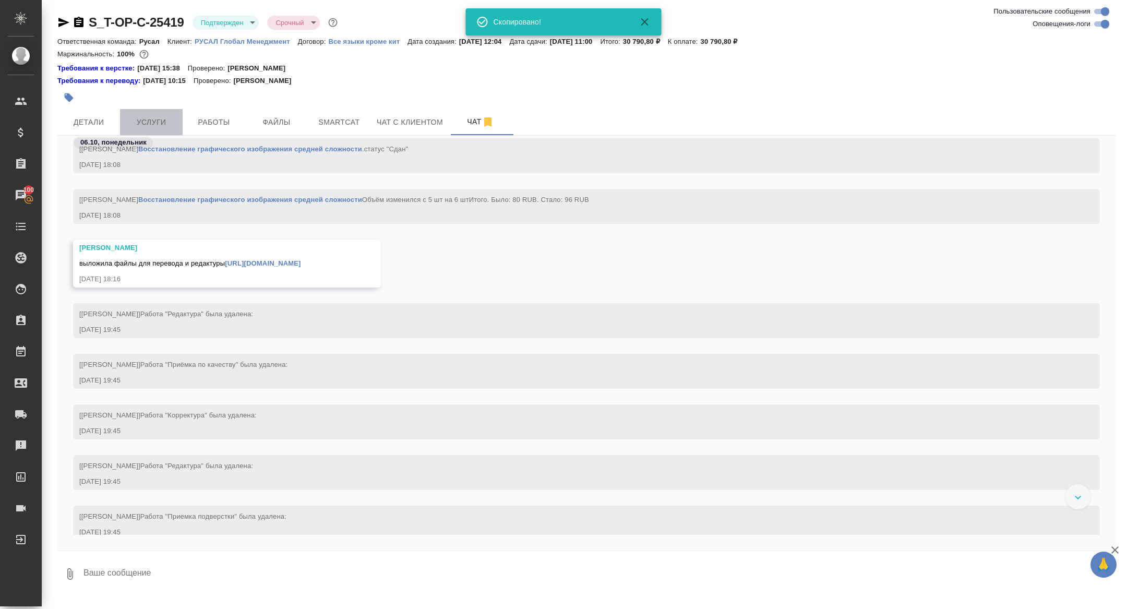
click at [163, 124] on span "Услуги" at bounding box center [151, 122] width 50 height 13
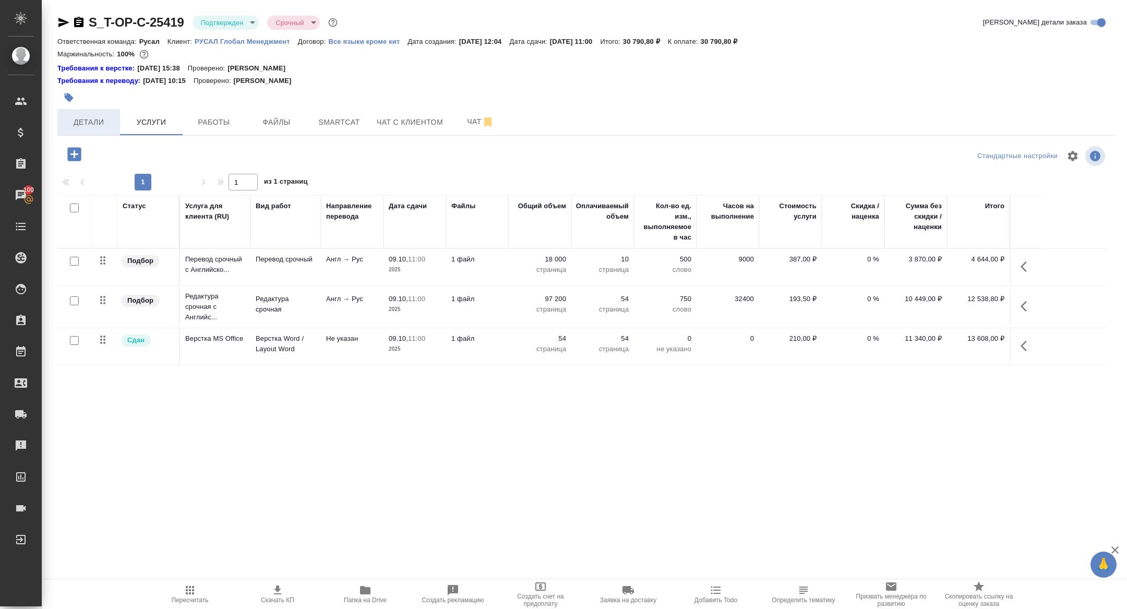
click at [98, 117] on span "Детали" at bounding box center [89, 122] width 50 height 13
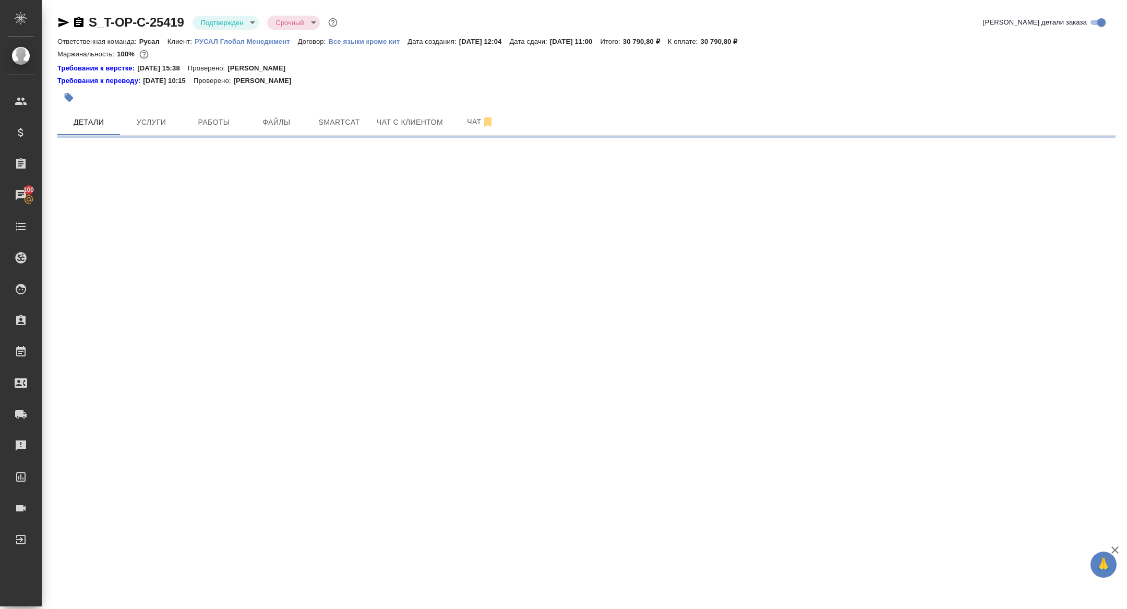
select select "RU"
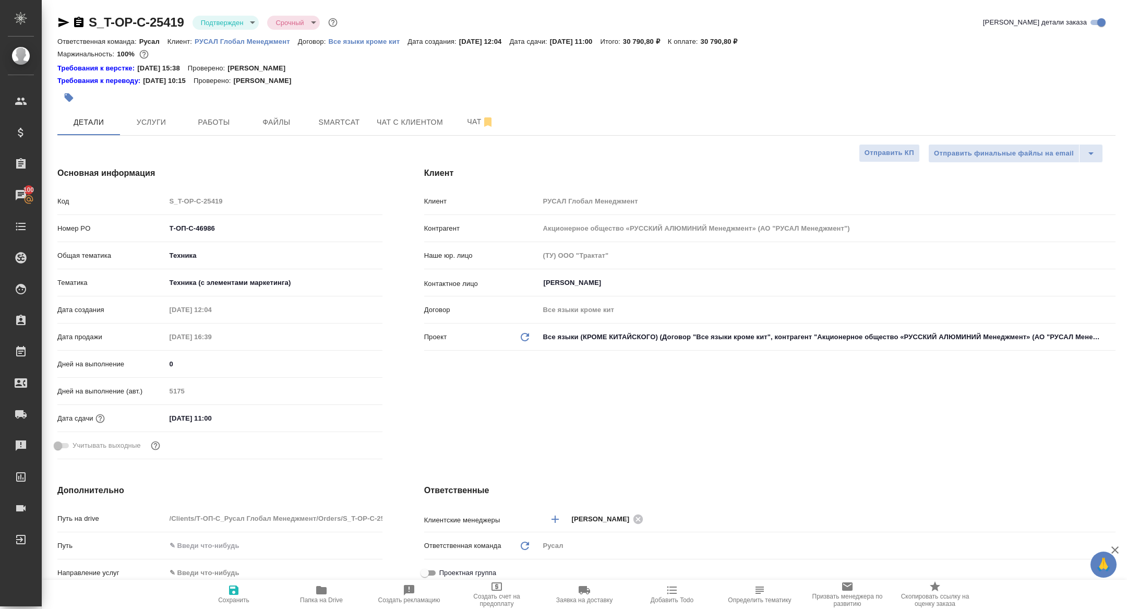
type textarea "x"
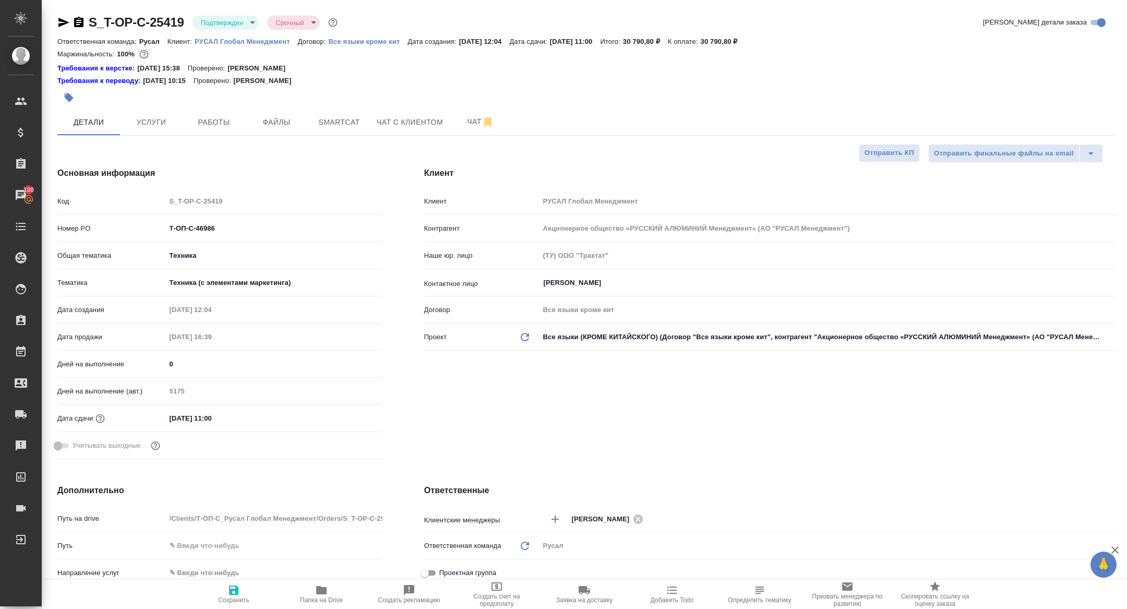
type textarea "x"
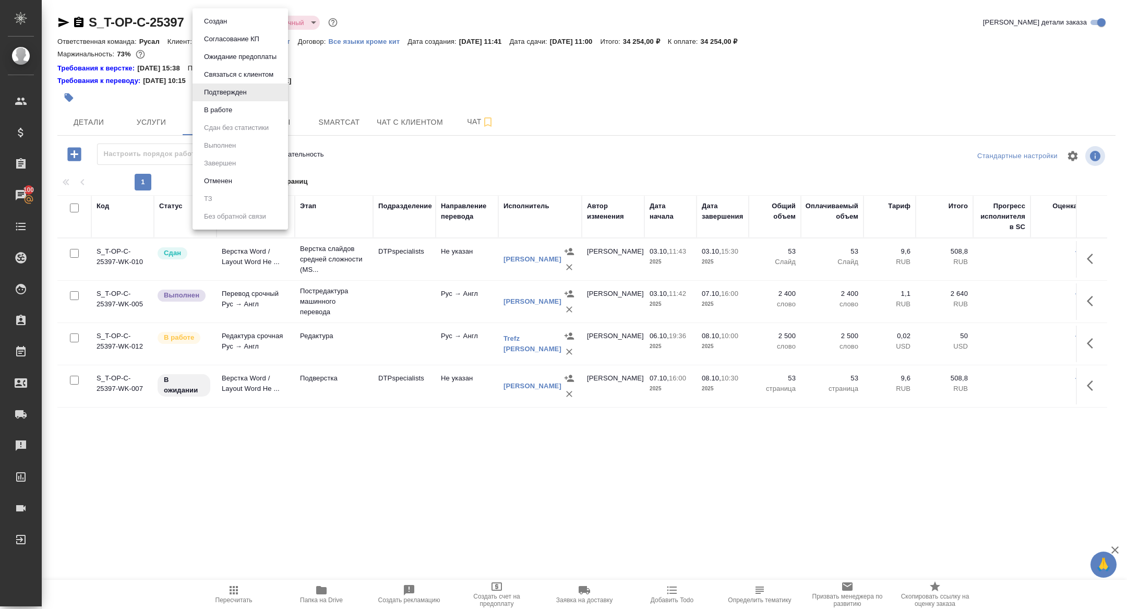
click at [228, 23] on body "🙏 .cls-1 fill:#fff; AWATERA [PERSON_NAME] Спецификации Заказы 100 Чаты Todo Про…" at bounding box center [563, 304] width 1127 height 609
click at [224, 106] on button "В работе" at bounding box center [218, 109] width 34 height 11
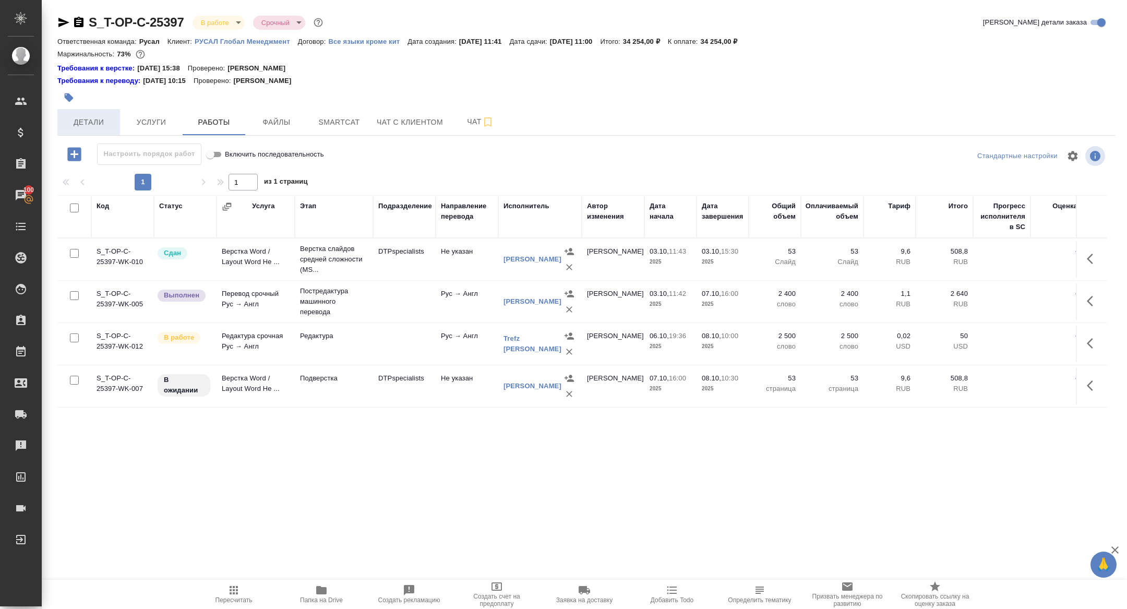
click at [73, 124] on span "Детали" at bounding box center [89, 122] width 50 height 13
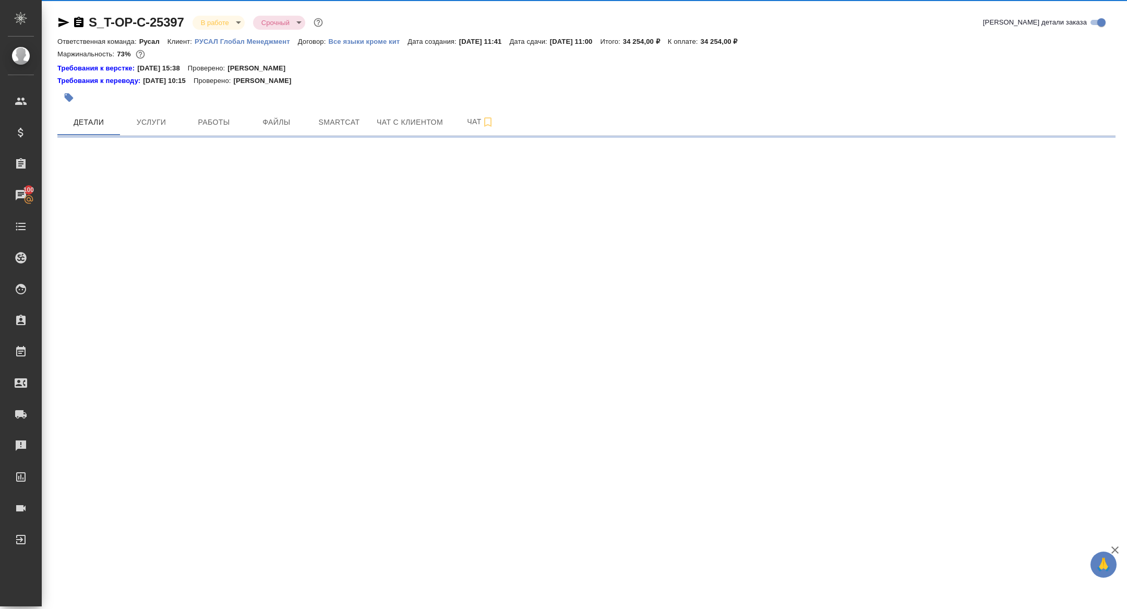
select select "RU"
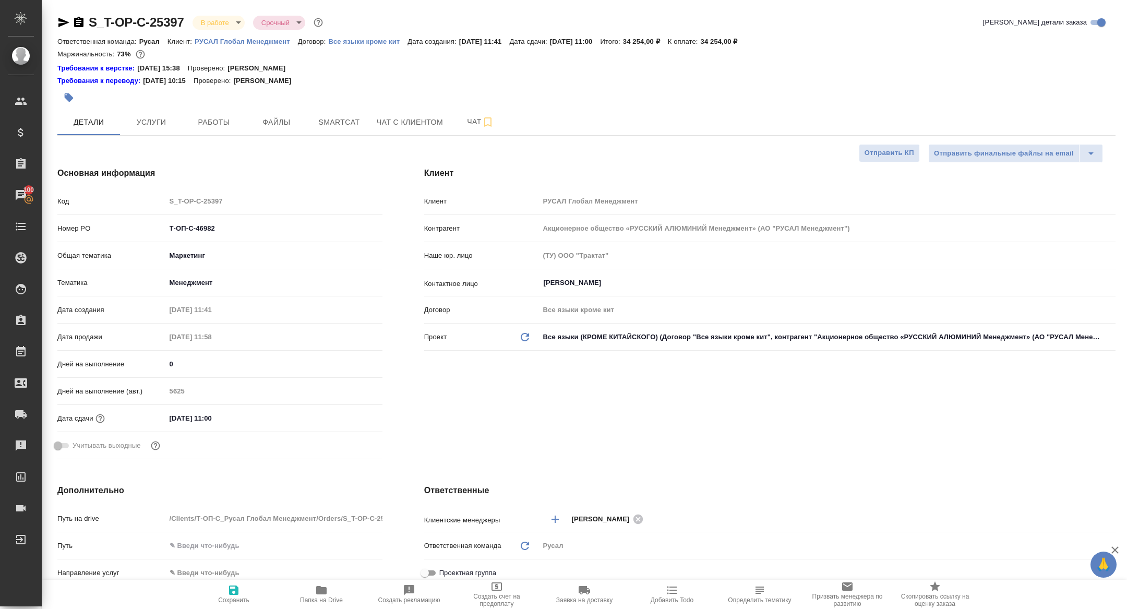
type textarea "x"
